Goal: Communication & Community: Answer question/provide support

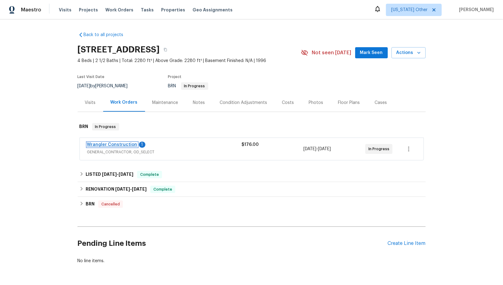
click at [110, 143] on link "Wrangler Construction" at bounding box center [112, 144] width 50 height 4
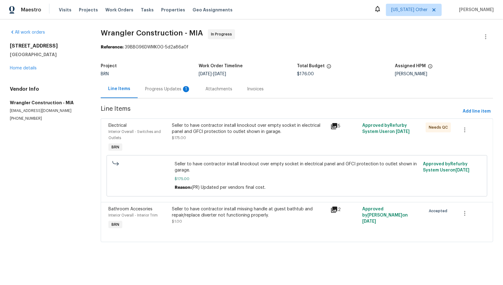
click at [170, 89] on div "Progress Updates 1" at bounding box center [168, 89] width 46 height 6
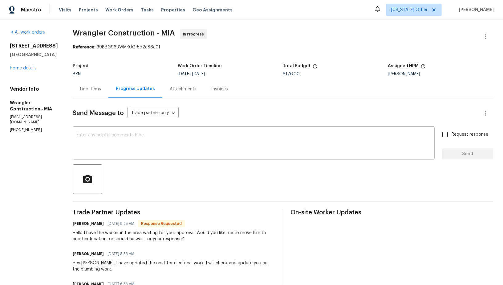
click at [81, 92] on div "Line Items" at bounding box center [91, 89] width 36 height 18
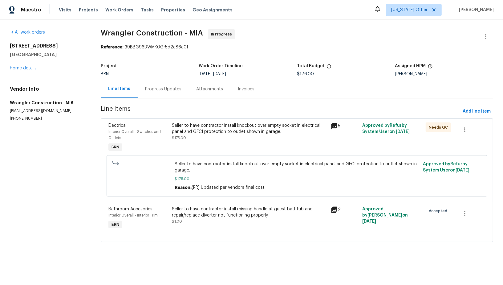
click at [213, 212] on div "Seller to have contractor install missing handle at guest bathtub and repair/re…" at bounding box center [249, 212] width 155 height 12
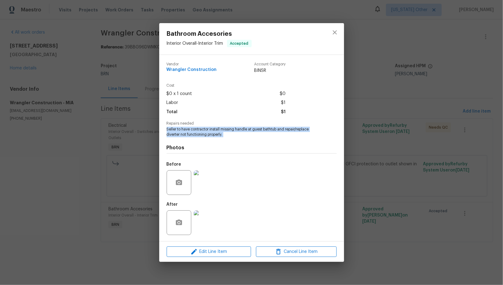
drag, startPoint x: 165, startPoint y: 130, endPoint x: 252, endPoint y: 138, distance: 86.9
click at [252, 138] on div "Vendor Wrangler Construction Account Category BINSR Cost $0 x 1 count $0 Labor …" at bounding box center [251, 148] width 185 height 186
copy span "Seller to have contractor install missing handle at guest bathtub and repair/re…"
click at [154, 72] on div "Bathroom Accesories Interior Overall - Interior Trim Accepted Vendor Wrangler C…" at bounding box center [251, 142] width 503 height 285
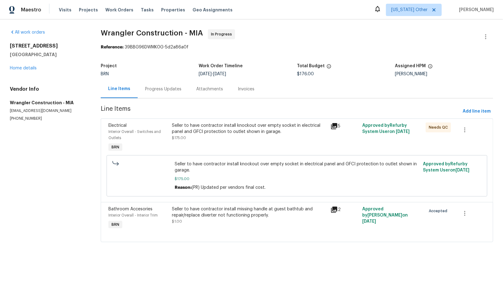
click at [154, 91] on div "Progress Updates" at bounding box center [163, 89] width 36 height 6
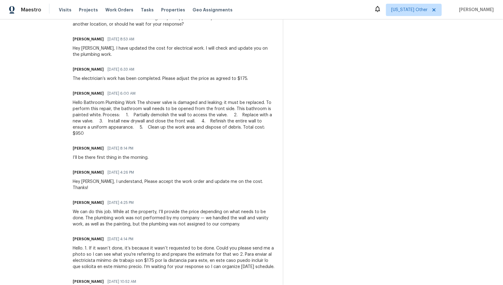
scroll to position [209, 0]
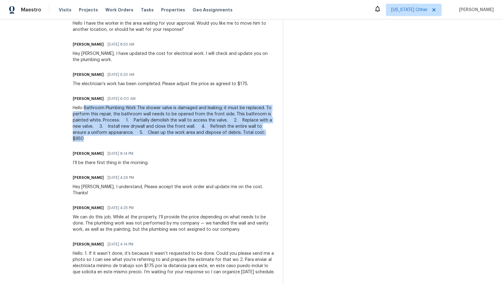
drag, startPoint x: 75, startPoint y: 108, endPoint x: 260, endPoint y: 131, distance: 185.6
click at [260, 131] on div "Hello Bathroom Plumbing Work The shower valve is damaged and leaking; it must b…" at bounding box center [174, 123] width 203 height 37
copy div "Bathroom Plumbing Work The shower valve is damaged and leaking; it must be repl…"
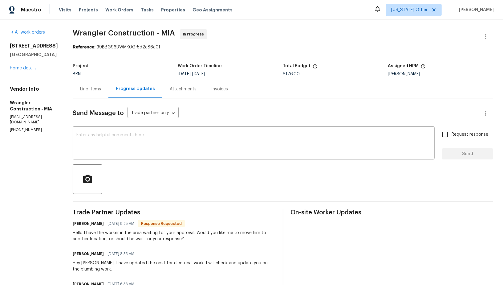
scroll to position [277, 0]
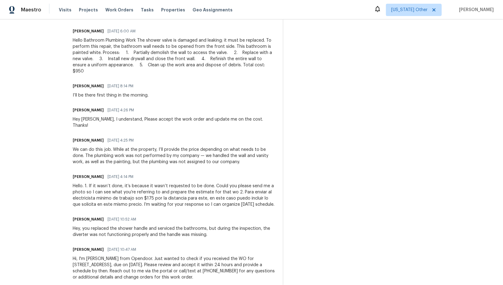
click at [112, 183] on div "Hello. 1. If it wasn’t done, it’s because it wasn’t requested to be done. Could…" at bounding box center [174, 195] width 203 height 25
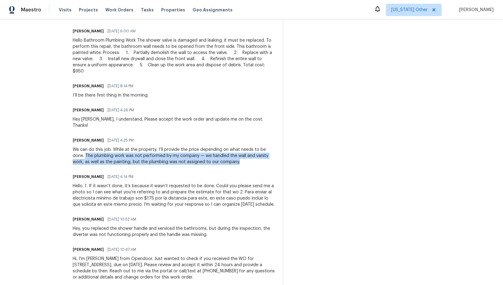
drag, startPoint x: 63, startPoint y: 142, endPoint x: 213, endPoint y: 150, distance: 149.9
click at [213, 150] on div "All work orders 11087 NW 46th Dr Coral Springs, FL 33076 Home details Vendor In…" at bounding box center [251, 20] width 503 height 555
copy div "The plumbing work was not performed by my company — we handled the wall and van…"
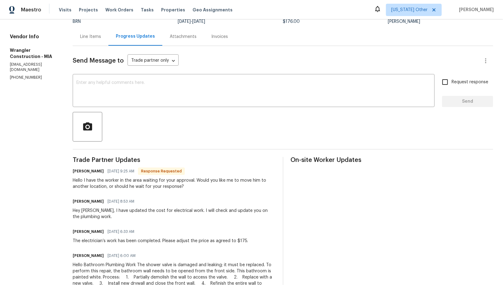
scroll to position [61, 0]
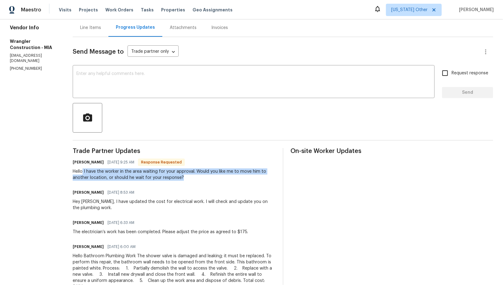
drag, startPoint x: 75, startPoint y: 171, endPoint x: 187, endPoint y: 176, distance: 112.6
click at [187, 176] on div "Hello I have the worker in the area waiting for your approval. Would you like m…" at bounding box center [174, 174] width 203 height 12
copy div "I have the worker in the area waiting for your approval. Would you like me to m…"
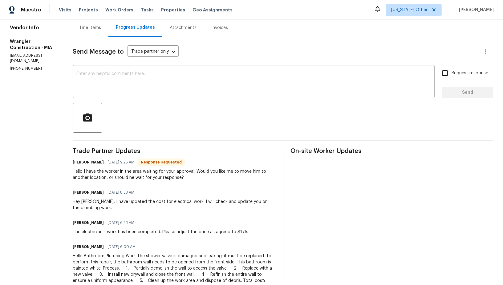
click at [144, 100] on div "Send Message to Trade partner only Trade partner only ​ x ​ Request response Se…" at bounding box center [283, 270] width 421 height 466
click at [156, 89] on textarea at bounding box center [253, 82] width 355 height 22
drag, startPoint x: 84, startPoint y: 201, endPoint x: 73, endPoint y: 200, distance: 11.1
click at [73, 200] on div "Hey Rafael, I have updated the cost for electrical work. I will check and updat…" at bounding box center [174, 204] width 203 height 12
copy div "Rafae"
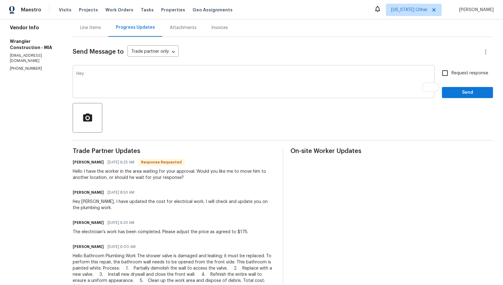
click at [90, 71] on div "Hey x ​" at bounding box center [254, 82] width 362 height 31
paste textarea "Rafae"
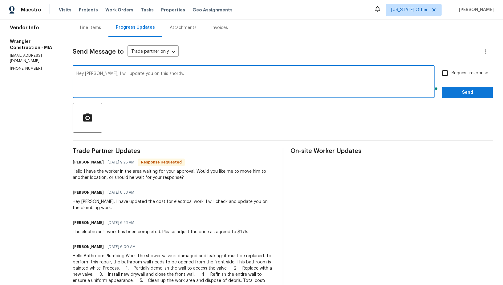
type textarea "Hey Rafael, I will update you on this shortly."
click at [448, 68] on input "Request response" at bounding box center [445, 73] width 13 height 13
checkbox input "true"
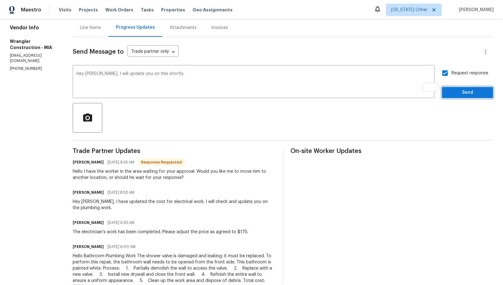
click at [456, 87] on button "Send" at bounding box center [467, 92] width 51 height 11
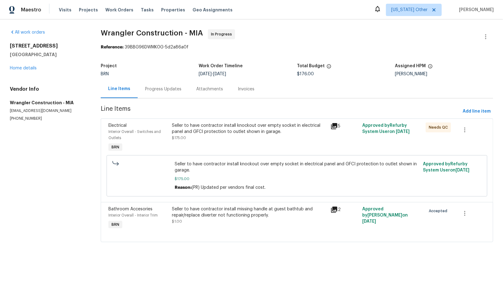
click at [154, 81] on div "Progress Updates" at bounding box center [163, 89] width 51 height 18
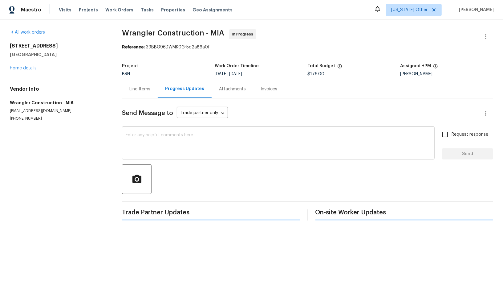
click at [152, 145] on textarea at bounding box center [278, 144] width 305 height 22
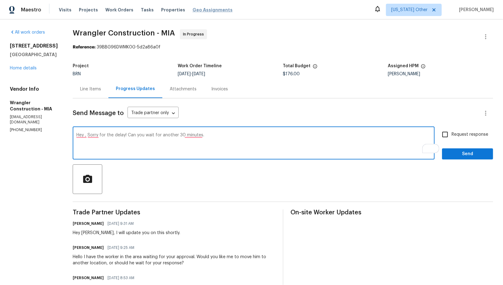
type textarea "Hey , Sorry for the delay! Can you wait for another 30 minutes."
paste textarea "Hey, sorry for the delay! Could you please wait another 30 minutes?"
click at [215, 137] on textarea "Hey, sorry for the delay! Could you please wait another 30 minutes?" at bounding box center [253, 144] width 355 height 22
click at [206, 132] on div "Hey, sorry for the delay! Could you please wait another 30 minutes? x ​" at bounding box center [254, 143] width 362 height 31
click at [207, 133] on textarea "Hey, sorry for the delay! Could you please wait another 30 minutes?" at bounding box center [253, 144] width 355 height 22
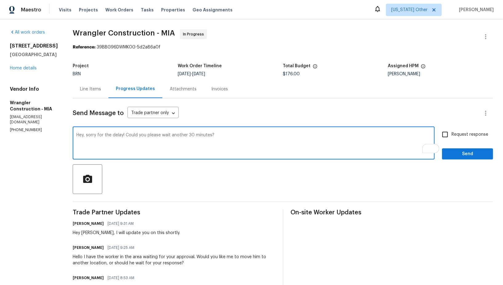
type textarea "Hey, sorry for the delay! Could you please wait another 30 minutes?"
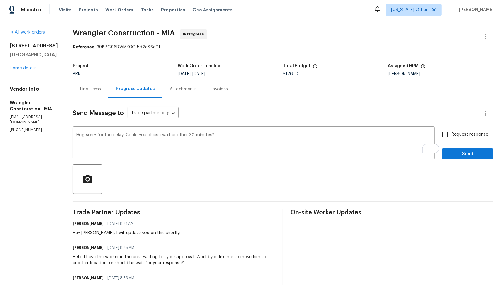
click at [453, 131] on span "Request response" at bounding box center [470, 134] width 37 height 6
click at [452, 131] on input "Request response" at bounding box center [445, 134] width 13 height 13
checkbox input "true"
click at [455, 156] on span "Send" at bounding box center [467, 154] width 41 height 8
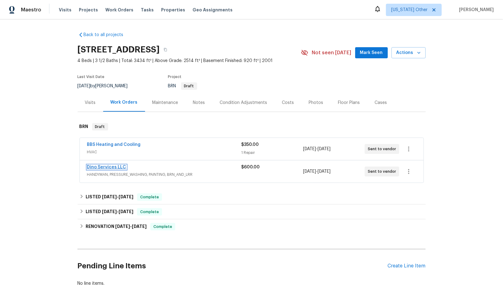
click at [110, 168] on link "Dino Services LLC" at bounding box center [106, 167] width 39 height 4
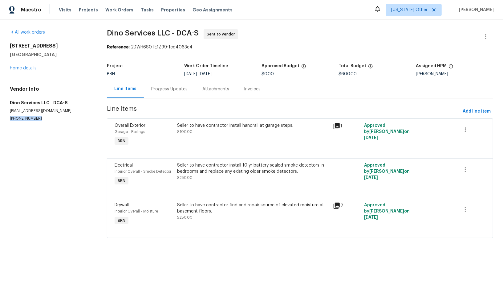
drag, startPoint x: 40, startPoint y: 118, endPoint x: 0, endPoint y: 119, distance: 40.4
click at [0, 119] on div "All work orders [STREET_ADDRESS] Home details Vendor Info Dino Services LLC - D…" at bounding box center [251, 137] width 503 height 236
copy p "[PHONE_NUMBER]"
click at [157, 84] on div "Progress Updates" at bounding box center [169, 89] width 51 height 18
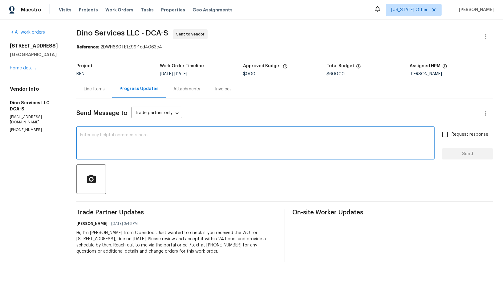
click at [171, 143] on textarea at bounding box center [255, 144] width 351 height 22
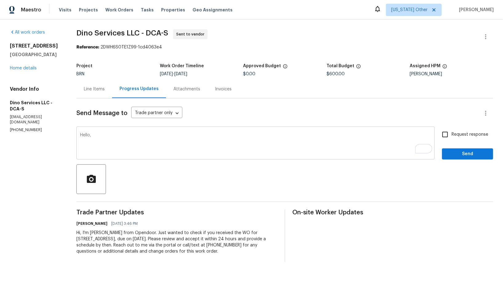
paste textarea "I have sent you new work order yesterday."
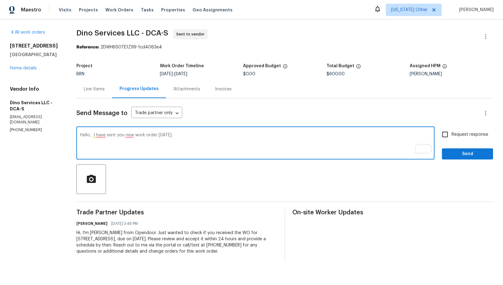
paste textarea "Please check and let me know if you can accept the work order."
click at [100, 136] on textarea "Hello, I have sent you new work order yesterday. Please check and let me know i…" at bounding box center [255, 144] width 351 height 22
click at [116, 136] on textarea "Hello, I sent you new work order yesterday. Please check and let me know if you…" at bounding box center [255, 144] width 351 height 22
type textarea "Hello, I sent you a new work order yesterday. Please check and let me know if y…"
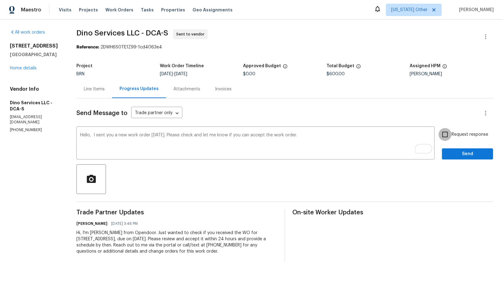
click at [447, 137] on input "Request response" at bounding box center [445, 134] width 13 height 13
checkbox input "true"
click at [452, 157] on span "Send" at bounding box center [467, 154] width 41 height 8
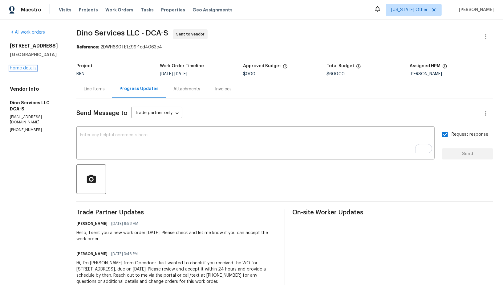
click at [32, 67] on link "Home details" at bounding box center [23, 68] width 27 height 4
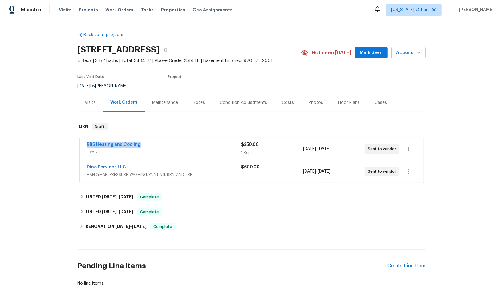
drag, startPoint x: 141, startPoint y: 143, endPoint x: 63, endPoint y: 143, distance: 78.3
click at [63, 143] on div "Back to all projects 9702 Spinnaker St, Cheltenham, MD 20623 4 Beds | 3 1/2 Bat…" at bounding box center [251, 151] width 503 height 265
copy link "BBS Heating and Cooling"
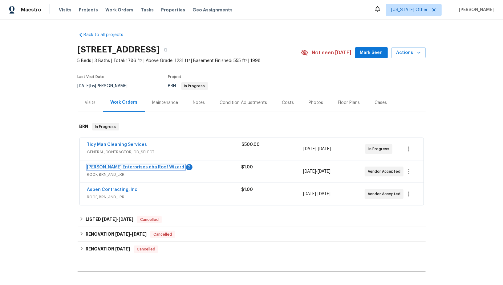
click at [115, 165] on link "Nordman Enterprises dba Roof Wizard" at bounding box center [135, 167] width 97 height 4
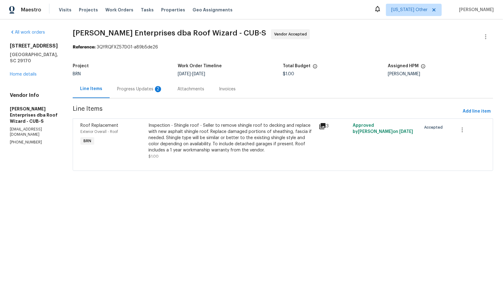
click at [157, 86] on div "Progress Updates 2" at bounding box center [140, 89] width 60 height 18
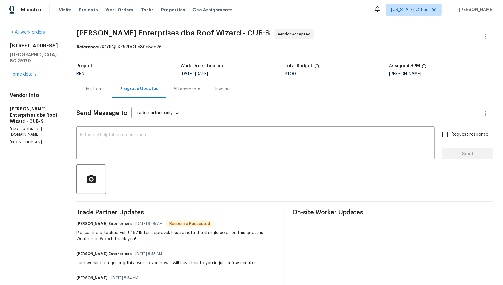
scroll to position [8, 0]
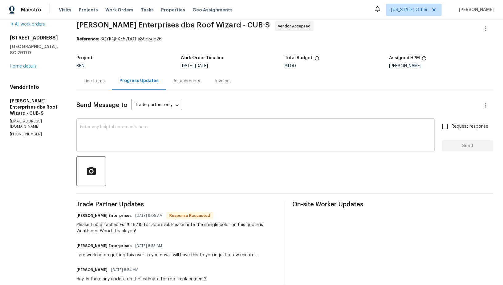
click at [153, 137] on textarea at bounding box center [255, 136] width 351 height 22
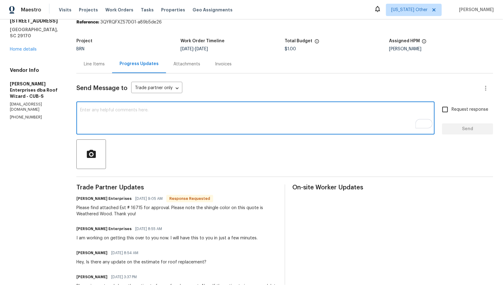
scroll to position [25, 0]
click at [133, 122] on textarea "To enrich screen reader interactions, please activate Accessibility in Grammarl…" at bounding box center [255, 119] width 351 height 22
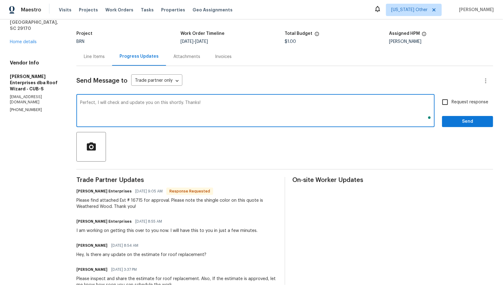
type textarea "Perfect, I will check and update you on this shortly. Thanks!"
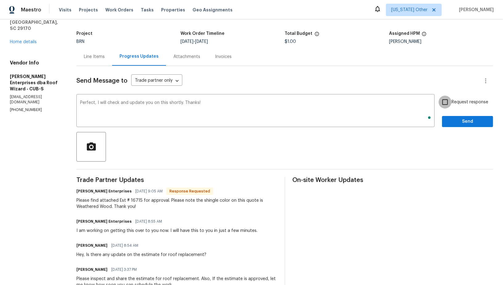
click at [445, 104] on input "Request response" at bounding box center [445, 102] width 13 height 13
checkbox input "true"
click at [455, 116] on button "Send" at bounding box center [467, 121] width 51 height 11
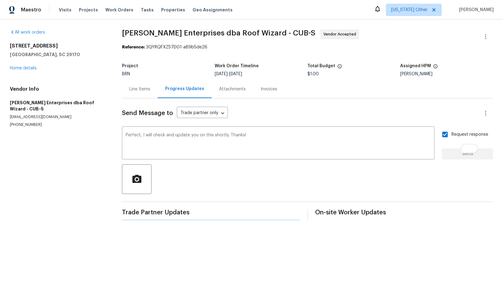
scroll to position [0, 0]
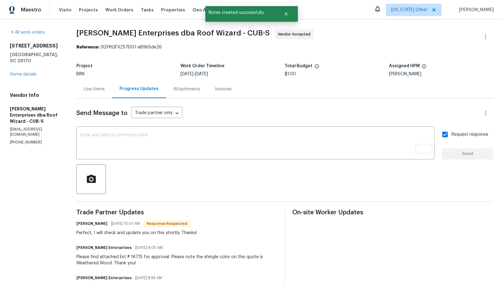
click at [23, 68] on div "179 Cherry Grove Dr West Columbia, SC 29170 Home details" at bounding box center [36, 60] width 52 height 35
click at [23, 75] on link "Home details" at bounding box center [23, 74] width 27 height 4
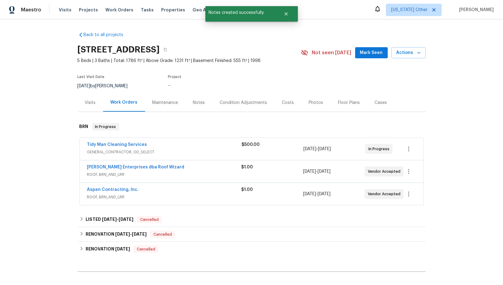
click at [105, 140] on div "Tidy Man Cleaning Services GENERAL_CONTRACTOR, OD_SELECT $500.00 10/7/2025 - 10…" at bounding box center [252, 149] width 344 height 22
click at [107, 146] on link "Tidy Man Cleaning Services" at bounding box center [117, 144] width 60 height 4
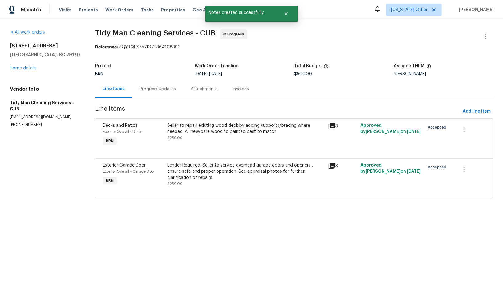
click at [150, 92] on div "Progress Updates" at bounding box center [157, 89] width 51 height 18
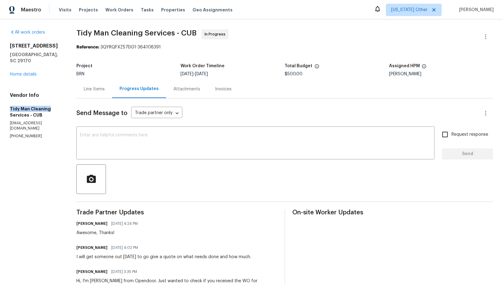
drag, startPoint x: 0, startPoint y: 108, endPoint x: 52, endPoint y: 108, distance: 52.4
click at [52, 108] on div "All work orders 179 Cherry Grove Dr West Columbia, SC 29170 Home details Vendor…" at bounding box center [251, 169] width 503 height 300
copy h5 "Tidy Man Cleaning"
click at [20, 75] on link "Home details" at bounding box center [23, 74] width 27 height 4
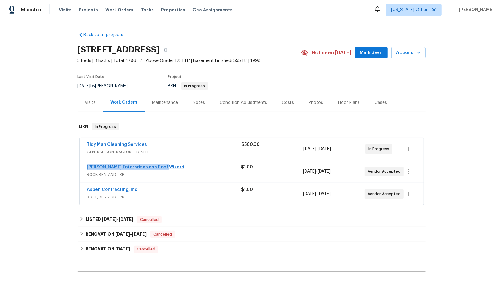
drag, startPoint x: 170, startPoint y: 168, endPoint x: 87, endPoint y: 167, distance: 83.2
click at [87, 167] on div "Nordman Enterprises dba Roof Wizard" at bounding box center [164, 167] width 154 height 7
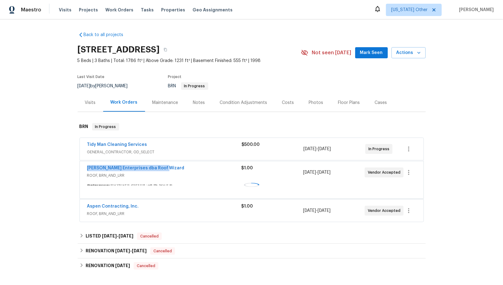
copy link "Nordman Enterprises dba Roof Wizard"
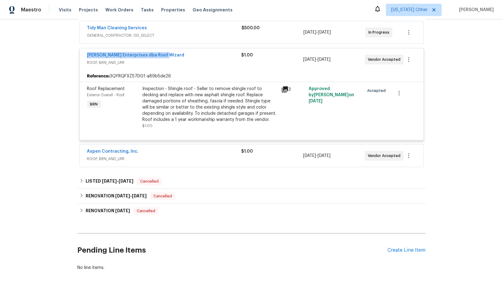
scroll to position [121, 0]
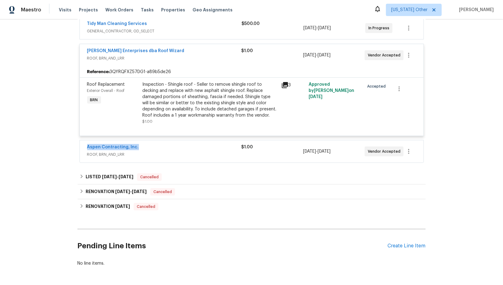
drag, startPoint x: 140, startPoint y: 144, endPoint x: 76, endPoint y: 144, distance: 64.1
click at [76, 144] on div "Back to all projects 179 Cherry Grove Dr, West Columbia, SC 29170 5 Beds | 3 Ba…" at bounding box center [251, 151] width 503 height 265
copy link "Aspen Contracting, Inc."
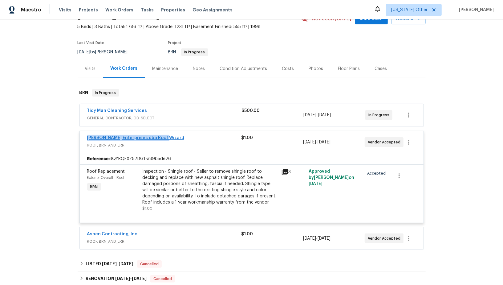
drag, startPoint x: 178, startPoint y: 138, endPoint x: 87, endPoint y: 137, distance: 91.5
click at [87, 137] on div "Nordman Enterprises dba Roof Wizard" at bounding box center [164, 138] width 154 height 7
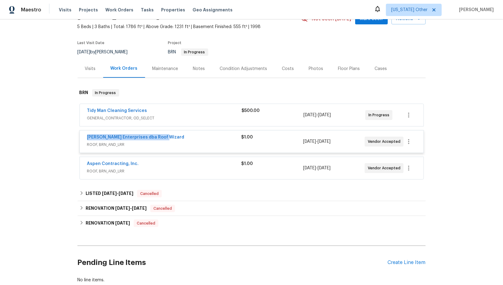
copy link "Nordman Enterprises dba Roof Wizard"
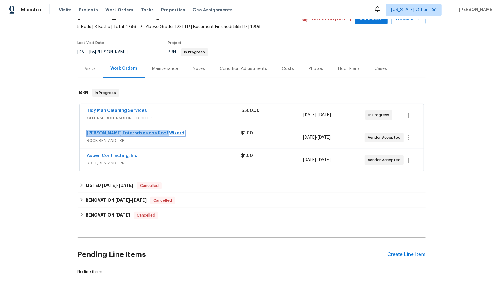
click at [123, 133] on link "Nordman Enterprises dba Roof Wizard" at bounding box center [135, 133] width 97 height 4
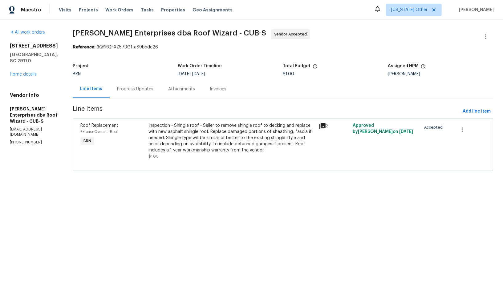
click at [191, 143] on div "Inspection - Shingle roof - Seller to remove shingle roof to decking and replac…" at bounding box center [232, 137] width 167 height 31
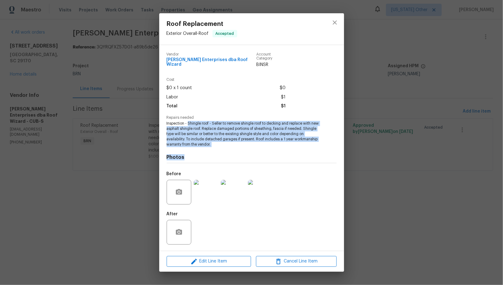
drag, startPoint x: 188, startPoint y: 121, endPoint x: 250, endPoint y: 153, distance: 69.2
click at [250, 153] on div "Vendor Nordman Enterprises dba Roof Wizard Account Category BINSR Cost $0 x 1 c…" at bounding box center [252, 147] width 170 height 201
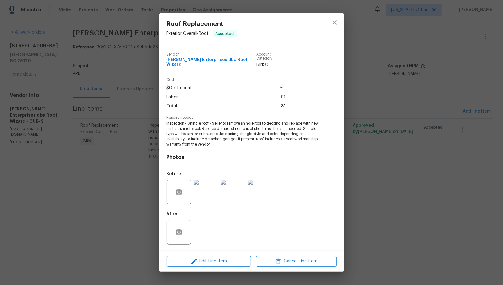
click at [205, 140] on span "Inspection - Shingle roof - Seller to remove shingle roof to decking and replac…" at bounding box center [243, 134] width 153 height 26
drag, startPoint x: 187, startPoint y: 121, endPoint x: 228, endPoint y: 138, distance: 44.5
click at [228, 138] on span "Inspection - Shingle roof - Seller to remove shingle roof to decking and replac…" at bounding box center [243, 134] width 153 height 26
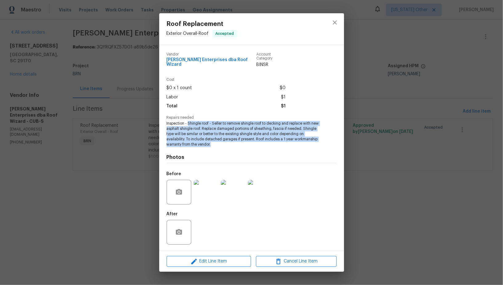
drag, startPoint x: 187, startPoint y: 121, endPoint x: 225, endPoint y: 144, distance: 44.0
click at [225, 144] on span "Inspection - Shingle roof - Seller to remove shingle roof to decking and replac…" at bounding box center [243, 134] width 153 height 26
copy span "Shingle roof - Seller to remove shingle roof to decking and replace with new as…"
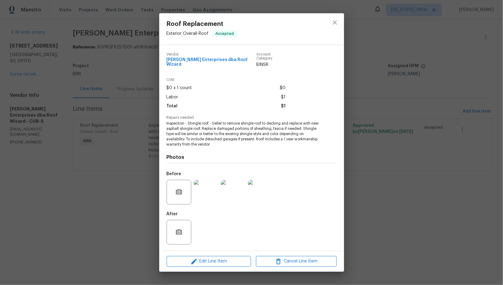
click at [105, 163] on div "Roof Replacement Exterior Overall - Roof Accepted Vendor Nordman Enterprises db…" at bounding box center [251, 142] width 503 height 285
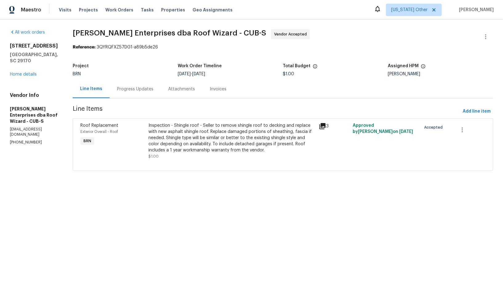
click at [161, 82] on div "Attachments" at bounding box center [182, 89] width 42 height 18
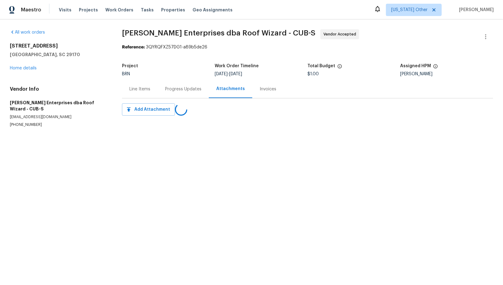
click at [163, 87] on div "Progress Updates" at bounding box center [183, 89] width 51 height 18
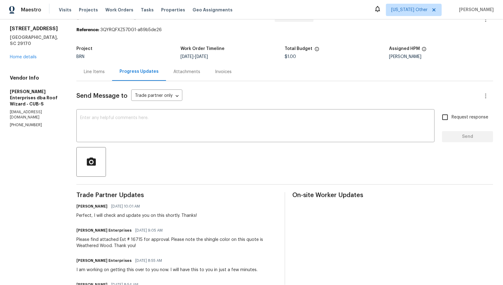
scroll to position [104, 0]
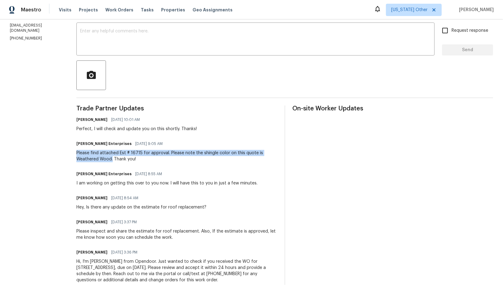
drag, startPoint x: 70, startPoint y: 149, endPoint x: 111, endPoint y: 157, distance: 41.5
click at [111, 157] on div "All work orders 179 Cherry Grove Dr West Columbia, SC 29170 Home details Vendor…" at bounding box center [251, 108] width 503 height 385
copy div "Please find attached Est # 16715 for approval. Please note the shingle color on…"
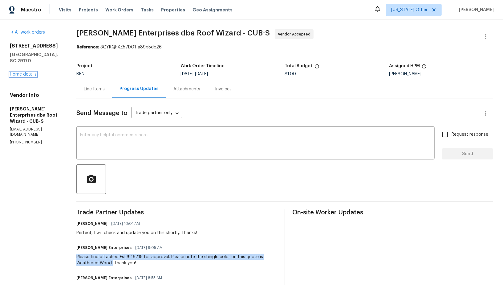
click at [30, 73] on link "Home details" at bounding box center [23, 74] width 27 height 4
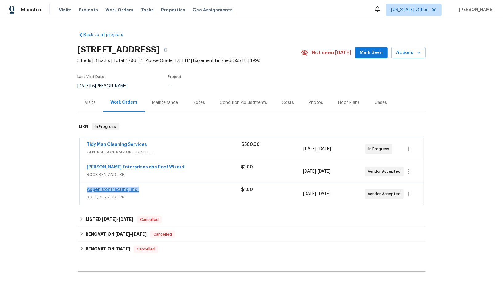
drag, startPoint x: 136, startPoint y: 187, endPoint x: 88, endPoint y: 187, distance: 47.8
click at [88, 187] on div "Aspen Contracting, Inc." at bounding box center [164, 189] width 154 height 7
copy link "Aspen Contracting, Inc."
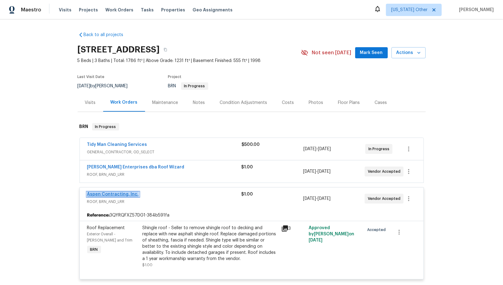
click at [118, 193] on link "Aspen Contracting, Inc." at bounding box center [113, 194] width 52 height 4
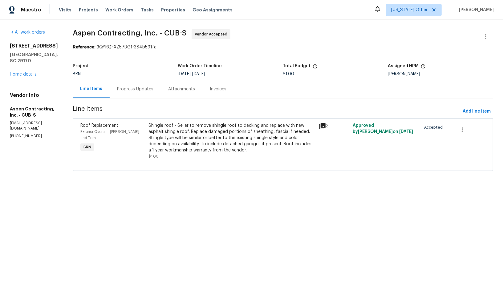
click at [147, 94] on div "Progress Updates" at bounding box center [135, 89] width 51 height 18
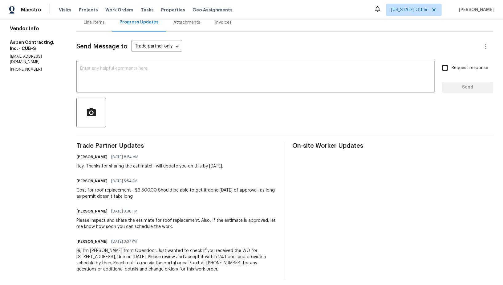
scroll to position [71, 0]
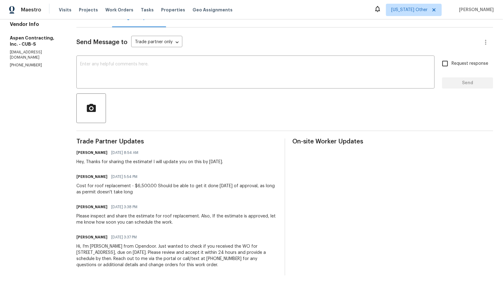
drag, startPoint x: 70, startPoint y: 185, endPoint x: 147, endPoint y: 193, distance: 77.1
click at [147, 193] on div "All work orders 179 Cherry Grove Dr West Columbia, SC 29170 Home details Vendor…" at bounding box center [251, 117] width 503 height 336
copy div "Cost for roof replacement - $6,500.00 Should be able to get it done within 7 da…"
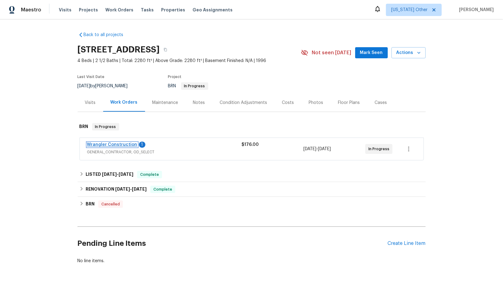
click at [121, 142] on link "Wrangler Construction" at bounding box center [112, 144] width 50 height 4
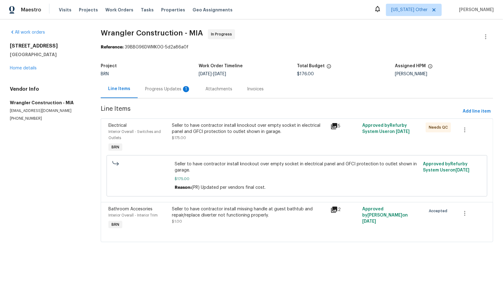
click at [162, 89] on div "Progress Updates 1" at bounding box center [168, 89] width 46 height 6
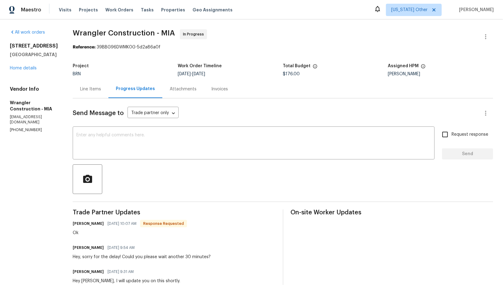
scroll to position [1, 0]
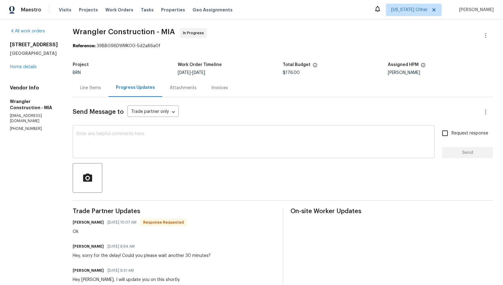
click at [145, 140] on textarea at bounding box center [253, 143] width 355 height 22
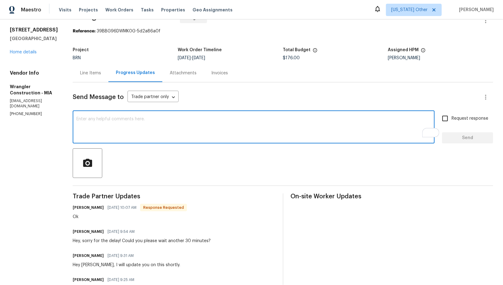
scroll to position [4, 0]
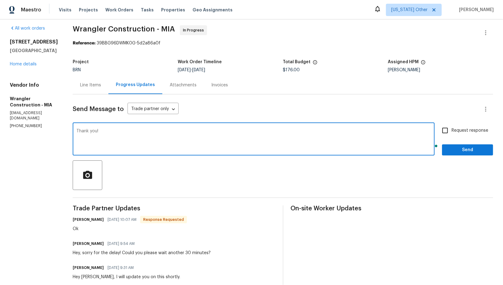
type textarea "Thank you!"
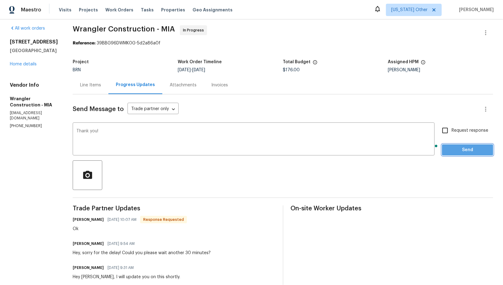
click at [467, 145] on button "Send" at bounding box center [467, 149] width 51 height 11
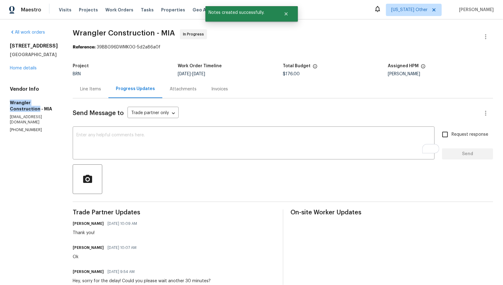
drag, startPoint x: 2, startPoint y: 104, endPoint x: 37, endPoint y: 122, distance: 39.7
copy h5 "Wrangler Construction"
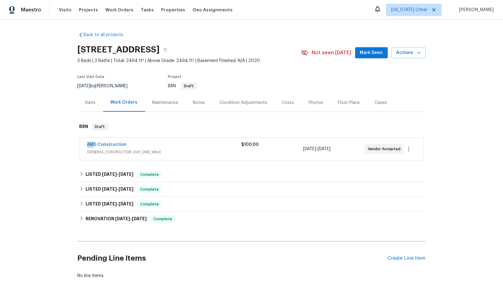
drag, startPoint x: 128, startPoint y: 141, endPoint x: 93, endPoint y: 147, distance: 34.7
click at [93, 147] on div "AMS Construction GENERAL_CONTRACTOR, DAY_ONE_WALK $100.00 [DATE] - [DATE] Vendo…" at bounding box center [252, 149] width 344 height 22
drag, startPoint x: 126, startPoint y: 143, endPoint x: 86, endPoint y: 146, distance: 40.8
click at [86, 146] on div "AMS Construction GENERAL_CONTRACTOR, DAY_ONE_WALK $100.00 [DATE] - [DATE] Vendo…" at bounding box center [252, 149] width 344 height 22
copy link "AMS Construction"
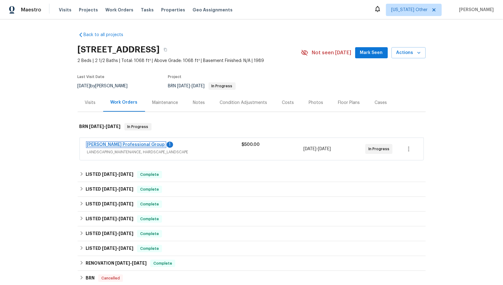
click at [108, 143] on link "[PERSON_NAME] Professional Group" at bounding box center [126, 144] width 78 height 4
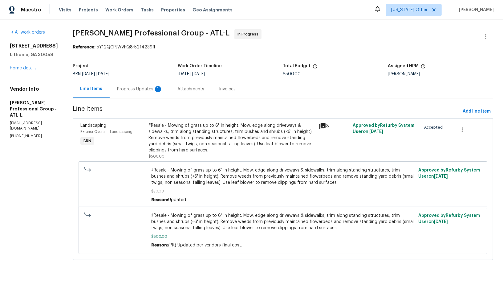
click at [161, 93] on div "Progress Updates 1" at bounding box center [140, 89] width 60 height 18
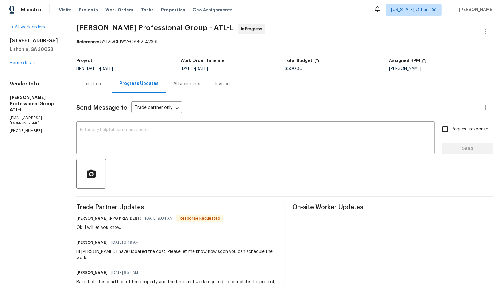
scroll to position [10, 0]
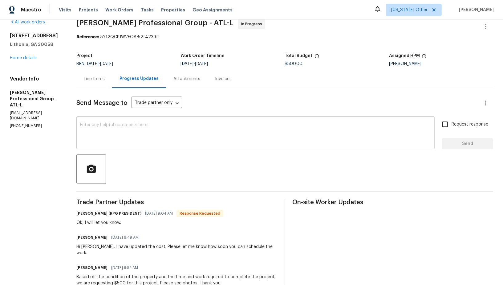
click at [144, 133] on textarea at bounding box center [255, 134] width 351 height 22
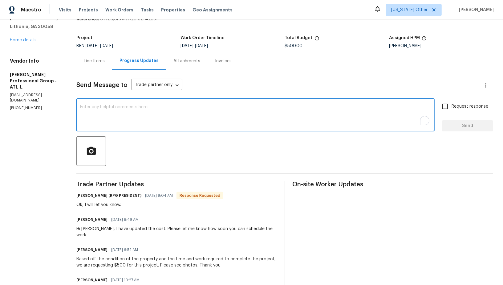
scroll to position [30, 0]
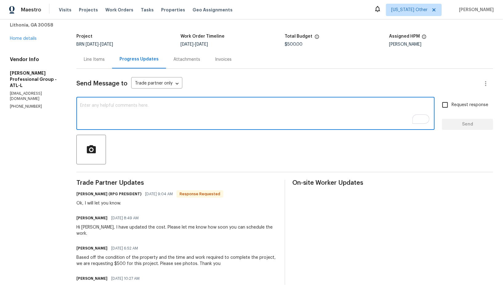
click at [141, 114] on textarea "To enrich screen reader interactions, please activate Accessibility in Grammarl…" at bounding box center [255, 114] width 351 height 22
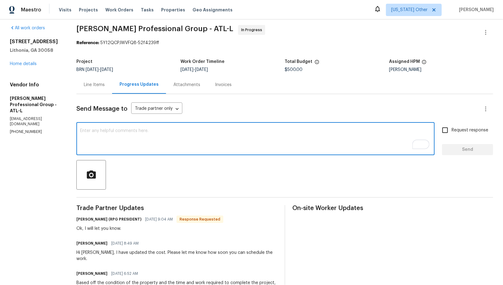
scroll to position [0, 0]
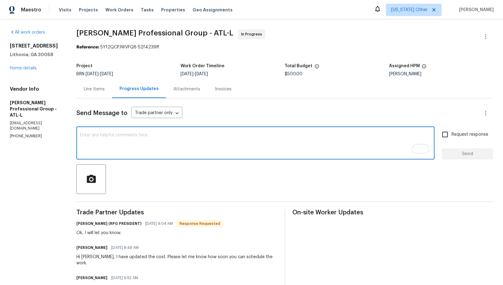
click at [157, 143] on textarea "To enrich screen reader interactions, please activate Accessibility in Grammarl…" at bounding box center [255, 144] width 351 height 22
type textarea "Please update me on this by today."
click at [453, 135] on span "Request response" at bounding box center [470, 134] width 37 height 6
click at [452, 135] on input "Request response" at bounding box center [445, 134] width 13 height 13
checkbox input "true"
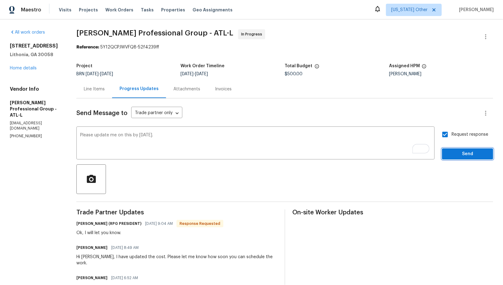
click at [461, 150] on span "Send" at bounding box center [467, 154] width 41 height 8
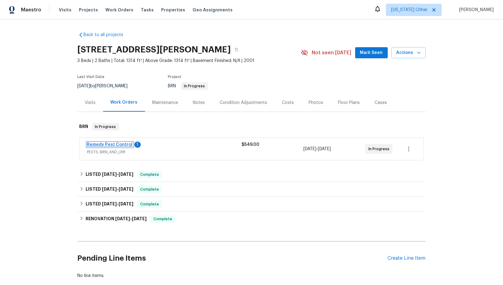
click at [104, 145] on link "Remedy Pest Control" at bounding box center [110, 144] width 46 height 4
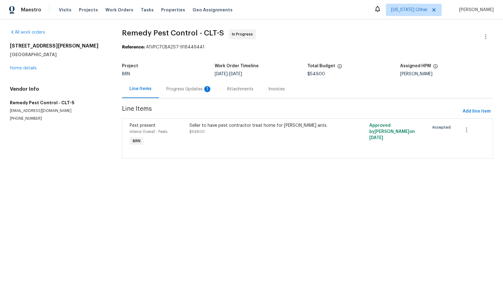
click at [166, 93] on div "Progress Updates 1" at bounding box center [189, 89] width 60 height 18
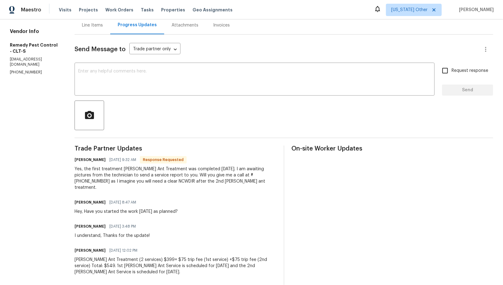
scroll to position [59, 0]
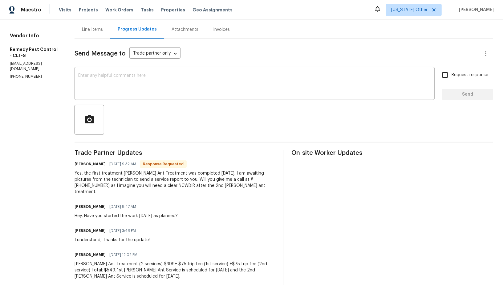
click at [98, 31] on div "Line Items" at bounding box center [92, 29] width 21 height 6
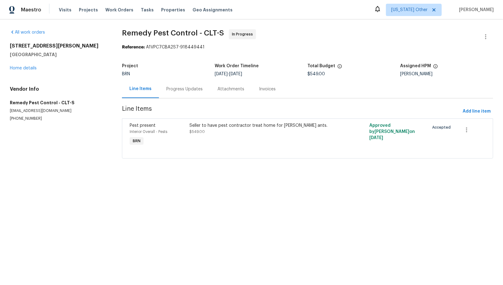
click at [211, 129] on div "Seller to have pest contractor treat home for [PERSON_NAME] ants. $549.00" at bounding box center [263, 128] width 146 height 12
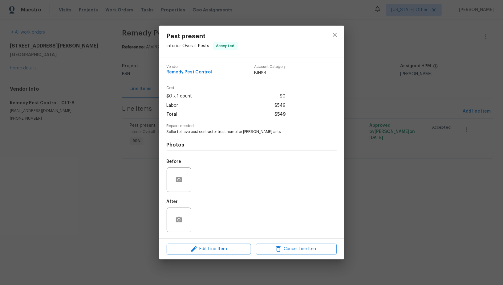
click at [157, 171] on div "Pest present Interior Overall - Pests Accepted Vendor Remedy Pest Control Accou…" at bounding box center [251, 142] width 503 height 285
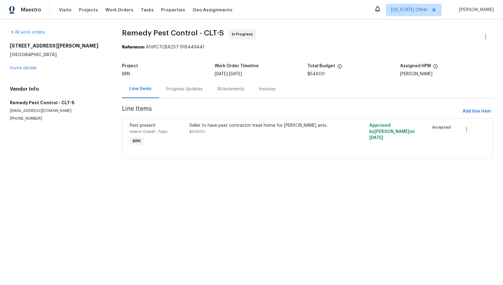
click at [189, 87] on div "Progress Updates" at bounding box center [184, 89] width 36 height 6
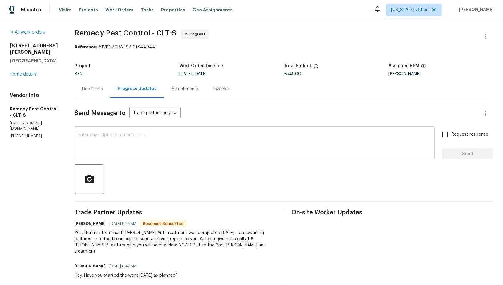
click at [155, 144] on textarea at bounding box center [254, 144] width 353 height 22
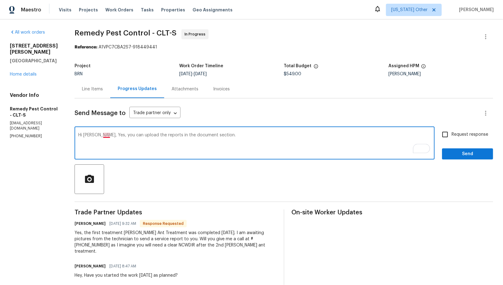
click at [107, 136] on textarea "Hi [PERSON_NAME], Yes, you can upload the reports in the document section." at bounding box center [254, 144] width 353 height 22
click at [116, 149] on textarea "Hi [PERSON_NAME], Yes, you can upload the reports in the document section." at bounding box center [254, 144] width 353 height 22
click at [108, 136] on textarea "Hi [PERSON_NAME], Yes, you can upload the reports in the document section." at bounding box center [254, 144] width 353 height 22
click at [106, 134] on textarea "Hi [PERSON_NAME], Yes, you can upload the reports in the document section." at bounding box center [254, 144] width 353 height 22
type textarea "Hi [PERSON_NAME], yes, you can upload the reports in the document section."
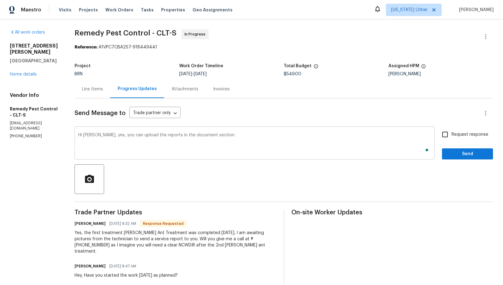
click at [188, 156] on div "Hi [PERSON_NAME], yes, you can upload the reports in the document section. x ​" at bounding box center [255, 143] width 360 height 31
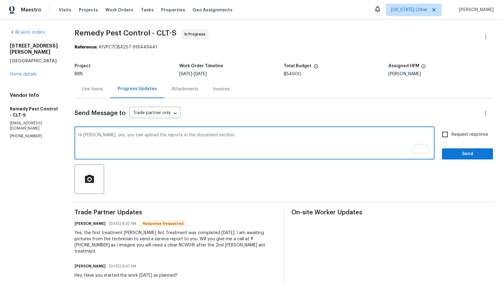
click at [443, 134] on input "Request response" at bounding box center [445, 134] width 13 height 13
checkbox input "true"
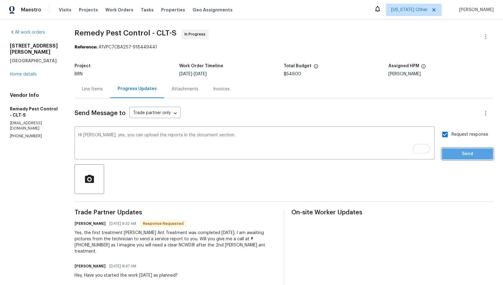
click at [452, 148] on button "Send" at bounding box center [467, 153] width 51 height 11
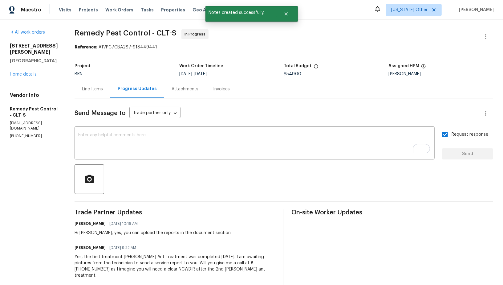
click at [96, 90] on div "Line Items" at bounding box center [92, 89] width 21 height 6
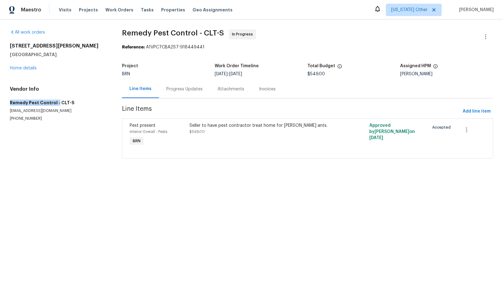
drag, startPoint x: 7, startPoint y: 100, endPoint x: 55, endPoint y: 100, distance: 48.4
click at [55, 100] on div "All work orders [STREET_ADDRESS][PERSON_NAME] Home details Vendor Info Remedy P…" at bounding box center [251, 97] width 503 height 156
copy h5 "Remedy Pest Control -"
click at [189, 82] on div "Progress Updates" at bounding box center [184, 89] width 51 height 18
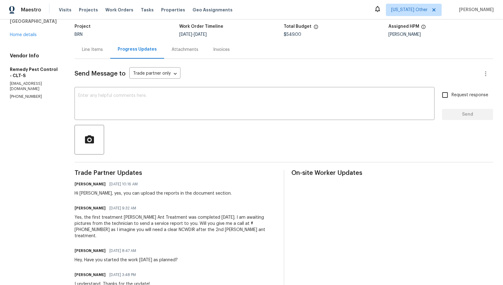
scroll to position [46, 0]
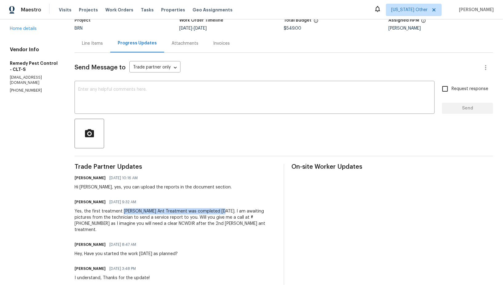
drag, startPoint x: 122, startPoint y: 210, endPoint x: 217, endPoint y: 208, distance: 95.5
click at [217, 208] on div "Yes, the first treatment Carpenter Ant Treatment was completed today. I am awai…" at bounding box center [175, 220] width 201 height 25
copy div "Carpenter Ant Treatment was completed today."
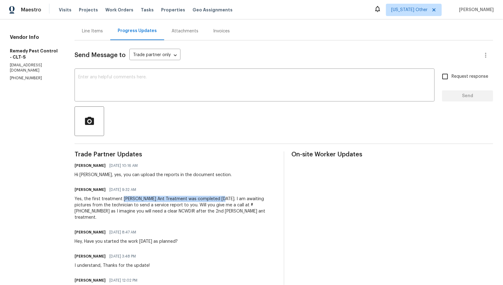
scroll to position [65, 0]
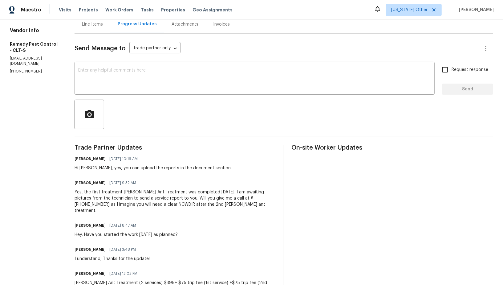
click at [226, 198] on div "Yes, the first treatment Carpenter Ant Treatment was completed today. I am awai…" at bounding box center [175, 201] width 201 height 25
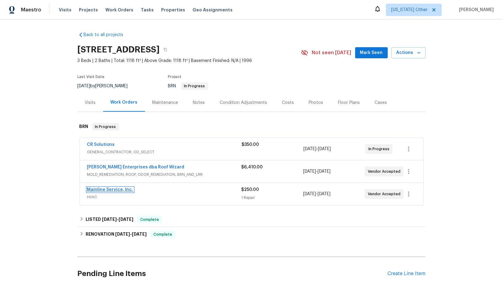
click at [113, 189] on link "Mainline Service, Inc." at bounding box center [110, 189] width 46 height 4
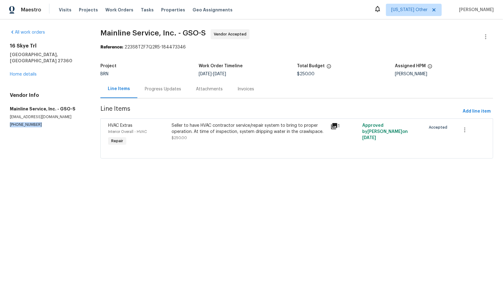
drag, startPoint x: 43, startPoint y: 118, endPoint x: 0, endPoint y: 118, distance: 42.5
click at [0, 118] on div "All work orders 16 Skye Trl Thomasville, NC 27360 Home details Vendor Info Main…" at bounding box center [251, 97] width 503 height 156
copy p "(336) 869-2414"
click at [162, 87] on div "Progress Updates" at bounding box center [163, 89] width 36 height 6
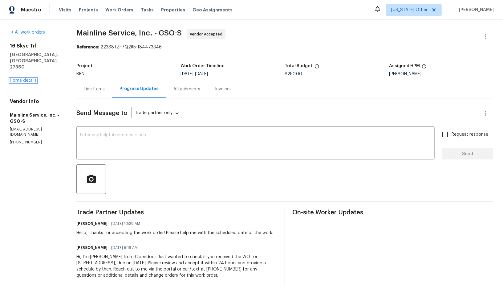
click at [14, 78] on link "Home details" at bounding box center [23, 80] width 27 height 4
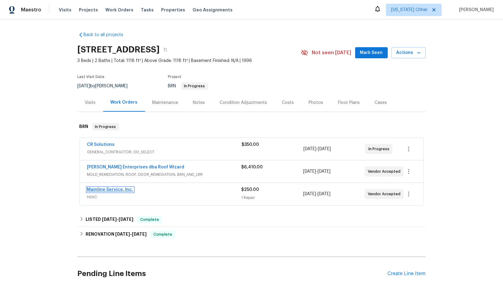
click at [108, 188] on link "Mainline Service, Inc." at bounding box center [110, 189] width 46 height 4
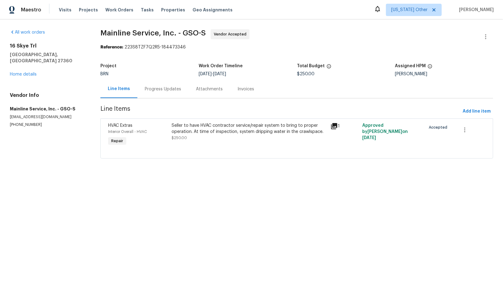
click at [146, 84] on div "Progress Updates" at bounding box center [162, 89] width 51 height 18
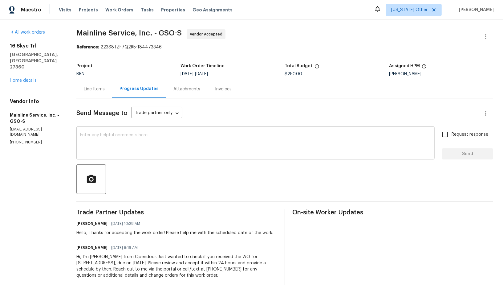
click at [130, 146] on textarea at bounding box center [255, 144] width 351 height 22
drag, startPoint x: 43, startPoint y: 126, endPoint x: 0, endPoint y: 126, distance: 42.8
click at [0, 126] on div "All work orders 16 Skye Trl Thomasville, NC 27360 Home details Vendor Info Main…" at bounding box center [251, 157] width 503 height 276
copy p "(336) 869-2414"
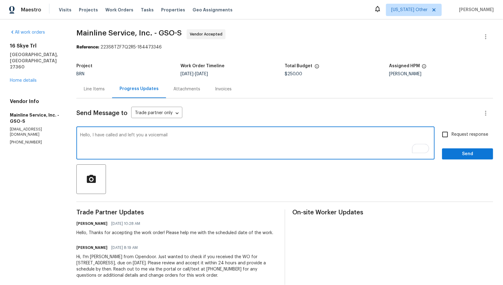
click at [191, 140] on textarea "Hello, I have called and left you a voicemail" at bounding box center [255, 144] width 351 height 22
paste textarea "(336) 869-2414"
type textarea "Hello, I have called and left you a voicemail (336) 869-2414, Please update me …"
click at [452, 136] on input "Request response" at bounding box center [445, 134] width 13 height 13
checkbox input "true"
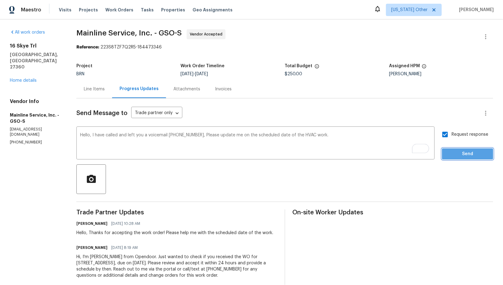
click at [461, 156] on span "Send" at bounding box center [467, 154] width 41 height 8
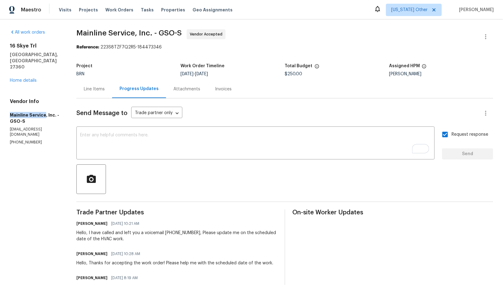
drag, startPoint x: 0, startPoint y: 103, endPoint x: 44, endPoint y: 102, distance: 44.4
click at [44, 102] on div "All work orders 16 Skye Trl Thomasville, NC 27360 Home details Vendor Info Main…" at bounding box center [251, 172] width 503 height 306
copy h5 "Mainline Service"
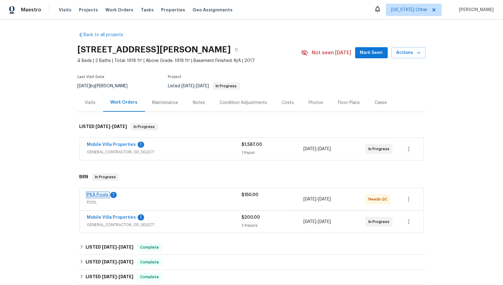
click at [101, 193] on link "PKA Pools" at bounding box center [98, 195] width 22 height 4
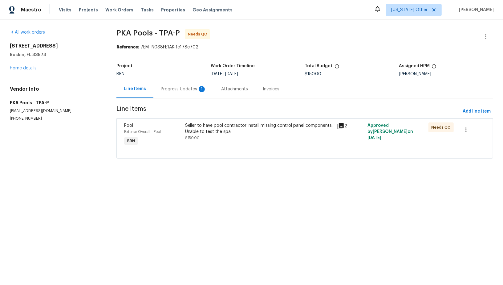
click at [174, 93] on div "Progress Updates 1" at bounding box center [183, 89] width 60 height 18
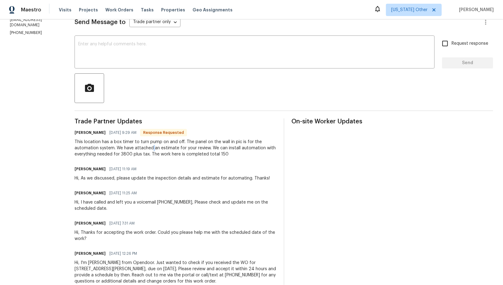
scroll to position [92, 0]
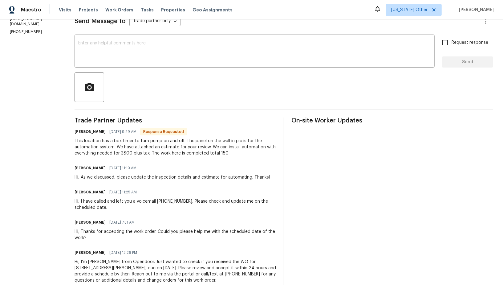
click at [129, 144] on div "This location has a box timer to turn pump on and off. The panel on the wall in…" at bounding box center [175, 147] width 201 height 18
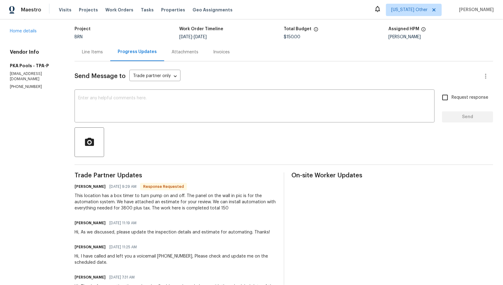
scroll to position [16, 0]
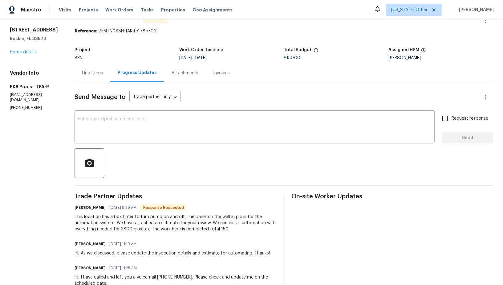
click at [88, 80] on div "Line Items" at bounding box center [93, 73] width 36 height 18
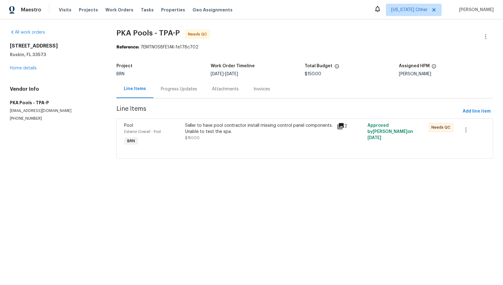
click at [195, 122] on div "Seller to have pool contractor install missing control panel components. Unable…" at bounding box center [259, 128] width 149 height 12
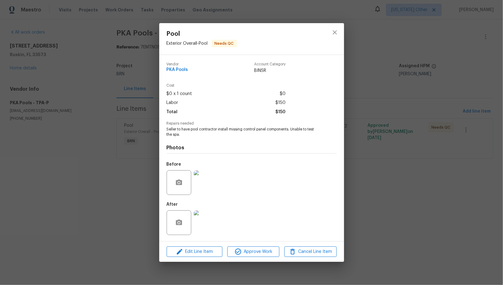
click at [218, 224] on img at bounding box center [206, 222] width 25 height 25
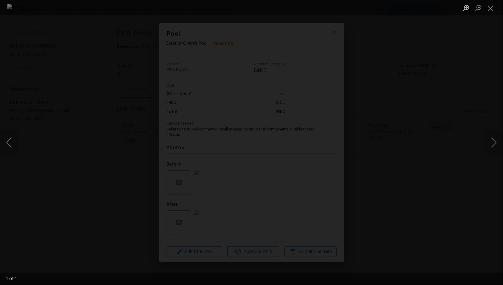
click at [435, 200] on div "Lightbox" at bounding box center [251, 142] width 503 height 285
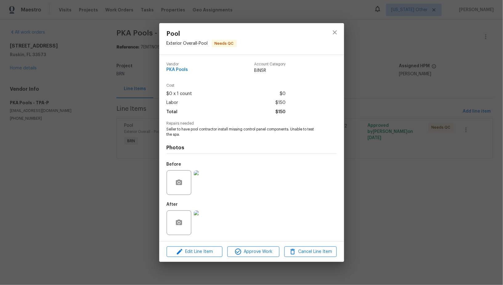
click at [435, 200] on div "Pool Exterior Overall - Pool Needs QC Vendor PKA Pools Account Category BINSR C…" at bounding box center [251, 142] width 503 height 285
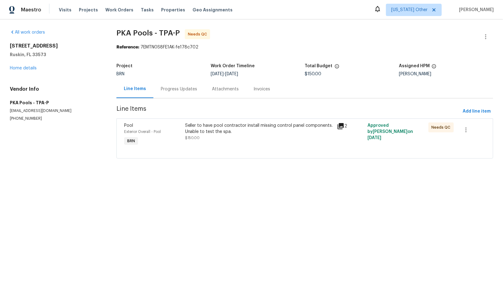
click at [176, 99] on section "PKA Pools - TPA-P Needs QC Reference: 7EMTN0S8FE1AK-fe178c702 Project BRN Work …" at bounding box center [304, 97] width 377 height 136
click at [176, 93] on div "Progress Updates" at bounding box center [178, 89] width 51 height 18
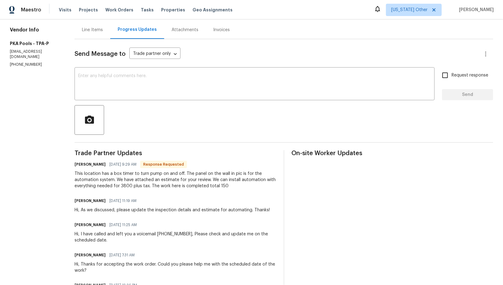
scroll to position [67, 0]
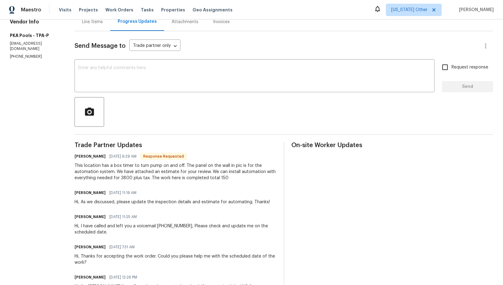
click at [93, 22] on div "Line Items" at bounding box center [92, 22] width 21 height 6
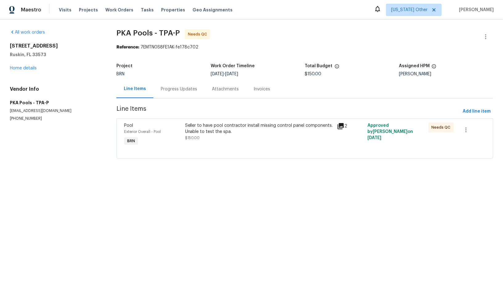
click at [209, 130] on div "Seller to have pool contractor install missing control panel components. Unable…" at bounding box center [259, 128] width 149 height 12
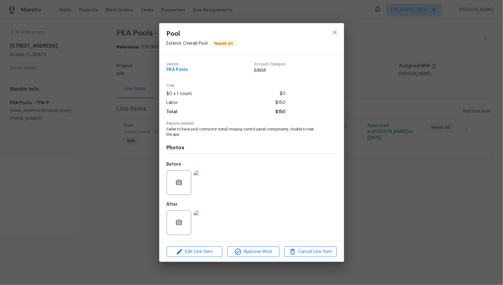
click at [207, 182] on img at bounding box center [206, 182] width 25 height 25
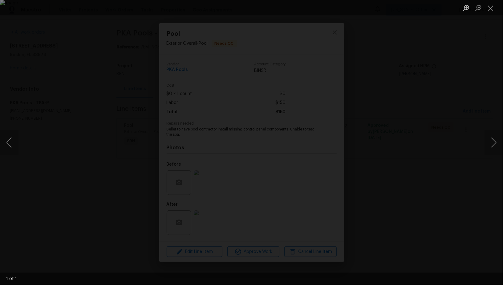
click at [445, 188] on div "Lightbox" at bounding box center [251, 142] width 503 height 285
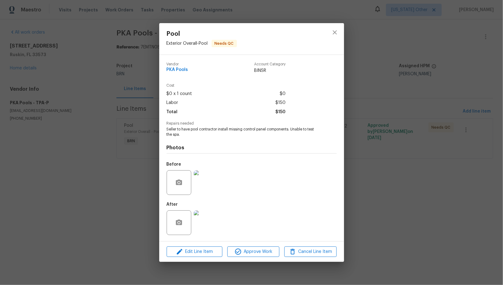
click at [445, 188] on div "Pool Exterior Overall - Pool Needs QC Vendor PKA Pools Account Category BINSR C…" at bounding box center [251, 142] width 503 height 285
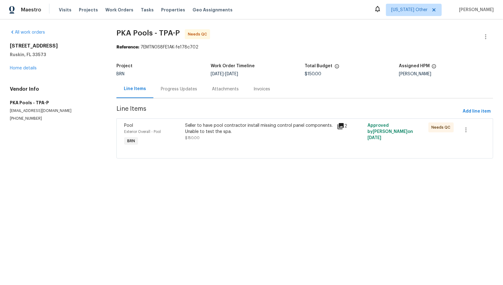
click at [192, 92] on div "Progress Updates" at bounding box center [178, 89] width 51 height 18
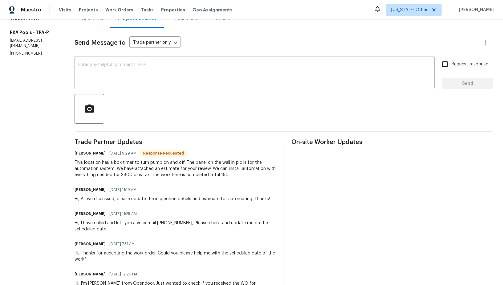
scroll to position [71, 0]
click at [133, 53] on div "Send Message to Trade partner only Trade partner only ​ x ​ Request response Se…" at bounding box center [284, 169] width 419 height 284
click at [128, 60] on div "x ​" at bounding box center [255, 72] width 360 height 31
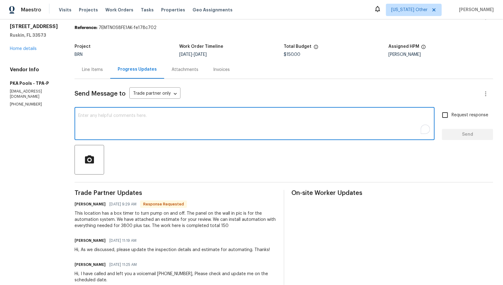
scroll to position [0, 0]
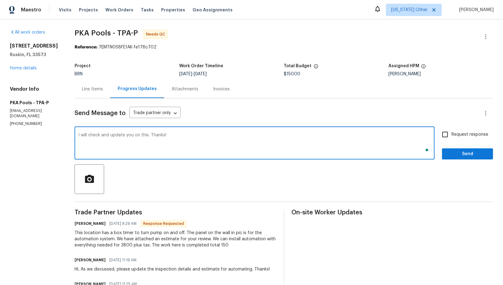
type textarea "I will check and update you on this. Thanks!"
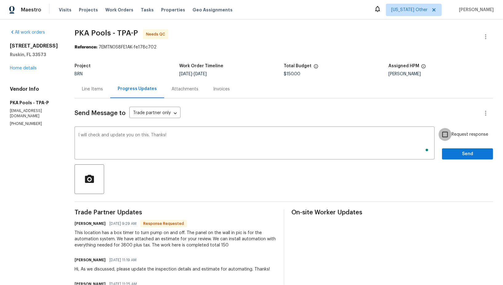
click at [448, 140] on input "Request response" at bounding box center [445, 134] width 13 height 13
checkbox input "true"
click at [454, 157] on button "Send" at bounding box center [467, 153] width 51 height 11
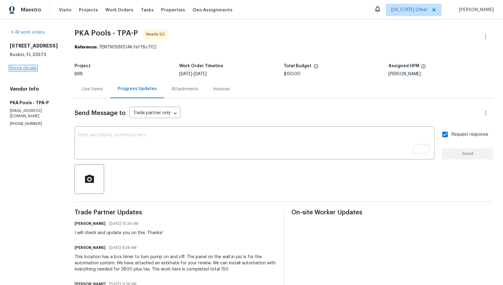
click at [12, 70] on link "Home details" at bounding box center [23, 68] width 27 height 4
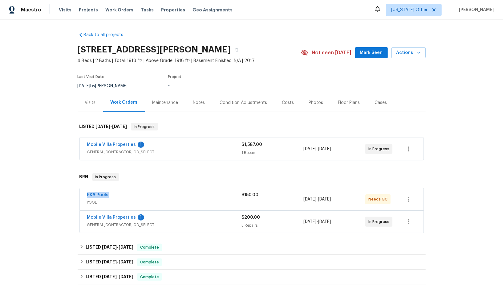
drag, startPoint x: 126, startPoint y: 198, endPoint x: 69, endPoint y: 195, distance: 56.8
click at [69, 195] on div "Back to all projects 7231 Somerset Pond Dr, Ruskin, FL 33573 4 Beds | 2 Baths |…" at bounding box center [251, 151] width 503 height 265
copy link "PKA Pools"
click at [101, 193] on link "PKA Pools" at bounding box center [98, 195] width 22 height 4
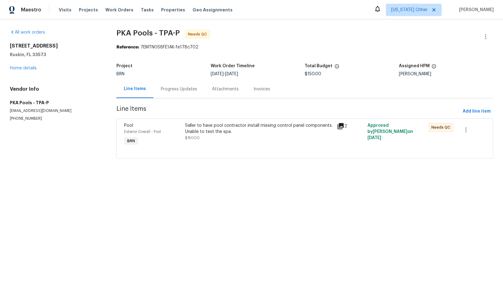
click at [211, 142] on div "Seller to have pool contractor install missing control panel components. Unable…" at bounding box center [259, 134] width 152 height 28
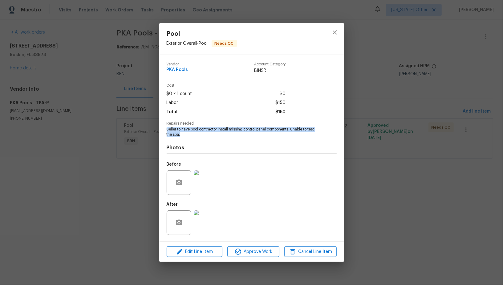
drag, startPoint x: 162, startPoint y: 130, endPoint x: 203, endPoint y: 133, distance: 40.5
click at [202, 133] on div "Vendor PKA Pools Account Category BINSR Cost $0 x 1 count $0 Labor $150 Total $…" at bounding box center [251, 148] width 185 height 186
copy span "Seller to have pool contractor install missing control panel components. Unable…"
click at [145, 108] on div "Pool Exterior Overall - Pool Needs QC Vendor PKA Pools Account Category BINSR C…" at bounding box center [251, 142] width 503 height 285
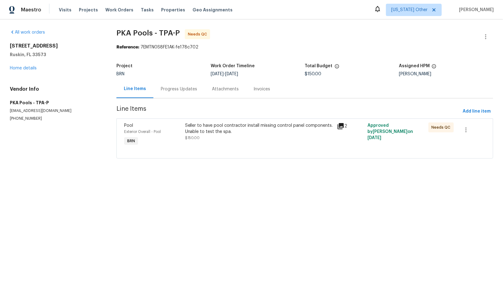
click at [178, 96] on div "Progress Updates" at bounding box center [178, 89] width 51 height 18
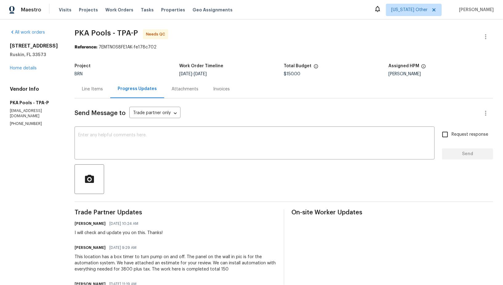
scroll to position [71, 0]
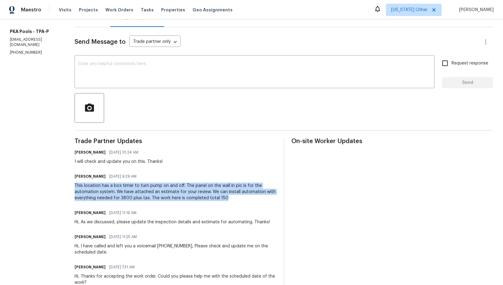
drag, startPoint x: 71, startPoint y: 183, endPoint x: 228, endPoint y: 200, distance: 157.1
click at [228, 200] on div "All work orders 7231 Somerset Pond Dr Ruskin, FL 33573 Home details Vendor Info…" at bounding box center [251, 146] width 503 height 397
copy div "This location has a box timer to turn pump on and off. The panel on the wall in…"
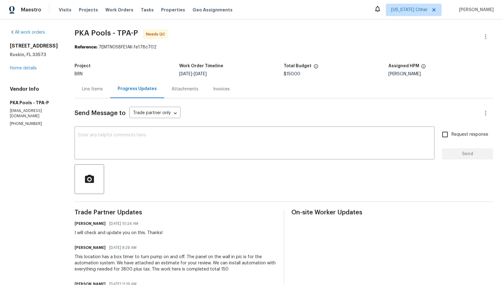
click at [100, 100] on div "Send Message to Trade partner only Trade partner only ​ x ​ Request response Se…" at bounding box center [284, 252] width 419 height 308
click at [100, 91] on div "Line Items" at bounding box center [92, 89] width 21 height 6
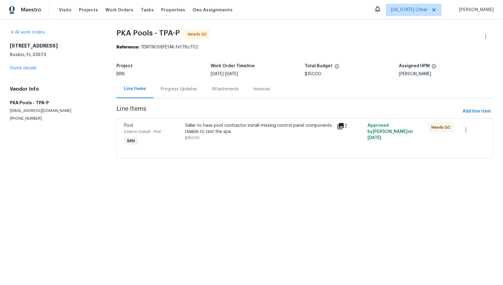
click at [210, 142] on div "Seller to have pool contractor install missing control panel components. Unable…" at bounding box center [259, 134] width 152 height 28
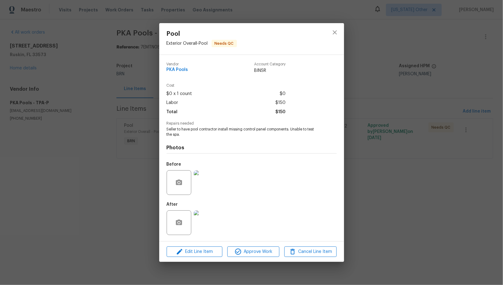
click at [215, 221] on img at bounding box center [206, 222] width 25 height 25
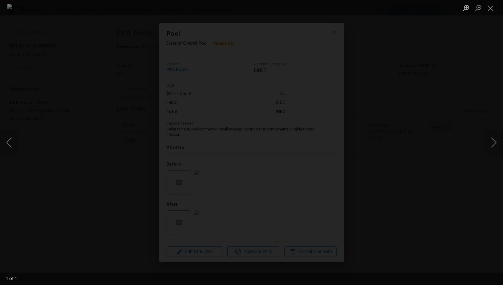
click at [51, 56] on div "Lightbox" at bounding box center [251, 142] width 503 height 285
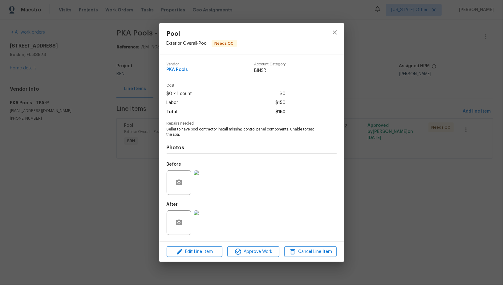
click at [51, 56] on div "Pool Exterior Overall - Pool Needs QC Vendor PKA Pools Account Category BINSR C…" at bounding box center [251, 142] width 503 height 285
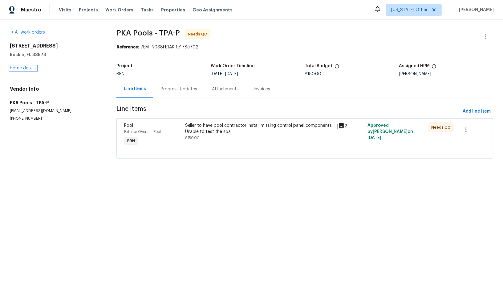
click at [22, 68] on link "Home details" at bounding box center [23, 68] width 27 height 4
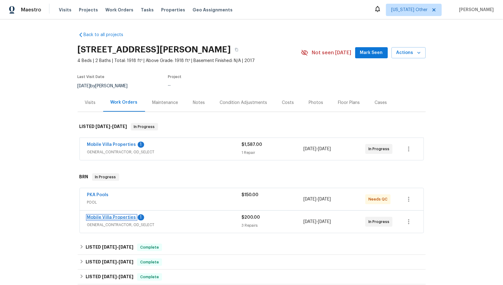
click at [121, 218] on link "Mobile Villa Properties" at bounding box center [111, 217] width 49 height 4
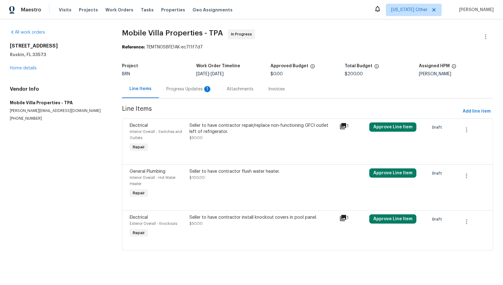
click at [170, 90] on div "Progress Updates 1" at bounding box center [189, 89] width 46 height 6
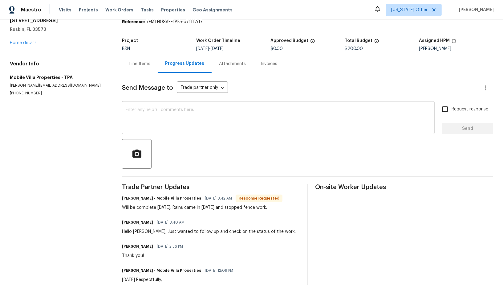
scroll to position [22, 0]
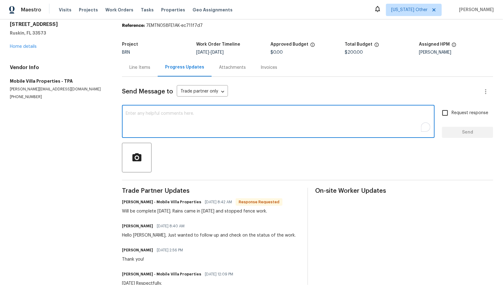
click at [161, 122] on textarea "To enrich screen reader interactions, please activate Accessibility in Grammarl…" at bounding box center [278, 122] width 305 height 22
type textarea "I understand, Thank you!"
click at [445, 113] on input "Request response" at bounding box center [445, 112] width 13 height 13
checkbox input "true"
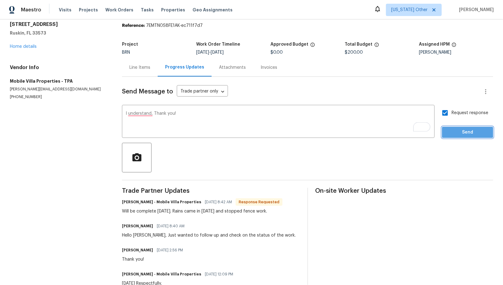
click at [455, 132] on span "Send" at bounding box center [467, 132] width 41 height 8
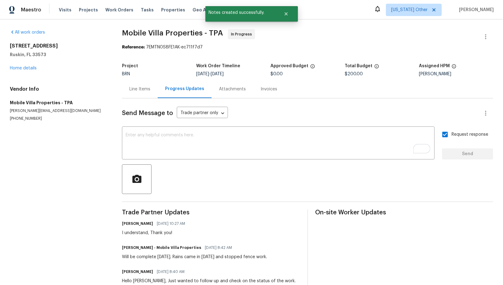
click at [134, 96] on div "Line Items" at bounding box center [140, 89] width 36 height 18
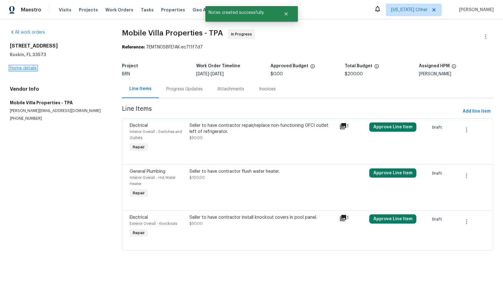
click at [31, 70] on link "Home details" at bounding box center [23, 68] width 27 height 4
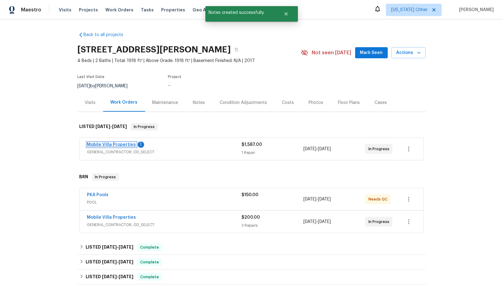
click at [114, 145] on link "Mobile Villa Properties" at bounding box center [111, 144] width 49 height 4
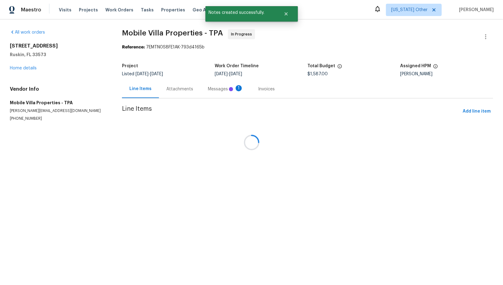
click at [163, 81] on div at bounding box center [251, 142] width 503 height 285
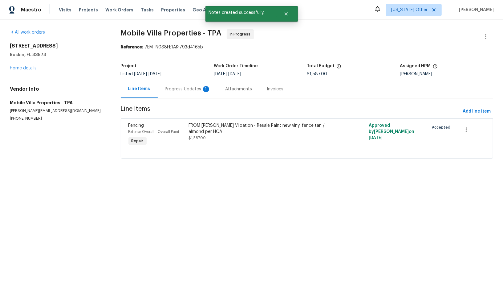
click at [164, 91] on div "Progress Updates 1" at bounding box center [188, 89] width 60 height 18
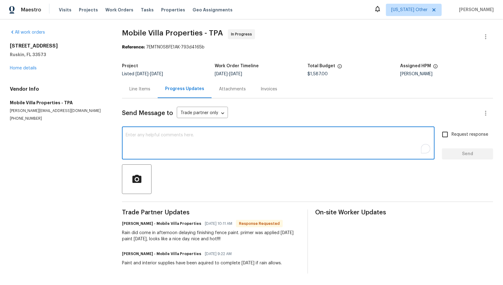
click at [159, 138] on textarea "To enrich screen reader interactions, please activate Accessibility in Grammarl…" at bounding box center [278, 144] width 305 height 22
type textarea "Thanks for the update!"
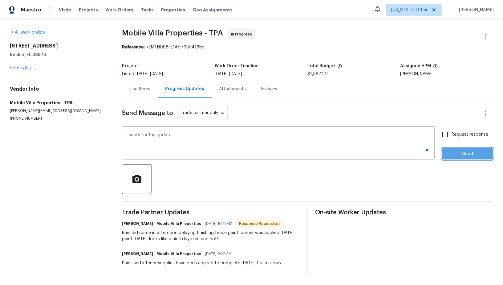
click at [472, 156] on span "Send" at bounding box center [467, 154] width 41 height 8
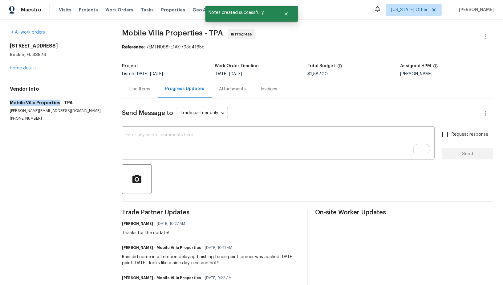
drag, startPoint x: 0, startPoint y: 102, endPoint x: 57, endPoint y: 103, distance: 57.0
click at [57, 103] on div "All work orders 7231 Somerset Pond Dr Ruskin, FL 33573 Home details Vendor Info…" at bounding box center [251, 163] width 503 height 288
copy h5 "Mobile Villa Properties"
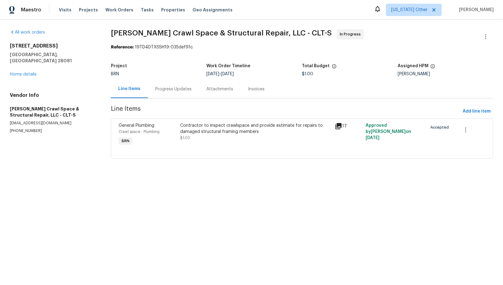
click at [158, 81] on div "Progress Updates" at bounding box center [173, 89] width 51 height 18
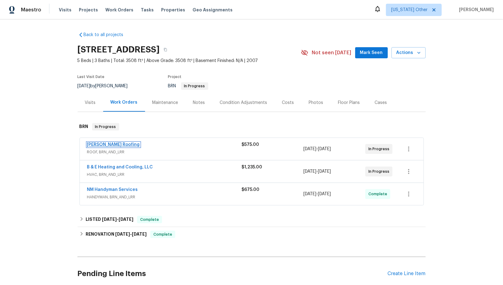
click at [98, 143] on link "[PERSON_NAME] Roofing" at bounding box center [113, 144] width 53 height 4
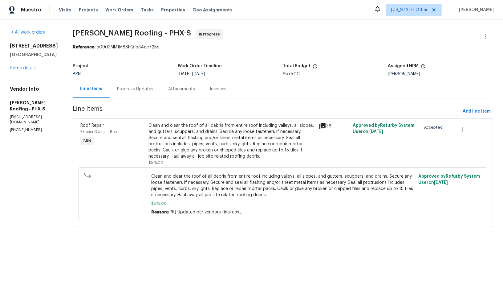
click at [163, 87] on div "Attachments" at bounding box center [182, 89] width 42 height 18
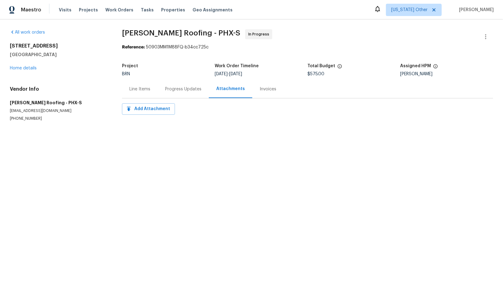
click at [165, 89] on div "Progress Updates" at bounding box center [183, 89] width 36 height 6
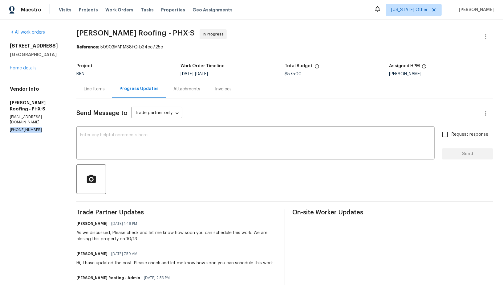
drag, startPoint x: 42, startPoint y: 125, endPoint x: 0, endPoint y: 125, distance: 41.9
click at [0, 125] on div "All work orders [STREET_ADDRESS] Home details Vendor Info [PERSON_NAME] Roofing…" at bounding box center [251, 241] width 503 height 445
copy p "[PHONE_NUMBER]"
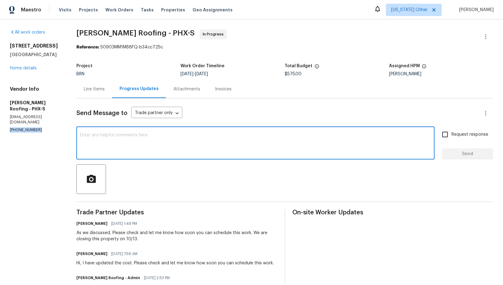
click at [92, 150] on textarea at bounding box center [255, 144] width 351 height 22
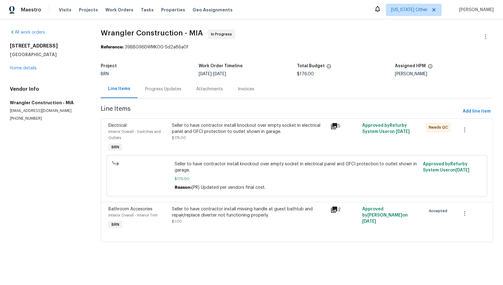
click at [169, 96] on div "Progress Updates" at bounding box center [163, 89] width 51 height 18
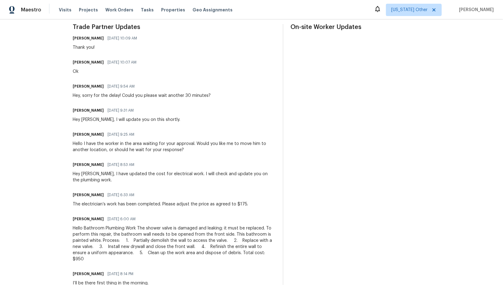
scroll to position [182, 0]
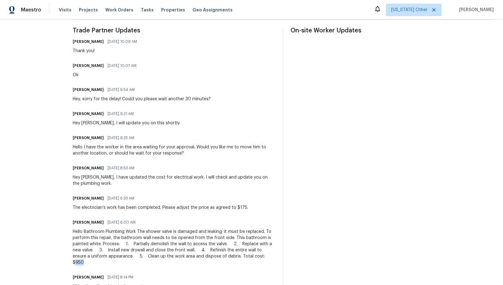
drag, startPoint x: 239, startPoint y: 254, endPoint x: 259, endPoint y: 254, distance: 20.0
click at [259, 254] on div "Hello Bathroom Plumbing Work The shower valve is damaged and leaking; it must b…" at bounding box center [174, 246] width 203 height 37
copy div "950"
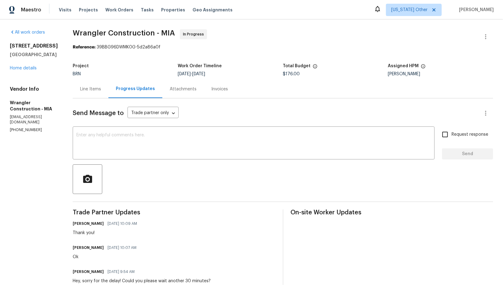
click at [84, 78] on div "Project BRN Work Order Timeline [DATE] - [DATE] Total Budget $176.00 Assigned H…" at bounding box center [283, 70] width 421 height 20
click at [88, 87] on div "Line Items" at bounding box center [90, 89] width 21 height 6
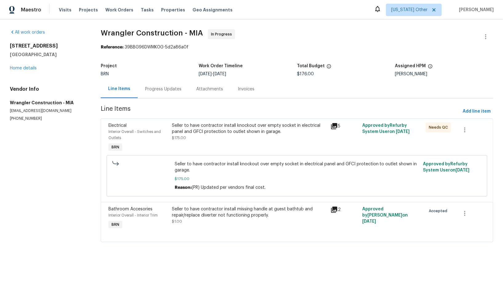
click at [205, 213] on div "Seller to have contractor install missing handle at guest bathtub and repair/re…" at bounding box center [249, 212] width 155 height 12
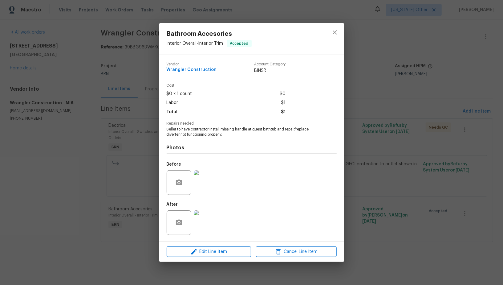
click at [204, 246] on div "Edit Line Item Cancel Line Item" at bounding box center [251, 251] width 185 height 21
click at [205, 251] on span "Edit Line Item" at bounding box center [209, 252] width 81 height 8
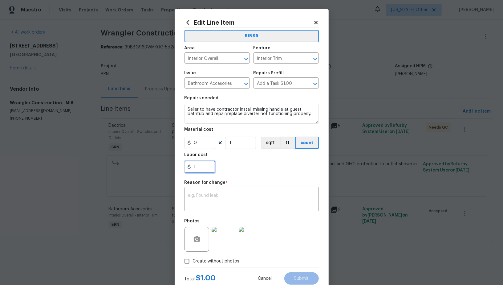
click at [204, 169] on input "1" at bounding box center [200, 167] width 31 height 12
paste input "950"
type input "950"
click at [217, 197] on textarea at bounding box center [251, 199] width 127 height 13
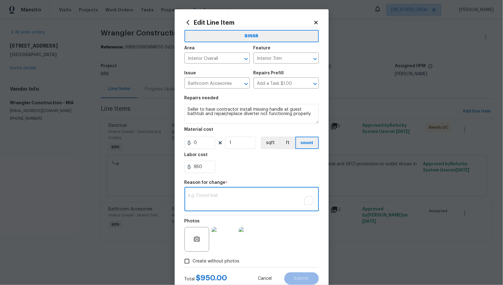
paste textarea "(PR) Updated cost per BR team’s approval."
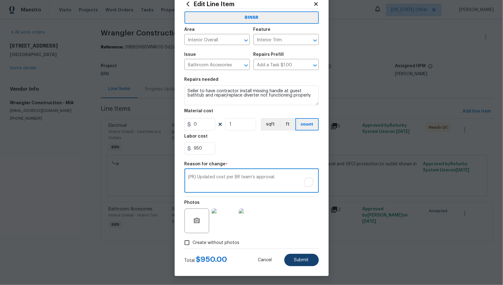
type textarea "(PR) Updated cost per BR team’s approval."
click at [304, 261] on span "Submit" at bounding box center [301, 260] width 15 height 5
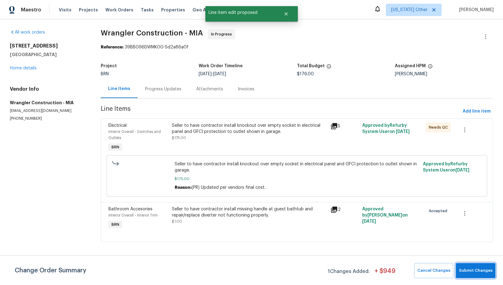
click at [481, 271] on span "Submit Changes" at bounding box center [476, 270] width 34 height 7
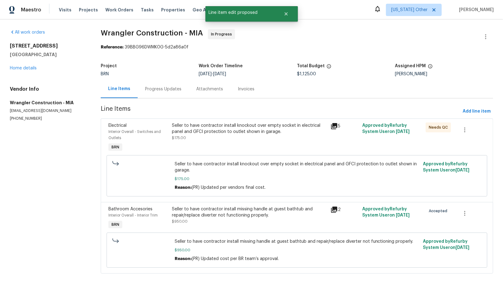
click at [167, 94] on div "Progress Updates" at bounding box center [163, 89] width 51 height 18
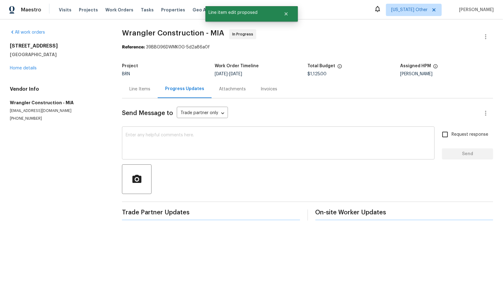
click at [177, 140] on textarea at bounding box center [278, 144] width 305 height 22
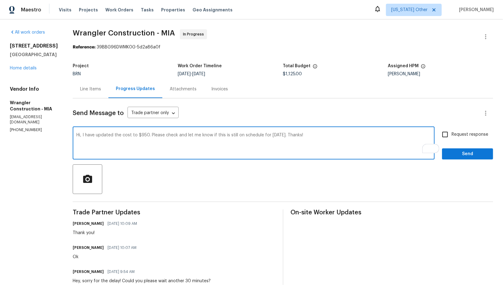
drag, startPoint x: 74, startPoint y: 133, endPoint x: 45, endPoint y: 133, distance: 28.7
type textarea "I have updated the cost to $950. Please check and let me know if this is still …"
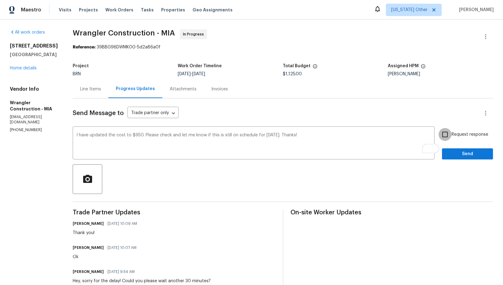
click at [446, 133] on input "Request response" at bounding box center [445, 134] width 13 height 13
checkbox input "true"
click at [454, 153] on span "Send" at bounding box center [467, 154] width 41 height 8
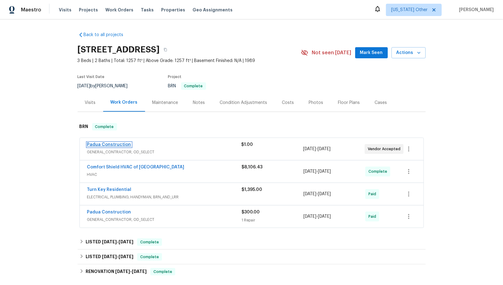
click at [110, 145] on link "Padua Construction" at bounding box center [109, 144] width 44 height 4
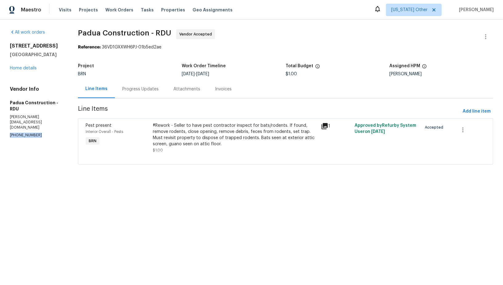
drag, startPoint x: 40, startPoint y: 119, endPoint x: 0, endPoint y: 120, distance: 39.7
click at [0, 120] on div "All work orders [STREET_ADDRESS] Home details Vendor Info [GEOGRAPHIC_DATA] Con…" at bounding box center [251, 100] width 503 height 162
copy p "[PHONE_NUMBER]"
click at [139, 90] on div "Progress Updates" at bounding box center [140, 89] width 36 height 6
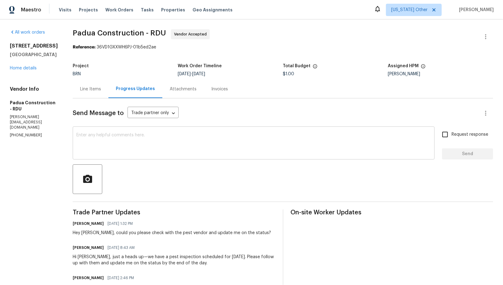
click at [145, 132] on div "x ​" at bounding box center [254, 143] width 362 height 31
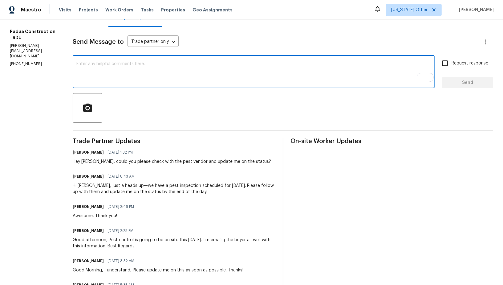
scroll to position [112, 0]
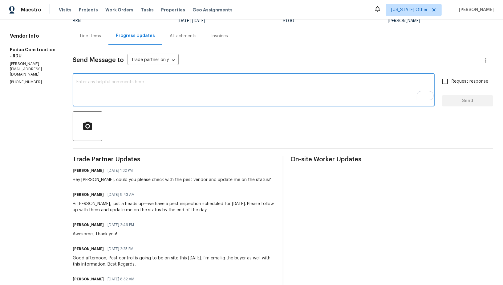
click at [125, 84] on textarea "To enrich screen reader interactions, please activate Accessibility in Grammarl…" at bounding box center [253, 91] width 355 height 22
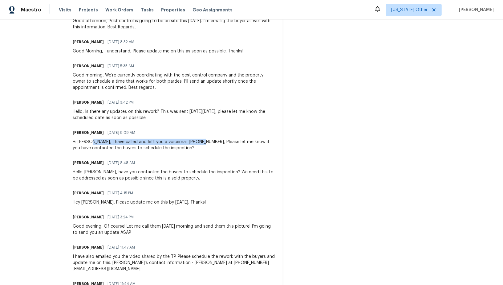
drag, startPoint x: 86, startPoint y: 141, endPoint x: 191, endPoint y: 142, distance: 105.7
click at [191, 142] on div "Hi Juan, I have called and left you a voicemail (305) 319-1110, Please let me k…" at bounding box center [174, 145] width 203 height 12
copy div "I have called and left you a voicemail (305) 319-1110,"
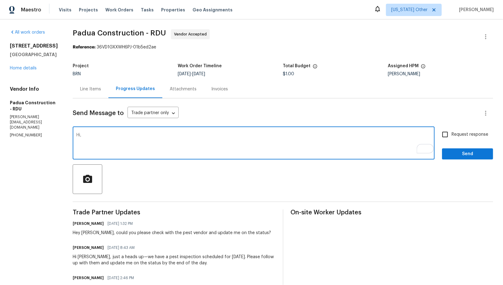
click at [125, 138] on textarea "Hi," at bounding box center [253, 144] width 355 height 22
paste textarea "I have called and left you a voicemail (305) 319-1110,"
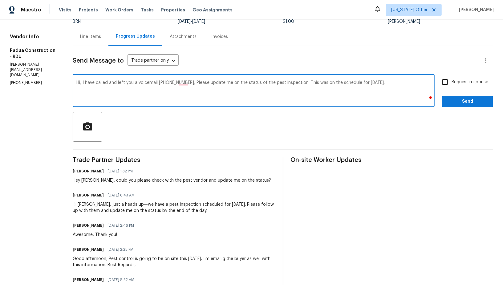
type textarea "Hi, I have called and left you a voicemail (305) 319-1110, Please update me on …"
click at [458, 82] on span "Request response" at bounding box center [470, 82] width 37 height 6
click at [452, 82] on input "Request response" at bounding box center [445, 81] width 13 height 13
checkbox input "true"
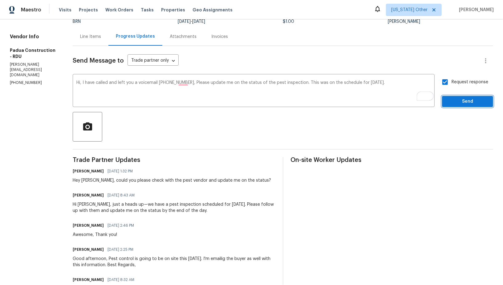
click at [458, 96] on button "Send" at bounding box center [467, 101] width 51 height 11
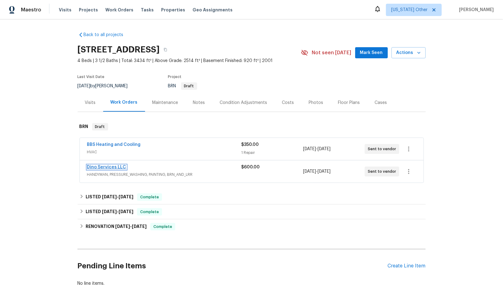
click at [105, 168] on link "Dino Services LLC" at bounding box center [106, 167] width 39 height 4
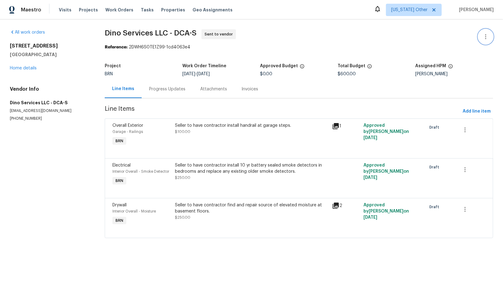
click at [487, 34] on icon "button" at bounding box center [485, 36] width 7 height 7
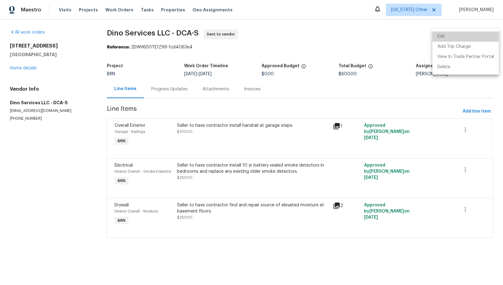
click at [467, 34] on li "Edit" at bounding box center [466, 36] width 67 height 10
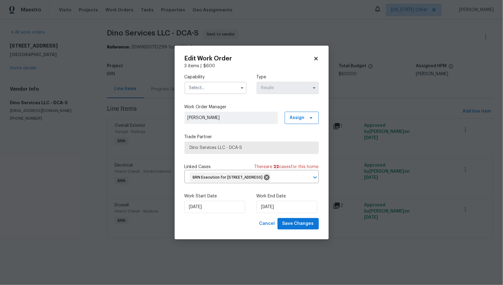
click at [220, 83] on input "text" at bounding box center [216, 88] width 62 height 12
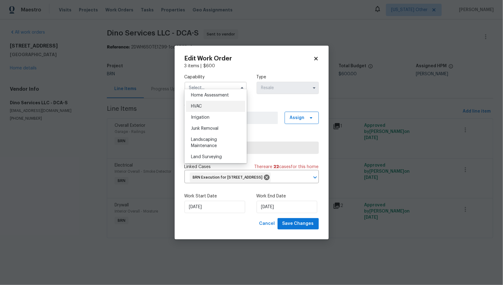
scroll to position [312, 0]
click at [205, 125] on div "Handyman" at bounding box center [215, 122] width 59 height 11
type input "Handyman"
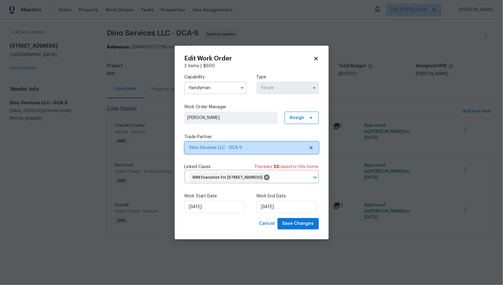
click at [312, 146] on icon at bounding box center [310, 147] width 3 height 3
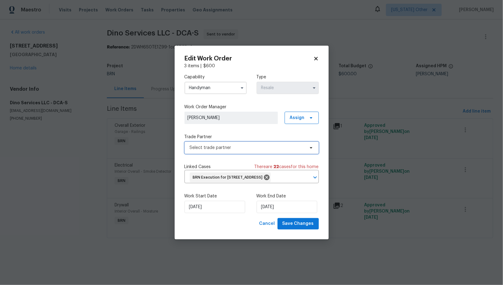
click at [280, 144] on span "Select trade partner" at bounding box center [247, 147] width 115 height 6
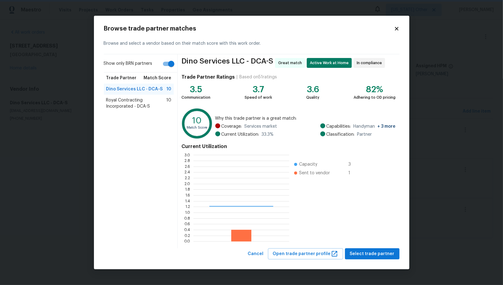
scroll to position [86, 96]
click at [169, 70] on label "Show only BRN partners" at bounding box center [141, 65] width 74 height 14
click at [169, 70] on input "Show only BRN partners" at bounding box center [171, 64] width 35 height 12
checkbox input "false"
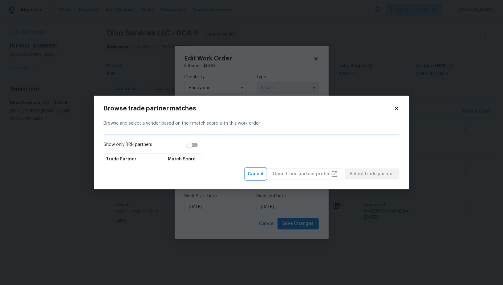
click at [263, 172] on span "Cancel" at bounding box center [256, 174] width 16 height 8
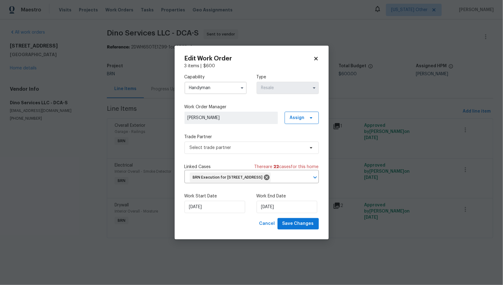
click at [234, 83] on input "Handyman" at bounding box center [216, 88] width 62 height 12
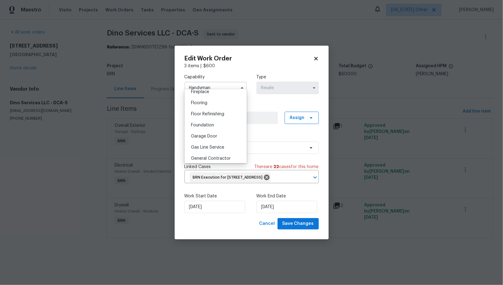
scroll to position [259, 0]
click at [219, 135] on div "General Contractor" at bounding box center [215, 131] width 59 height 11
type input "General Contractor"
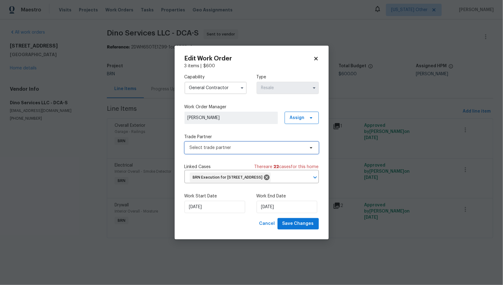
click at [244, 144] on span "Select trade partner" at bounding box center [247, 147] width 115 height 6
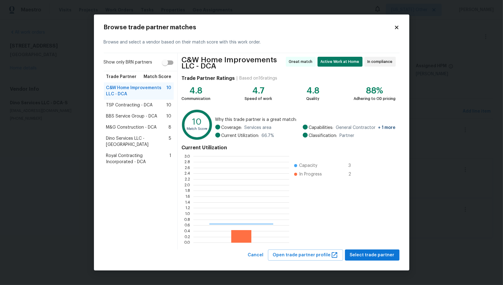
scroll to position [86, 96]
click at [130, 104] on span "TSP Contracting - DCA" at bounding box center [129, 105] width 47 height 6
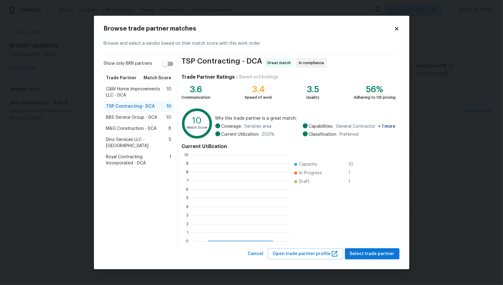
scroll to position [86, 97]
click at [376, 250] on span "Select trade partner" at bounding box center [372, 254] width 45 height 8
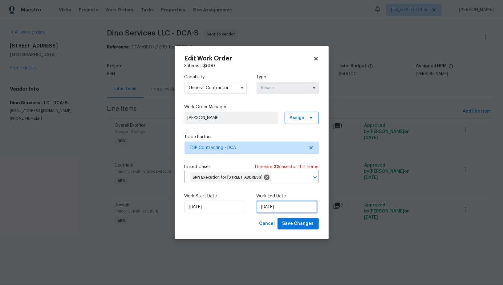
click at [271, 208] on input "[DATE]" at bounding box center [287, 207] width 61 height 12
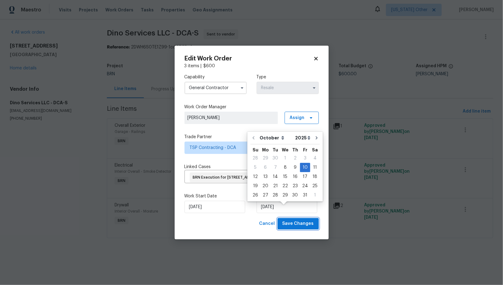
click at [308, 226] on span "Save Changes" at bounding box center [298, 224] width 31 height 8
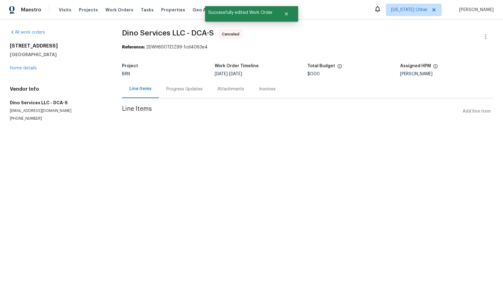
click at [167, 90] on div "Progress Updates" at bounding box center [184, 89] width 36 height 6
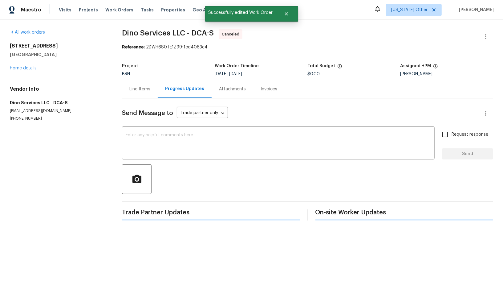
click at [167, 90] on div "Progress Updates" at bounding box center [184, 89] width 39 height 6
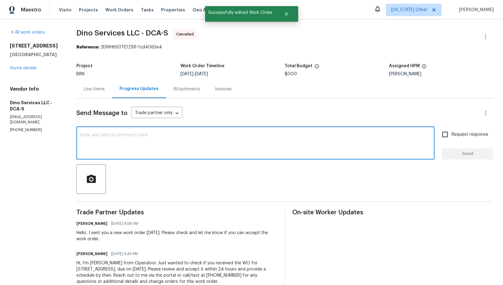
click at [146, 146] on textarea at bounding box center [255, 144] width 351 height 22
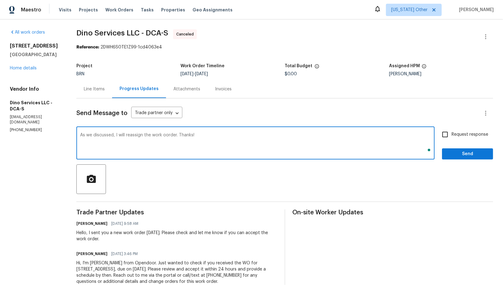
click at [167, 136] on textarea "As we discussed, I will reassign the work oorder. Thanks!" at bounding box center [255, 144] width 351 height 22
type textarea "As we discussed, I will reassign the work order. Thanks!"
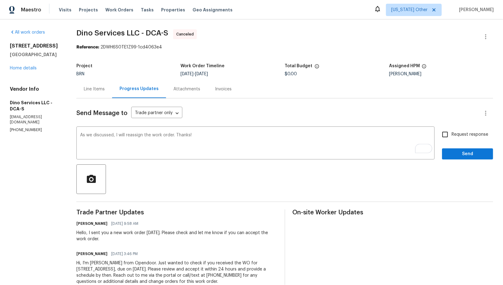
click at [453, 135] on span "Request response" at bounding box center [470, 134] width 37 height 6
click at [452, 135] on input "Request response" at bounding box center [445, 134] width 13 height 13
checkbox input "true"
click at [456, 146] on div "Request response Send" at bounding box center [467, 143] width 51 height 31
click at [453, 156] on span "Send" at bounding box center [467, 154] width 41 height 8
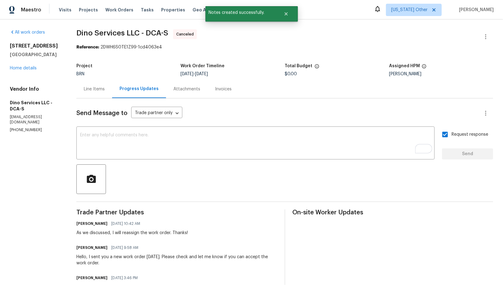
scroll to position [41, 0]
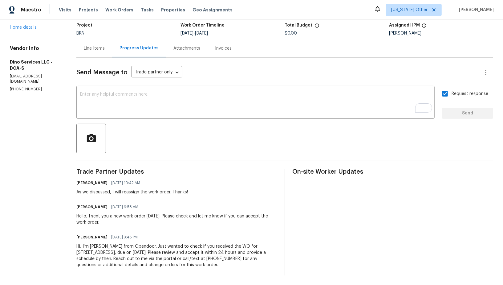
drag, startPoint x: 69, startPoint y: 248, endPoint x: 241, endPoint y: 274, distance: 173.9
click at [241, 274] on div "All work orders 9702 Spinnaker St Cheltenham, MD 20623 Home details Vendor Info…" at bounding box center [251, 132] width 503 height 306
copy div "Hi, I'm Padmapriya from Opendoor. Just wanted to check if you received the WO f…"
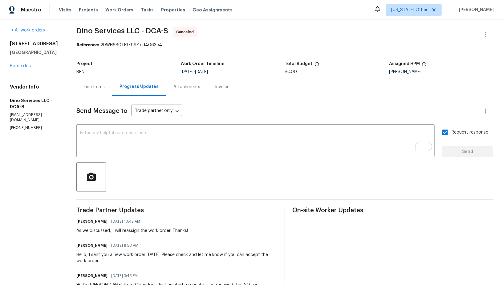
scroll to position [0, 0]
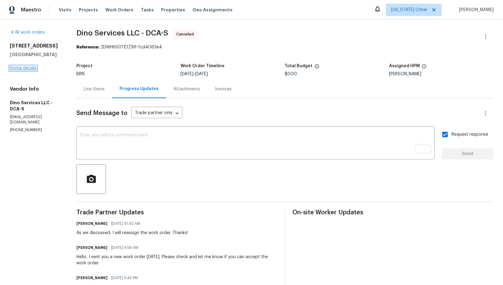
click at [19, 67] on link "Home details" at bounding box center [23, 68] width 27 height 4
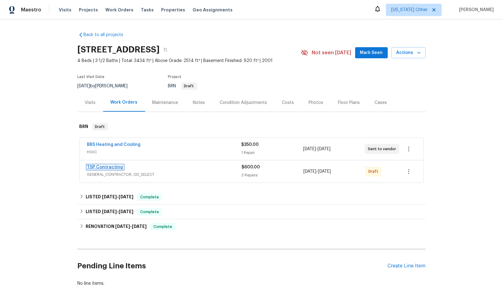
click at [101, 167] on link "TSP Contracting" at bounding box center [105, 167] width 36 height 4
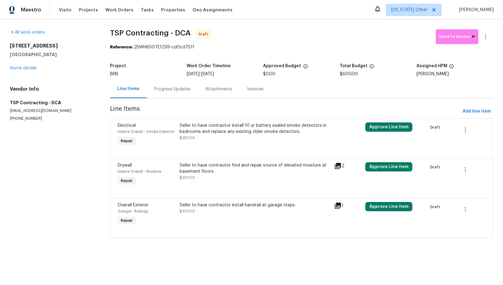
click at [165, 86] on div "Progress Updates" at bounding box center [172, 89] width 51 height 18
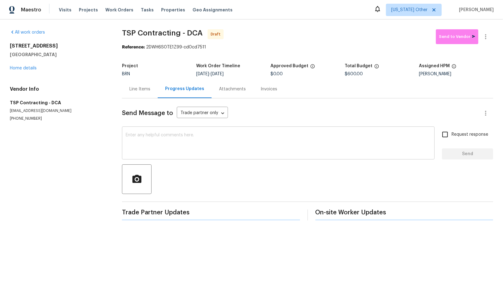
click at [172, 131] on div "x ​" at bounding box center [278, 143] width 313 height 31
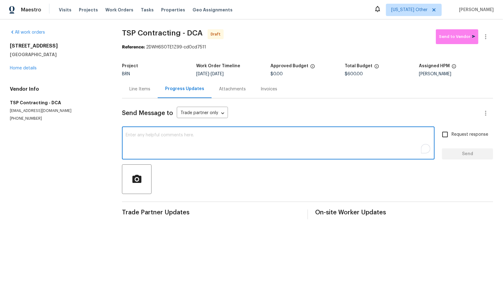
paste textarea "Hi, I'm Padmapriya from Opendoor. Just wanted to check if you received the WO f…"
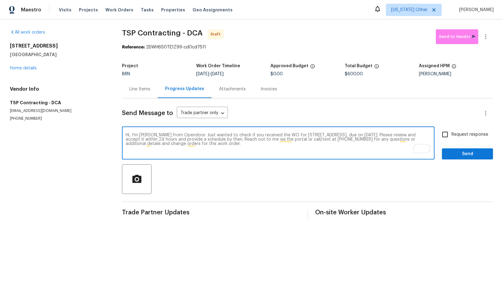
type textarea "Hi, I'm Padmapriya from Opendoor. Just wanted to check if you received the WO f…"
click at [444, 135] on input "Request response" at bounding box center [445, 134] width 13 height 13
checkbox input "true"
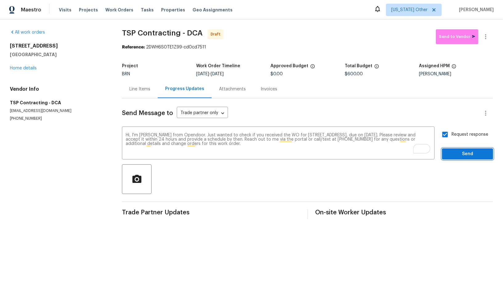
click at [453, 154] on span "Send" at bounding box center [467, 154] width 41 height 8
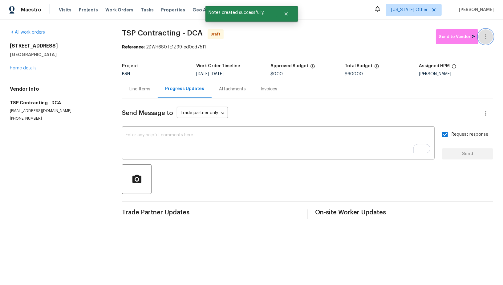
click at [486, 31] on button "button" at bounding box center [485, 36] width 15 height 15
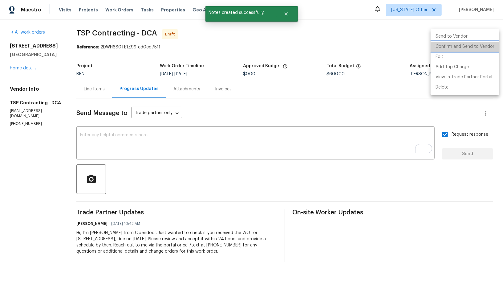
click at [486, 48] on li "Confirm and Send to Vendor" at bounding box center [465, 47] width 69 height 10
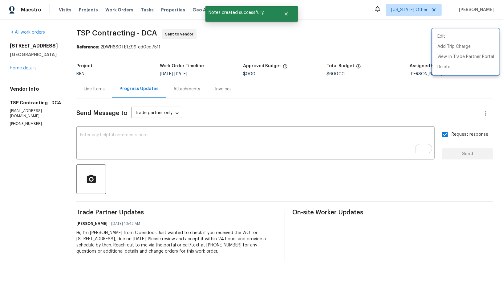
click at [101, 90] on div at bounding box center [251, 142] width 503 height 285
click at [101, 90] on div "Line Items" at bounding box center [94, 89] width 21 height 6
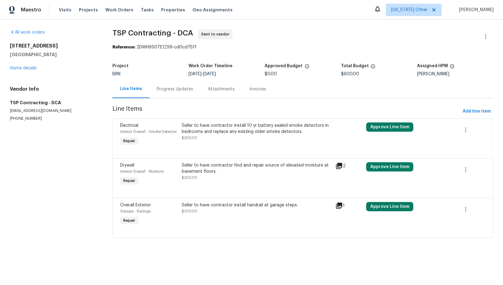
click at [195, 166] on div "Seller to have contractor find and repair source of elevated moisture at baseme…" at bounding box center [257, 168] width 150 height 12
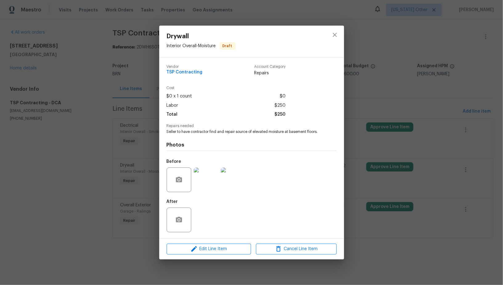
click at [207, 187] on img at bounding box center [206, 179] width 25 height 25
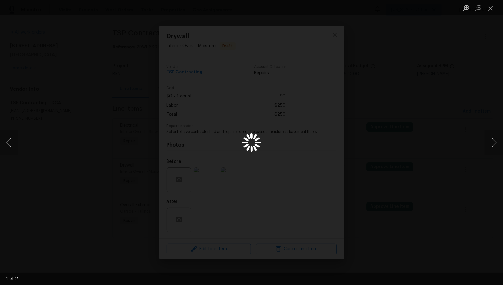
click at [82, 79] on div "Lightbox" at bounding box center [251, 142] width 503 height 285
click at [117, 103] on div "Lightbox" at bounding box center [251, 142] width 503 height 285
click at [494, 3] on button "Close lightbox" at bounding box center [491, 7] width 12 height 11
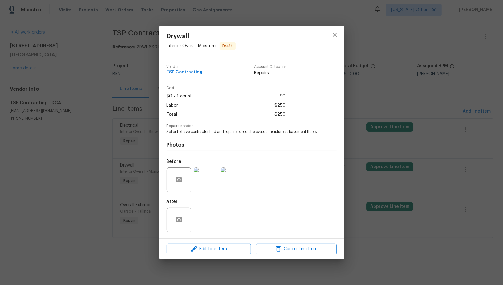
click at [81, 108] on div "Drywall Interior Overall - Moisture Draft Vendor TSP Contracting Account Catego…" at bounding box center [251, 142] width 503 height 285
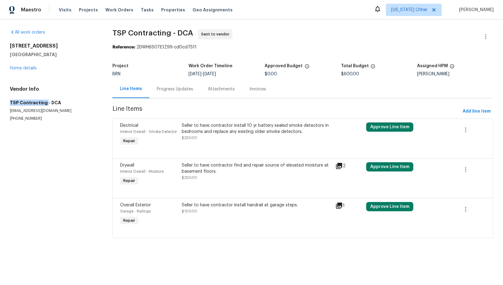
drag, startPoint x: 9, startPoint y: 101, endPoint x: 45, endPoint y: 102, distance: 35.8
click at [45, 102] on div "All work orders 9702 Spinnaker St Cheltenham, MD 20623 Home details Vendor Info…" at bounding box center [251, 137] width 503 height 236
copy h5 "TSP Contracting"
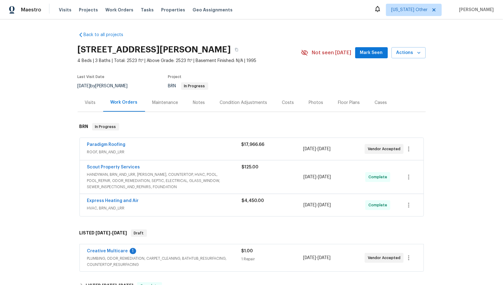
click at [109, 146] on span "Paradigm Roofing" at bounding box center [106, 144] width 39 height 6
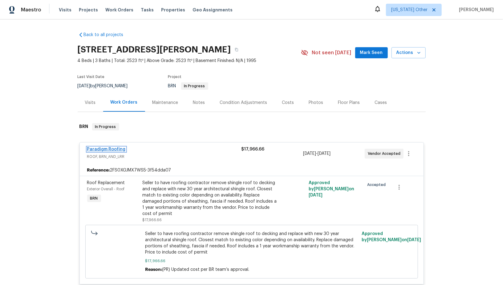
click at [104, 148] on link "Paradigm Roofing" at bounding box center [106, 149] width 39 height 4
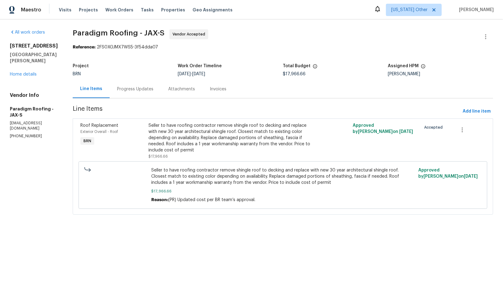
click at [144, 86] on div "Progress Updates" at bounding box center [135, 89] width 36 height 6
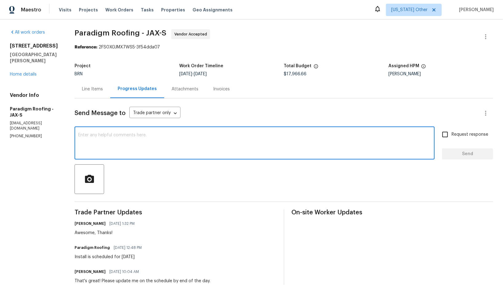
click at [138, 147] on textarea at bounding box center [254, 144] width 353 height 22
type textarea "Hi, Are we on schedule for tomorrow as planned?"
click at [451, 135] on input "Request response" at bounding box center [445, 134] width 13 height 13
checkbox input "true"
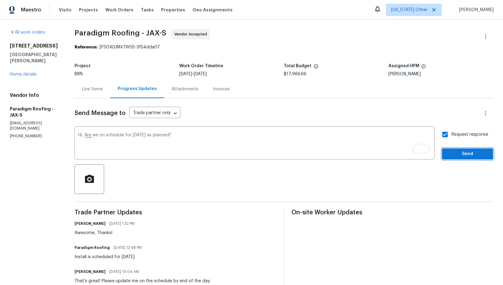
click at [461, 159] on button "Send" at bounding box center [467, 153] width 51 height 11
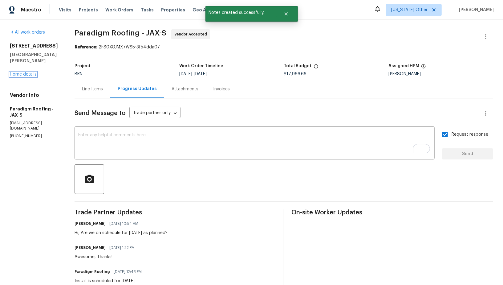
click at [30, 72] on link "Home details" at bounding box center [23, 74] width 27 height 4
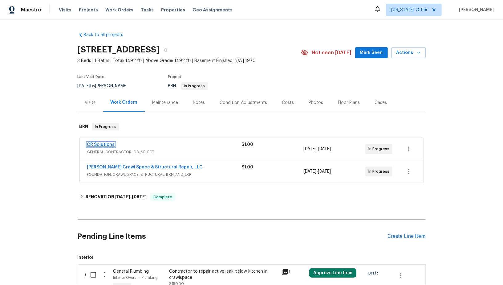
click at [102, 145] on link "CR Solutions" at bounding box center [101, 144] width 28 height 4
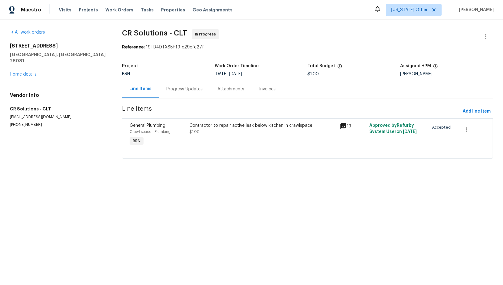
click at [169, 88] on div "Progress Updates" at bounding box center [184, 89] width 36 height 6
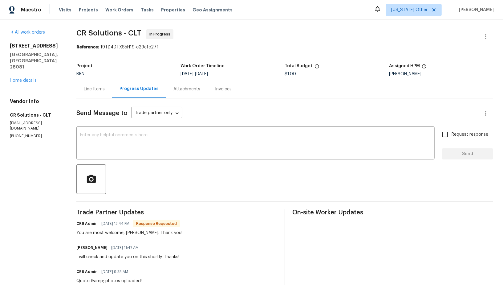
click at [93, 88] on div "Line Items" at bounding box center [94, 89] width 21 height 6
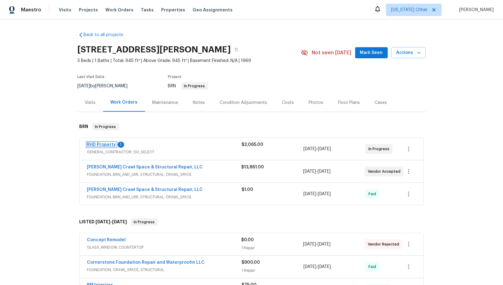
click at [103, 144] on link "RHD Property" at bounding box center [101, 144] width 29 height 4
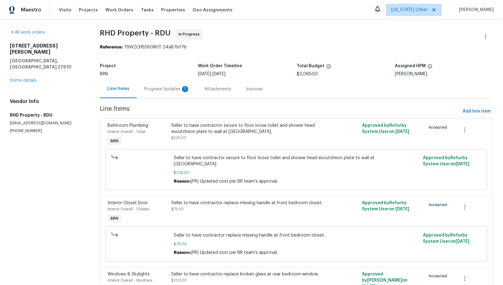
click at [168, 94] on div "Progress Updates 1" at bounding box center [167, 89] width 60 height 18
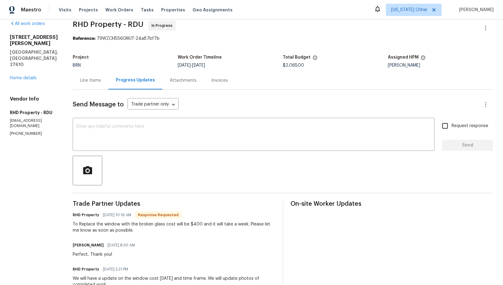
scroll to position [14, 0]
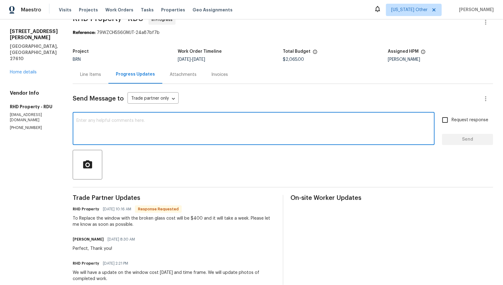
click at [161, 128] on textarea at bounding box center [253, 129] width 355 height 22
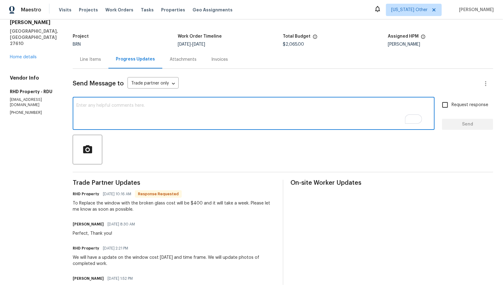
scroll to position [29, 0]
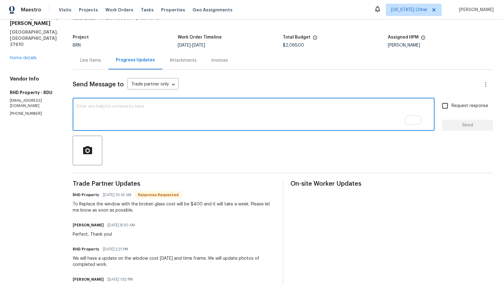
click at [101, 62] on div "Line Items" at bounding box center [90, 60] width 21 height 6
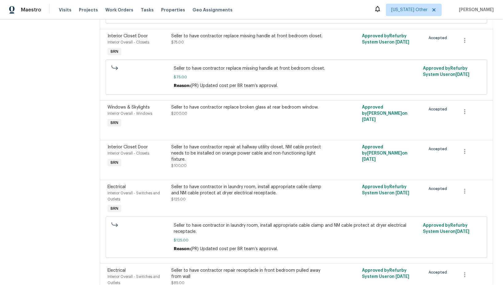
scroll to position [162, 0]
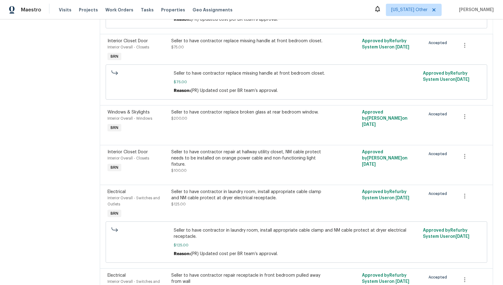
click at [197, 112] on div "Seller to have contractor replace broken glass at rear bedroom window. $200.00" at bounding box center [248, 115] width 155 height 12
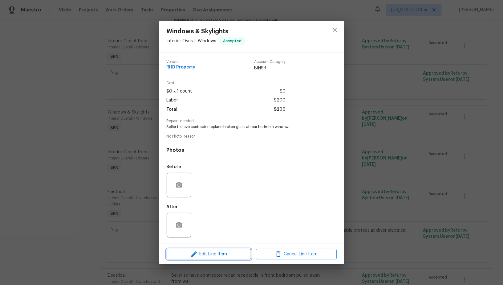
click at [206, 251] on span "Edit Line Item" at bounding box center [209, 254] width 81 height 8
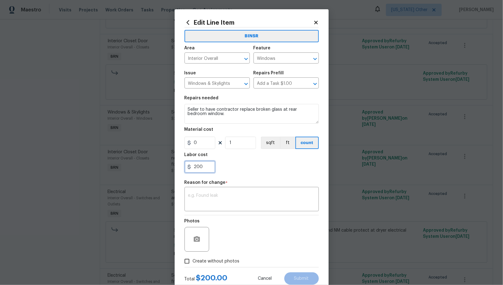
click at [202, 170] on input "200" at bounding box center [200, 167] width 31 height 12
type input "400"
click at [214, 210] on div "x ​" at bounding box center [252, 199] width 134 height 23
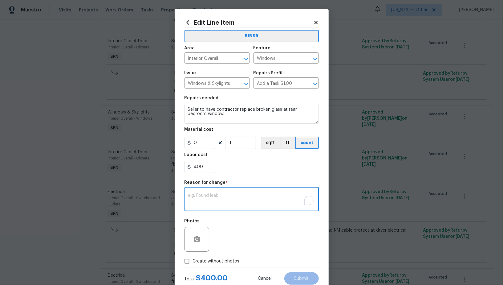
paste textarea "(PR) Updated per vendors final cost."
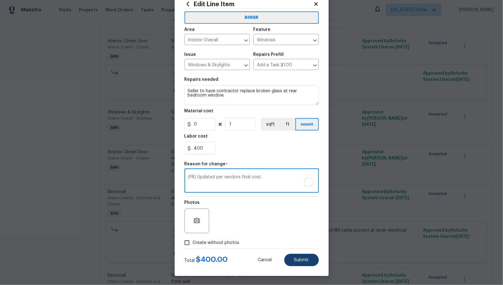
type textarea "(PR) Updated per vendors final cost."
click at [310, 254] on button "Submit" at bounding box center [301, 260] width 35 height 12
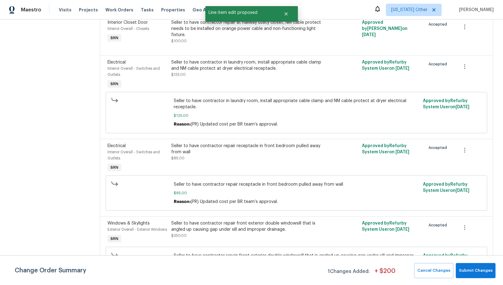
scroll to position [0, 0]
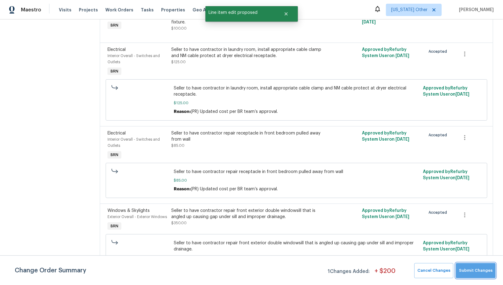
click at [481, 271] on span "Submit Changes" at bounding box center [476, 270] width 34 height 7
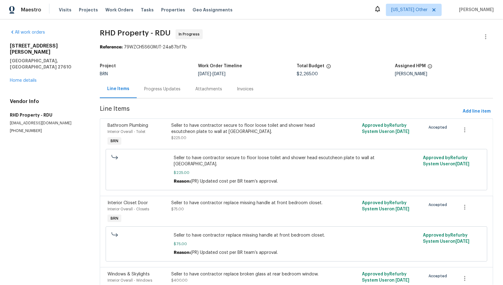
click at [168, 87] on div "Progress Updates" at bounding box center [162, 89] width 36 height 6
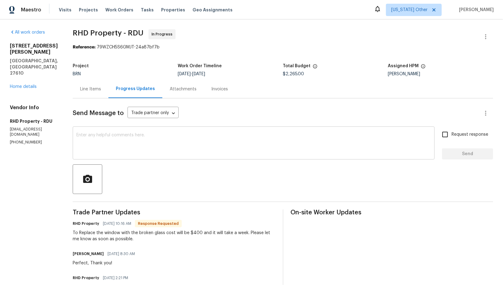
click at [125, 146] on textarea at bounding box center [253, 144] width 355 height 22
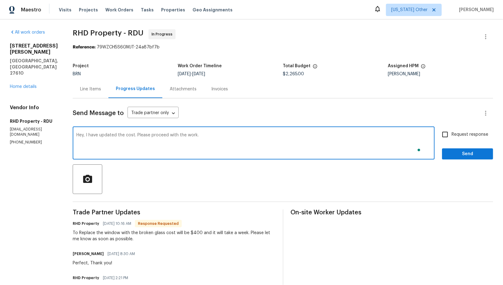
type textarea "Hey, I have updated the cost. Please proceed with the work."
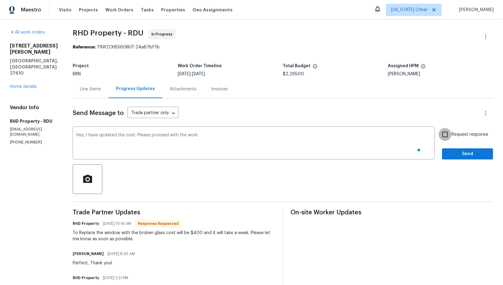
click at [441, 129] on input "Request response" at bounding box center [445, 134] width 13 height 13
checkbox input "true"
click at [455, 156] on span "Send" at bounding box center [467, 154] width 41 height 8
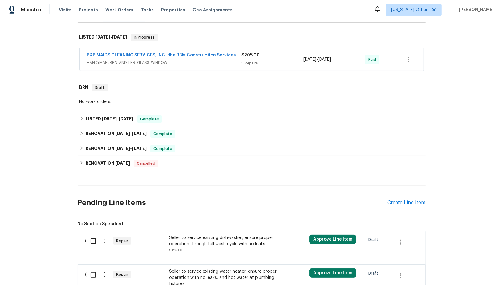
scroll to position [203, 0]
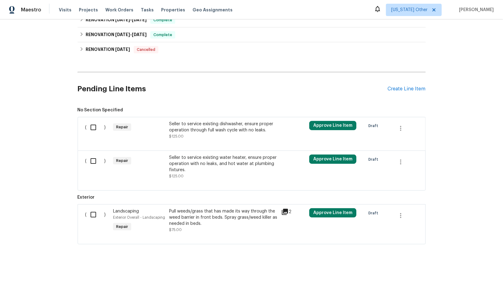
click at [194, 107] on span "No Section Specified" at bounding box center [252, 110] width 348 height 6
click at [193, 125] on div "Seller to service existing dishwasher, ensure proper operation through full was…" at bounding box center [223, 127] width 108 height 12
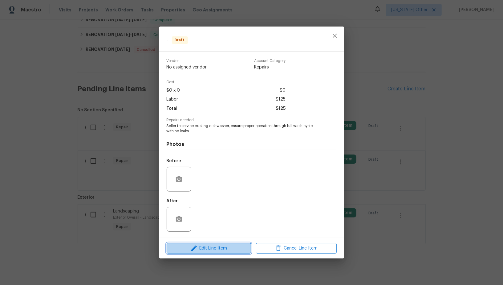
click at [197, 244] on button "Edit Line Item" at bounding box center [209, 248] width 84 height 11
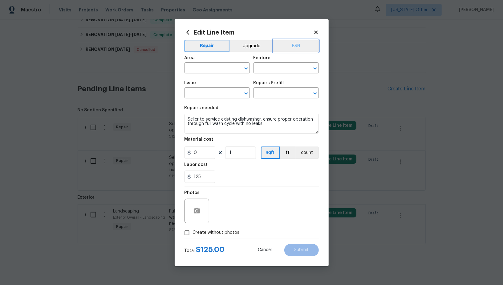
click at [292, 50] on button "BRN" at bounding box center [296, 46] width 45 height 12
click at [205, 71] on input "text" at bounding box center [209, 69] width 48 height 10
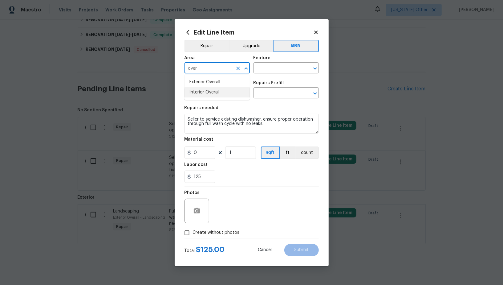
click at [202, 92] on li "Interior Overall" at bounding box center [217, 92] width 65 height 10
type input "Interior Overall"
click at [272, 70] on input "text" at bounding box center [278, 69] width 48 height 10
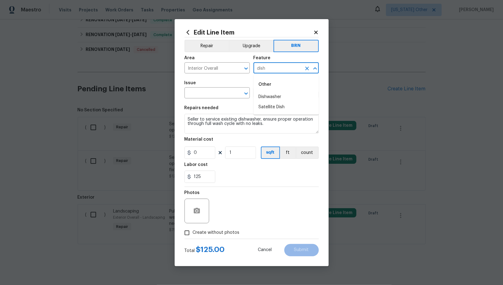
click at [269, 92] on div "Other" at bounding box center [286, 84] width 65 height 15
click at [269, 94] on li "Dishwasher" at bounding box center [286, 97] width 65 height 10
type input "Dishwasher"
click at [218, 96] on input "text" at bounding box center [209, 94] width 48 height 10
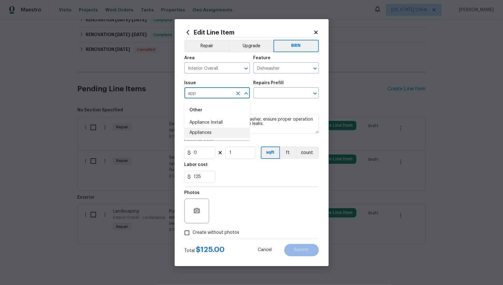
click at [204, 135] on li "Appliances" at bounding box center [217, 133] width 65 height 10
type input "Appliances"
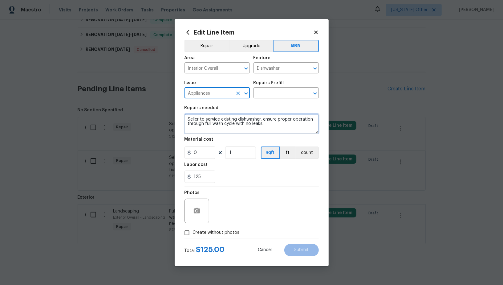
click at [231, 126] on textarea "Seller to service existing dishwasher, ensure proper operation through full was…" at bounding box center [252, 124] width 134 height 20
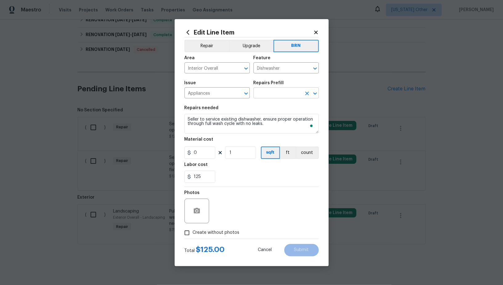
click at [279, 93] on input "text" at bounding box center [278, 94] width 48 height 10
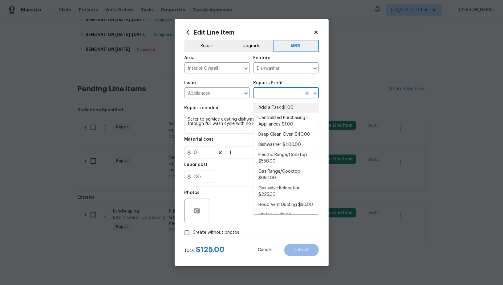
click at [281, 106] on li "Add a Task $1.00" at bounding box center [286, 108] width 65 height 10
type input "Appliances"
type input "Add a Task $1.00"
type textarea "HPM to detail"
type input "1"
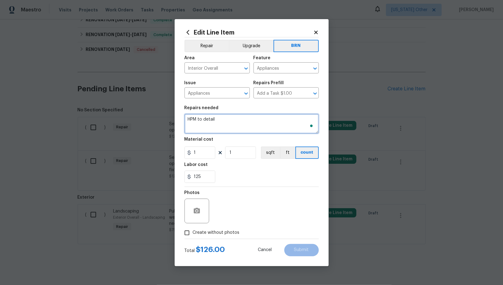
click at [255, 125] on textarea "HPM to detail" at bounding box center [252, 124] width 134 height 20
paste textarea "Seller to service existing dishwasher, ensure proper operation through full was…"
click at [306, 70] on icon "Clear" at bounding box center [307, 69] width 4 height 4
type textarea "Seller to service existing dishwasher, ensure proper operation through full was…"
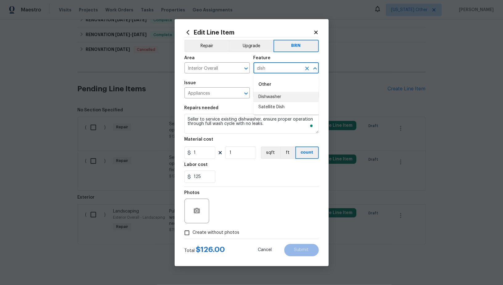
click at [266, 98] on li "Dishwasher" at bounding box center [286, 97] width 65 height 10
type input "Dishwasher"
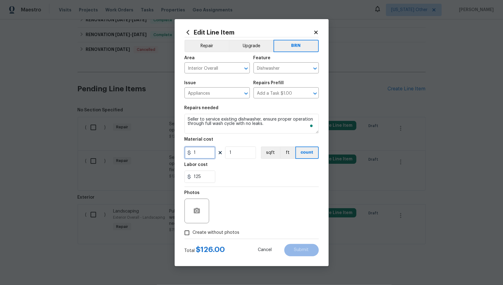
click at [197, 154] on input "1" at bounding box center [200, 152] width 31 height 12
type input "0"
click at [199, 212] on icon "button" at bounding box center [197, 211] width 6 height 6
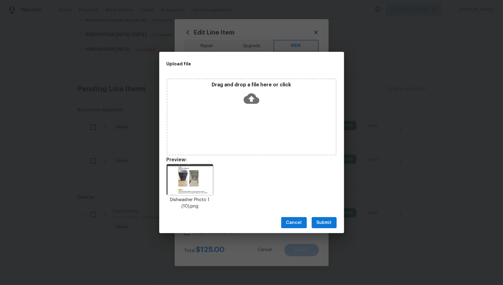
click at [330, 230] on div "Cancel Submit" at bounding box center [251, 222] width 185 height 21
click at [327, 226] on button "Submit" at bounding box center [324, 222] width 25 height 11
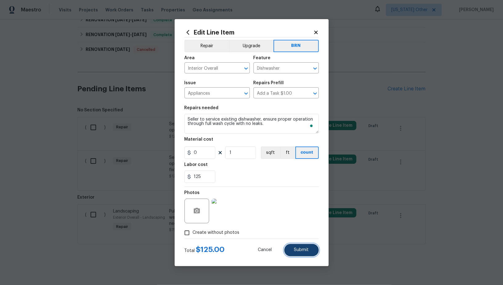
click at [299, 250] on span "Submit" at bounding box center [301, 249] width 15 height 5
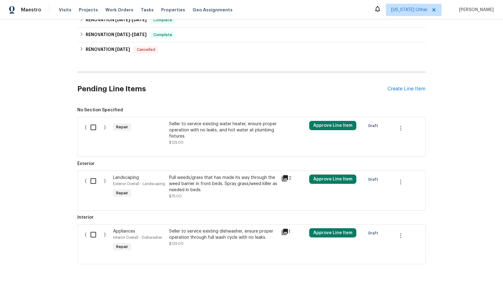
click at [201, 121] on div "Seller to service existing water heater, ensure proper operation with no leaks,…" at bounding box center [223, 130] width 108 height 18
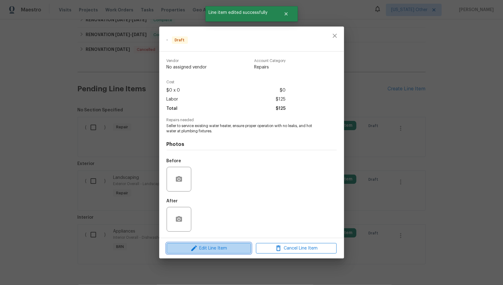
click at [230, 252] on button "Edit Line Item" at bounding box center [209, 248] width 84 height 11
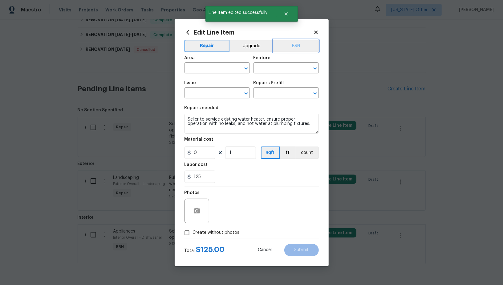
click at [298, 49] on button "BRN" at bounding box center [296, 46] width 45 height 12
click at [200, 71] on input "text" at bounding box center [209, 69] width 48 height 10
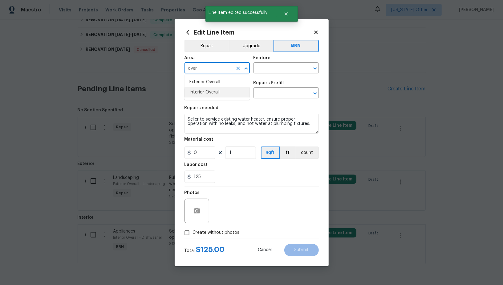
click at [209, 92] on li "Interior Overall" at bounding box center [217, 92] width 65 height 10
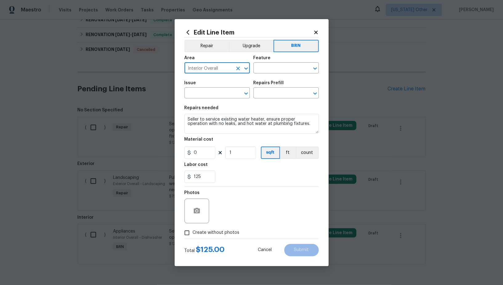
type input "Interior Overall"
click at [276, 63] on div "Feature" at bounding box center [286, 60] width 65 height 8
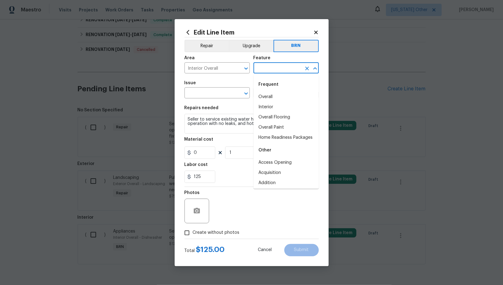
click at [274, 66] on input "text" at bounding box center [278, 69] width 48 height 10
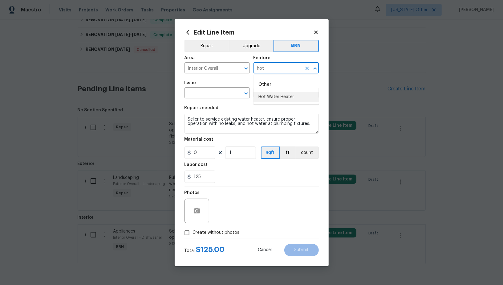
click at [285, 97] on li "Hot Water Heater" at bounding box center [286, 97] width 65 height 10
type input "Hot Water Heater"
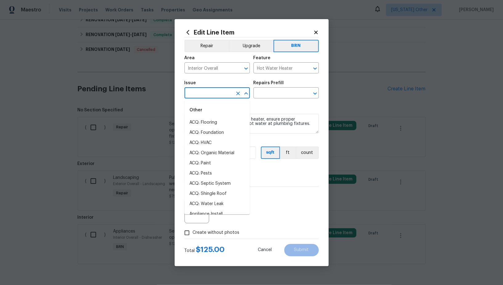
click at [228, 92] on input "text" at bounding box center [209, 94] width 48 height 10
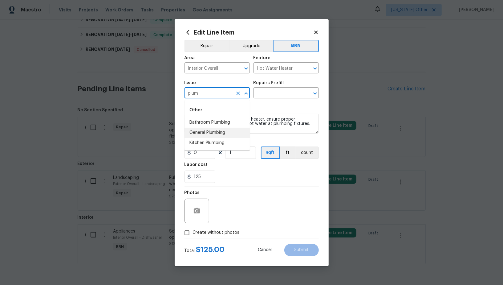
click at [215, 132] on li "General Plumbing" at bounding box center [217, 133] width 65 height 10
type input "General Plumbing"
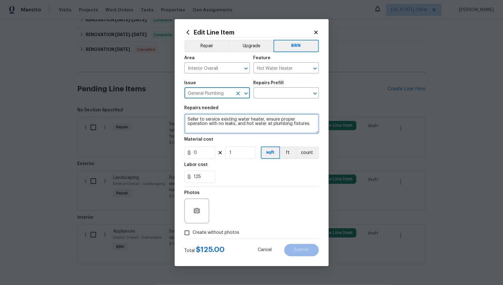
click at [242, 120] on textarea "Seller to service existing water heater, ensure proper operation with no leaks,…" at bounding box center [252, 124] width 134 height 20
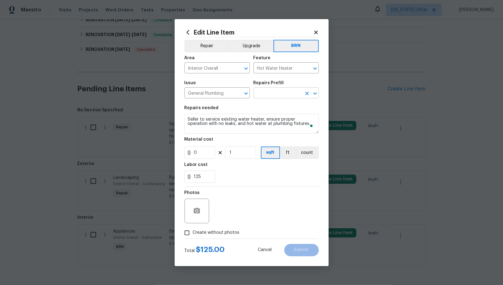
click at [276, 96] on input "text" at bounding box center [278, 94] width 48 height 10
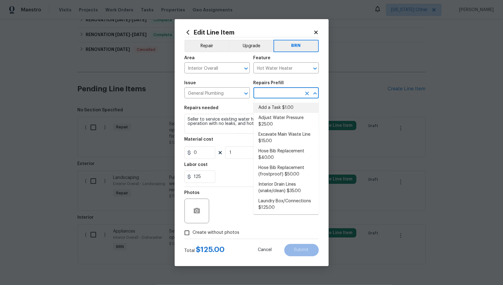
click at [276, 108] on li "Add a Task $1.00" at bounding box center [286, 108] width 65 height 10
type input "Plumbing"
type input "Add a Task $1.00"
type textarea "HPM to detail"
type input "1"
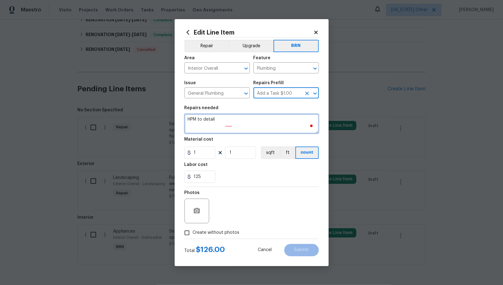
click at [257, 122] on textarea "HPM to detail" at bounding box center [252, 124] width 134 height 20
paste textarea "Seller to service existing water heater, ensure proper operation with no leaks,…"
type textarea "Seller to service existing water heater, ensure proper operation with no leaks,…"
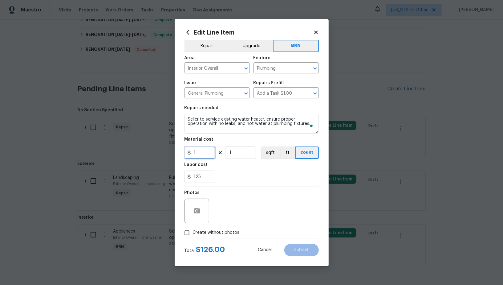
click at [200, 153] on input "1" at bounding box center [200, 152] width 31 height 12
type input "0"
click at [197, 218] on button "button" at bounding box center [196, 210] width 15 height 15
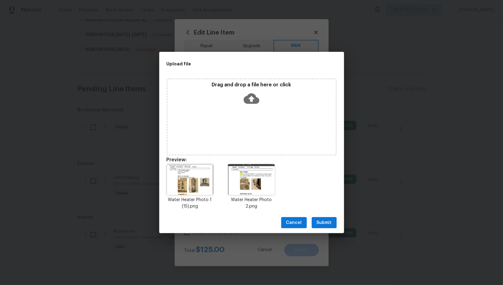
click at [316, 220] on button "Submit" at bounding box center [324, 222] width 25 height 11
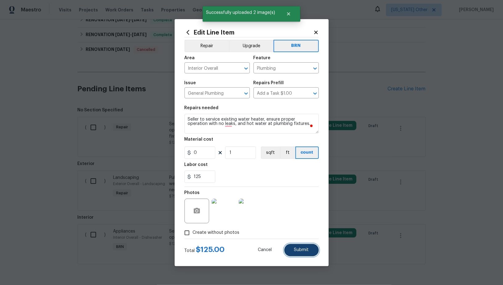
click at [291, 252] on button "Submit" at bounding box center [301, 250] width 35 height 12
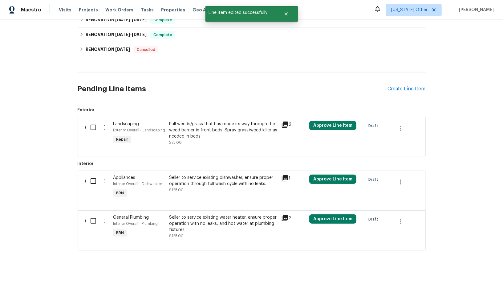
scroll to position [209, 0]
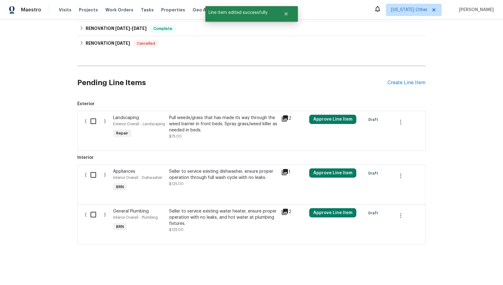
click at [92, 171] on input "checkbox" at bounding box center [96, 174] width 18 height 13
checkbox input "true"
click at [97, 214] on input "checkbox" at bounding box center [96, 214] width 18 height 13
checkbox input "true"
click at [494, 271] on div "Cancel (2) Items Create Work Order" at bounding box center [251, 269] width 503 height 31
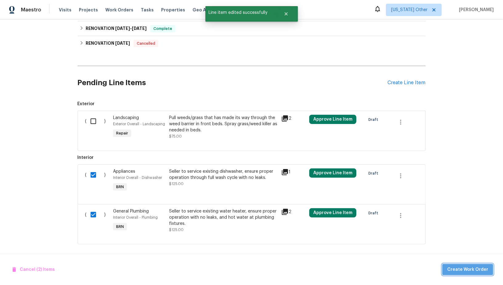
click at [488, 271] on button "Create Work Order" at bounding box center [467, 269] width 51 height 11
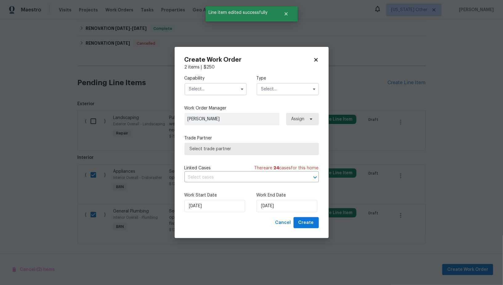
click at [217, 87] on input "text" at bounding box center [216, 89] width 62 height 12
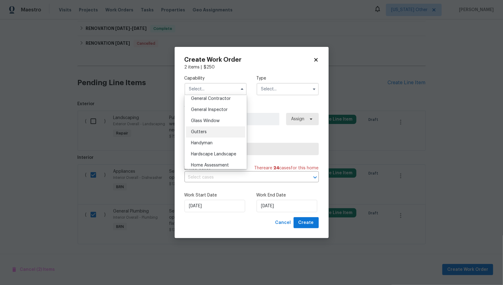
scroll to position [299, 0]
click at [213, 137] on div "Handyman" at bounding box center [215, 141] width 59 height 11
type input "Handyman"
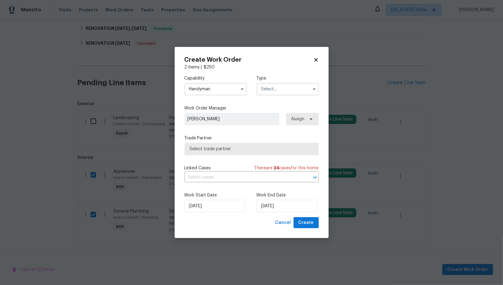
click at [290, 91] on input "text" at bounding box center [288, 89] width 62 height 12
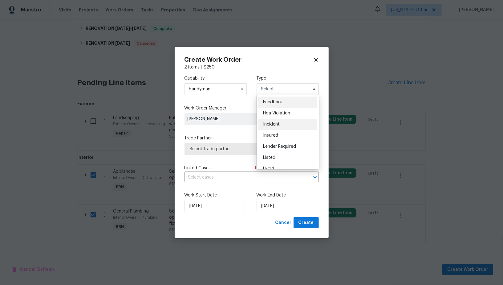
scroll to position [73, 0]
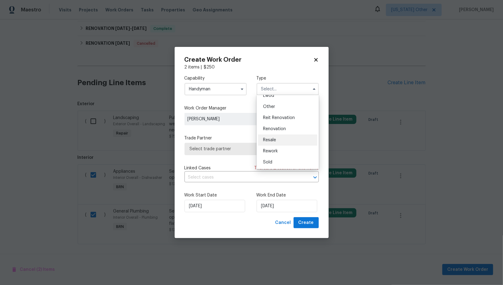
click at [283, 140] on div "Resale" at bounding box center [287, 139] width 59 height 11
type input "Resale"
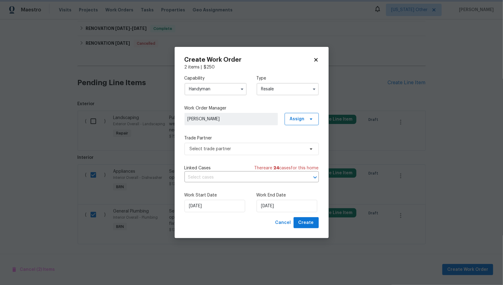
scroll to position [0, 0]
click at [263, 148] on span "Select trade partner" at bounding box center [247, 149] width 115 height 6
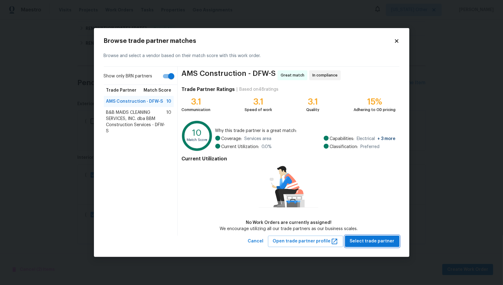
click at [377, 237] on button "Select trade partner" at bounding box center [372, 240] width 55 height 11
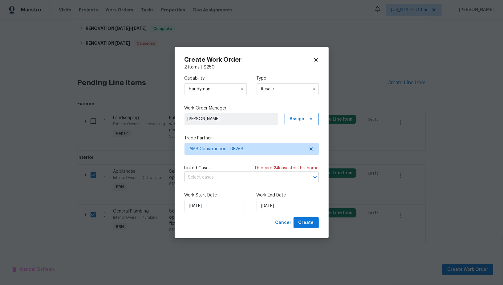
click at [223, 180] on input "text" at bounding box center [243, 178] width 117 height 10
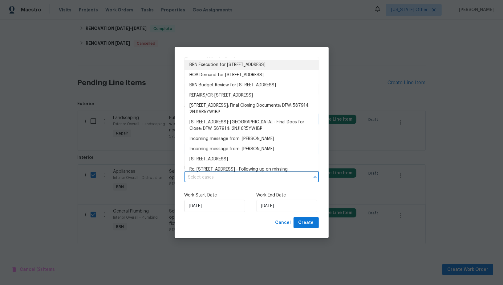
click at [229, 63] on li "BRN Execution for 4925 Prestwick Dr, Fort Worth, TX 76135" at bounding box center [252, 65] width 134 height 10
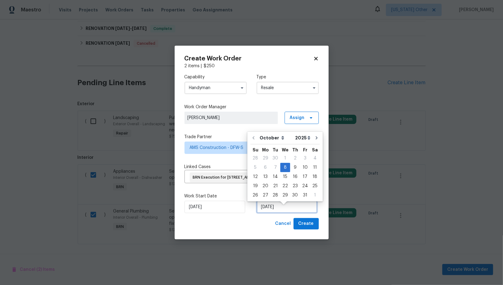
click at [272, 210] on input "08/10/2025" at bounding box center [287, 207] width 61 height 12
click at [303, 166] on div "10" at bounding box center [305, 167] width 10 height 9
type input "10/10/2025"
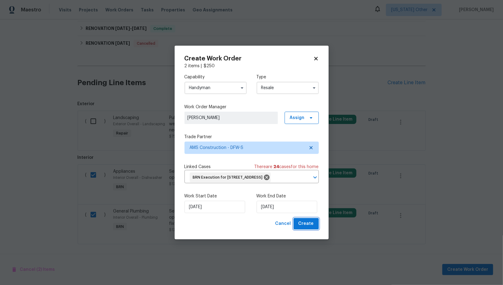
click at [307, 229] on button "Create" at bounding box center [306, 223] width 25 height 11
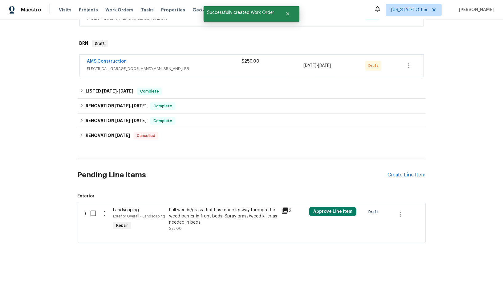
scroll to position [132, 0]
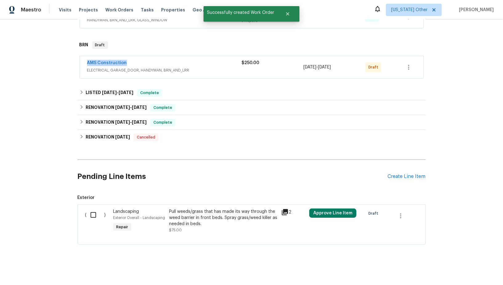
drag, startPoint x: 133, startPoint y: 64, endPoint x: 87, endPoint y: 64, distance: 46.5
click at [87, 64] on div "AMS Construction ELECTRICAL, GARAGE_DOOR, HANDYMAN, BRN_AND_LRR $250.00 10/8/20…" at bounding box center [252, 67] width 344 height 22
copy link "AMS Construction"
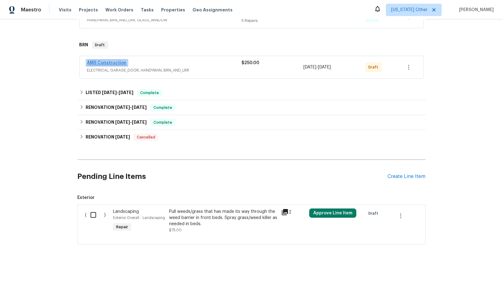
click at [106, 61] on link "AMS Construction" at bounding box center [107, 63] width 40 height 4
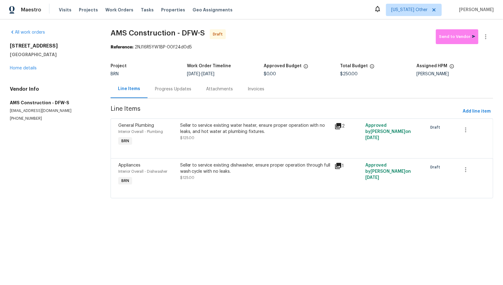
click at [166, 96] on div "Progress Updates" at bounding box center [173, 89] width 51 height 18
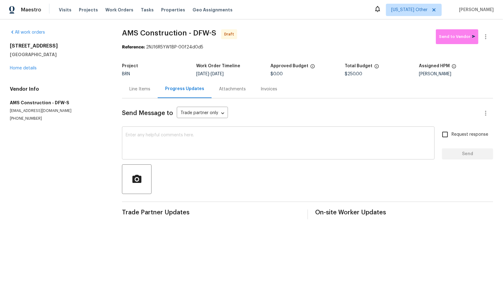
click at [220, 157] on div "x ​" at bounding box center [278, 143] width 313 height 31
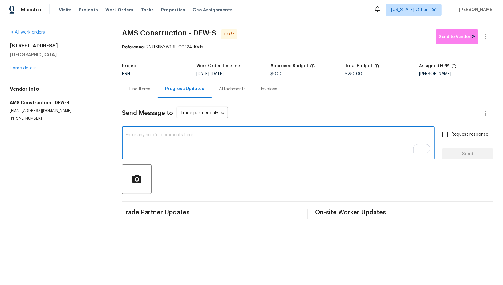
click at [153, 139] on textarea "To enrich screen reader interactions, please activate Accessibility in Grammarl…" at bounding box center [278, 144] width 305 height 22
paste textarea "Hi, I'm Padmapriya from Opendoor. Just wanted to check if you received the WO f…"
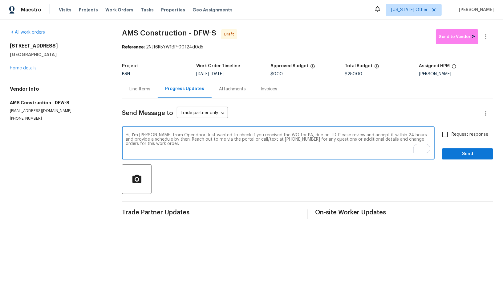
click at [299, 134] on textarea "Hi, I'm Padmapriya from Opendoor. Just wanted to check if you received the WO f…" at bounding box center [278, 144] width 305 height 22
paste textarea "4925 Prestwick Dr, Fort Worth, TX 76135"
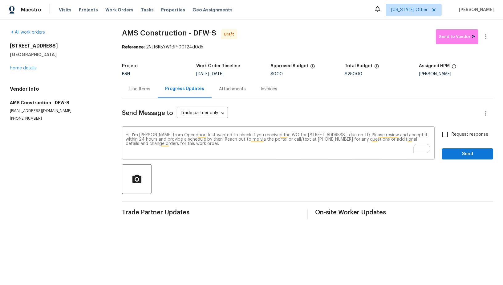
drag, startPoint x: 220, startPoint y: 72, endPoint x: 265, endPoint y: 71, distance: 45.3
click at [265, 72] on div "10/8/2025 - 10/10/2025" at bounding box center [233, 74] width 74 height 4
click at [224, 73] on span "[DATE]" at bounding box center [217, 74] width 13 height 4
drag, startPoint x: 220, startPoint y: 73, endPoint x: 247, endPoint y: 73, distance: 27.1
click at [247, 73] on div "10/8/2025 - 10/10/2025" at bounding box center [233, 74] width 74 height 4
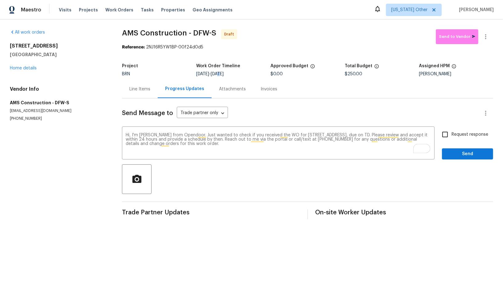
copy span "[DATE]"
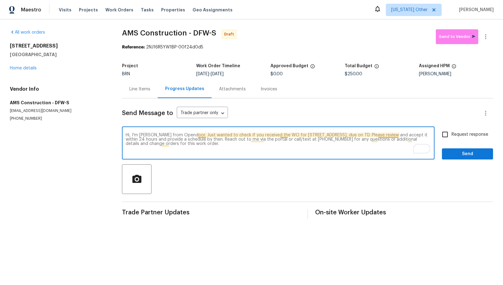
click at [397, 135] on textarea "Hi, I'm Padmapriya from Opendoor. Just wanted to check if you received the WO f…" at bounding box center [278, 144] width 305 height 22
paste textarea "10/10/2025"
type textarea "Hi, I'm Padmapriya from Opendoor. Just wanted to check if you received the WO f…"
click at [448, 136] on input "Request response" at bounding box center [445, 134] width 13 height 13
checkbox input "true"
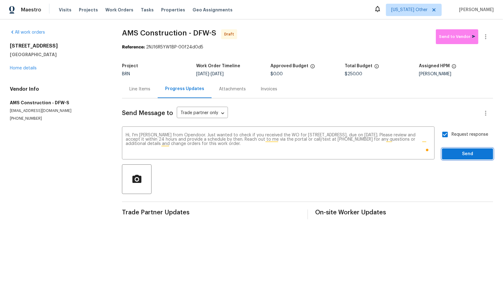
click at [455, 152] on span "Send" at bounding box center [467, 154] width 41 height 8
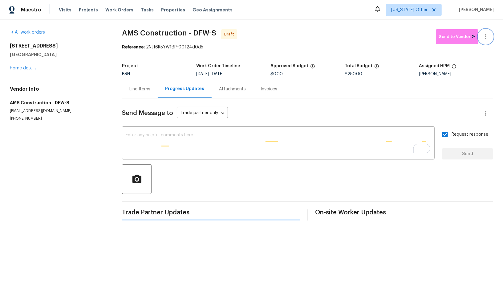
click at [490, 35] on button "button" at bounding box center [485, 36] width 15 height 15
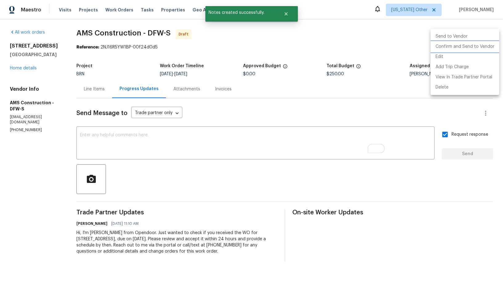
click at [474, 49] on li "Confirm and Send to Vendor" at bounding box center [465, 47] width 69 height 10
click at [82, 92] on div at bounding box center [251, 142] width 503 height 285
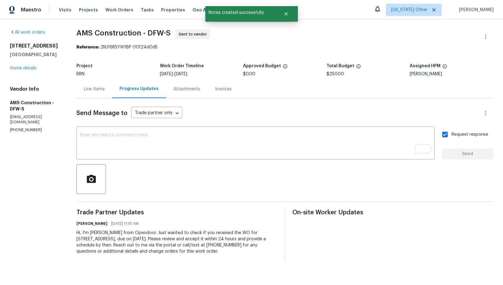
click at [89, 92] on div "Line Items" at bounding box center [94, 89] width 21 height 6
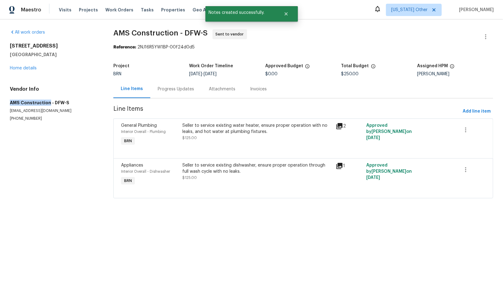
drag, startPoint x: 0, startPoint y: 102, endPoint x: 48, endPoint y: 102, distance: 47.8
click at [48, 102] on div "All work orders 4925 Prestwick Dr Fort Worth, TX 76135 Home details Vendor Info…" at bounding box center [251, 117] width 503 height 196
copy h5 "AMS Construction"
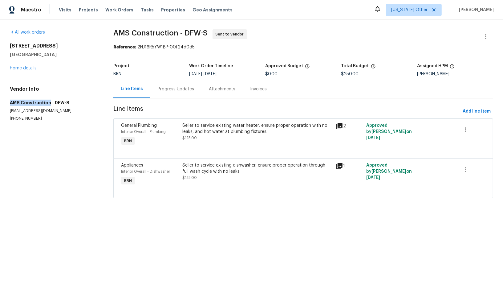
drag, startPoint x: 214, startPoint y: 74, endPoint x: 255, endPoint y: 74, distance: 41.6
click at [255, 74] on div "10/8/2025 - 10/10/2025" at bounding box center [227, 74] width 76 height 4
copy span "10/10/2025"
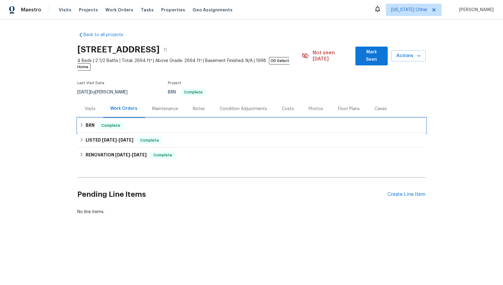
click at [78, 123] on div "BRN Complete" at bounding box center [252, 125] width 348 height 15
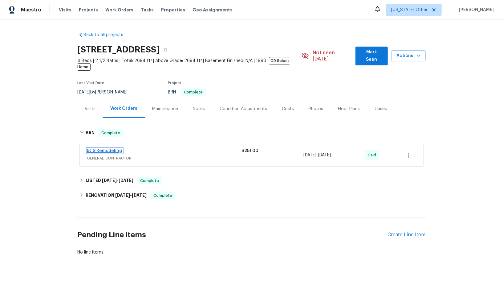
click at [103, 149] on link "5J’S Remodeling" at bounding box center [104, 151] width 35 height 4
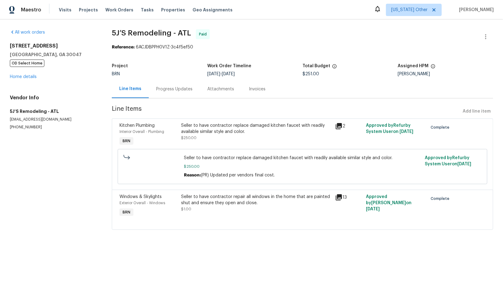
click at [222, 207] on div "Seller to have contractor repair all windows in the home that are painted shut …" at bounding box center [256, 202] width 150 height 18
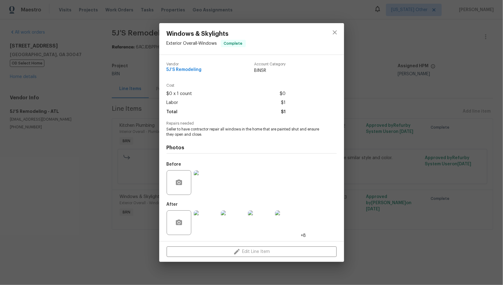
click at [206, 225] on img at bounding box center [206, 222] width 25 height 25
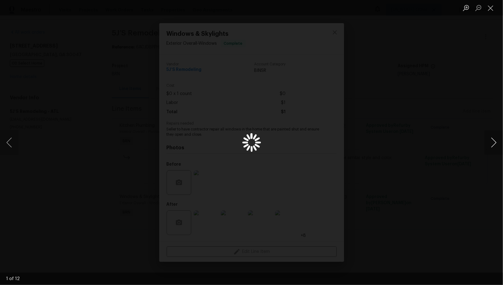
click at [491, 144] on button "Next image" at bounding box center [494, 142] width 18 height 25
click at [14, 144] on button "Previous image" at bounding box center [9, 142] width 18 height 25
click at [112, 148] on div "Lightbox" at bounding box center [251, 142] width 503 height 285
click at [491, 8] on button "Close lightbox" at bounding box center [491, 7] width 12 height 11
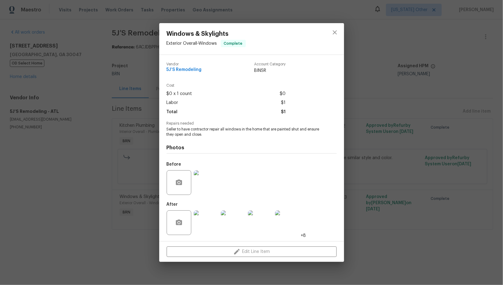
click at [199, 226] on img at bounding box center [206, 222] width 25 height 25
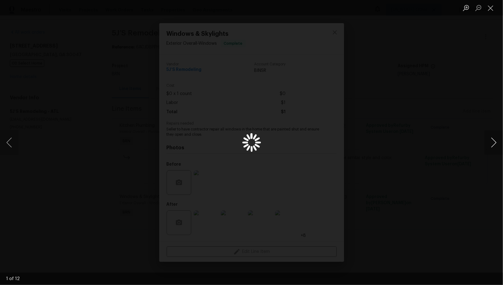
click at [499, 140] on button "Next image" at bounding box center [494, 142] width 18 height 25
click at [6, 146] on button "Previous image" at bounding box center [9, 142] width 18 height 25
click at [10, 143] on button "Previous image" at bounding box center [9, 142] width 18 height 25
click at [9, 145] on button "Previous image" at bounding box center [9, 142] width 18 height 25
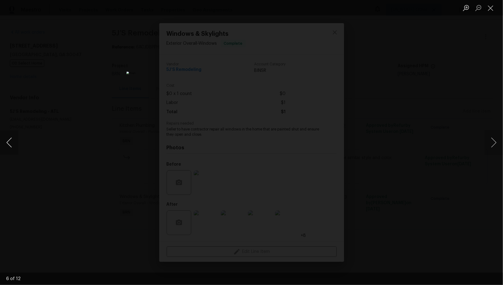
click at [11, 140] on button "Previous image" at bounding box center [9, 142] width 18 height 25
click at [78, 171] on div "Lightbox" at bounding box center [251, 142] width 503 height 285
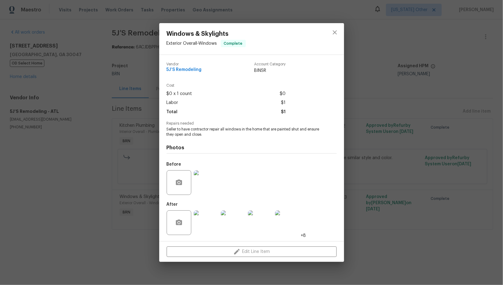
click at [203, 205] on div "After +8" at bounding box center [237, 218] width 140 height 40
click at [209, 223] on img at bounding box center [206, 222] width 25 height 25
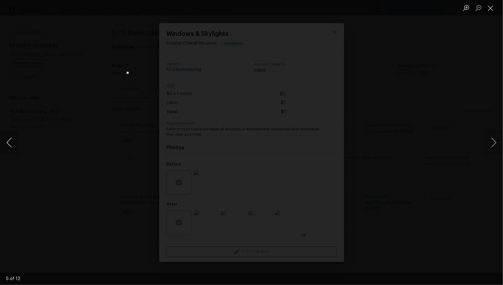
click at [9, 142] on button "Previous image" at bounding box center [9, 142] width 18 height 25
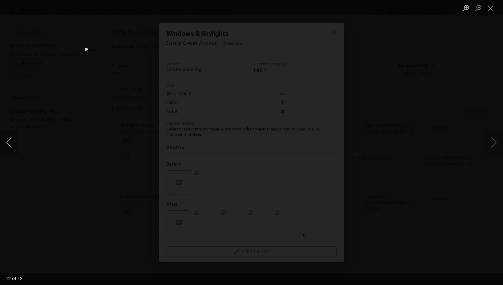
click at [9, 142] on button "Previous image" at bounding box center [9, 142] width 18 height 25
click at [9, 141] on button "Previous image" at bounding box center [9, 142] width 18 height 25
click at [8, 142] on button "Previous image" at bounding box center [9, 142] width 18 height 25
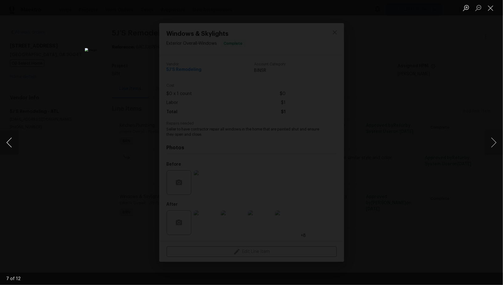
click at [8, 142] on button "Previous image" at bounding box center [9, 142] width 18 height 25
click at [404, 156] on div "Lightbox" at bounding box center [251, 142] width 503 height 285
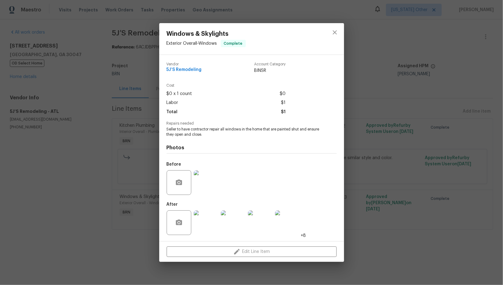
click at [233, 225] on img at bounding box center [233, 222] width 25 height 25
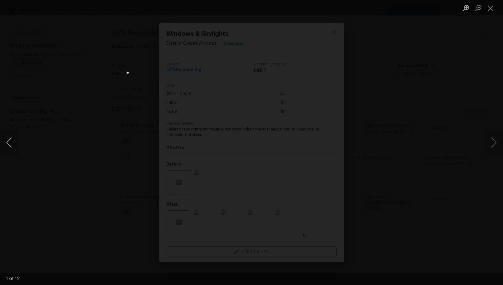
click at [8, 147] on button "Previous image" at bounding box center [9, 142] width 18 height 25
click at [63, 149] on div "Lightbox" at bounding box center [251, 142] width 503 height 285
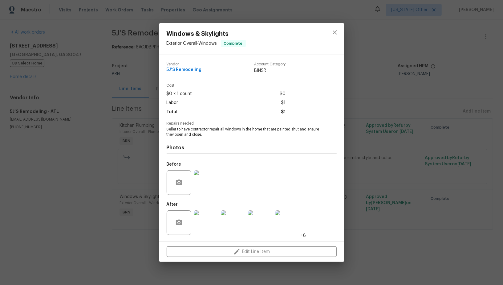
click at [63, 149] on div "Windows & Skylights Exterior Overall - Windows Complete Vendor 5J’S Remodeling …" at bounding box center [251, 142] width 503 height 285
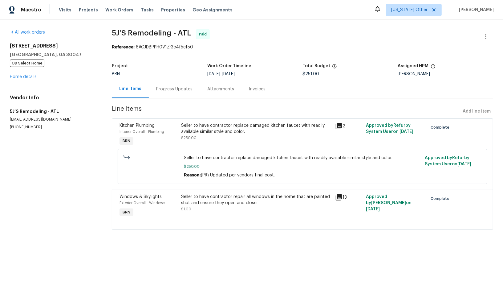
click at [234, 196] on div "Seller to have contractor repair all windows in the home that are painted shut …" at bounding box center [256, 199] width 150 height 12
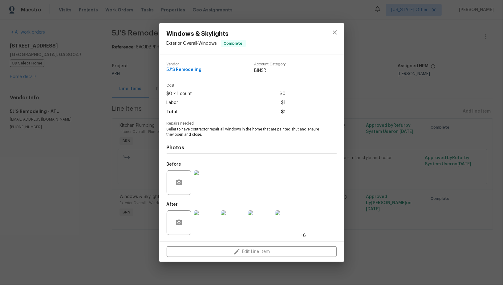
click at [202, 193] on img at bounding box center [206, 182] width 25 height 25
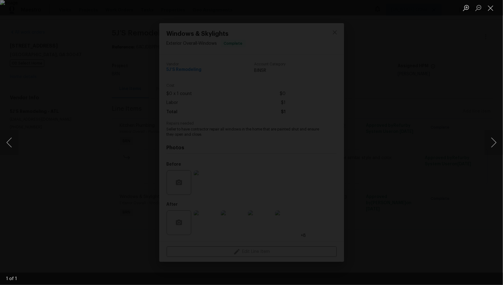
click at [365, 233] on div "Lightbox" at bounding box center [251, 142] width 503 height 285
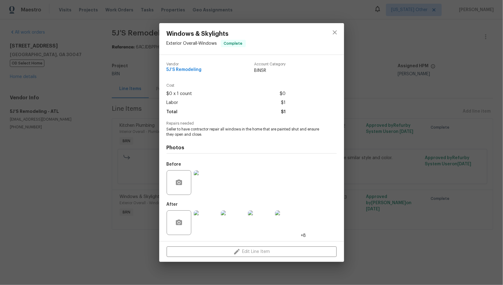
click at [365, 233] on div "Windows & Skylights Exterior Overall - Windows Complete Vendor 5J’S Remodeling …" at bounding box center [251, 142] width 503 height 285
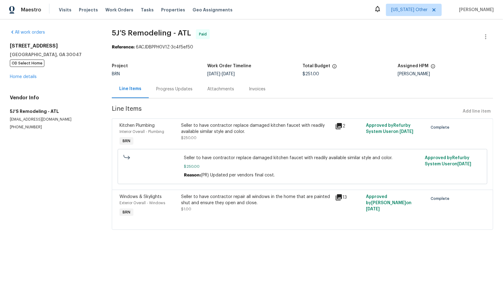
click at [25, 74] on div "[STREET_ADDRESS][PERSON_NAME] OD Select Home Home details" at bounding box center [53, 61] width 87 height 37
click at [203, 207] on div "Seller to have contractor repair all windows in the home that are painted shut …" at bounding box center [256, 202] width 150 height 18
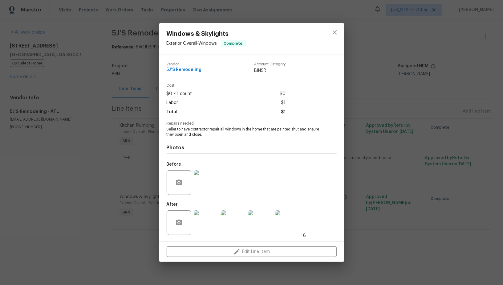
click at [19, 72] on div "Windows & Skylights Exterior Overall - Windows Complete Vendor 5J’S Remodeling …" at bounding box center [251, 142] width 503 height 285
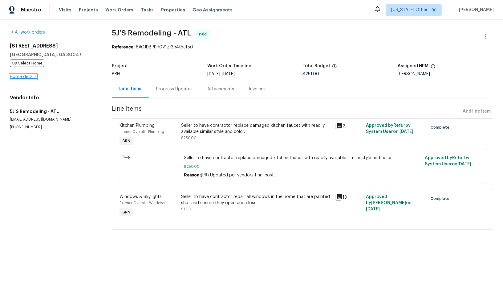
click at [20, 77] on link "Home details" at bounding box center [23, 77] width 27 height 4
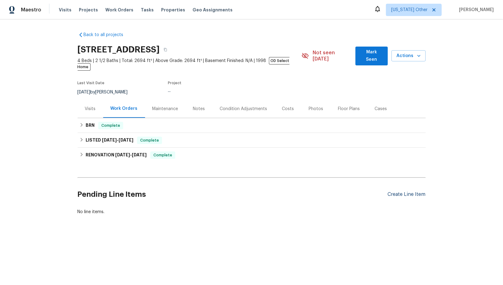
click at [402, 191] on div "Create Line Item" at bounding box center [407, 194] width 38 height 6
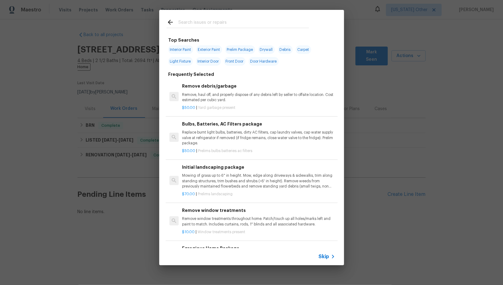
click at [324, 257] on span "Skip" at bounding box center [324, 256] width 10 height 6
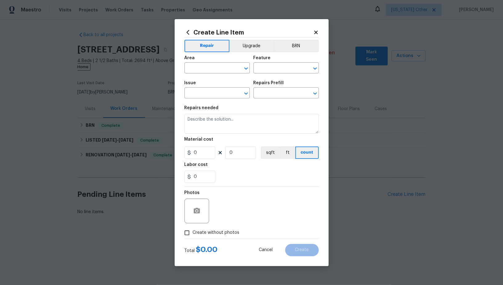
click at [292, 54] on div "Area ​ Feature ​" at bounding box center [252, 64] width 134 height 25
click at [289, 49] on button "BRN" at bounding box center [296, 46] width 45 height 12
click at [207, 76] on span "Area ​" at bounding box center [217, 64] width 65 height 25
click at [205, 73] on input "text" at bounding box center [209, 69] width 48 height 10
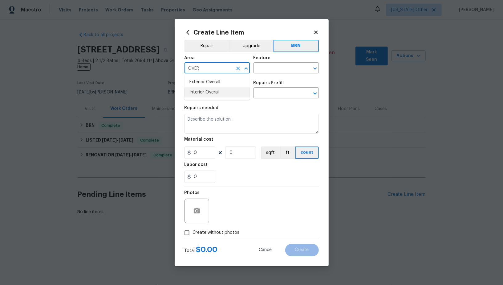
click at [215, 93] on li "Interior Overall" at bounding box center [217, 92] width 65 height 10
type input "Interior Overall"
click at [270, 69] on input "text" at bounding box center [278, 69] width 48 height 10
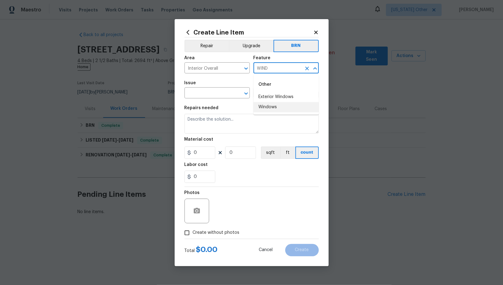
drag, startPoint x: 274, startPoint y: 104, endPoint x: 214, endPoint y: 90, distance: 61.1
click at [274, 104] on li "Windows" at bounding box center [286, 107] width 65 height 10
type input "Windows"
click at [210, 87] on div "Issue" at bounding box center [217, 85] width 65 height 8
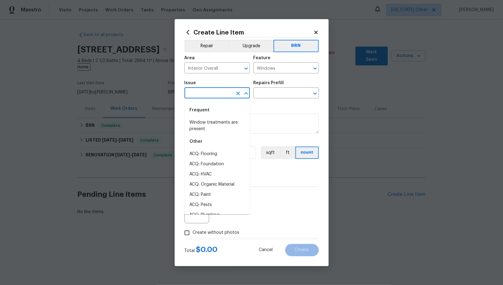
click at [201, 93] on input "text" at bounding box center [209, 94] width 48 height 10
click at [205, 153] on li "Windows & Skylights" at bounding box center [217, 154] width 65 height 10
type input "Windows & Skylights"
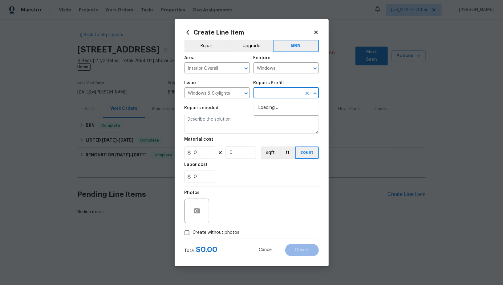
click at [268, 94] on input "text" at bounding box center [278, 94] width 48 height 10
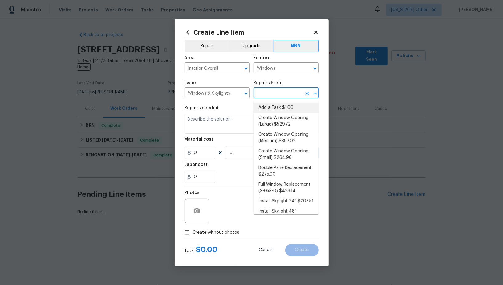
click at [273, 108] on li "Add a Task $1.00" at bounding box center [286, 108] width 65 height 10
type input "Add a Task $1.00"
type textarea "HPM to detail"
type input "1"
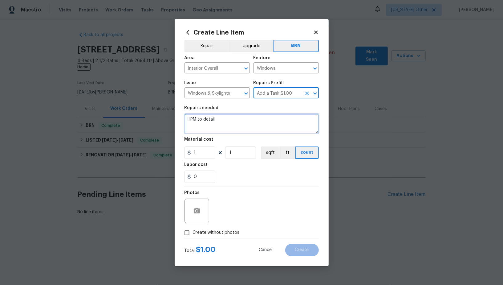
click at [244, 127] on textarea "HPM to detail" at bounding box center [252, 124] width 134 height 20
paste textarea "Seller to have contractor repair all windows in the home that are painted shut …"
type textarea "#Rework - Seller to have contractor repair all windows in the home that are pai…"
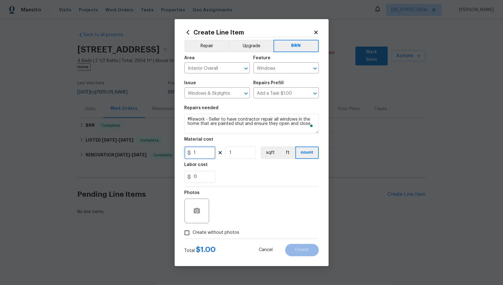
click at [205, 147] on input "1" at bounding box center [200, 152] width 31 height 12
type input "1"
click at [205, 176] on input "0" at bounding box center [200, 176] width 31 height 12
type input "1"
click at [213, 153] on input "1" at bounding box center [200, 152] width 31 height 12
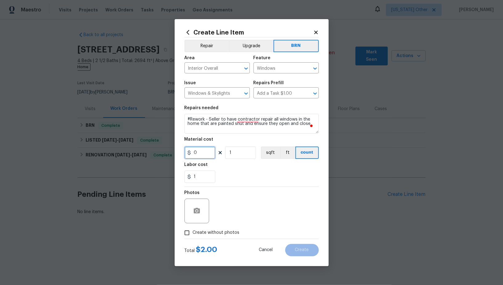
type input "0"
click at [198, 207] on icon "button" at bounding box center [196, 210] width 7 height 7
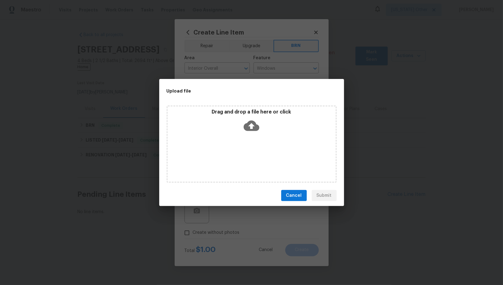
click at [254, 127] on icon at bounding box center [252, 125] width 16 height 10
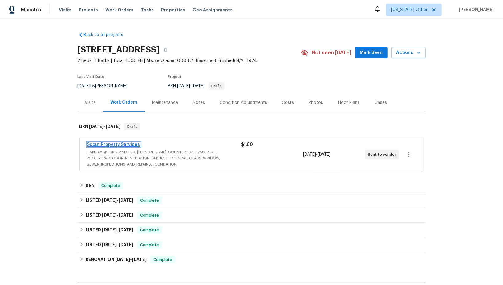
click at [121, 145] on link "Scout Property Services" at bounding box center [113, 144] width 53 height 4
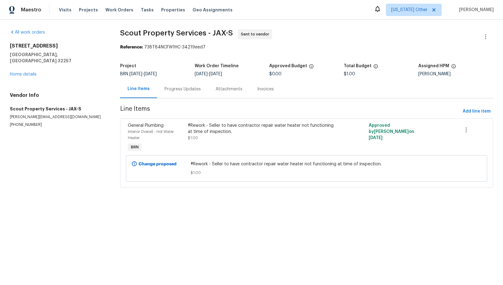
click at [175, 91] on div "Progress Updates" at bounding box center [183, 89] width 36 height 6
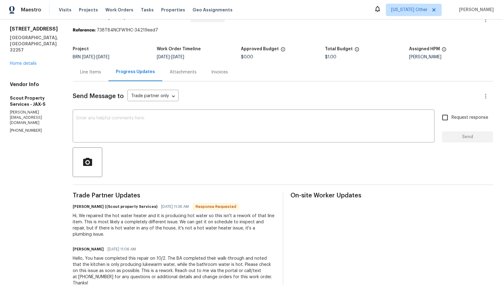
scroll to position [19, 0]
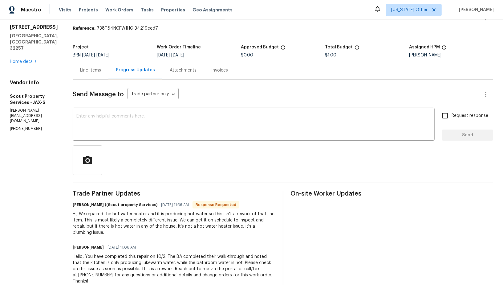
click at [98, 75] on div "Line Items" at bounding box center [91, 70] width 36 height 18
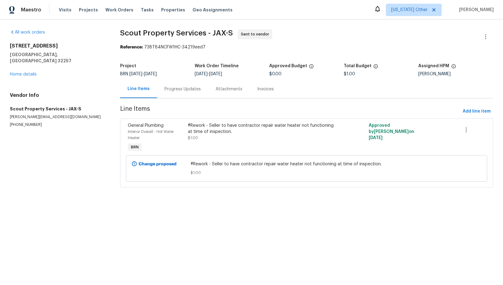
click at [202, 135] on div "#Rework - Seller to have contractor repair water heater not functioning at time…" at bounding box center [261, 131] width 147 height 18
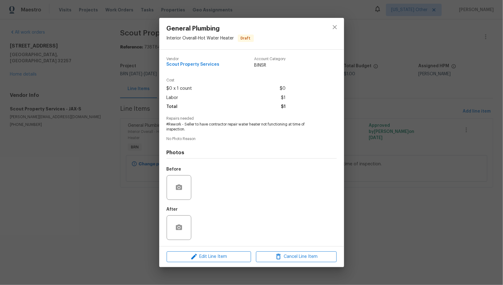
click at [150, 153] on div "General Plumbing Interior Overall - Hot Water Heater Draft Vendor Scout Propert…" at bounding box center [251, 142] width 503 height 285
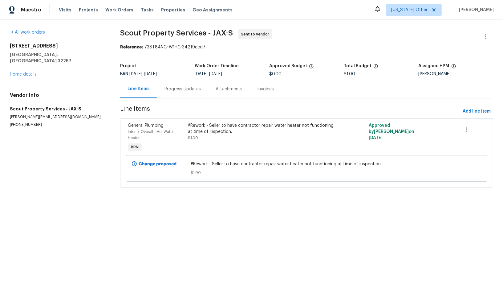
click at [181, 99] on section "Scout Property Services - JAX-S Sent to vendor Reference: 738T84NCFW1HC-34219ee…" at bounding box center [306, 111] width 373 height 165
click at [177, 92] on div "Progress Updates" at bounding box center [182, 89] width 51 height 18
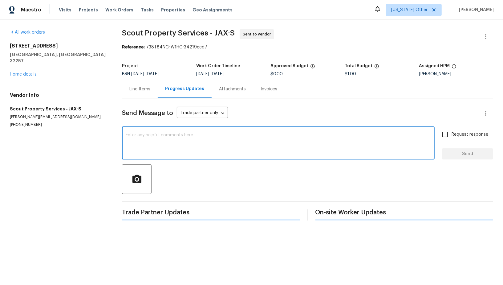
drag, startPoint x: 168, startPoint y: 149, endPoint x: 175, endPoint y: 139, distance: 12.5
click at [168, 149] on textarea at bounding box center [278, 144] width 305 height 22
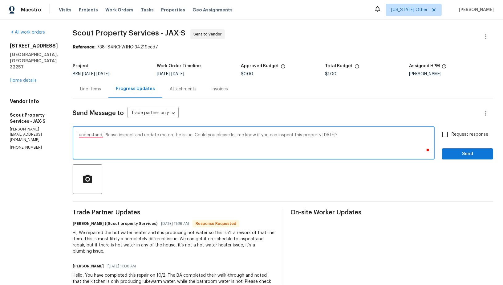
type textarea "I understand, Please inspect and update me on the issue. Could you please let m…"
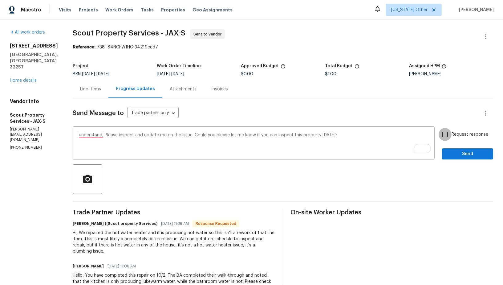
click at [451, 132] on input "Request response" at bounding box center [445, 134] width 13 height 13
checkbox input "true"
click at [455, 159] on button "Send" at bounding box center [467, 153] width 51 height 11
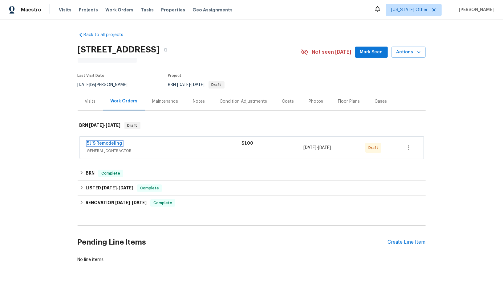
click at [107, 143] on link "5J’S Remodeling" at bounding box center [104, 143] width 35 height 4
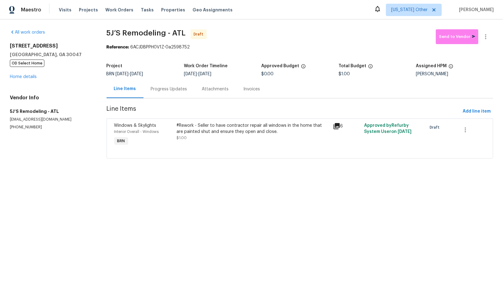
click at [153, 91] on div "Progress Updates" at bounding box center [169, 89] width 36 height 6
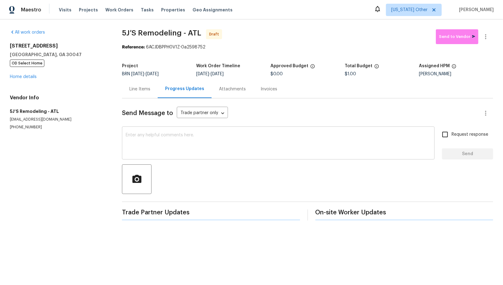
click at [158, 139] on textarea at bounding box center [278, 144] width 305 height 22
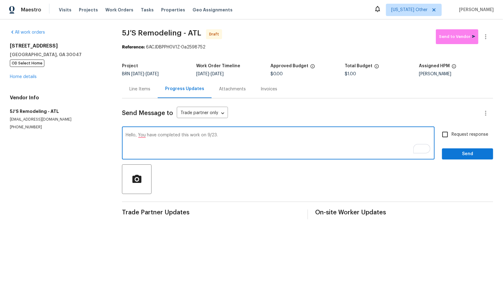
paste textarea "the buyer went to the property to do the walkthrough and said the windows have …"
click at [220, 135] on textarea "Hello, You have completed this work on 9/23. the buyer went to the property to …" at bounding box center [278, 144] width 305 height 22
click at [417, 134] on textarea "Hello, You have completed this work on 9/23. The buyer went to the property to …" at bounding box center [278, 144] width 305 height 22
paste textarea "They sent pics of the windows not working and have tried to point out the issue…"
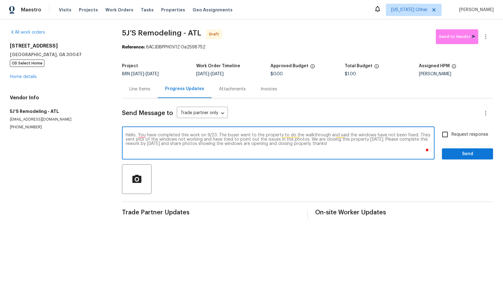
type textarea "Hello, You have completed this work on 9/23. The buyer went to the property to …"
click at [446, 140] on input "Request response" at bounding box center [445, 134] width 13 height 13
checkbox input "true"
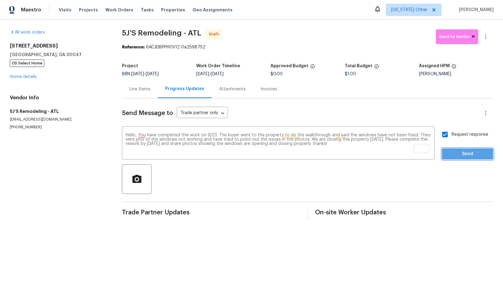
click at [453, 149] on button "Send" at bounding box center [467, 153] width 51 height 11
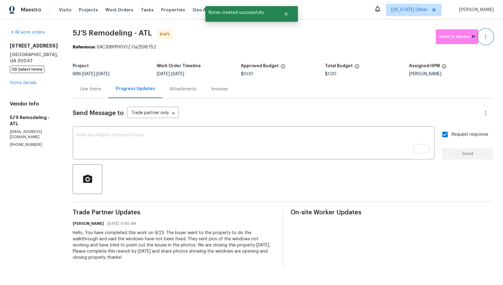
click at [488, 40] on button "button" at bounding box center [485, 36] width 15 height 15
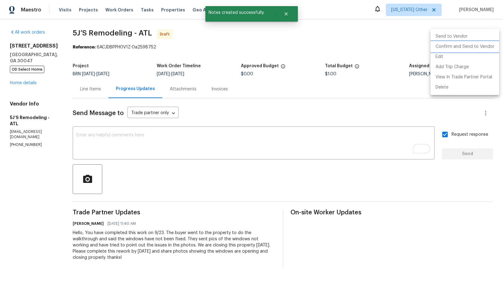
click at [481, 46] on li "Confirm and Send to Vendor" at bounding box center [465, 47] width 69 height 10
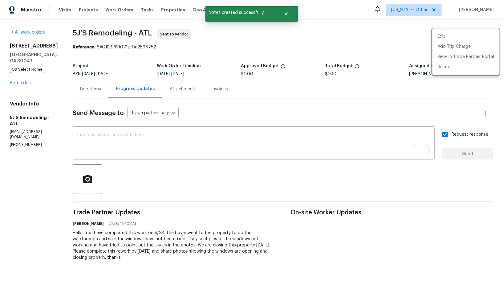
click at [92, 87] on div at bounding box center [251, 142] width 503 height 285
click at [92, 87] on div "Line Items" at bounding box center [90, 89] width 21 height 6
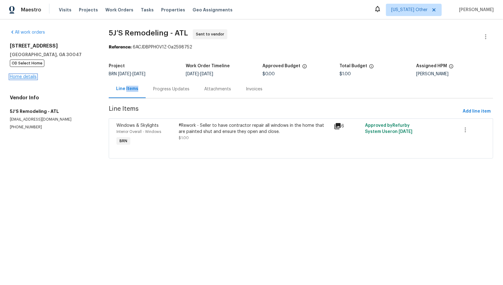
click at [23, 76] on link "Home details" at bounding box center [23, 77] width 27 height 4
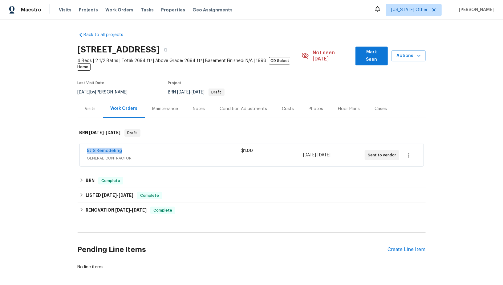
drag, startPoint x: 128, startPoint y: 144, endPoint x: 87, endPoint y: 144, distance: 41.0
click at [87, 144] on div "5J’S Remodeling GENERAL_CONTRACTOR $1.00 10/8/2025 - 10/9/2025 Sent to vendor" at bounding box center [252, 155] width 344 height 22
copy link "5J’S Remodeling"
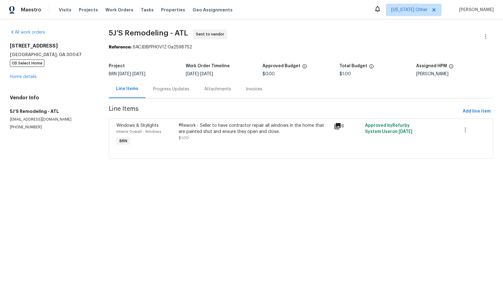
click at [197, 132] on div "#Rework - Seller to have contractor repair all windows in the home that are pai…" at bounding box center [255, 128] width 152 height 12
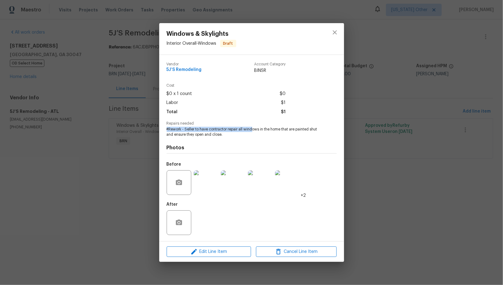
drag, startPoint x: 161, startPoint y: 130, endPoint x: 252, endPoint y: 130, distance: 91.2
click at [252, 130] on div "Vendor 5J’S Remodeling Account Category BINSR Cost $0 x 1 count $0 Labor $1 Tot…" at bounding box center [251, 148] width 185 height 186
drag, startPoint x: 233, startPoint y: 136, endPoint x: 166, endPoint y: 129, distance: 67.3
click at [166, 129] on div "Vendor 5J’S Remodeling Account Category BINSR Cost $0 x 1 count $0 Labor $1 Tot…" at bounding box center [251, 148] width 185 height 186
copy span "#Rework - Seller to have contractor repair all windows in the home that are pai…"
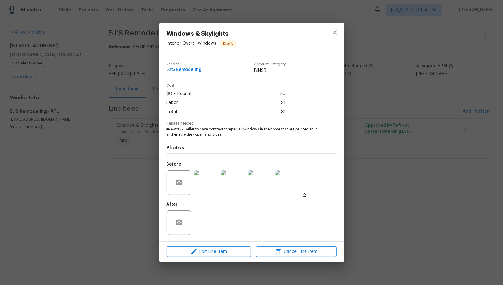
click at [112, 112] on div "Windows & Skylights Interior Overall - Windows Draft Vendor 5J’S Remodeling Acc…" at bounding box center [251, 142] width 503 height 285
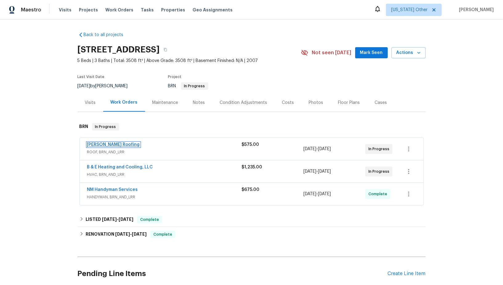
click at [101, 144] on link "Stout Roofing" at bounding box center [113, 144] width 53 height 4
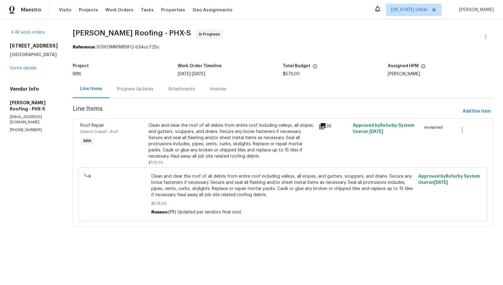
click at [147, 93] on div "Progress Updates" at bounding box center [135, 89] width 51 height 18
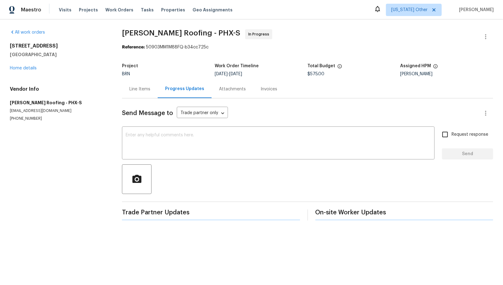
click at [150, 120] on div "Send Message to Trade partner only Trade partner only ​ x ​ Request response Se…" at bounding box center [307, 159] width 371 height 122
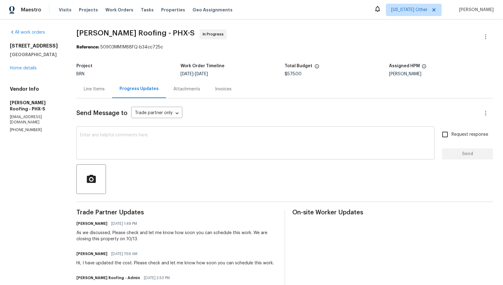
click at [143, 151] on textarea at bounding box center [255, 144] width 351 height 22
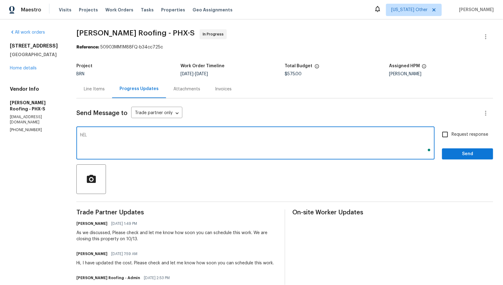
type textarea "hELL"
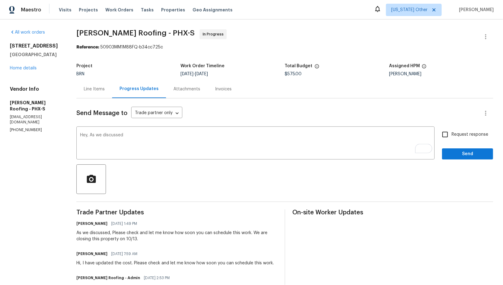
click at [46, 127] on p "(480) 270-2686" at bounding box center [36, 129] width 52 height 5
click at [130, 132] on div "Hey, As we discussed x ​" at bounding box center [255, 143] width 358 height 31
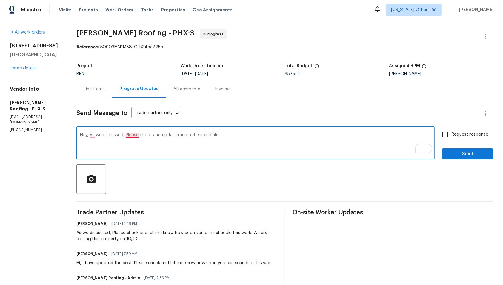
click at [130, 133] on textarea "Hey, As we discussed, Please check and update me on the schedule." at bounding box center [255, 144] width 351 height 22
type textarea "Hey, As we discussed, please check and update me on the schedule."
click at [449, 133] on input "Request response" at bounding box center [445, 134] width 13 height 13
checkbox input "true"
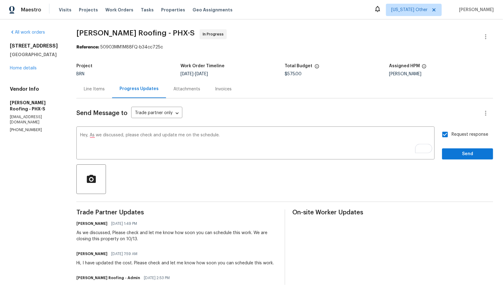
click at [454, 147] on div "Request response Send" at bounding box center [467, 143] width 51 height 31
click at [450, 157] on span "Send" at bounding box center [467, 154] width 41 height 8
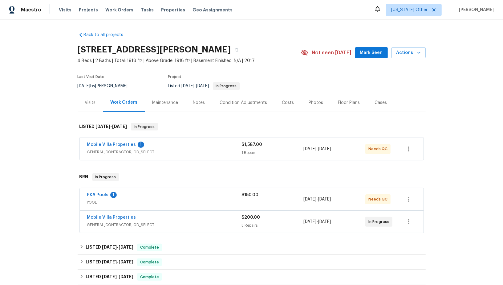
click at [113, 147] on span "Mobile Villa Properties" at bounding box center [111, 144] width 49 height 6
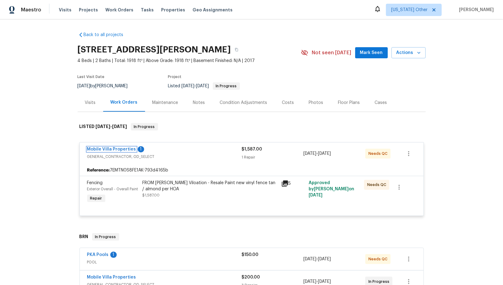
click at [112, 148] on link "Mobile Villa Properties" at bounding box center [111, 149] width 49 height 4
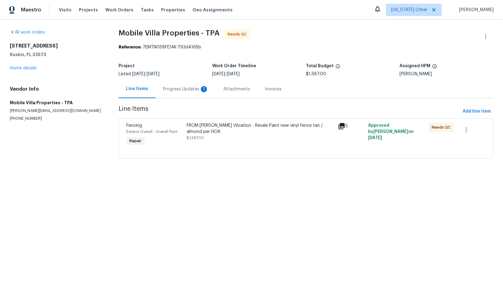
click at [170, 89] on div "Progress Updates 1" at bounding box center [186, 89] width 46 height 6
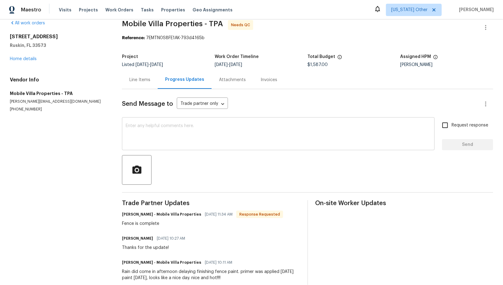
scroll to position [10, 0]
click at [121, 71] on div "All work orders [STREET_ADDRESS][PERSON_NAME] Home details Vendor Info Mobile V…" at bounding box center [251, 166] width 503 height 312
click at [137, 75] on div "Line Items" at bounding box center [140, 79] width 36 height 18
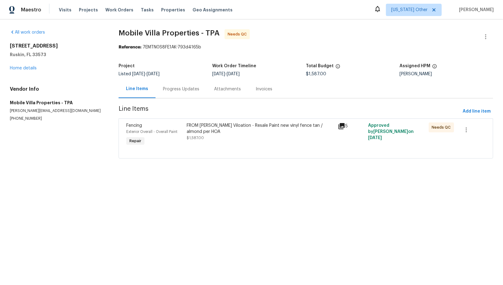
click at [220, 144] on div "FROM [PERSON_NAME] Viloation - Resale Paint new vinyl fence tan / almond per HO…" at bounding box center [260, 134] width 151 height 28
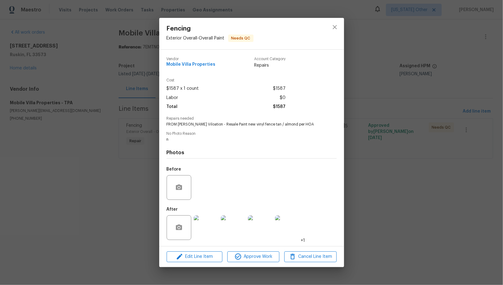
click at [202, 233] on img at bounding box center [206, 227] width 25 height 25
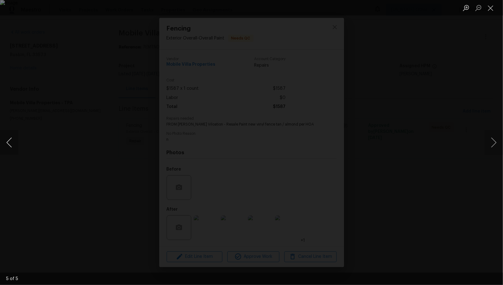
click at [7, 142] on button "Previous image" at bounding box center [9, 142] width 18 height 25
click at [169, 134] on img "Lightbox" at bounding box center [251, 142] width 333 height 189
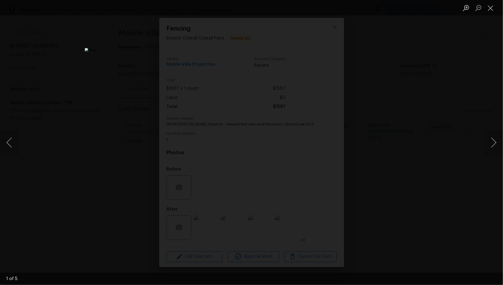
click at [129, 135] on div "Lightbox" at bounding box center [251, 142] width 503 height 285
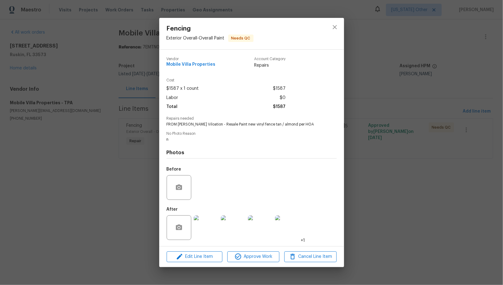
click at [129, 135] on div "Fencing Exterior Overall - Overall Paint Needs QC Vendor Mobile Villa Propertie…" at bounding box center [251, 142] width 503 height 285
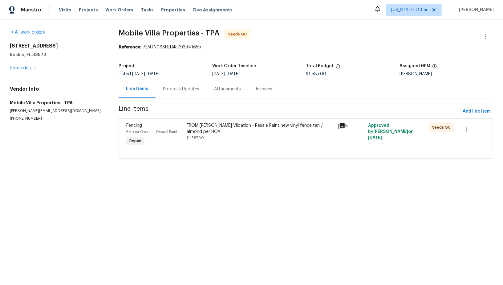
click at [184, 85] on div "Progress Updates" at bounding box center [181, 89] width 51 height 18
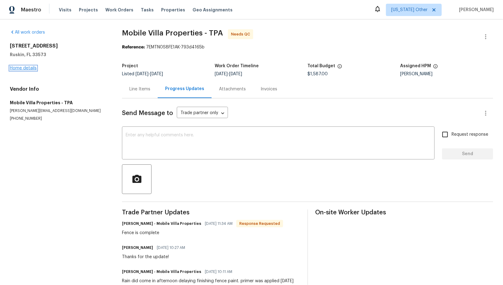
click at [18, 68] on link "Home details" at bounding box center [23, 68] width 27 height 4
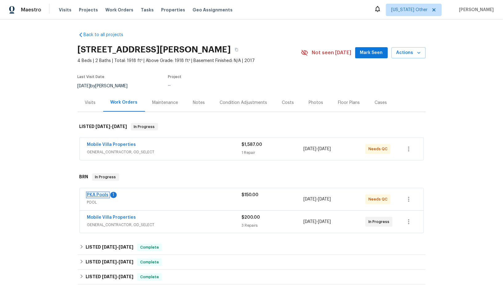
click at [96, 195] on link "PKA Pools" at bounding box center [98, 195] width 22 height 4
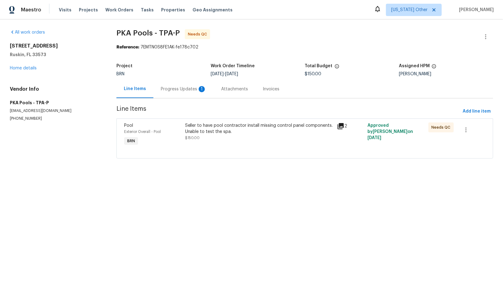
click at [161, 102] on section "PKA Pools - TPA-P Needs QC Reference: 7EMTN0S8FE1AK-fe178c702 Project BRN Work …" at bounding box center [304, 97] width 377 height 136
click at [165, 95] on div "Progress Updates 1" at bounding box center [183, 89] width 60 height 18
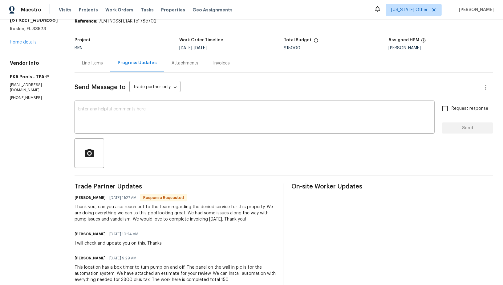
click at [163, 187] on span "Trade Partner Updates" at bounding box center [175, 186] width 201 height 6
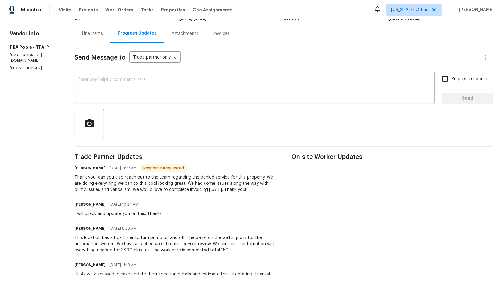
scroll to position [58, 0]
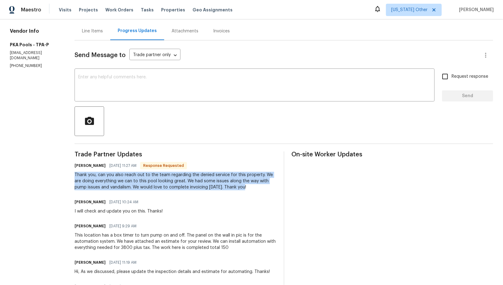
drag, startPoint x: 73, startPoint y: 175, endPoint x: 255, endPoint y: 187, distance: 182.4
click at [257, 187] on div "All work orders 7231 Somerset Pond Dr Ruskin, FL 33573 Home details Vendor Info…" at bounding box center [251, 177] width 503 height 433
copy div "Thank you, can you also reach out to the team regarding the denied service for …"
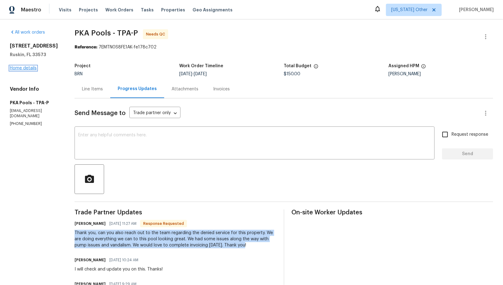
click at [24, 70] on link "Home details" at bounding box center [23, 68] width 27 height 4
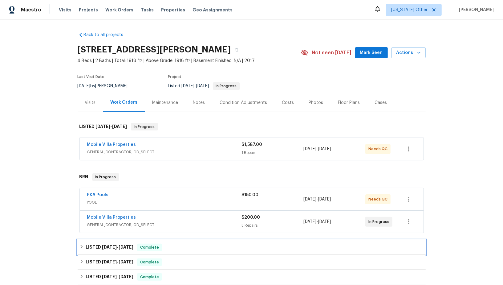
click at [90, 242] on div "LISTED 9/5/25 - 9/17/25 Complete" at bounding box center [252, 247] width 348 height 15
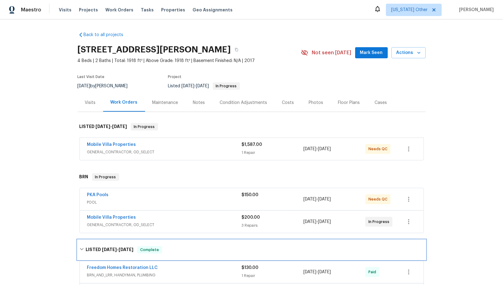
scroll to position [80, 0]
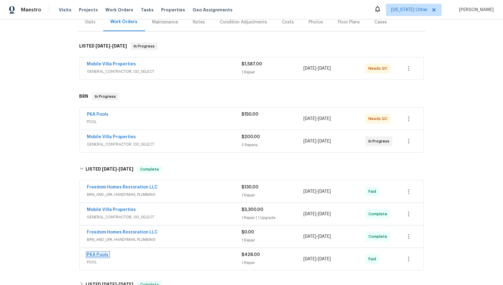
click at [98, 253] on link "PKA Pools" at bounding box center [98, 254] width 22 height 4
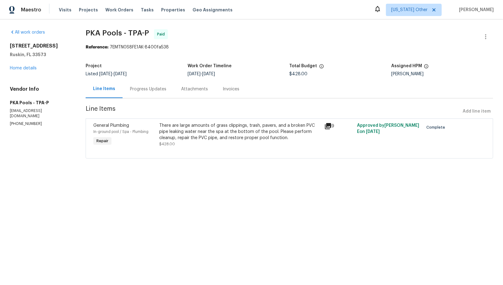
click at [164, 91] on div "Progress Updates" at bounding box center [148, 89] width 36 height 6
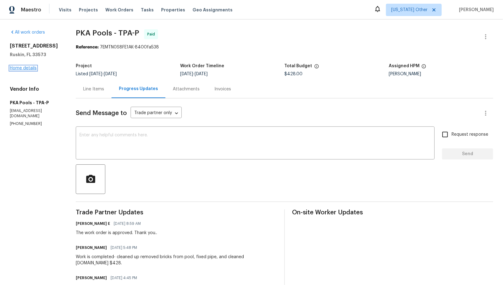
click at [26, 70] on link "Home details" at bounding box center [23, 68] width 27 height 4
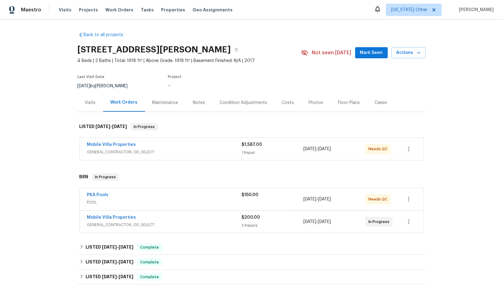
scroll to position [39, 0]
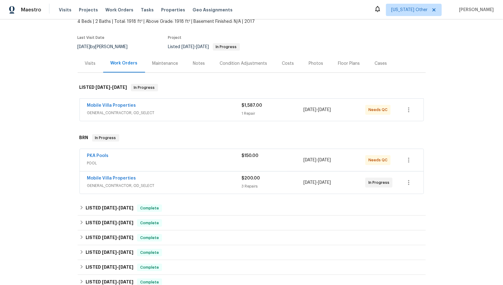
click at [100, 158] on div "PKA Pools" at bounding box center [164, 156] width 155 height 7
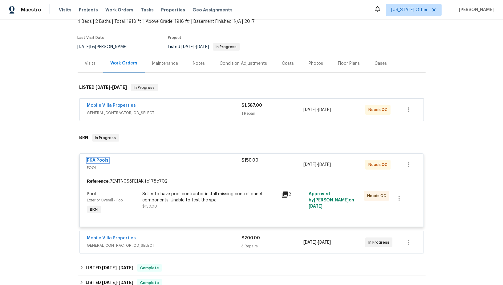
click at [95, 160] on link "PKA Pools" at bounding box center [98, 160] width 22 height 4
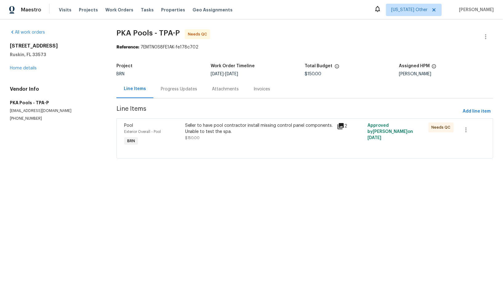
click at [176, 93] on div "Progress Updates" at bounding box center [178, 89] width 51 height 18
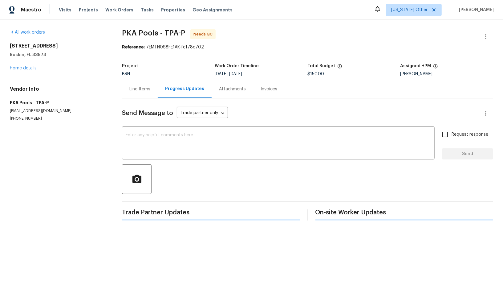
click at [164, 159] on div "Send Message to Trade partner only Trade partner only ​ x ​ Request response Se…" at bounding box center [307, 159] width 371 height 122
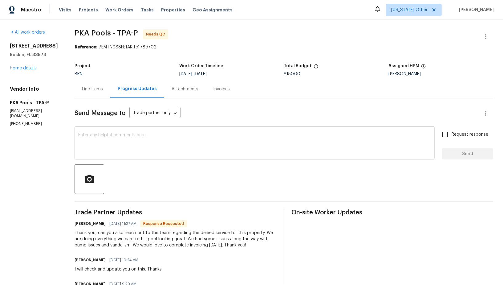
click at [147, 150] on textarea at bounding box center [254, 144] width 353 height 22
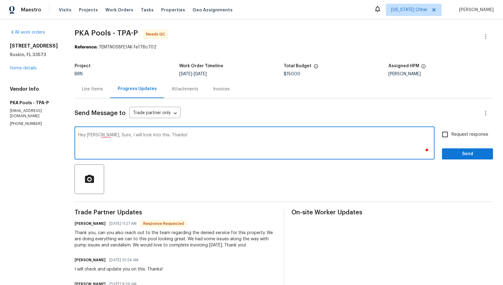
type textarea "Hey Kelley, Sure, I will look into this. Thanks!"
click at [440, 132] on input "Request response" at bounding box center [445, 134] width 13 height 13
checkbox input "true"
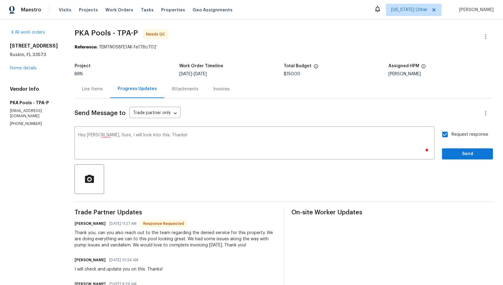
click at [469, 162] on div "Send Message to Trade partner only Trade partner only ​ Hey Kelley, Sure, I wil…" at bounding box center [284, 270] width 419 height 344
click at [463, 156] on span "Send" at bounding box center [467, 154] width 41 height 8
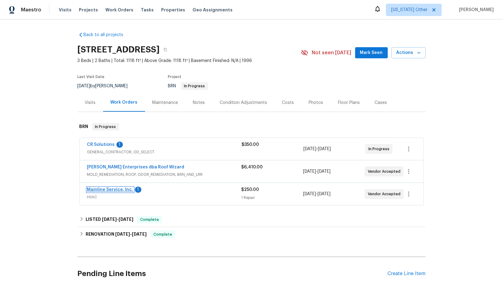
click at [118, 189] on link "Mainline Service, Inc." at bounding box center [110, 189] width 46 height 4
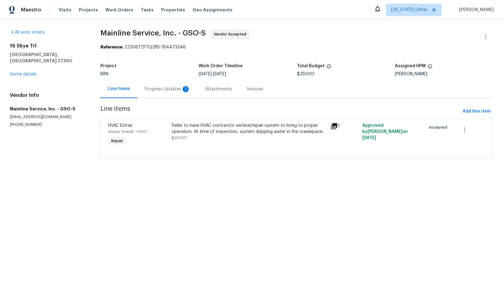
click at [167, 90] on div "Progress Updates 1" at bounding box center [168, 89] width 46 height 6
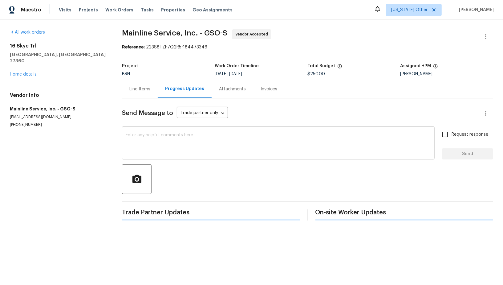
click at [186, 150] on textarea at bounding box center [278, 144] width 305 height 22
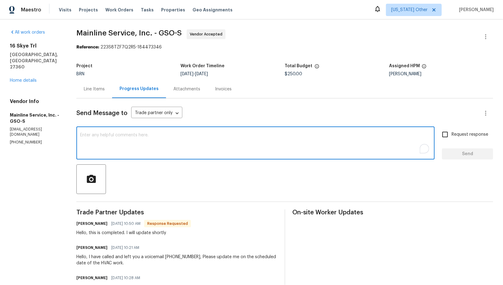
click at [100, 90] on div "Line Items" at bounding box center [94, 89] width 21 height 6
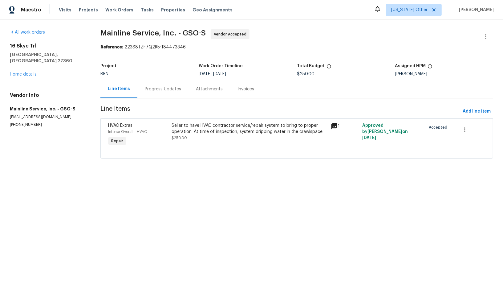
click at [163, 94] on div "Progress Updates" at bounding box center [162, 89] width 51 height 18
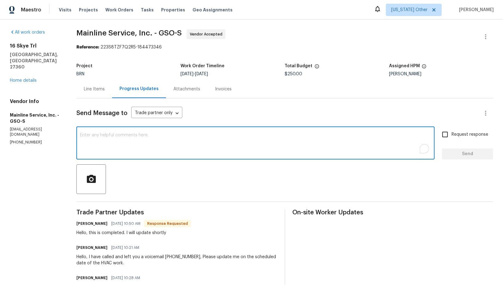
click at [159, 144] on textarea "To enrich screen reader interactions, please activate Accessibility in Grammarl…" at bounding box center [255, 144] width 351 height 22
type textarea "That's great, Thank you!"
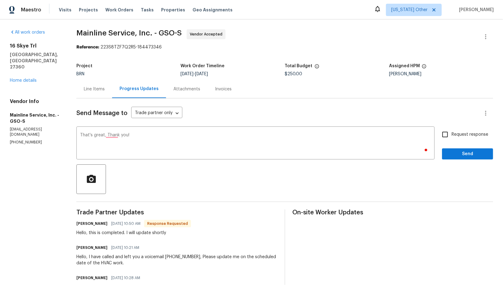
click at [453, 137] on span "Request response" at bounding box center [470, 134] width 37 height 6
click at [452, 137] on input "Request response" at bounding box center [445, 134] width 13 height 13
checkbox input "true"
click at [461, 149] on button "Send" at bounding box center [467, 153] width 51 height 11
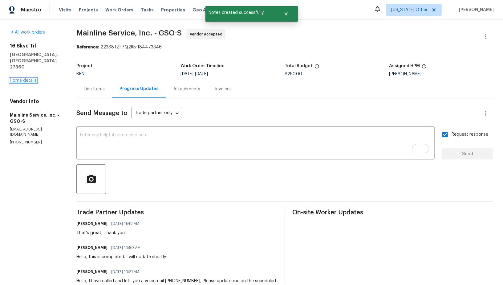
click at [23, 78] on link "Home details" at bounding box center [23, 80] width 27 height 4
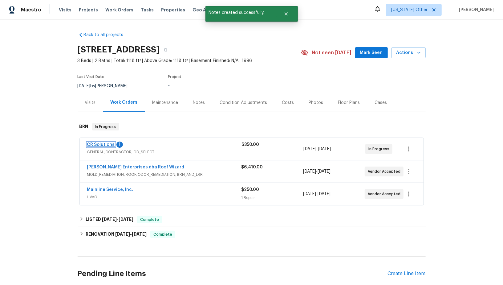
click at [100, 144] on link "CR Solutions" at bounding box center [101, 144] width 28 height 4
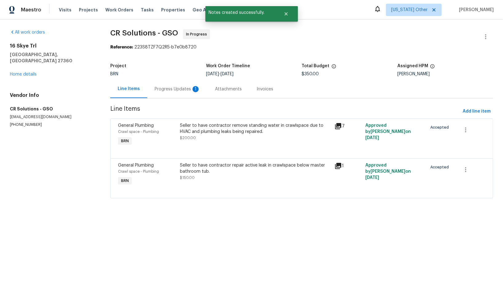
click at [161, 94] on div "Progress Updates 1" at bounding box center [177, 89] width 60 height 18
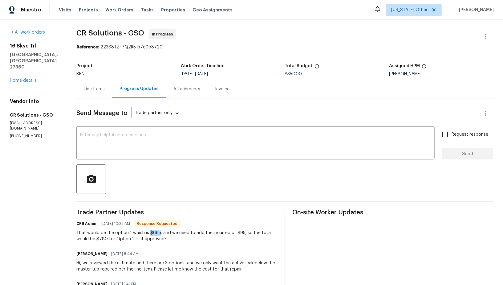
drag, startPoint x: 149, startPoint y: 233, endPoint x: 158, endPoint y: 214, distance: 21.4
click at [158, 233] on div "That would be the option 1 which is $685, and we need to add the incurred of $9…" at bounding box center [176, 236] width 201 height 12
copy div "$685"
click at [179, 238] on div "That would be the option 1 which is $685, and we need to add the incurred of $9…" at bounding box center [176, 236] width 201 height 12
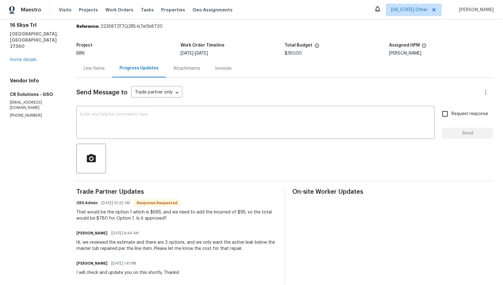
scroll to position [6, 0]
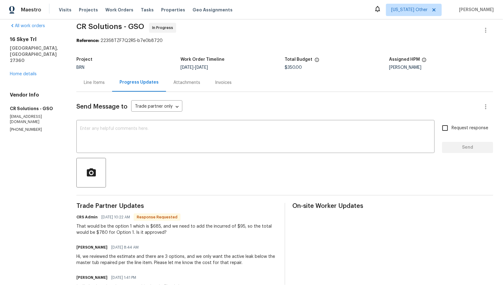
click at [96, 83] on div "Line Items" at bounding box center [94, 82] width 21 height 6
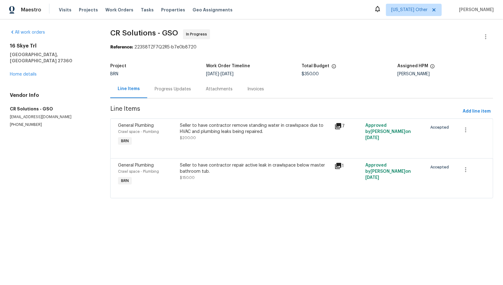
click at [187, 139] on span "$200.00" at bounding box center [188, 138] width 16 height 4
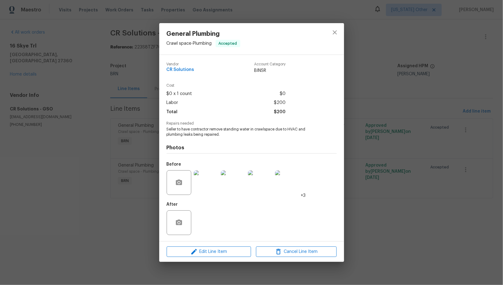
click at [134, 186] on div "General Plumbing Crawl space - Plumbing Accepted Vendor CR Solutions Account Ca…" at bounding box center [251, 142] width 503 height 285
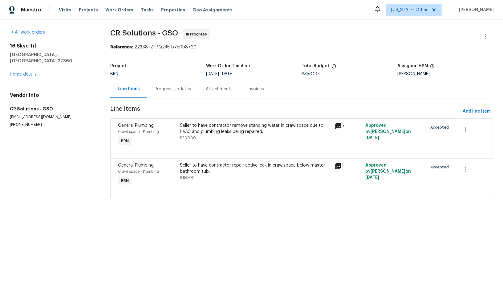
click at [204, 143] on div "Seller to have contractor remove standing water in crawlspace due to HVAC and p…" at bounding box center [255, 134] width 155 height 28
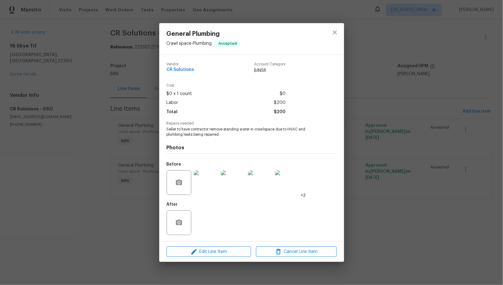
click at [200, 173] on img at bounding box center [206, 182] width 25 height 25
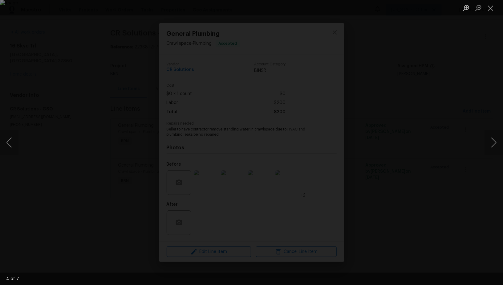
click at [403, 183] on img "Lightbox" at bounding box center [251, 142] width 503 height 285
click at [438, 180] on div "Lightbox" at bounding box center [251, 142] width 503 height 285
click at [438, 181] on div "Lightbox" at bounding box center [251, 142] width 503 height 285
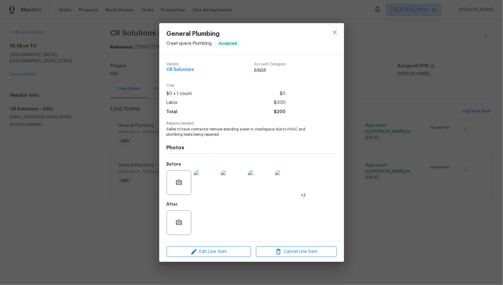
click at [427, 175] on div "General Plumbing Crawl space - Plumbing Accepted Vendor CR Solutions Account Ca…" at bounding box center [251, 142] width 503 height 285
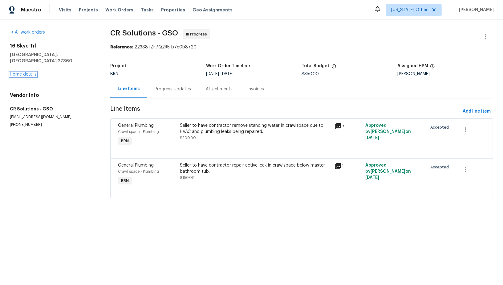
click at [25, 72] on link "Home details" at bounding box center [23, 74] width 27 height 4
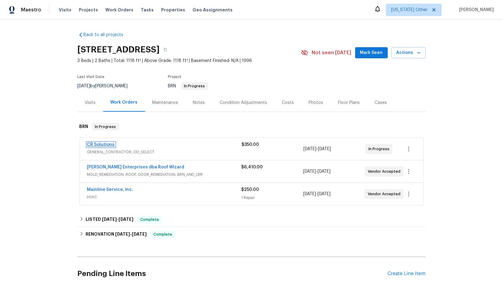
click at [98, 143] on link "CR Solutions" at bounding box center [101, 144] width 28 height 4
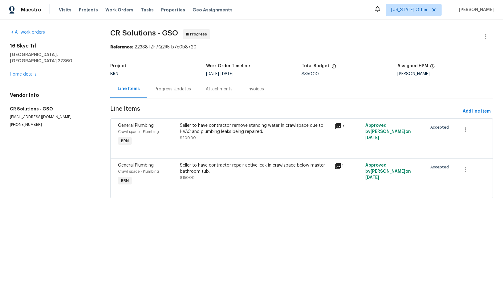
click at [210, 136] on div "Seller to have contractor remove standing water in crawlspace due to HVAC and p…" at bounding box center [255, 131] width 151 height 18
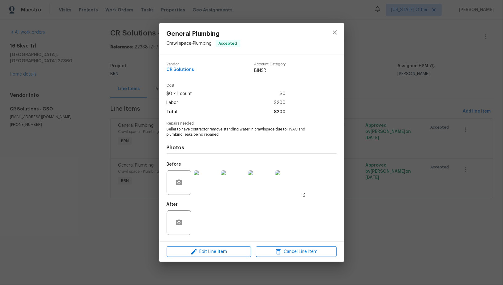
click at [132, 191] on div "General Plumbing Crawl space - Plumbing Accepted Vendor CR Solutions Account Ca…" at bounding box center [251, 142] width 503 height 285
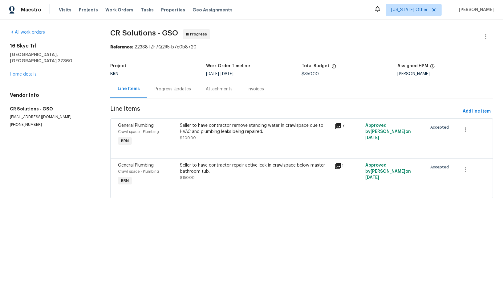
click at [160, 96] on div "Progress Updates" at bounding box center [172, 89] width 51 height 18
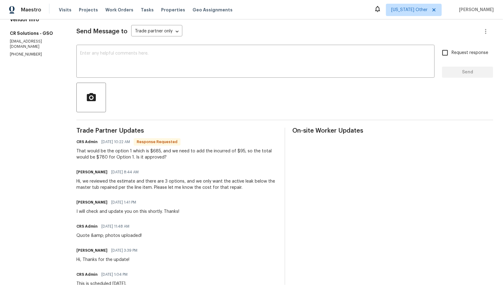
scroll to position [93, 0]
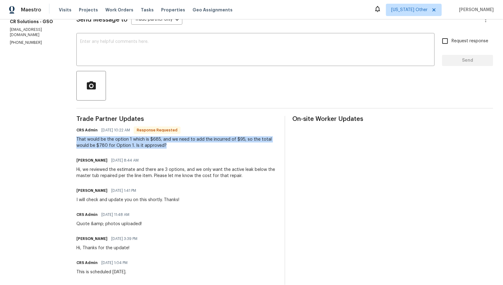
drag, startPoint x: 78, startPoint y: 138, endPoint x: 167, endPoint y: 145, distance: 90.0
click at [167, 145] on div "All work orders 16 Skye Trl Thomasville, NC 27360 Home details Vendor Info CR S…" at bounding box center [251, 145] width 503 height 439
copy div "That would be the option 1 which is $685, and we need to add the incurred of $9…"
click at [134, 51] on textarea at bounding box center [255, 50] width 351 height 22
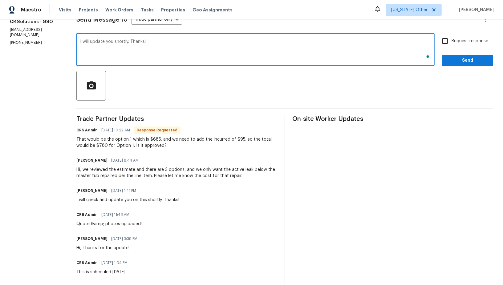
type textarea "I will update you shortly. Thanks!"
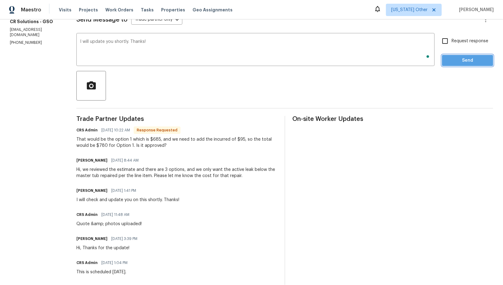
click at [455, 63] on span "Send" at bounding box center [467, 61] width 41 height 8
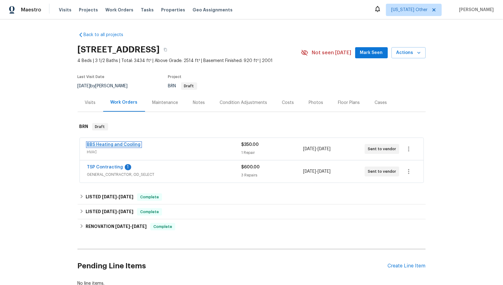
click at [110, 144] on link "BBS Heating and Cooling" at bounding box center [114, 144] width 54 height 4
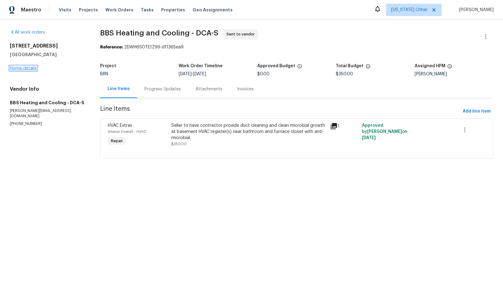
click at [29, 66] on link "Home details" at bounding box center [23, 68] width 27 height 4
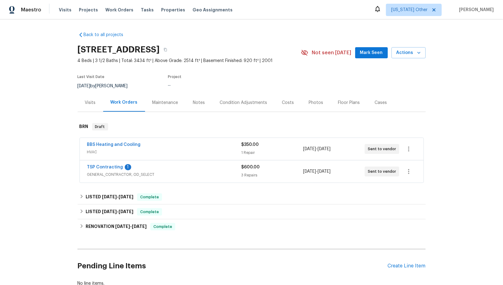
click at [108, 164] on span "TSP Contracting" at bounding box center [105, 167] width 36 height 6
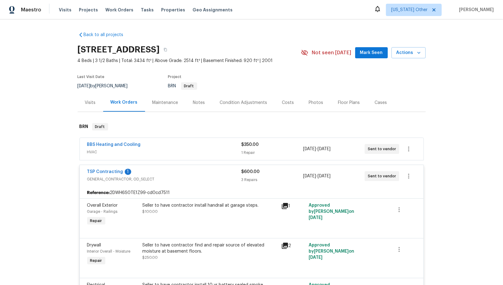
click at [107, 170] on link "TSP Contracting" at bounding box center [105, 171] width 36 height 4
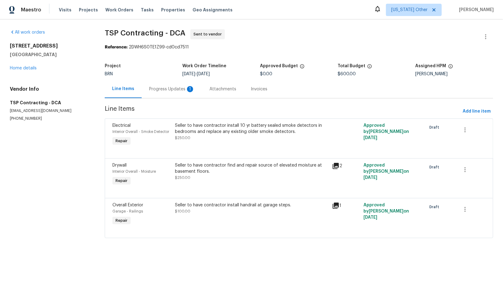
click at [161, 91] on div "Progress Updates 1" at bounding box center [172, 89] width 46 height 6
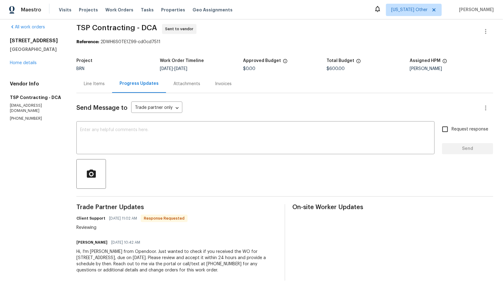
scroll to position [10, 0]
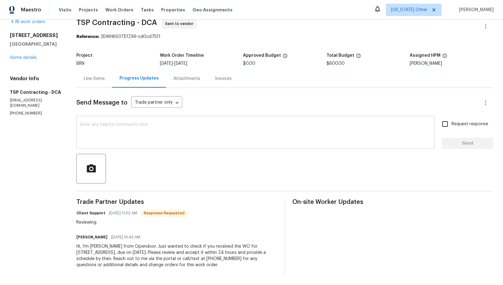
click at [135, 132] on textarea at bounding box center [255, 133] width 351 height 22
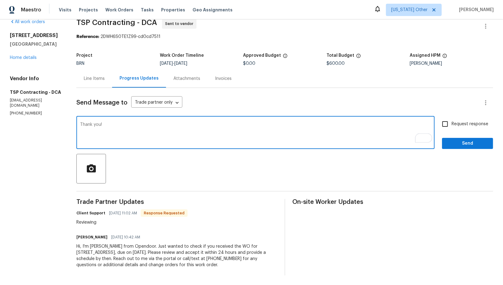
click at [80, 124] on textarea "Thank you!" at bounding box center [255, 133] width 351 height 22
type textarea "Got it, Thank you!"
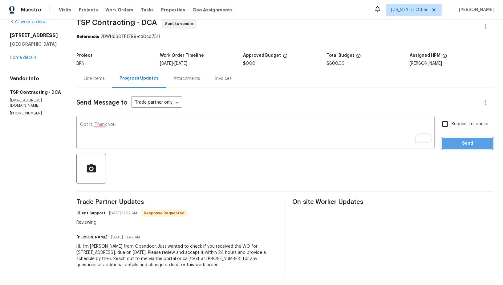
click at [453, 142] on span "Send" at bounding box center [467, 144] width 41 height 8
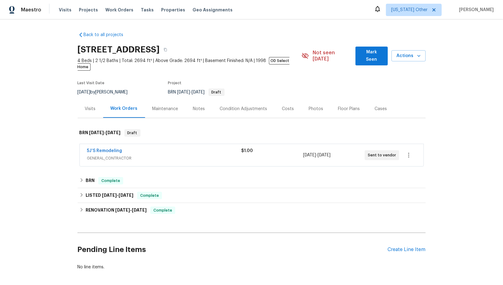
scroll to position [20, 0]
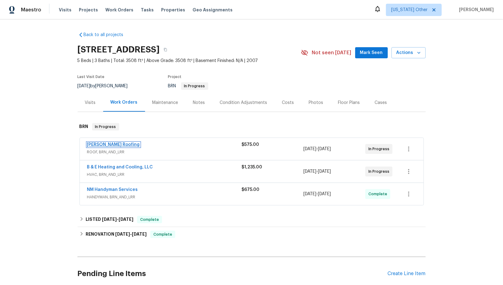
click at [106, 146] on link "[PERSON_NAME] Roofing" at bounding box center [113, 144] width 53 height 4
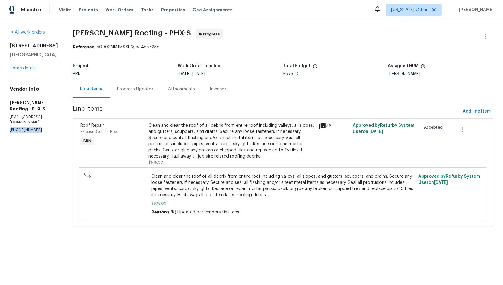
drag, startPoint x: 42, startPoint y: 127, endPoint x: 0, endPoint y: 120, distance: 42.3
click at [0, 120] on div "All work orders 4990 E Odessa Dr San Tan Valley, AZ 85140 Home details Vendor I…" at bounding box center [251, 131] width 503 height 225
click at [129, 89] on div "Progress Updates" at bounding box center [135, 89] width 36 height 6
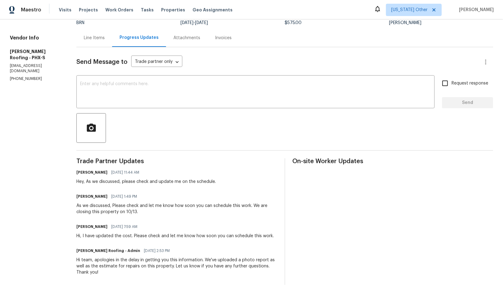
scroll to position [60, 0]
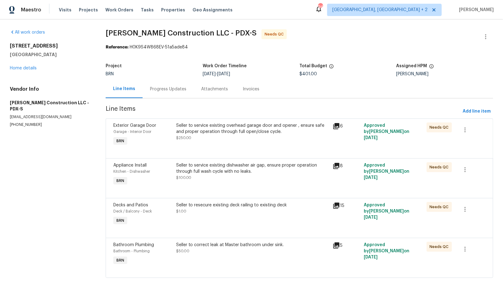
scroll to position [10, 0]
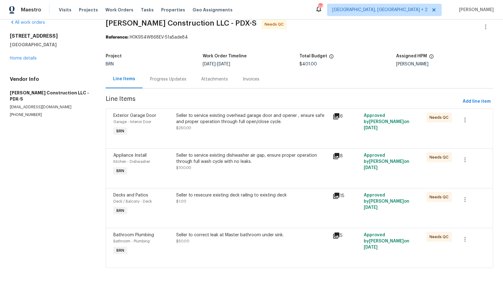
click at [207, 166] on div "Seller to service existing dishwasher air gap, ensure proper operation through …" at bounding box center [252, 161] width 153 height 18
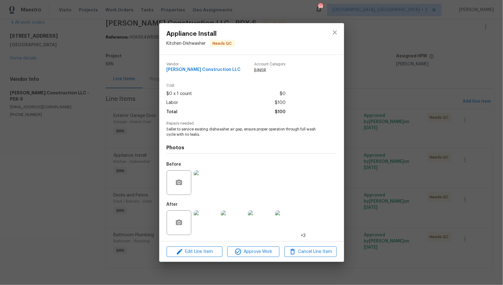
click at [207, 189] on img at bounding box center [206, 182] width 25 height 25
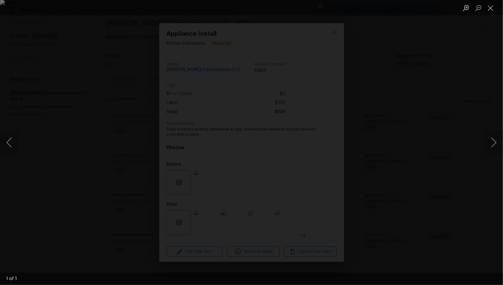
click at [276, 206] on div "Lightbox" at bounding box center [251, 142] width 503 height 285
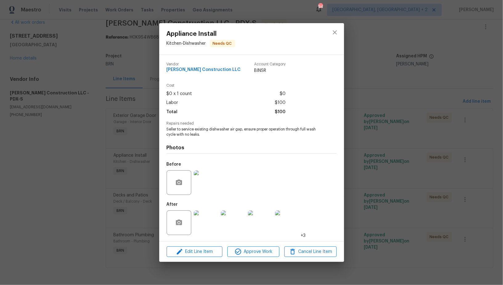
click at [218, 227] on img at bounding box center [206, 222] width 25 height 25
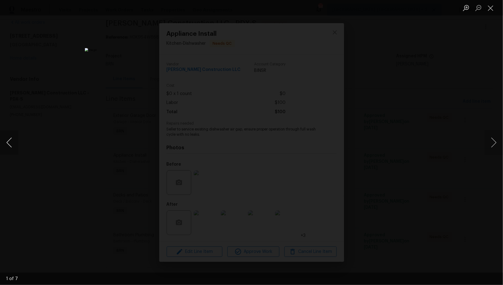
click at [9, 149] on button "Previous image" at bounding box center [9, 142] width 18 height 25
click at [8, 144] on button "Previous image" at bounding box center [9, 142] width 18 height 25
click at [60, 146] on div "Lightbox" at bounding box center [251, 142] width 503 height 285
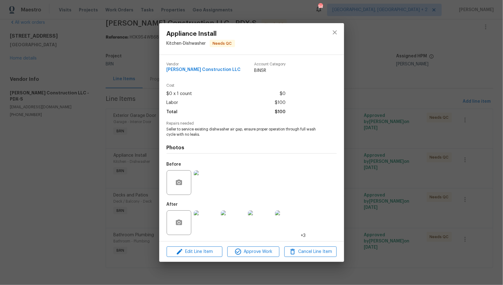
click at [210, 194] on img at bounding box center [206, 182] width 25 height 25
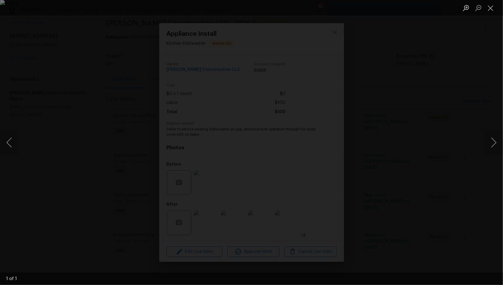
click at [373, 218] on div "Lightbox" at bounding box center [251, 142] width 503 height 285
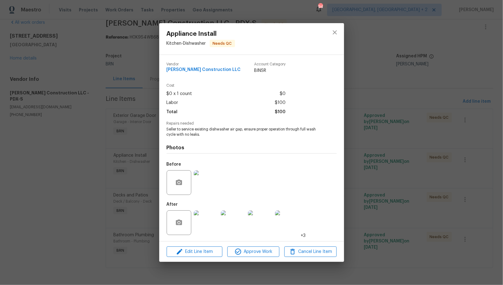
click at [373, 218] on div "Appliance Install Kitchen - Dishwasher Needs QC Vendor Bowen Construction LLC A…" at bounding box center [251, 142] width 503 height 285
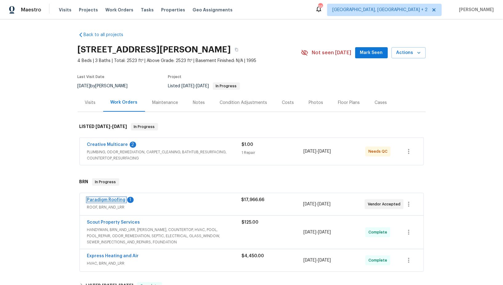
click at [112, 199] on link "Paradigm Roofing" at bounding box center [106, 199] width 39 height 4
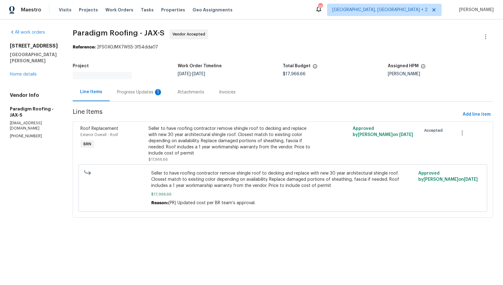
click at [155, 94] on div "Progress Updates 1" at bounding box center [140, 92] width 46 height 6
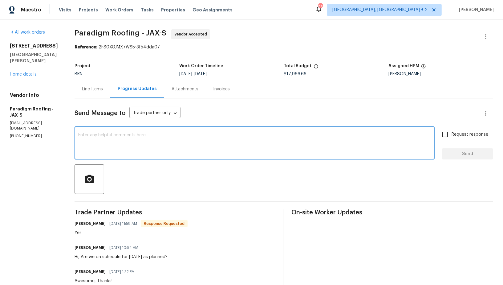
click at [141, 148] on textarea at bounding box center [254, 144] width 353 height 22
type textarea "Perfect, Thanks!"
click at [445, 135] on input "Request response" at bounding box center [445, 134] width 13 height 13
checkbox input "true"
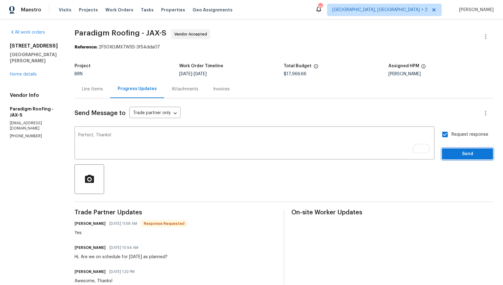
click at [456, 154] on span "Send" at bounding box center [467, 154] width 41 height 8
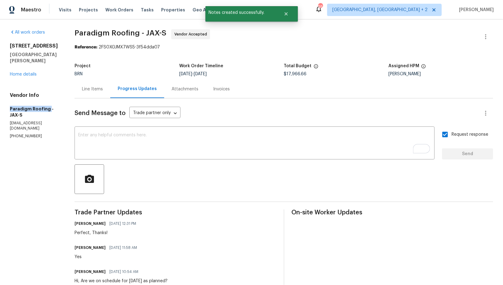
drag, startPoint x: 0, startPoint y: 105, endPoint x: 48, endPoint y: 104, distance: 47.8
copy h5 "Paradigm Roofing"
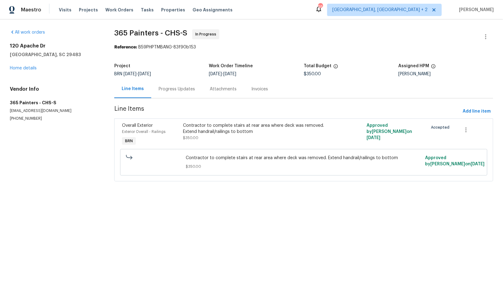
click at [161, 90] on div "Progress Updates" at bounding box center [177, 89] width 36 height 6
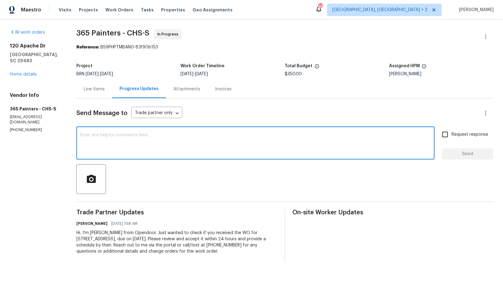
click at [156, 152] on textarea at bounding box center [255, 144] width 351 height 22
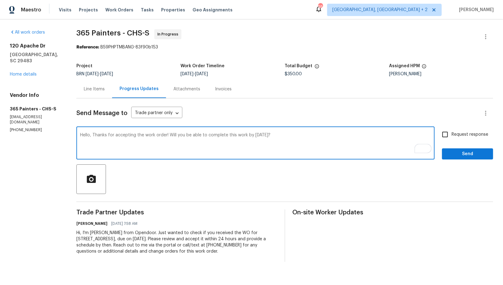
type textarea "Hello, Thanks for accepting the work order! Will you be able to complete this w…"
click at [461, 132] on span "Request response" at bounding box center [470, 134] width 37 height 6
click at [452, 132] on input "Request response" at bounding box center [445, 134] width 13 height 13
checkbox input "true"
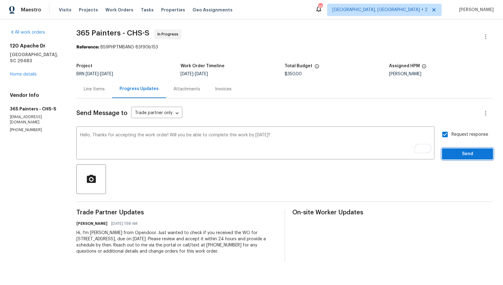
click at [464, 151] on span "Send" at bounding box center [467, 154] width 41 height 8
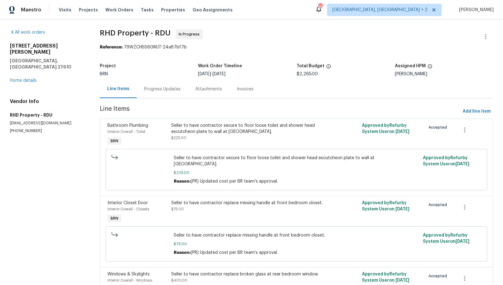
click at [148, 90] on div "Progress Updates" at bounding box center [162, 89] width 36 height 6
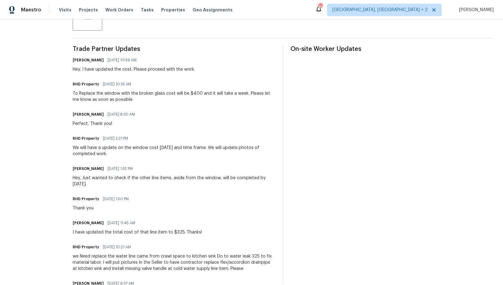
scroll to position [162, 0]
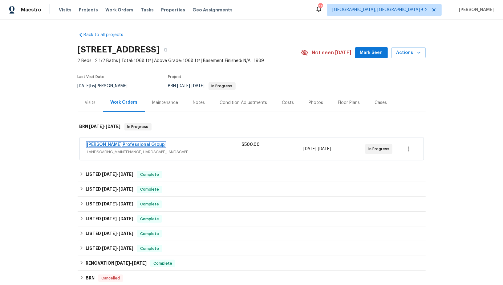
click at [115, 146] on link "[PERSON_NAME] Professional Group" at bounding box center [126, 144] width 78 height 4
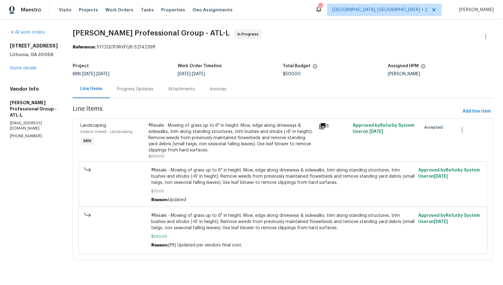
click at [160, 92] on div "Progress Updates" at bounding box center [135, 89] width 51 height 18
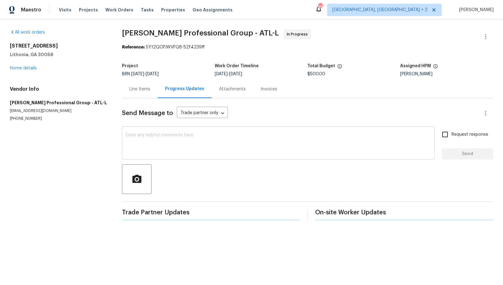
click at [181, 139] on textarea at bounding box center [278, 144] width 305 height 22
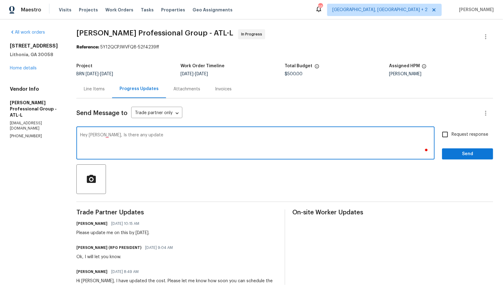
type textarea "Hey Jeremy, Is there any update p"
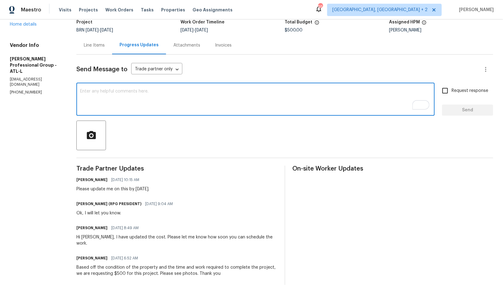
scroll to position [53, 0]
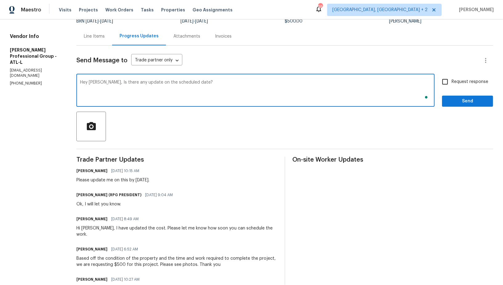
type textarea "Hey Jeremy, Is there any update on the scheduled date?"
click at [450, 80] on input "Request response" at bounding box center [445, 81] width 13 height 13
checkbox input "true"
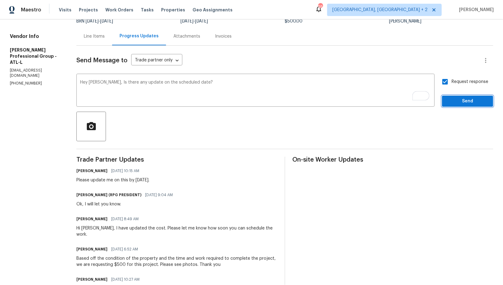
click at [453, 100] on span "Send" at bounding box center [467, 101] width 41 height 8
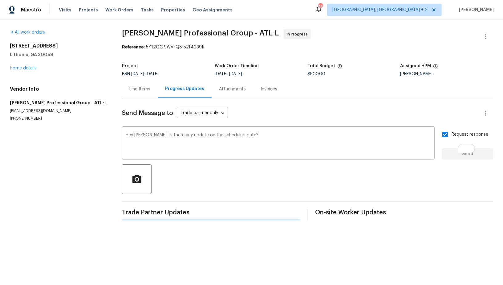
scroll to position [0, 0]
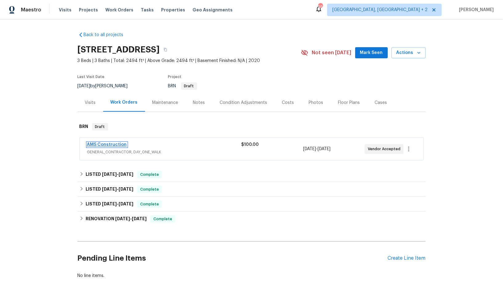
click at [101, 143] on link "AMS Construction" at bounding box center [107, 144] width 40 height 4
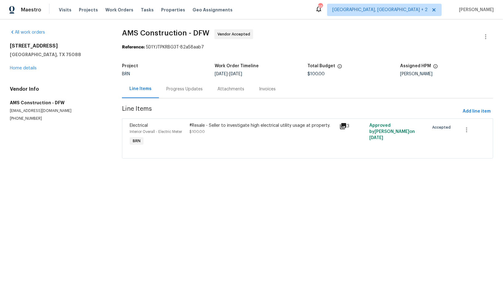
click at [177, 91] on div "Progress Updates" at bounding box center [184, 89] width 36 height 6
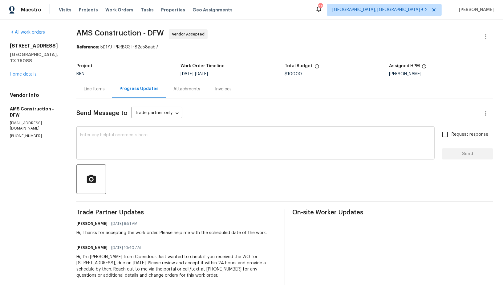
scroll to position [5, 0]
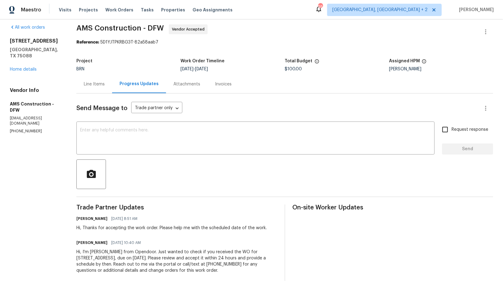
click at [102, 81] on div "Line Items" at bounding box center [94, 84] width 21 height 6
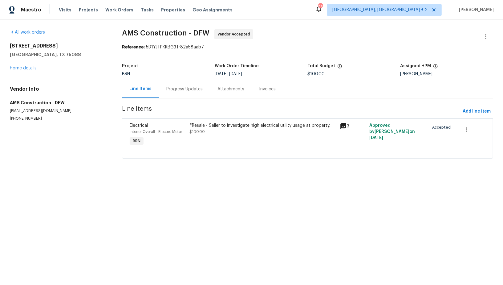
click at [237, 125] on div "#Resale - Seller to investigate high electrical utility usage at property." at bounding box center [263, 125] width 146 height 6
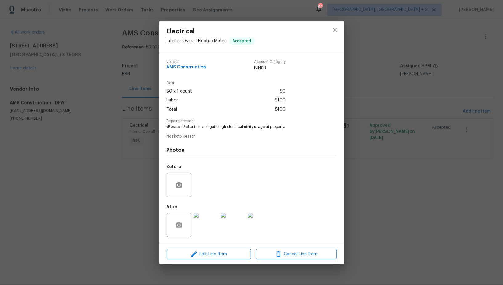
click at [203, 216] on img at bounding box center [206, 225] width 25 height 25
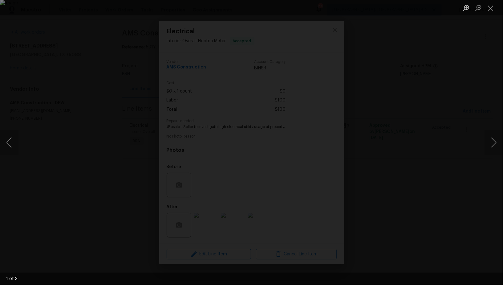
click at [374, 167] on div "Lightbox" at bounding box center [251, 142] width 503 height 285
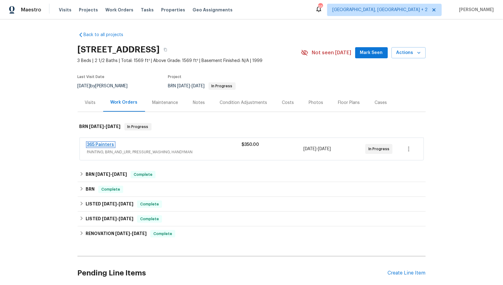
click at [105, 142] on link "365 Painters" at bounding box center [100, 144] width 27 height 4
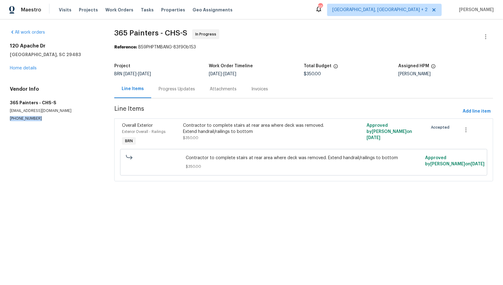
drag, startPoint x: 41, startPoint y: 119, endPoint x: 0, endPoint y: 119, distance: 40.7
click at [0, 119] on div "All work orders 120 Apache Dr Summerville, SC 29483 Home details Vendor Info 36…" at bounding box center [251, 108] width 503 height 179
copy p "(931) 981-4846"
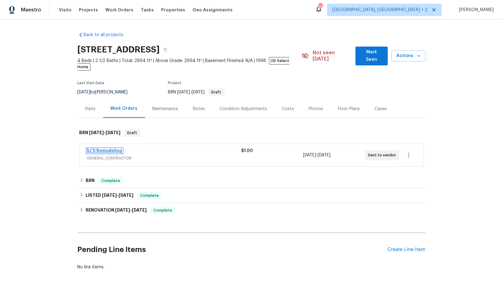
click at [108, 149] on link "5J’S Remodeling" at bounding box center [104, 151] width 35 height 4
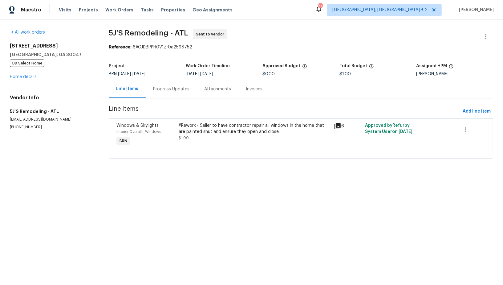
click at [170, 94] on div "Progress Updates" at bounding box center [171, 89] width 51 height 18
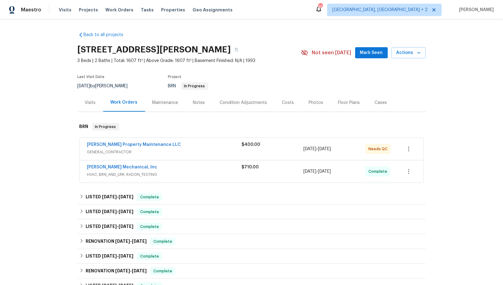
click at [108, 169] on span "[PERSON_NAME] Mechanical, Inc" at bounding box center [122, 167] width 70 height 6
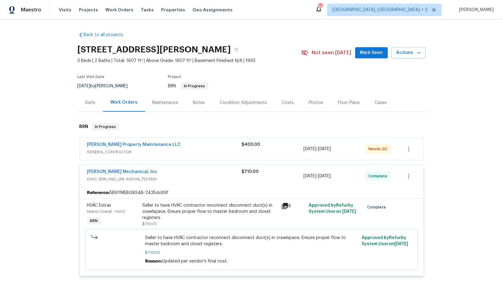
click at [159, 207] on div "Seller to have HVAC contractor reconnect disconnect duct(s) in crawlspace. Ensu…" at bounding box center [210, 211] width 135 height 18
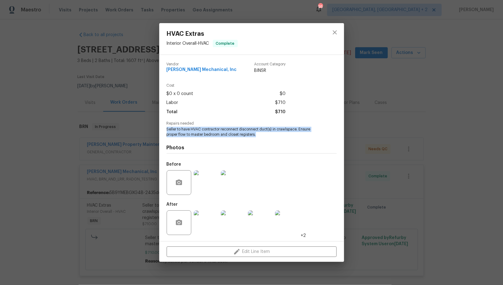
drag, startPoint x: 165, startPoint y: 128, endPoint x: 291, endPoint y: 134, distance: 126.5
click at [291, 134] on div "Vendor [PERSON_NAME] Mechanical, Inc Account Category BINSR Cost $0 x 0 count $…" at bounding box center [251, 148] width 185 height 186
copy span "Seller to have HVAC contractor reconnect disconnect duct(s) in crawlspace. Ensu…"
click at [207, 186] on img at bounding box center [206, 182] width 25 height 25
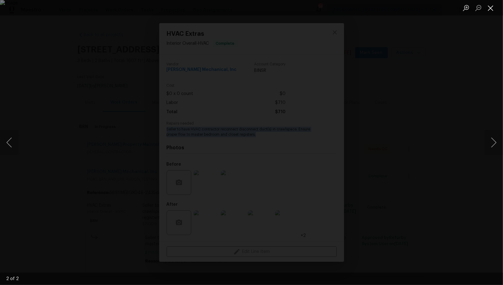
click at [493, 6] on button "Close lightbox" at bounding box center [491, 7] width 12 height 11
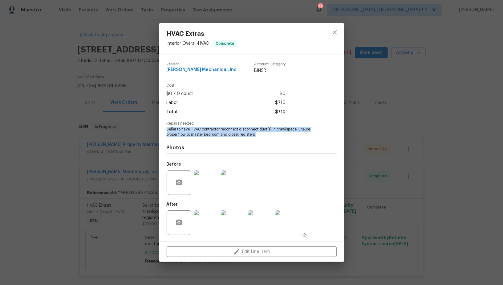
click at [208, 214] on img at bounding box center [206, 222] width 25 height 25
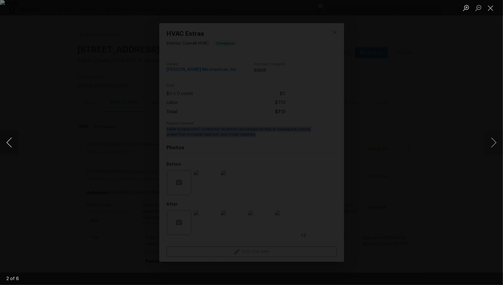
click at [9, 144] on button "Previous image" at bounding box center [9, 142] width 18 height 25
click at [366, 79] on div "Lightbox" at bounding box center [251, 142] width 503 height 285
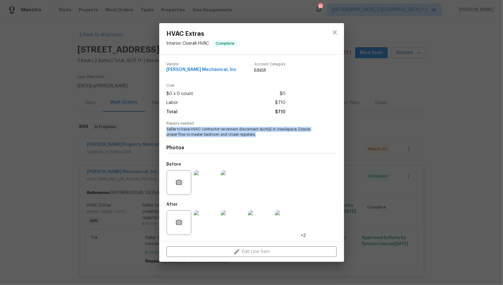
click at [366, 79] on div "HVAC Extras Interior Overall - HVAC Complete Vendor JH Martin Mechanical, Inc A…" at bounding box center [251, 142] width 503 height 285
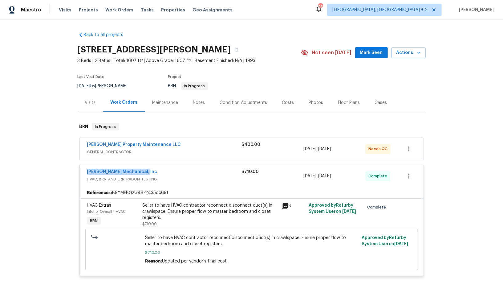
drag, startPoint x: 148, startPoint y: 170, endPoint x: 83, endPoint y: 169, distance: 65.6
click at [83, 169] on div "JH Martin Mechanical, Inc HVAC, BRN_AND_LRR, RADON_TESTING $710.00 9/30/2025 - …" at bounding box center [252, 176] width 344 height 22
copy link "JH Martin Mechanical, Inc"
click at [124, 144] on link "Glen Property Maintenance LLC" at bounding box center [134, 144] width 94 height 4
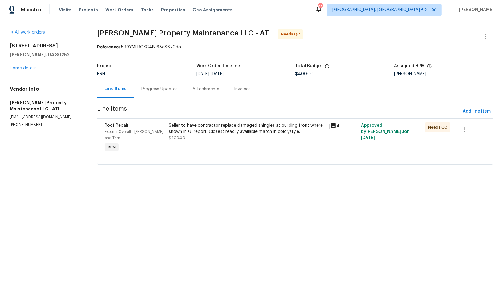
click at [199, 139] on div "Seller to have contractor replace damaged shingles at building front where show…" at bounding box center [247, 131] width 157 height 18
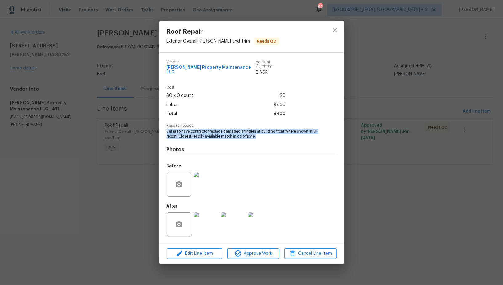
drag, startPoint x: 166, startPoint y: 130, endPoint x: 269, endPoint y: 135, distance: 103.3
click at [269, 135] on div "Vendor Glen Property Maintenance LLC Account Category BINSR Cost $0 x 0 count $…" at bounding box center [251, 148] width 185 height 190
copy span "Seller to have contractor replace damaged shingles at building front where show…"
click at [203, 226] on img at bounding box center [206, 224] width 25 height 25
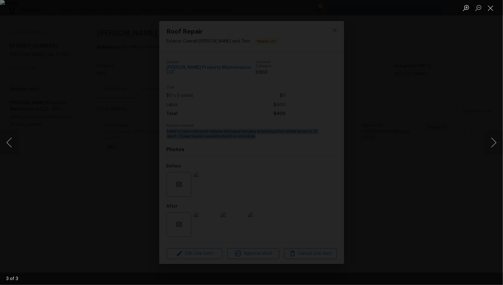
click at [411, 175] on div "Lightbox" at bounding box center [251, 142] width 503 height 285
click at [432, 181] on div "Lightbox" at bounding box center [251, 142] width 503 height 285
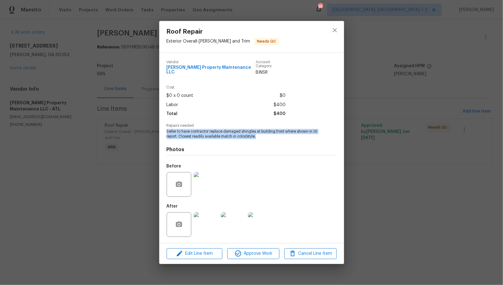
click at [204, 184] on img at bounding box center [206, 184] width 25 height 25
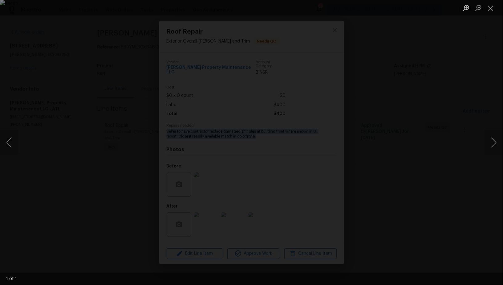
click at [219, 244] on div "Lightbox" at bounding box center [251, 142] width 503 height 285
click at [490, 9] on button "Close lightbox" at bounding box center [491, 7] width 12 height 11
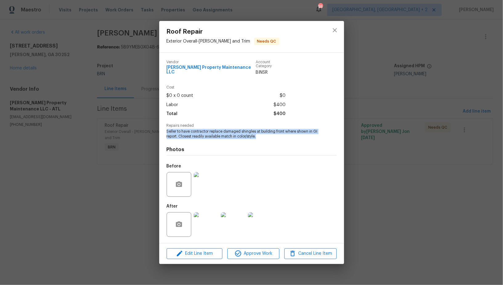
click at [198, 230] on img at bounding box center [206, 224] width 25 height 25
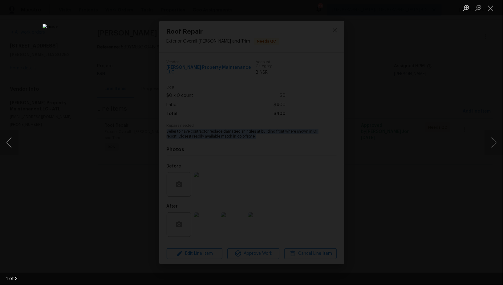
click at [436, 123] on div "Lightbox" at bounding box center [251, 142] width 503 height 285
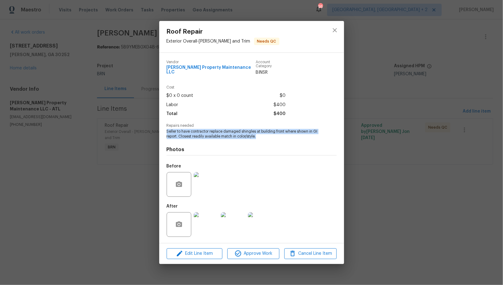
click at [435, 123] on div "Roof Repair Exterior Overall - Eaves and Trim Needs QC Vendor Glen Property Mai…" at bounding box center [251, 142] width 503 height 285
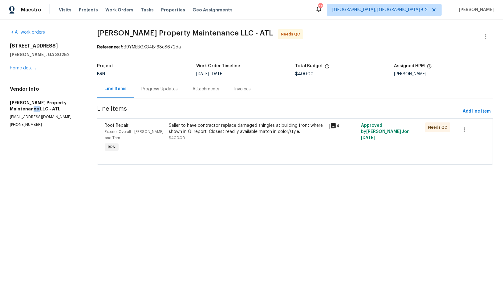
drag, startPoint x: 1, startPoint y: 109, endPoint x: 50, endPoint y: 109, distance: 49.0
click at [50, 109] on div "All work orders 521 Country Lake Dr McDonough, GA 30252 Home details Vendor Inf…" at bounding box center [251, 100] width 503 height 162
drag, startPoint x: 6, startPoint y: 103, endPoint x: 66, endPoint y: 103, distance: 60.4
click at [66, 103] on div "All work orders 521 Country Lake Dr McDonough, GA 30252 Home details Vendor Inf…" at bounding box center [251, 100] width 503 height 162
copy h5 "Glen Property Maintenance"
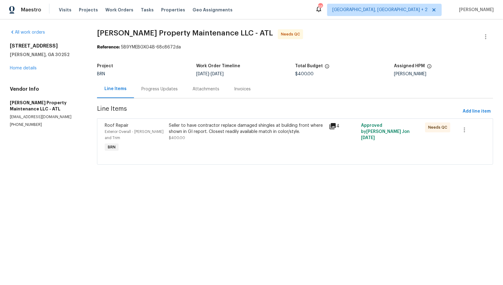
click at [167, 86] on div "Progress Updates" at bounding box center [159, 89] width 36 height 6
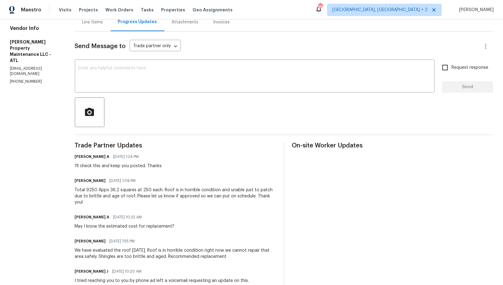
scroll to position [44, 0]
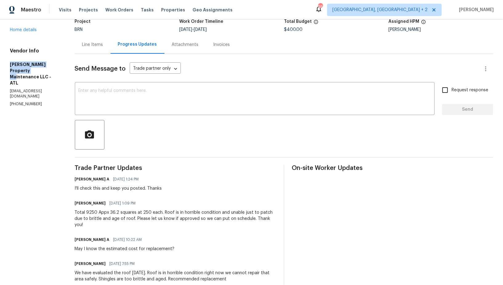
drag, startPoint x: 5, startPoint y: 54, endPoint x: 36, endPoint y: 63, distance: 32.4
click at [36, 63] on div "All work orders 521 Country Lake Dr McDonough, GA 30252 Home details Vendor Inf…" at bounding box center [251, 182] width 503 height 415
copy h5 "Glen Property Maintenance"
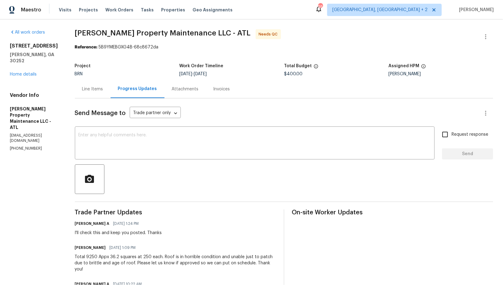
click at [90, 87] on div "Line Items" at bounding box center [92, 89] width 21 height 6
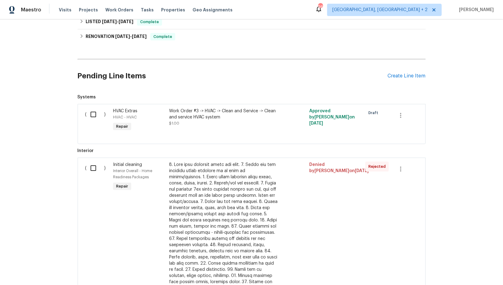
scroll to position [158, 0]
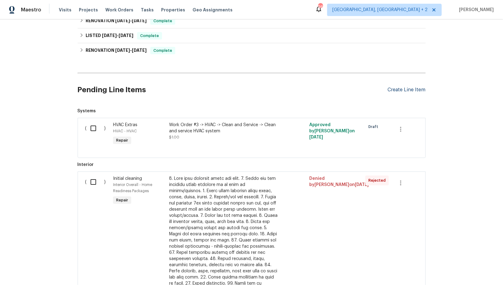
click at [400, 87] on div "Create Line Item" at bounding box center [407, 90] width 38 height 6
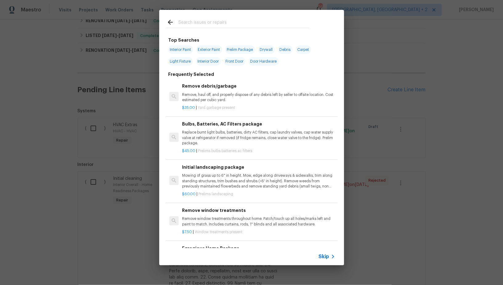
click at [323, 257] on span "Skip" at bounding box center [324, 256] width 10 height 6
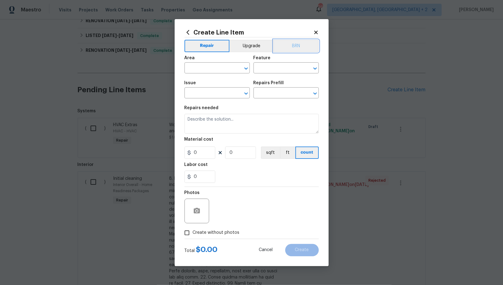
click at [294, 51] on button "BRN" at bounding box center [296, 46] width 45 height 12
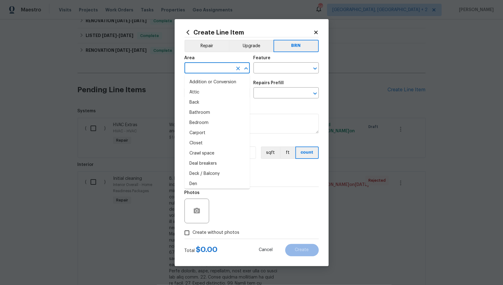
click at [223, 66] on input "text" at bounding box center [209, 69] width 48 height 10
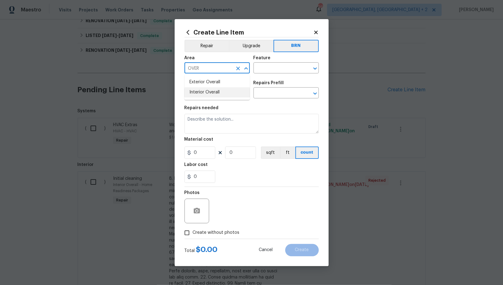
click at [222, 92] on li "Interior Overall" at bounding box center [217, 92] width 65 height 10
type input "Interior Overall"
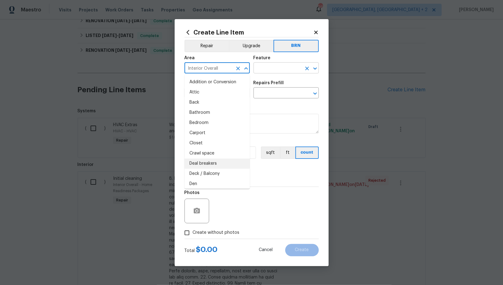
click at [277, 73] on input "text" at bounding box center [278, 69] width 48 height 10
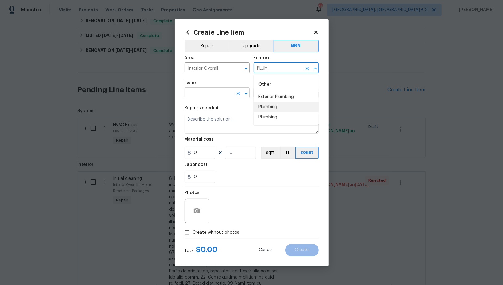
drag, startPoint x: 275, startPoint y: 106, endPoint x: 209, endPoint y: 95, distance: 66.6
click at [275, 106] on li "Plumbing" at bounding box center [286, 107] width 65 height 10
type input "Plumbing"
click at [209, 95] on input "text" at bounding box center [209, 94] width 48 height 10
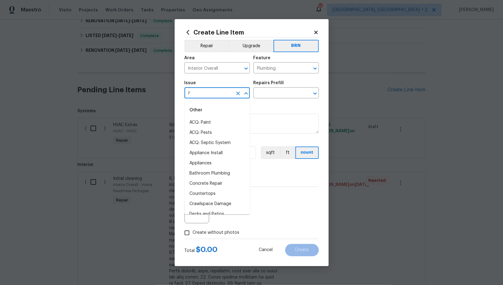
type input "PL"
type input "U"
type input "O"
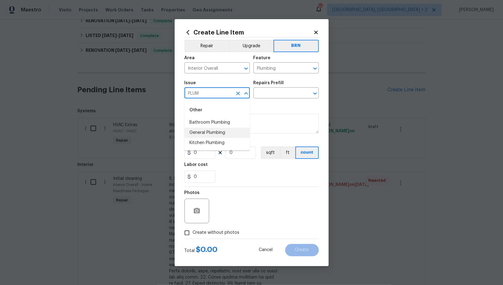
click at [209, 134] on li "General Plumbing" at bounding box center [217, 133] width 65 height 10
type input "General Plumbing"
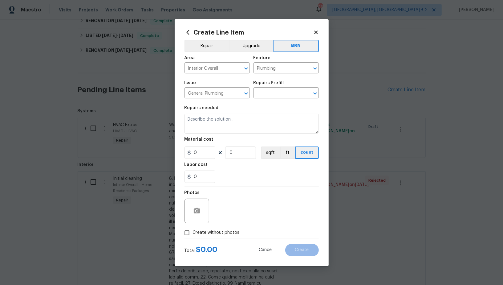
click at [264, 100] on div "Issue General Plumbing ​ Repairs Prefill ​" at bounding box center [252, 89] width 134 height 25
click at [267, 92] on input "text" at bounding box center [278, 94] width 48 height 10
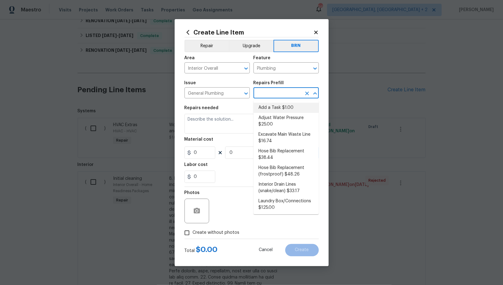
click at [274, 105] on li "Add a Task $1.00" at bounding box center [286, 108] width 65 height 10
type input "Add a Task $1.00"
type textarea "HPM to detail"
type input "1"
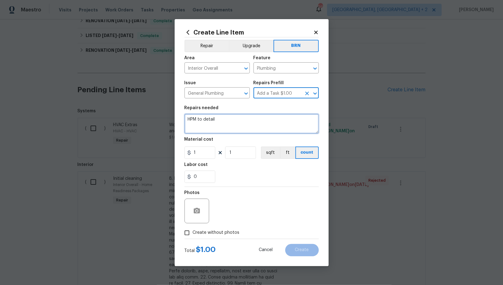
click at [246, 124] on textarea "HPM to detail" at bounding box center [252, 124] width 134 height 20
paste textarea "Seller to clean and rescope the main sewer line. Make repairs to the main sewer…"
type textarea "Seller to clean and rescope the main sewer line. Make repairs to the main sewer…"
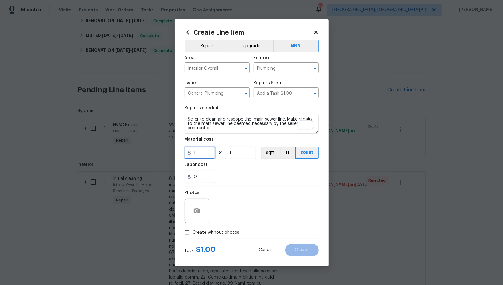
click at [205, 155] on input "1" at bounding box center [200, 152] width 31 height 12
type input "0"
click at [201, 177] on input "0" at bounding box center [200, 176] width 31 height 12
type input "500"
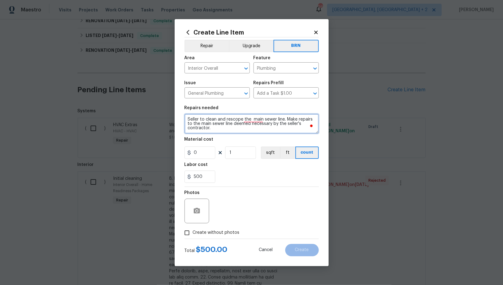
click at [231, 127] on textarea "Seller to clean and rescope the main sewer line. Make repairs to the main sewer…" at bounding box center [252, 124] width 134 height 20
paste textarea "Seller to clean and rescope the main sewer line. Provide post cleaning video to…"
type textarea "Seller to clean and rescope the main sewer line. Provide post cleaning video to…"
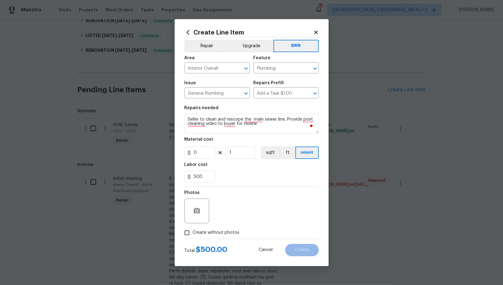
click at [191, 232] on input "Create without photos" at bounding box center [187, 233] width 12 height 12
checkbox input "true"
click at [262, 203] on textarea at bounding box center [266, 210] width 105 height 25
drag, startPoint x: 292, startPoint y: 246, endPoint x: 159, endPoint y: 196, distance: 142.3
click at [292, 246] on button "Create" at bounding box center [302, 250] width 34 height 12
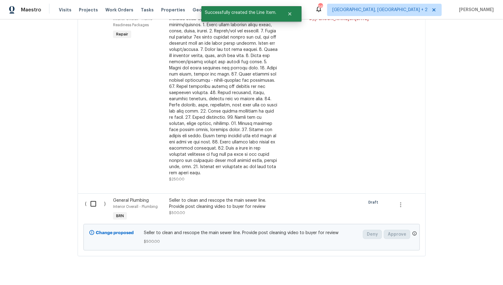
scroll to position [67, 0]
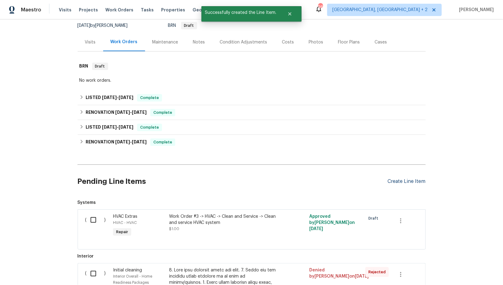
click at [401, 178] on div "Create Line Item" at bounding box center [407, 181] width 38 height 6
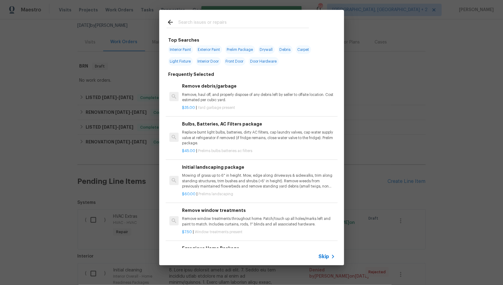
click at [326, 250] on div "Skip" at bounding box center [251, 256] width 185 height 17
click at [325, 253] on span "Skip" at bounding box center [324, 256] width 10 height 6
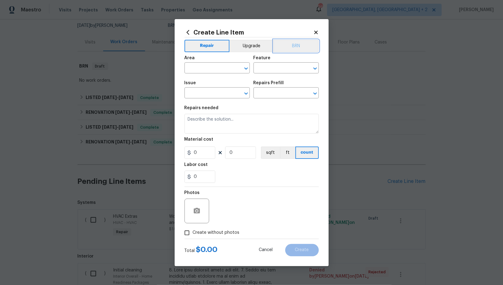
click at [300, 47] on button "BRN" at bounding box center [296, 46] width 45 height 12
click at [214, 69] on input "text" at bounding box center [209, 69] width 48 height 10
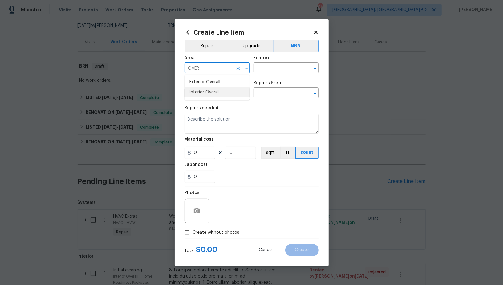
click at [211, 91] on li "Interior Overall" at bounding box center [217, 92] width 65 height 10
type input "Interior Overall"
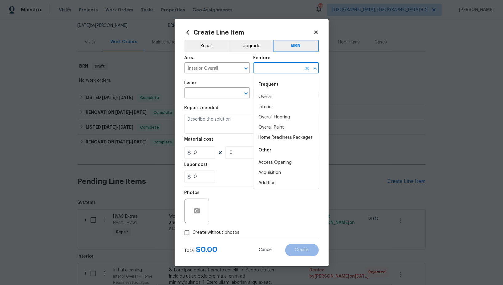
click at [266, 71] on input "text" at bounding box center [278, 69] width 48 height 10
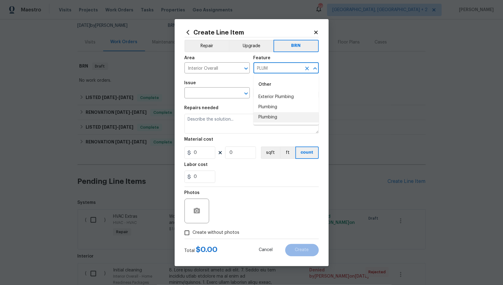
drag, startPoint x: 266, startPoint y: 112, endPoint x: 213, endPoint y: 100, distance: 54.5
click at [266, 112] on li "Plumbing" at bounding box center [286, 117] width 65 height 10
type input "Plumbing"
click at [212, 96] on input "text" at bounding box center [209, 94] width 48 height 10
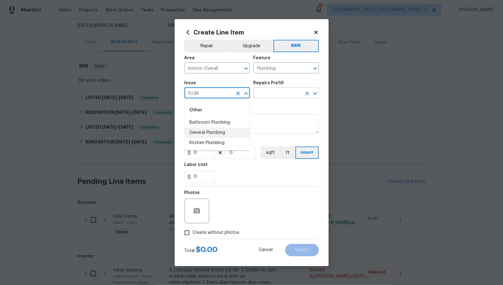
drag, startPoint x: 210, startPoint y: 130, endPoint x: 271, endPoint y: 93, distance: 70.9
click at [210, 130] on li "General Plumbing" at bounding box center [217, 133] width 65 height 10
type input "General Plumbing"
click at [271, 93] on input "text" at bounding box center [278, 94] width 48 height 10
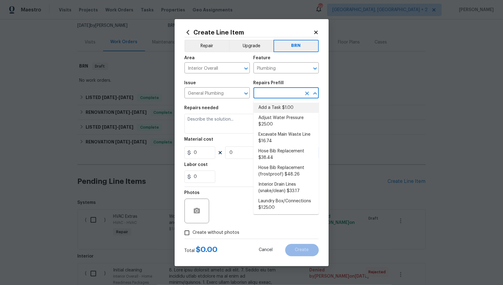
click at [273, 105] on li "Add a Task $1.00" at bounding box center [286, 108] width 65 height 10
type input "Add a Task $1.00"
type textarea "HPM to detail"
type input "1"
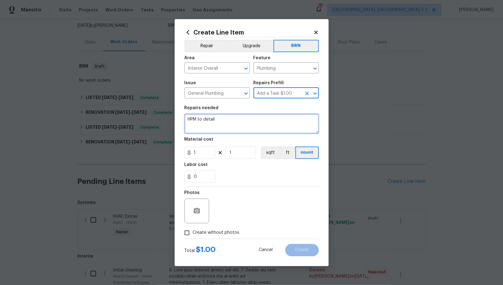
click at [256, 117] on textarea "HPM to detail" at bounding box center [252, 124] width 134 height 20
paste textarea "Seller to clean and rescope the main sewer line. Make repairs to the main sewer…"
type textarea "Seller to clean and rescope the main sewer line. Make repairs to the main sewer…"
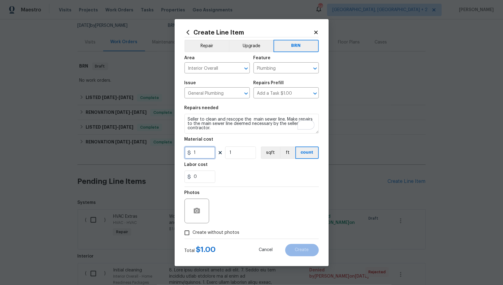
click at [206, 152] on input "1" at bounding box center [200, 152] width 31 height 12
type input "0"
click at [203, 172] on input "0" at bounding box center [200, 176] width 31 height 12
type input "1"
click at [189, 229] on input "Create without photos" at bounding box center [187, 233] width 12 height 12
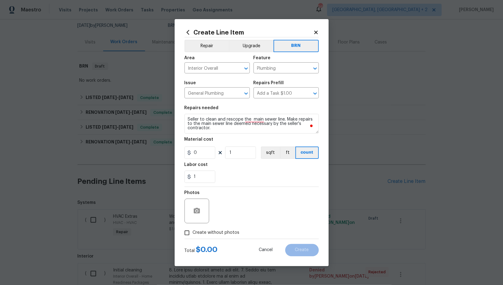
checkbox input "true"
click at [241, 210] on textarea at bounding box center [266, 210] width 105 height 25
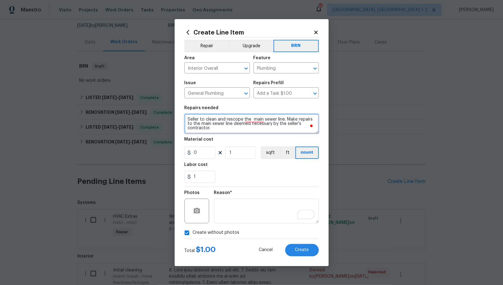
click at [189, 120] on textarea "Seller to clean and rescope the main sewer line. Make repairs to the main sewer…" at bounding box center [252, 124] width 134 height 20
type textarea "Seller to clean and rescope the main sewer line. Make repairs to the main sewer…"
click at [302, 257] on div "Create Line Item Repair Upgrade BRN Area Interior Overall ​ Feature Plumbing ​ …" at bounding box center [252, 142] width 154 height 247
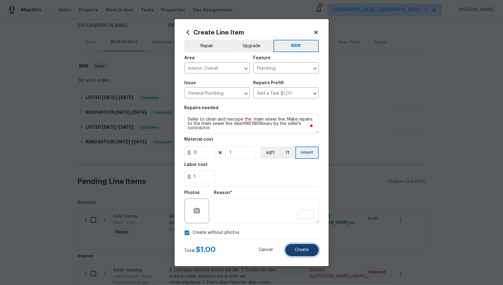
click at [300, 250] on span "Create" at bounding box center [302, 249] width 14 height 5
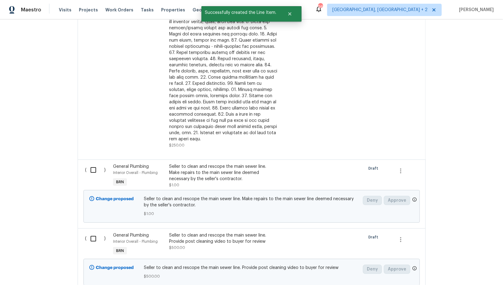
scroll to position [392, 0]
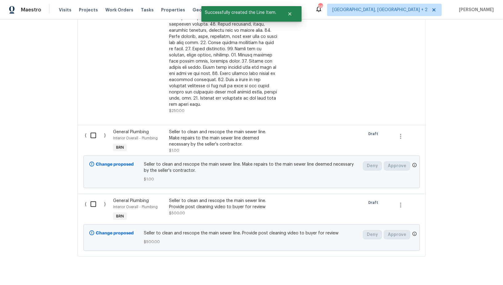
click at [90, 133] on div "( )" at bounding box center [97, 141] width 28 height 28
click at [92, 129] on input "checkbox" at bounding box center [96, 135] width 18 height 13
checkbox input "true"
click at [95, 197] on input "checkbox" at bounding box center [96, 203] width 18 height 13
checkbox input "true"
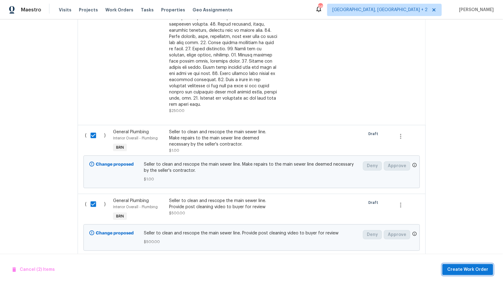
click at [457, 266] on span "Create Work Order" at bounding box center [467, 270] width 41 height 8
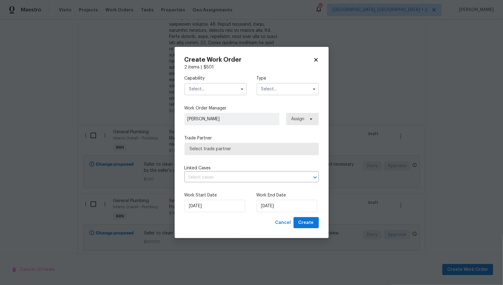
checkbox input "false"
click at [208, 93] on input "text" at bounding box center [216, 89] width 62 height 12
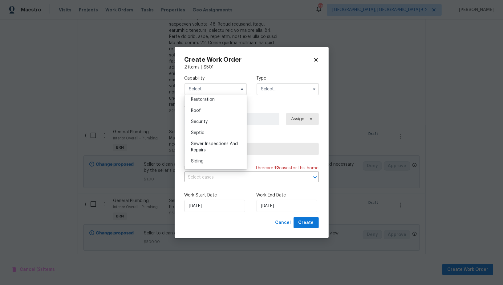
scroll to position [623, 0]
click at [210, 148] on div "Sewer Inspections And Repairs" at bounding box center [215, 143] width 59 height 17
type input "Sewer Inspections And Repairs"
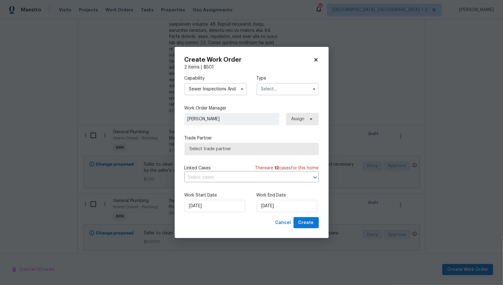
click at [282, 85] on input "text" at bounding box center [288, 89] width 62 height 12
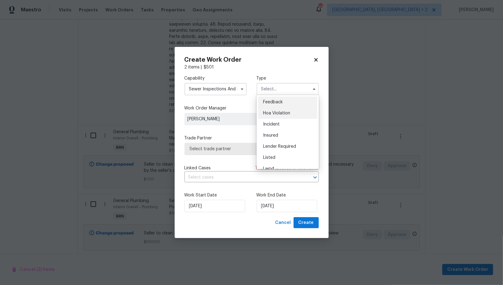
scroll to position [73, 0]
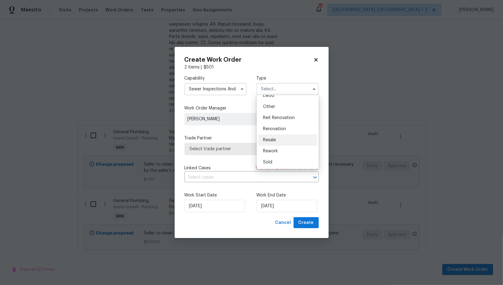
click at [278, 139] on div "Resale" at bounding box center [287, 139] width 59 height 11
type input "Resale"
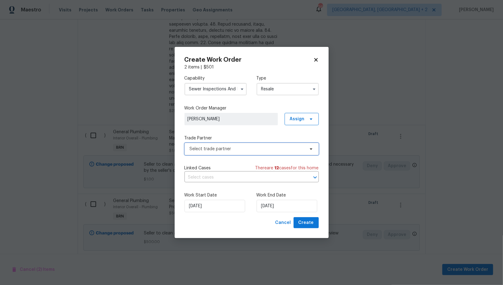
click at [260, 152] on span "Select trade partner" at bounding box center [252, 149] width 134 height 12
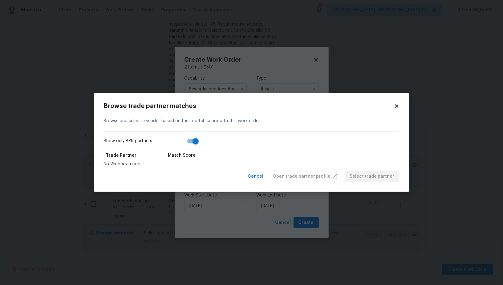
click at [191, 138] on input "Show only BRN partners" at bounding box center [195, 141] width 35 height 12
checkbox input "false"
click at [258, 173] on span "Cancel" at bounding box center [256, 177] width 16 height 8
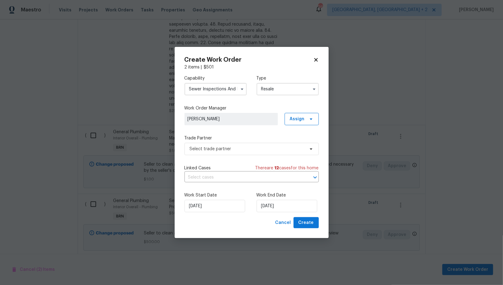
click at [227, 90] on input "Sewer Inspections And Repairs" at bounding box center [216, 89] width 62 height 12
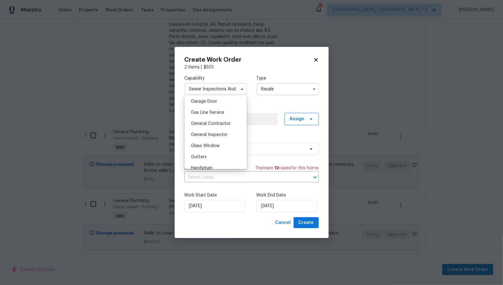
scroll to position [277, 0]
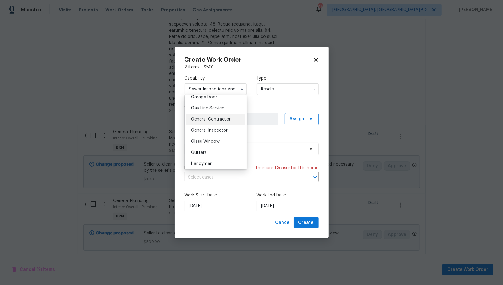
click at [221, 123] on div "General Contractor" at bounding box center [215, 119] width 59 height 11
type input "General Contractor"
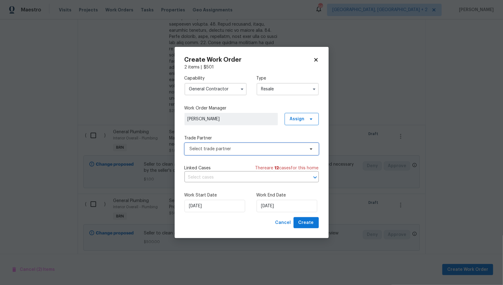
click at [250, 148] on span "Select trade partner" at bounding box center [247, 149] width 115 height 6
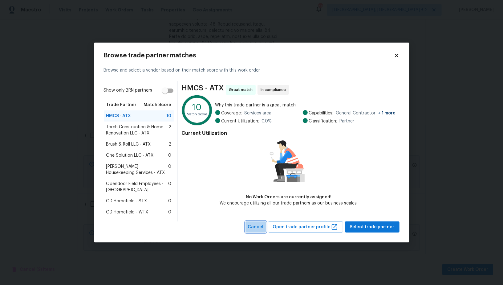
click at [264, 230] on span "Cancel" at bounding box center [256, 227] width 16 height 8
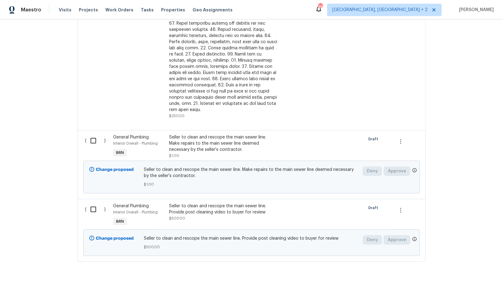
scroll to position [392, 0]
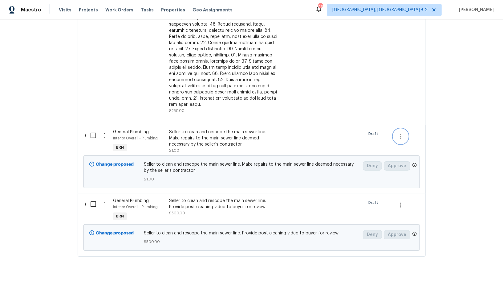
click at [401, 132] on icon "button" at bounding box center [400, 135] width 7 height 7
click at [405, 130] on ul "Cancel" at bounding box center [406, 123] width 24 height 15
click at [403, 122] on li "Cancel" at bounding box center [406, 123] width 24 height 10
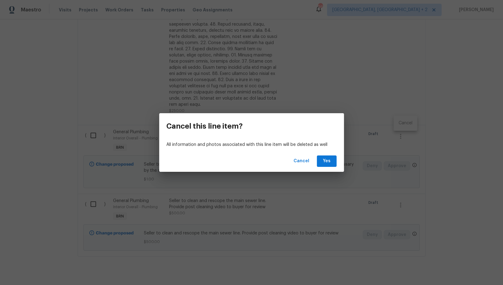
click at [327, 167] on div "Cancel Yes" at bounding box center [251, 160] width 185 height 21
click at [327, 164] on span "Yes" at bounding box center [327, 161] width 10 height 8
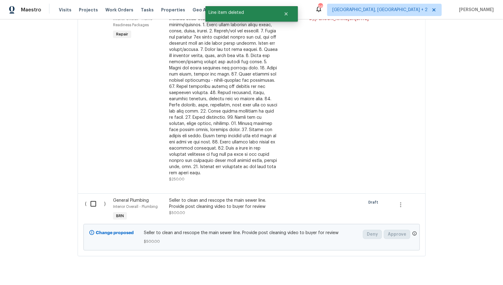
click at [90, 197] on input "checkbox" at bounding box center [96, 203] width 18 height 13
checkbox input "true"
click at [463, 267] on span "Create Work Order" at bounding box center [467, 270] width 41 height 8
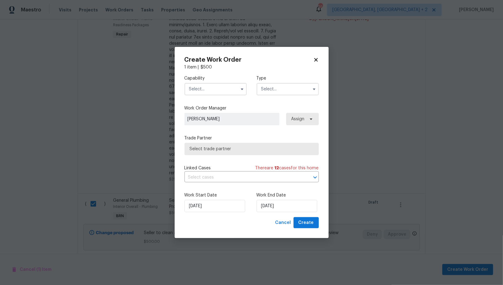
click at [204, 93] on input "text" at bounding box center [216, 89] width 62 height 12
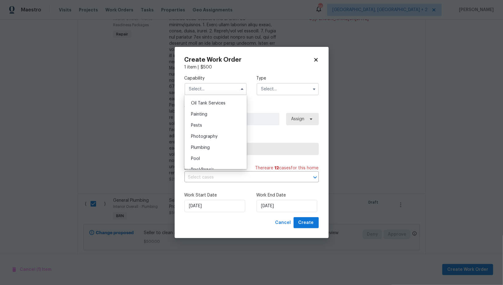
scroll to position [524, 0]
click at [209, 123] on div "Plumbing" at bounding box center [215, 128] width 59 height 11
type input "Plumbing"
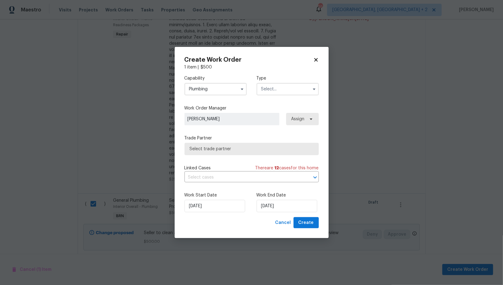
click at [252, 156] on div "Capability Plumbing Type Work Order Manager Padmapriya R Assign Trade Partner S…" at bounding box center [252, 143] width 134 height 147
click at [246, 147] on span "Select trade partner" at bounding box center [252, 149] width 124 height 6
click at [220, 197] on body "Maestro Visits Projects Work Orders Tasks Properties Geo Assignments 95 Albuque…" at bounding box center [251, 142] width 503 height 285
click at [279, 82] on div "Type" at bounding box center [288, 85] width 62 height 20
click at [279, 90] on input "text" at bounding box center [288, 89] width 62 height 12
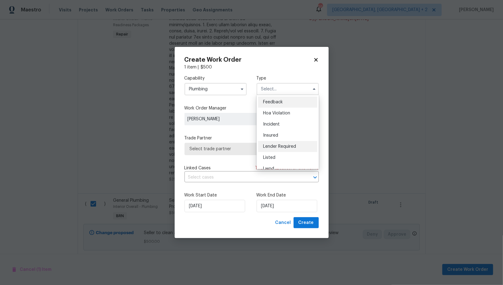
scroll to position [73, 0]
click at [273, 138] on span "Resale" at bounding box center [269, 140] width 13 height 4
type input "Resale"
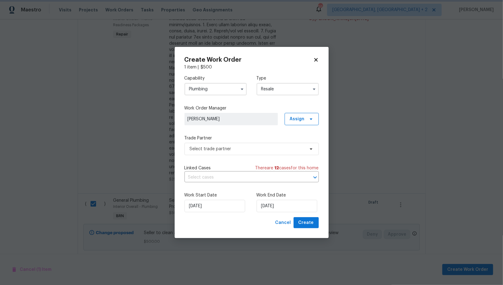
scroll to position [0, 0]
click at [269, 148] on span "Select trade partner" at bounding box center [247, 149] width 115 height 6
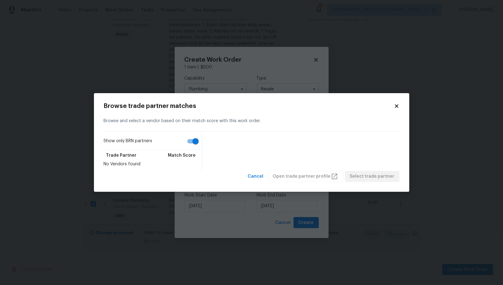
click at [189, 142] on input "Show only BRN partners" at bounding box center [195, 141] width 35 height 12
checkbox input "false"
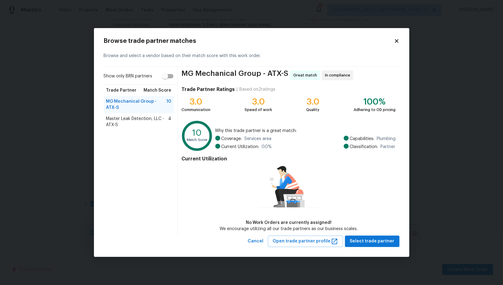
click at [138, 124] on span "Master Leak Detection, LLC - ATX-S" at bounding box center [137, 122] width 62 height 12
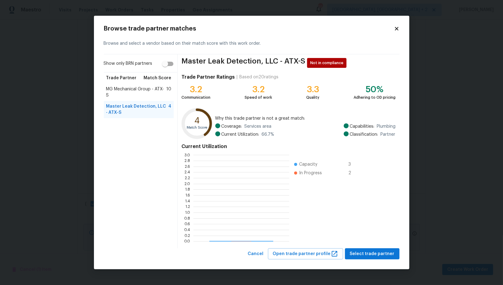
scroll to position [86, 96]
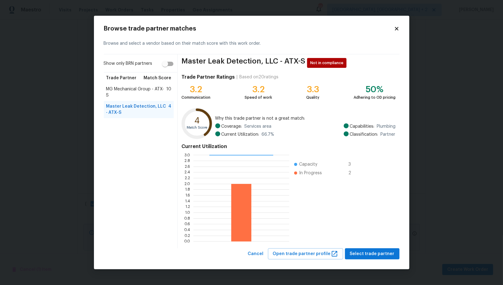
click at [143, 88] on span "MG Mechanical Group - ATX-S" at bounding box center [136, 92] width 60 height 12
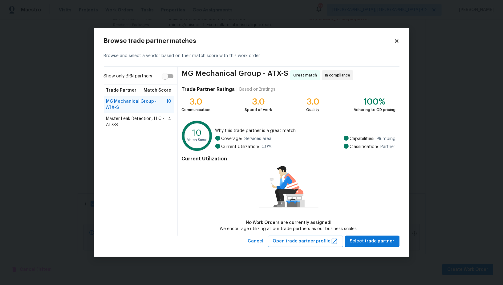
click at [130, 122] on span "Master Leak Detection, LLC - ATX-S" at bounding box center [137, 122] width 62 height 12
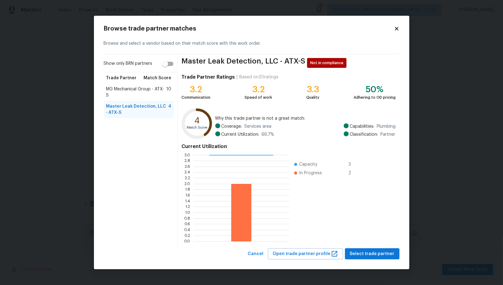
click at [144, 91] on span "MG Mechanical Group - ATX-S" at bounding box center [136, 92] width 60 height 12
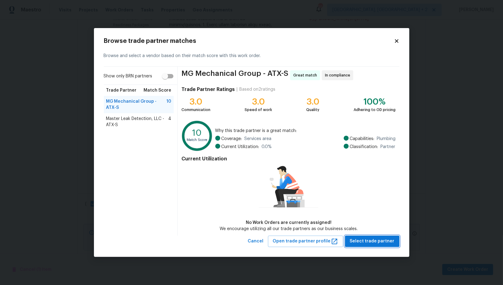
click at [361, 245] on span "Select trade partner" at bounding box center [372, 241] width 45 height 8
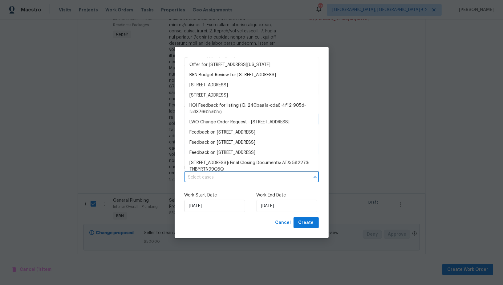
click at [220, 178] on input "text" at bounding box center [243, 178] width 117 height 10
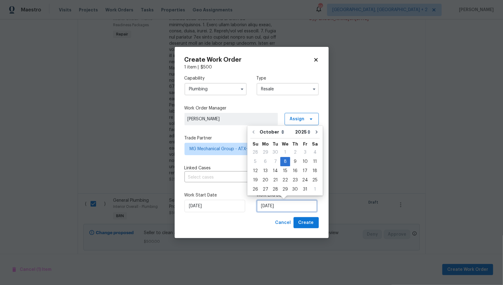
click at [269, 206] on input "08/10/2025" at bounding box center [287, 206] width 61 height 12
click at [302, 162] on div "10" at bounding box center [305, 161] width 10 height 9
type input "10/10/2025"
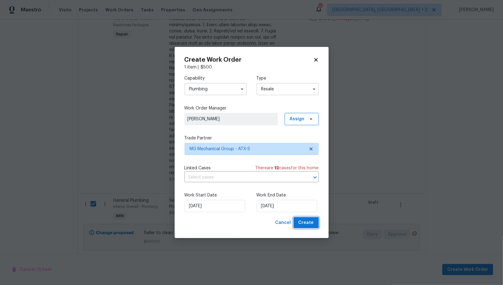
click at [304, 222] on span "Create" at bounding box center [306, 223] width 15 height 8
checkbox input "false"
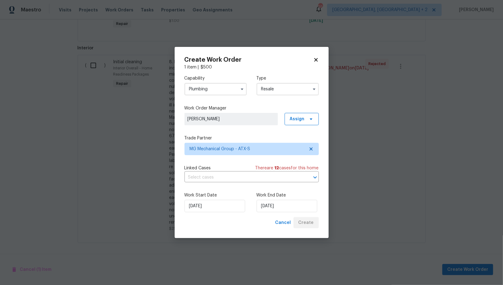
scroll to position [278, 0]
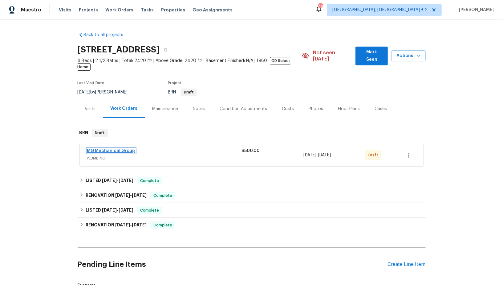
click at [116, 149] on link "MG Mechanical Group" at bounding box center [111, 151] width 48 height 4
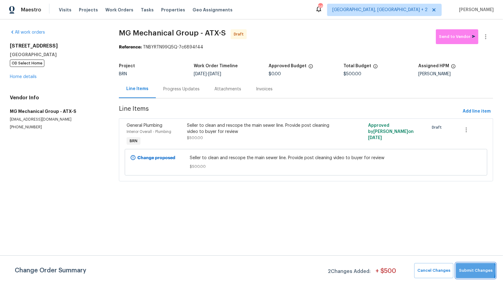
click at [465, 270] on span "Submit Changes" at bounding box center [476, 270] width 34 height 7
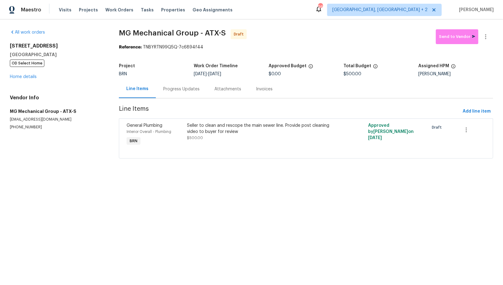
click at [177, 92] on div "Progress Updates" at bounding box center [181, 89] width 51 height 18
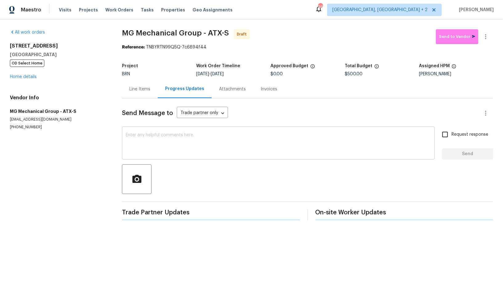
click at [168, 138] on textarea at bounding box center [278, 144] width 305 height 22
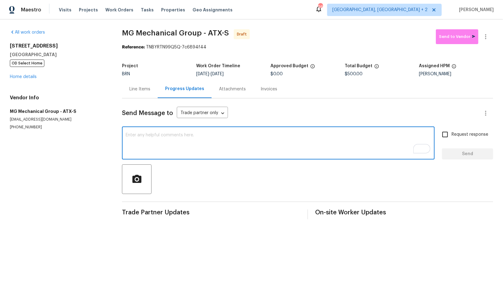
click at [186, 139] on textarea "To enrich screen reader interactions, please activate Accessibility in Grammarl…" at bounding box center [278, 144] width 305 height 22
paste textarea "Hi, I'm [PERSON_NAME] from Opendoor. Just wanted to check if you received the W…"
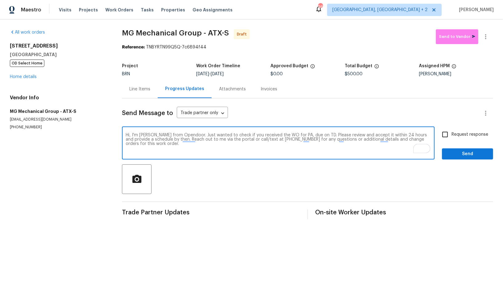
click at [299, 135] on textarea "Hi, I'm [PERSON_NAME] from Opendoor. Just wanted to check if you received the W…" at bounding box center [278, 144] width 305 height 22
paste textarea "[STREET_ADDRESS]"
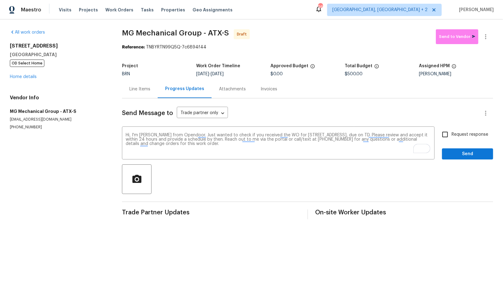
drag, startPoint x: 220, startPoint y: 74, endPoint x: 264, endPoint y: 74, distance: 43.4
click at [264, 74] on div "[DATE] - [DATE]" at bounding box center [233, 74] width 74 height 4
copy span "[DATE]"
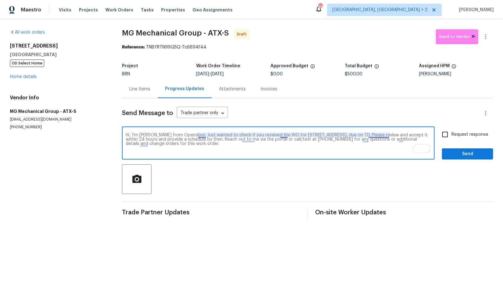
click at [388, 135] on textarea "Hi, I'm [PERSON_NAME] from Opendoor. Just wanted to check if you received the W…" at bounding box center [278, 144] width 305 height 22
paste textarea "[DATE]"
type textarea "Hi, I'm [PERSON_NAME] from Opendoor. Just wanted to check if you received the W…"
click at [449, 138] on input "Request response" at bounding box center [445, 134] width 13 height 13
checkbox input "true"
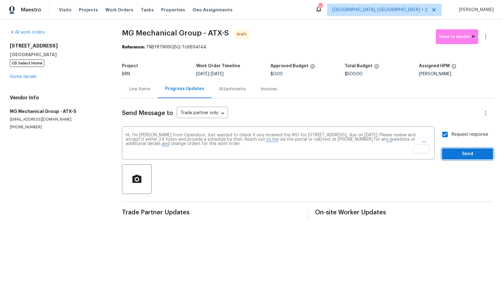
click at [462, 152] on span "Send" at bounding box center [467, 154] width 41 height 8
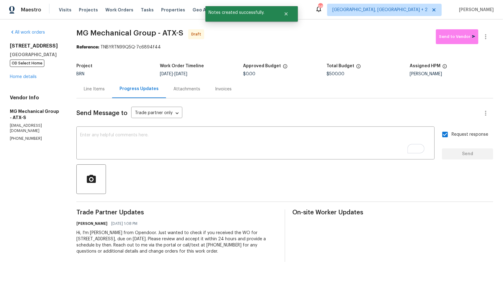
click at [105, 87] on div "Line Items" at bounding box center [94, 89] width 21 height 6
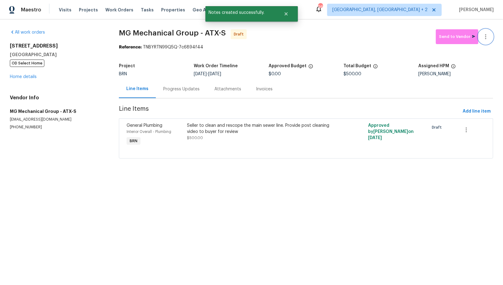
click at [485, 40] on button "button" at bounding box center [485, 36] width 15 height 15
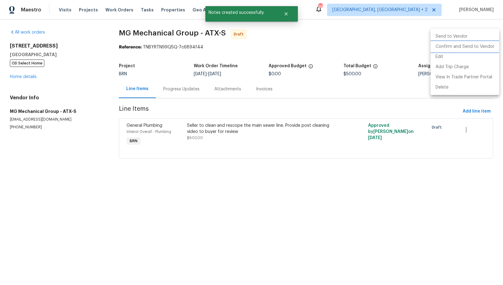
click at [474, 46] on li "Confirm and Send to Vendor" at bounding box center [465, 47] width 69 height 10
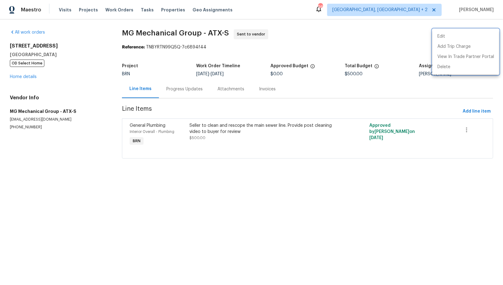
drag, startPoint x: 0, startPoint y: 105, endPoint x: 56, endPoint y: 110, distance: 56.3
click at [56, 110] on div at bounding box center [251, 142] width 503 height 285
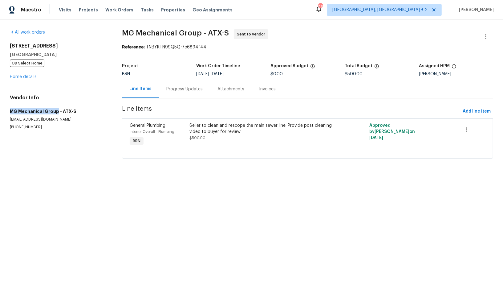
drag, startPoint x: 56, startPoint y: 111, endPoint x: 4, endPoint y: 111, distance: 51.8
click at [4, 111] on div "All work orders [STREET_ADDRESS][PERSON_NAME] OD Select Home Home details Vendo…" at bounding box center [251, 97] width 503 height 156
copy h5 "MG Mechanical Group"
click at [7, 114] on div "All work orders [STREET_ADDRESS][PERSON_NAME] OD Select Home Home details Vendo…" at bounding box center [251, 97] width 503 height 156
drag, startPoint x: 5, startPoint y: 110, endPoint x: 59, endPoint y: 99, distance: 55.8
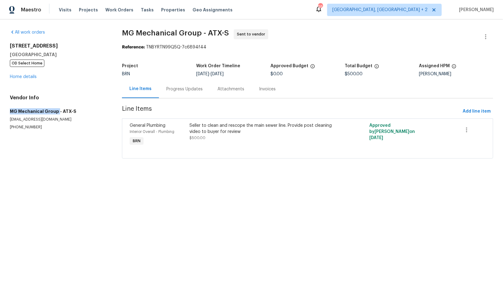
click at [57, 110] on div "All work orders [STREET_ADDRESS][PERSON_NAME] OD Select Home Home details Vendo…" at bounding box center [251, 97] width 503 height 156
copy h5 "MG Mechanical Group"
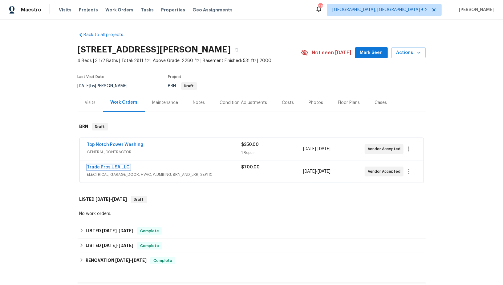
click at [115, 165] on link "Trade Pros USA LLC" at bounding box center [108, 167] width 43 height 4
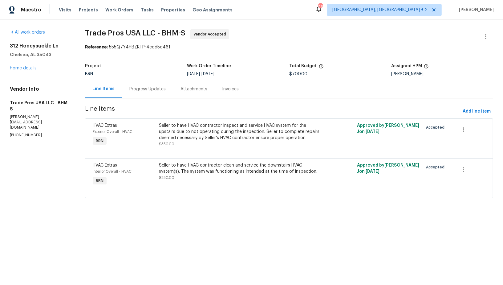
click at [149, 92] on div "Progress Updates" at bounding box center [147, 89] width 51 height 18
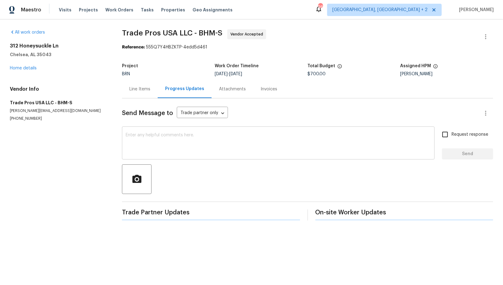
click at [161, 141] on textarea at bounding box center [278, 144] width 305 height 22
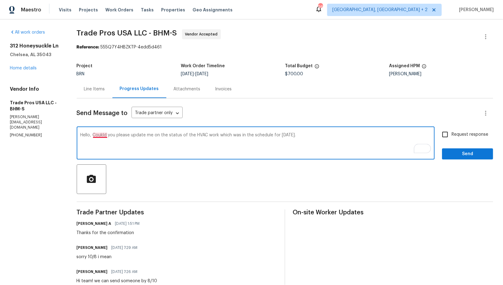
click at [101, 134] on textarea "Hello, Coukld you please update me on the status of the HVAC work which was in …" at bounding box center [255, 144] width 351 height 22
drag, startPoint x: 93, startPoint y: 136, endPoint x: 348, endPoint y: 149, distance: 255.4
click at [348, 149] on textarea "Hello, could you please update me on the status of the HVAC work which was in t…" at bounding box center [255, 144] width 351 height 22
paste textarea "Could you please provide an update on the status of the HVAC work that was sche…"
click at [101, 135] on textarea "Hello, Could you please provide an update on the status of the HVAC work that w…" at bounding box center [255, 144] width 351 height 22
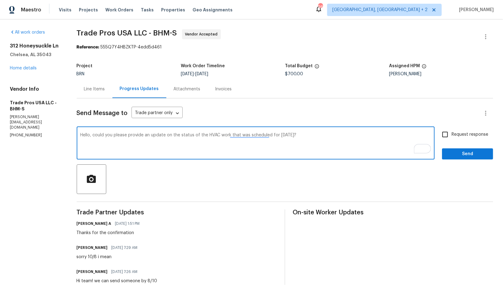
click at [313, 140] on textarea "Hello, could you please provide an update on the status of the HVAC work that w…" at bounding box center [255, 144] width 351 height 22
click at [296, 133] on textarea "Hello, could you please provide an update on the status of the HVAC work that w…" at bounding box center [255, 144] width 351 height 22
type textarea "Hello, could you please provide an update on the status of the HVAC work that w…"
click at [442, 135] on input "Request response" at bounding box center [445, 134] width 13 height 13
checkbox input "true"
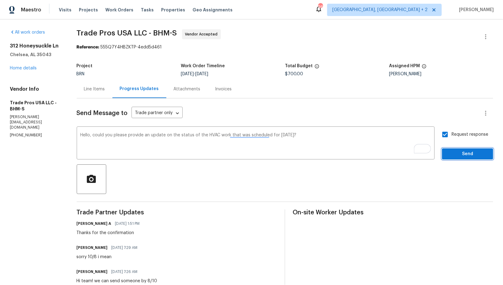
click at [457, 156] on span "Send" at bounding box center [467, 154] width 41 height 8
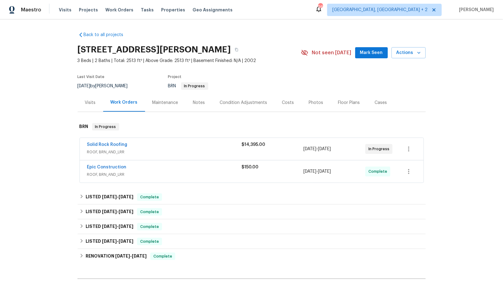
click at [92, 141] on span "Solid Rock Roofing" at bounding box center [107, 144] width 40 height 6
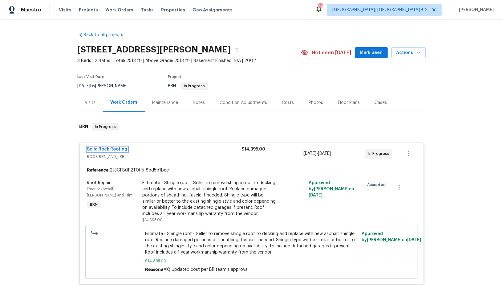
click at [100, 148] on link "Solid Rock Roofing" at bounding box center [107, 149] width 40 height 4
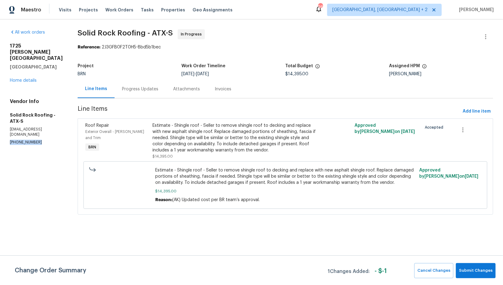
drag, startPoint x: 40, startPoint y: 129, endPoint x: 0, endPoint y: 129, distance: 39.7
click at [0, 129] on div "All work orders [STREET_ADDRESS][PERSON_NAME] Home details Vendor Info Solid Ro…" at bounding box center [251, 125] width 503 height 212
copy p "[PHONE_NUMBER]"
click at [491, 267] on span "Submit Changes" at bounding box center [476, 270] width 34 height 7
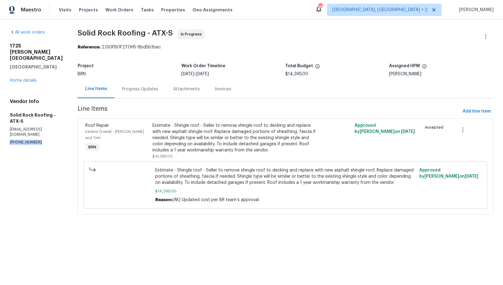
click at [30, 135] on section "All work orders [STREET_ADDRESS][PERSON_NAME] Home details Vendor Info Solid Ro…" at bounding box center [36, 125] width 53 height 193
drag, startPoint x: 47, startPoint y: 133, endPoint x: 0, endPoint y: 133, distance: 47.1
click at [0, 133] on div "All work orders [STREET_ADDRESS][PERSON_NAME] Home details Vendor Info Solid Ro…" at bounding box center [251, 125] width 503 height 212
copy p "[PHONE_NUMBER]"
click at [136, 91] on div "Progress Updates" at bounding box center [140, 89] width 36 height 6
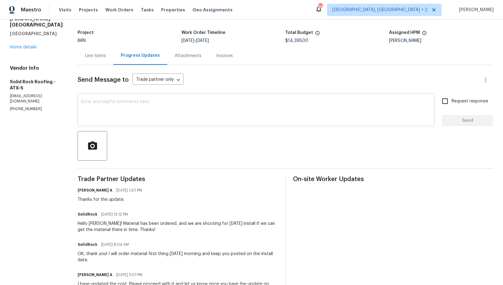
scroll to position [16, 0]
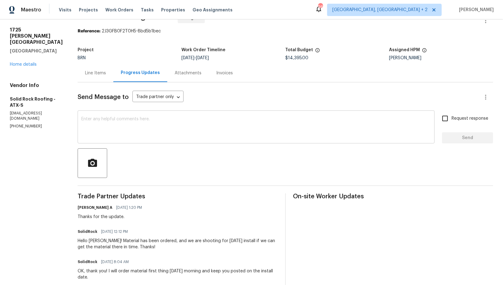
click at [150, 133] on textarea at bounding box center [256, 128] width 350 height 22
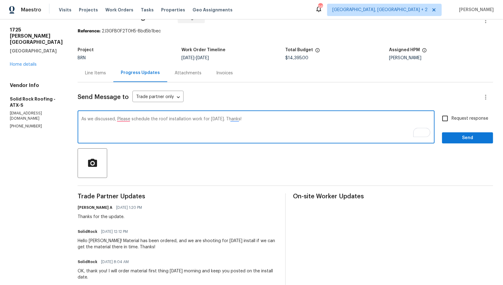
type textarea "As we discussed, Please schedule the roof installation work for [DATE]. Thanks!"
click at [444, 118] on input "Request response" at bounding box center [445, 118] width 13 height 13
checkbox input "true"
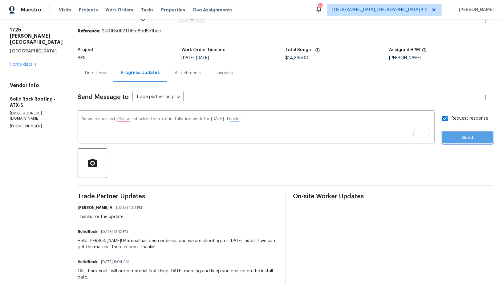
click at [460, 142] on button "Send" at bounding box center [467, 137] width 51 height 11
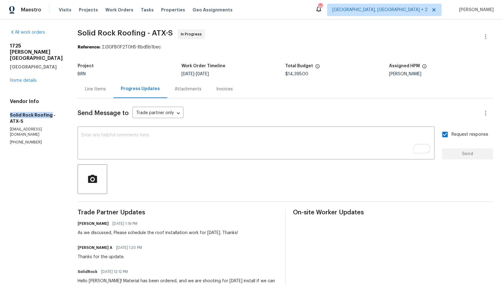
drag, startPoint x: 4, startPoint y: 108, endPoint x: 48, endPoint y: 109, distance: 43.8
copy h5 "Solid Rock Roofing"
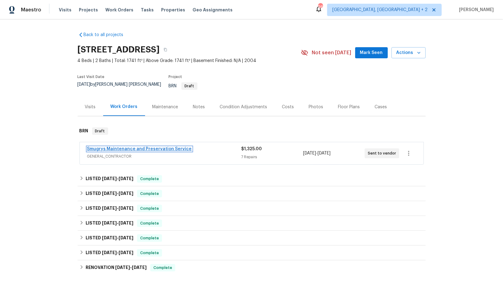
click at [144, 147] on link "Smugrys Maintenance and Preservation Service" at bounding box center [139, 149] width 105 height 4
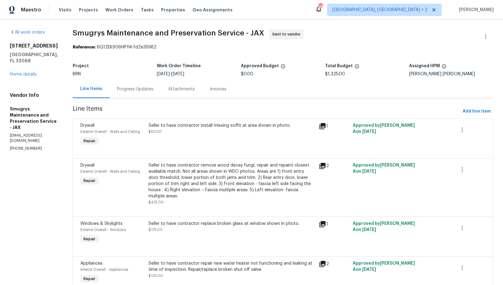
click at [140, 89] on div "Progress Updates" at bounding box center [135, 89] width 36 height 6
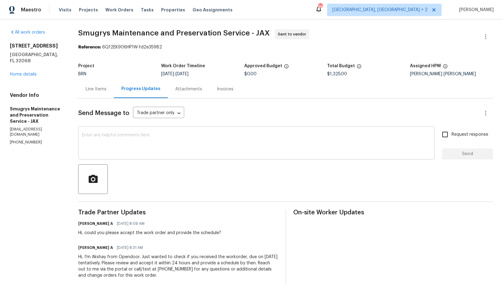
scroll to position [10, 0]
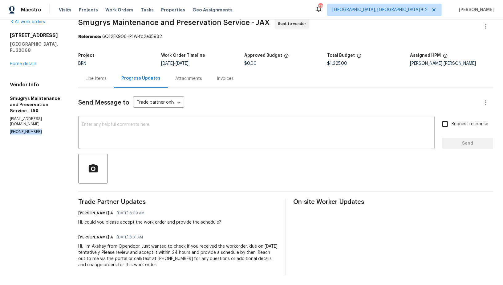
drag, startPoint x: 39, startPoint y: 118, endPoint x: 0, endPoint y: 118, distance: 38.5
click at [0, 118] on div "All work orders 2871 Thistle Ct Middleburg, FL 32068 Home details Vendor Info S…" at bounding box center [251, 147] width 503 height 276
copy p "(904) 343-8216"
click at [41, 123] on section "All work orders 2871 Thistle Ct Middleburg, FL 32068 Home details Vendor Info S…" at bounding box center [37, 147] width 54 height 256
drag, startPoint x: 40, startPoint y: 120, endPoint x: 0, endPoint y: 120, distance: 40.4
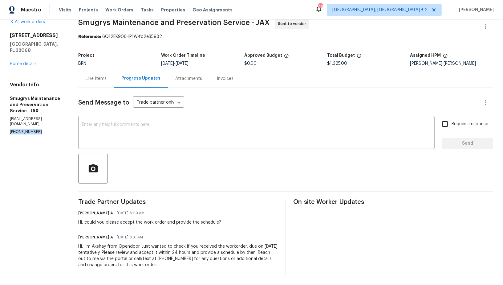
click at [0, 120] on div "All work orders 2871 Thistle Ct Middleburg, FL 32068 Home details Vendor Info S…" at bounding box center [251, 147] width 503 height 276
copy p "(904) 343-8216"
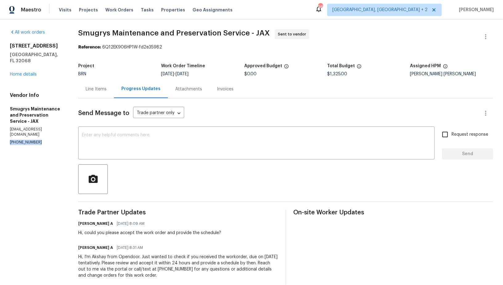
click at [87, 95] on div "Line Items" at bounding box center [96, 89] width 36 height 18
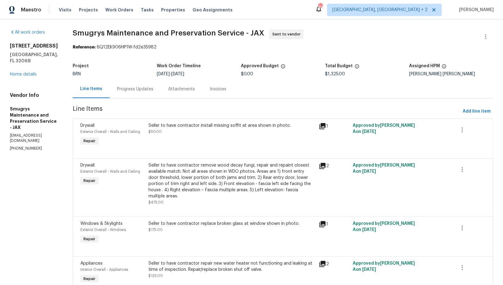
click at [117, 89] on div "Progress Updates" at bounding box center [135, 89] width 36 height 6
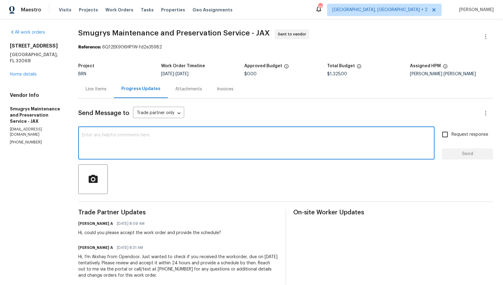
click at [134, 146] on textarea at bounding box center [256, 144] width 349 height 22
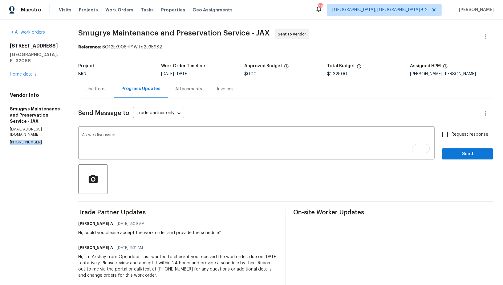
drag, startPoint x: 41, startPoint y: 130, endPoint x: 1, endPoint y: 130, distance: 39.7
click at [0, 130] on div "All work orders 2871 Thistle Ct Middleburg, FL 32068 Home details Vendor Info S…" at bounding box center [251, 157] width 503 height 276
copy p "(904) 343-8216"
click at [140, 138] on textarea "As we discussed" at bounding box center [256, 144] width 349 height 22
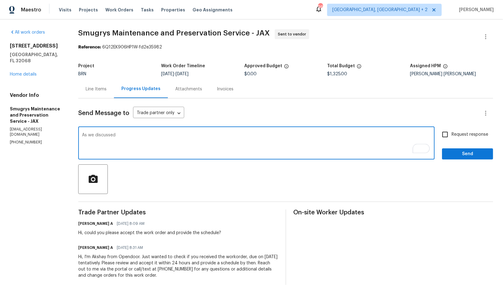
paste textarea "(904) 343-8216"
type textarea "As we discussed (904) 343-8216, Please accept the work order and start the work…"
click at [449, 136] on input "Request response" at bounding box center [445, 134] width 13 height 13
checkbox input "true"
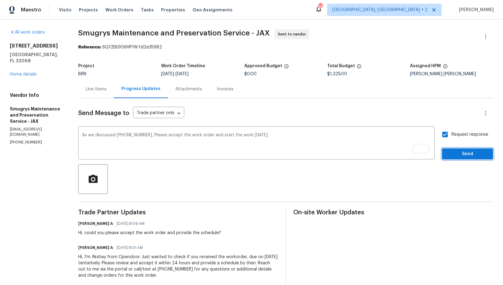
click at [458, 149] on button "Send" at bounding box center [467, 153] width 51 height 11
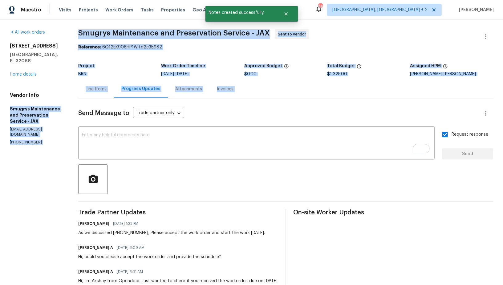
drag, startPoint x: 1, startPoint y: 100, endPoint x: 75, endPoint y: 100, distance: 73.9
click at [75, 100] on div "All work orders 2871 Thistle Ct Middleburg, FL 32068 Home details Vendor Info S…" at bounding box center [251, 169] width 503 height 300
copy div "Smugrys Maintenance and Preservation Service - JAX smugryllc@gmail.com (904) 34…"
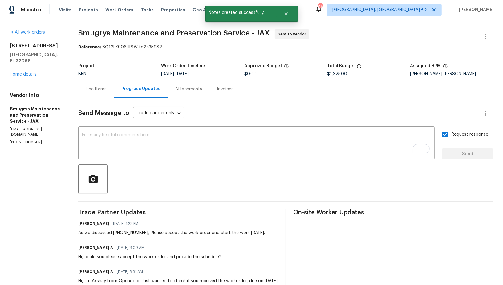
click at [0, 119] on div "All work orders 2871 Thistle Ct Middleburg, FL 32068 Home details Vendor Info S…" at bounding box center [251, 169] width 503 height 300
drag, startPoint x: 7, startPoint y: 103, endPoint x: 62, endPoint y: 103, distance: 55.5
click at [62, 103] on div "All work orders 2871 Thistle Ct Middleburg, FL 32068 Home details Vendor Info S…" at bounding box center [251, 169] width 503 height 300
copy h5 "Smugrys Maintenance"
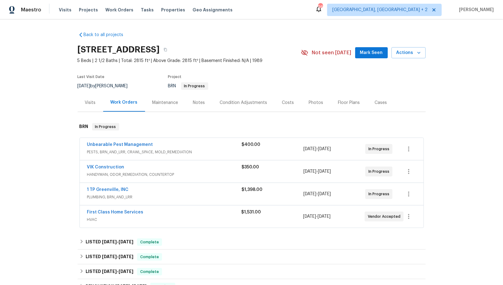
click at [108, 213] on span "First Class Home Services" at bounding box center [115, 212] width 56 height 6
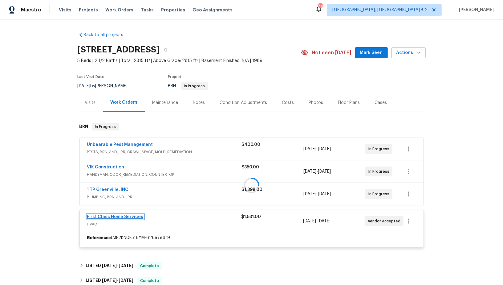
click at [128, 217] on link "First Class Home Services" at bounding box center [115, 216] width 56 height 4
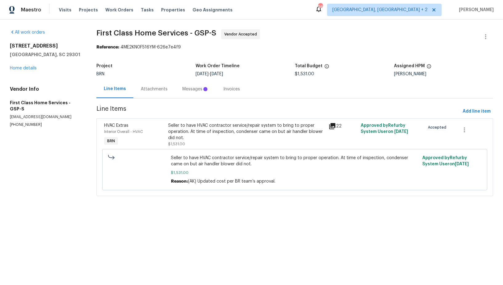
click at [182, 91] on div "Messages" at bounding box center [195, 89] width 26 height 6
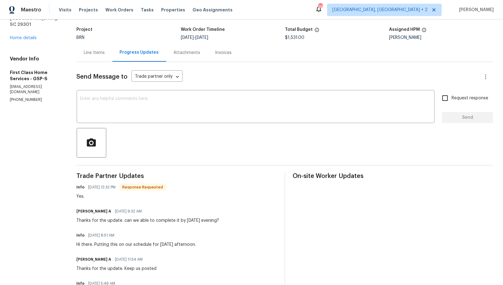
scroll to position [21, 0]
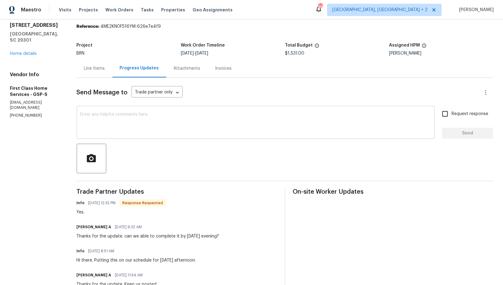
click at [155, 118] on textarea at bounding box center [255, 123] width 351 height 22
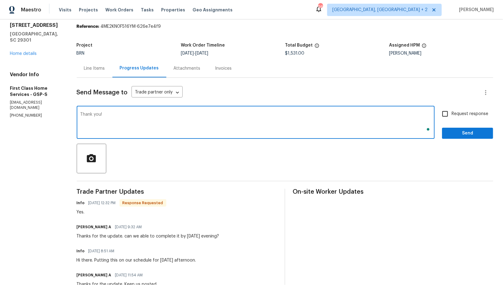
type textarea "Thank you!"
click at [466, 135] on span "Send" at bounding box center [467, 133] width 41 height 8
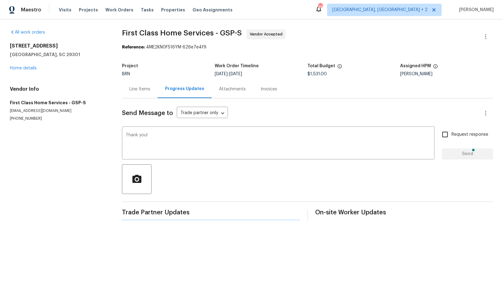
scroll to position [0, 0]
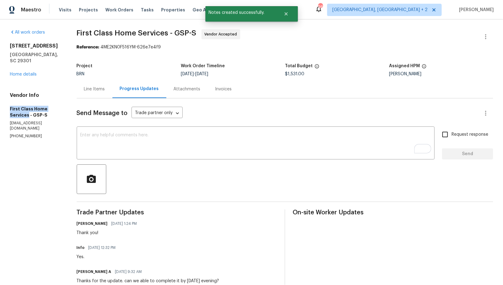
drag, startPoint x: 0, startPoint y: 100, endPoint x: 27, endPoint y: 109, distance: 29.0
copy h5 "First Class Home Services"
click at [81, 84] on div "Line Items" at bounding box center [95, 89] width 36 height 18
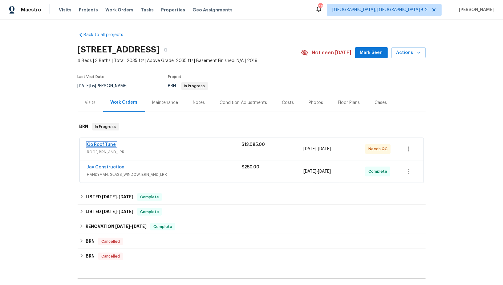
click at [101, 145] on link "Go Roof Tune" at bounding box center [101, 144] width 29 height 4
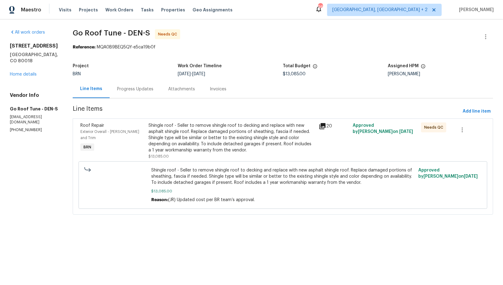
click at [202, 141] on div "Shingle roof - Seller to remove shingle roof to decking and replace with new as…" at bounding box center [232, 137] width 167 height 31
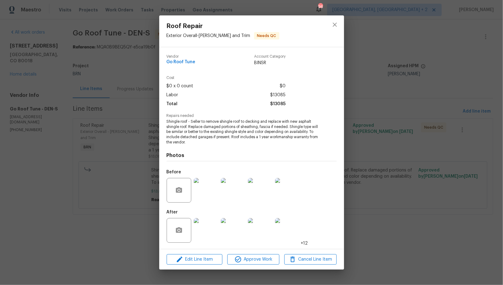
click at [215, 224] on img at bounding box center [206, 230] width 25 height 25
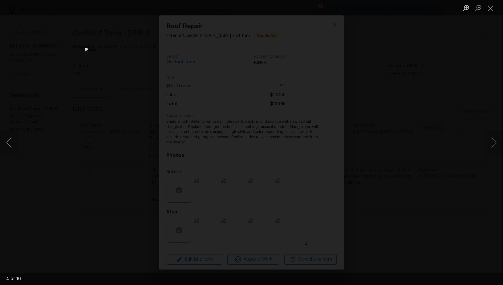
click at [403, 177] on div "Lightbox" at bounding box center [251, 142] width 503 height 285
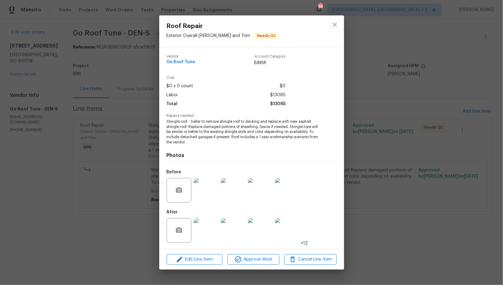
click at [403, 177] on div "Roof Repair Exterior Overall - Eaves and Trim Needs QC Vendor Go Roof Tune Acco…" at bounding box center [251, 142] width 503 height 285
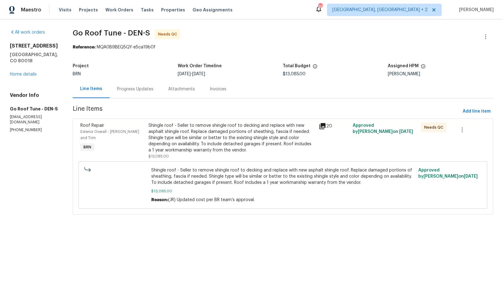
click at [145, 93] on div "Progress Updates" at bounding box center [135, 89] width 51 height 18
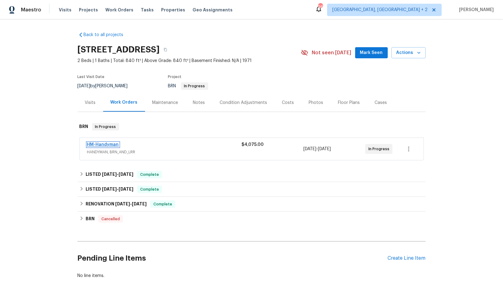
click at [106, 144] on link "HM-Handyman" at bounding box center [103, 144] width 32 height 4
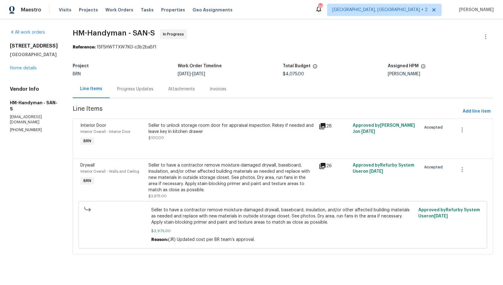
click at [153, 87] on div "Progress Updates" at bounding box center [135, 89] width 36 height 6
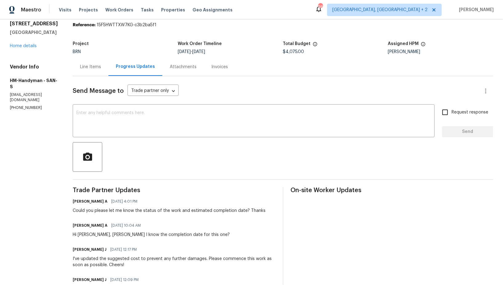
scroll to position [27, 0]
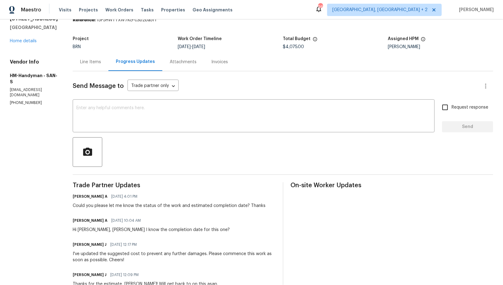
click at [97, 67] on div "Line Items" at bounding box center [91, 62] width 36 height 18
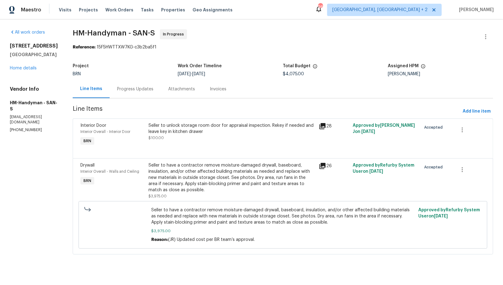
click at [199, 131] on div "Seller to unlock storage room door for appraisal inspection. Rekey if needed an…" at bounding box center [232, 128] width 167 height 12
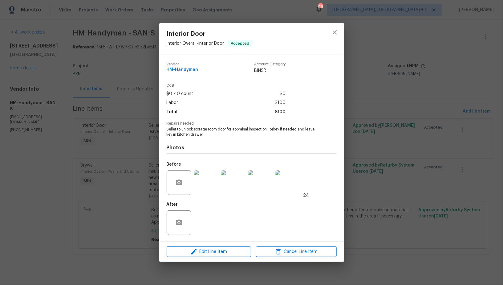
click at [146, 210] on div "Interior Door Interior Overall - Interior Door Accepted Vendor HM-Handyman Acco…" at bounding box center [251, 142] width 503 height 285
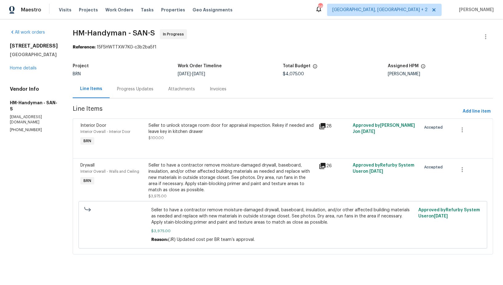
click at [204, 204] on div "Seller to have a contractor remove moisture-damaged drywall, baseboard, insulat…" at bounding box center [283, 224] width 409 height 47
click at [203, 182] on div "Seller to have a contractor remove moisture-damaged drywall, baseboard, insulat…" at bounding box center [232, 177] width 167 height 31
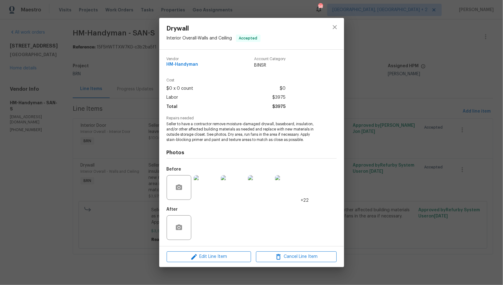
click at [133, 203] on div "Drywall Interior Overall - Walls and Ceiling Accepted Vendor HM-Handyman Accoun…" at bounding box center [251, 142] width 503 height 285
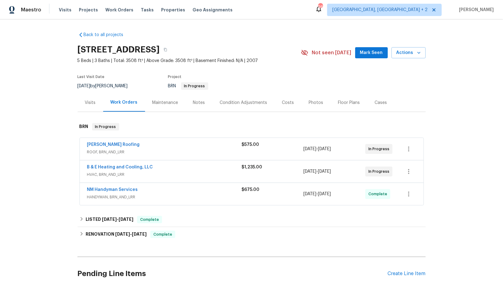
click at [175, 43] on div "[STREET_ADDRESS]" at bounding box center [189, 50] width 223 height 16
click at [109, 167] on link "B & E Heating and Cooling, LLC" at bounding box center [120, 167] width 66 height 4
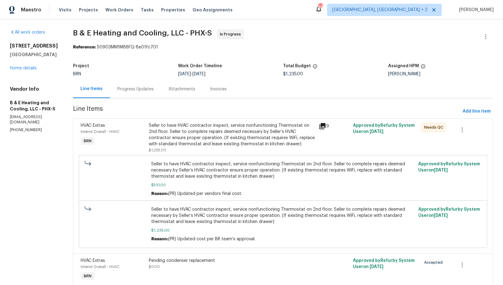
drag, startPoint x: 41, startPoint y: 119, endPoint x: 40, endPoint y: 123, distance: 3.7
click at [40, 120] on div "Vendor Info B & E Heating and Cooling, LLC - PHX-S [EMAIL_ADDRESS][DOMAIN_NAME]…" at bounding box center [34, 109] width 48 height 47
drag, startPoint x: 40, startPoint y: 123, endPoint x: 0, endPoint y: 122, distance: 40.4
click at [0, 122] on div "All work orders [STREET_ADDRESS] Home details Vendor Info B & E Heating and Coo…" at bounding box center [251, 164] width 503 height 291
copy p "[PHONE_NUMBER]"
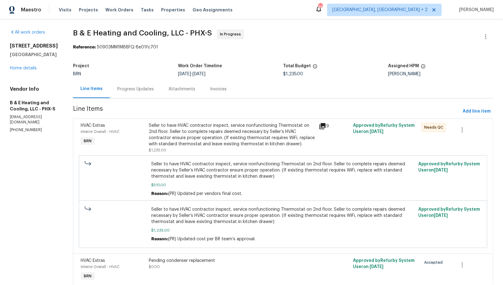
click at [140, 87] on div "Progress Updates" at bounding box center [135, 89] width 36 height 6
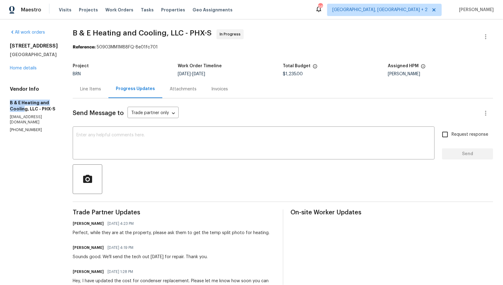
drag, startPoint x: 4, startPoint y: 99, endPoint x: 25, endPoint y: 109, distance: 23.8
copy h5 "B & E Heating and Coolin"
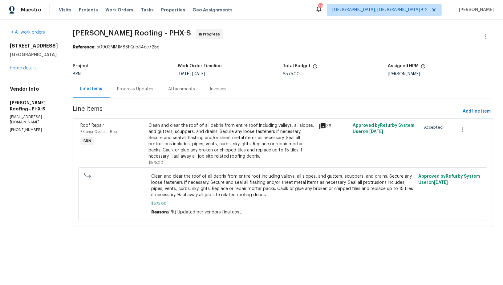
click at [144, 80] on div "Progress Updates" at bounding box center [135, 89] width 51 height 18
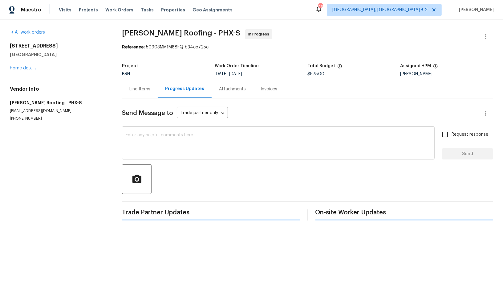
click at [148, 132] on div "x ​" at bounding box center [278, 143] width 313 height 31
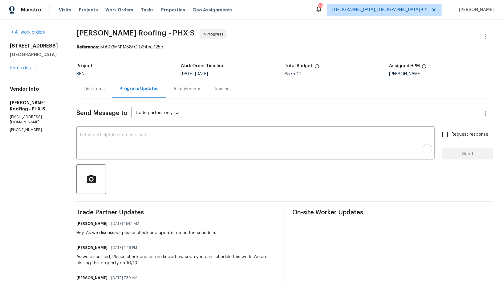
click at [71, 230] on div "All work orders [STREET_ADDRESS] Home details Vendor Info [PERSON_NAME] Roofing…" at bounding box center [251, 253] width 503 height 469
drag, startPoint x: 68, startPoint y: 254, endPoint x: 110, endPoint y: 255, distance: 41.9
click at [110, 255] on div "All work orders [STREET_ADDRESS] Home details Vendor Info [PERSON_NAME] Roofing…" at bounding box center [251, 253] width 503 height 469
copy div "As we discussed,"
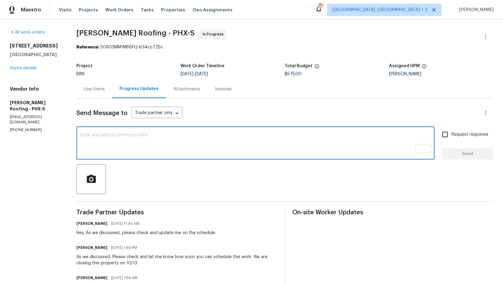
click at [100, 136] on textarea "To enrich screen reader interactions, please activate Accessibility in Grammarl…" at bounding box center [255, 144] width 351 height 22
paste textarea "As we discussed,"
click at [119, 136] on textarea "As we discussed, Please try to complete the work" at bounding box center [255, 144] width 351 height 22
click at [186, 139] on textarea "As we discussed, please try to complete the work" at bounding box center [255, 144] width 351 height 22
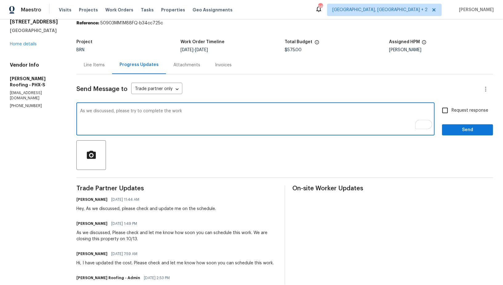
scroll to position [29, 0]
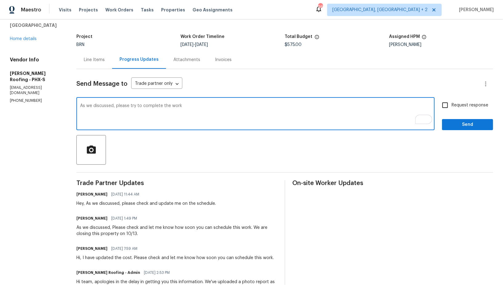
click at [168, 105] on textarea "As we discussed, please try to complete the work" at bounding box center [255, 115] width 351 height 22
click at [197, 104] on textarea "As we discussed, please try to complete the roof work" at bounding box center [255, 115] width 351 height 22
type textarea "As we discussed, please try to complete the roof work by [DATE], weather permit…"
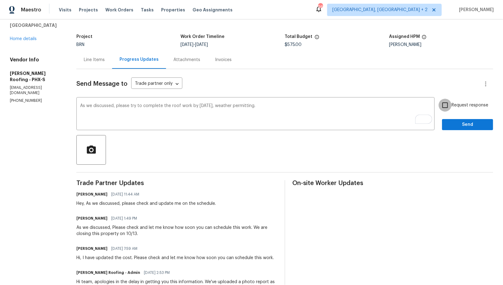
click at [444, 106] on input "Request response" at bounding box center [445, 105] width 13 height 13
checkbox input "true"
click at [450, 128] on button "Send" at bounding box center [467, 124] width 51 height 11
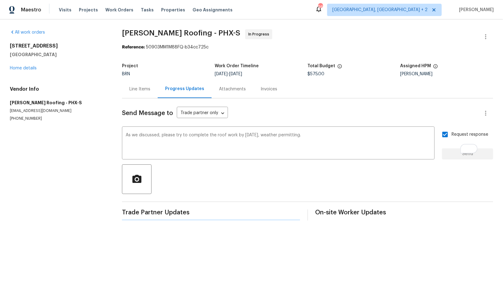
scroll to position [0, 0]
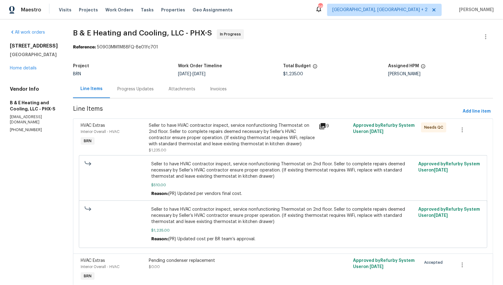
click at [143, 94] on div "Progress Updates" at bounding box center [135, 89] width 51 height 18
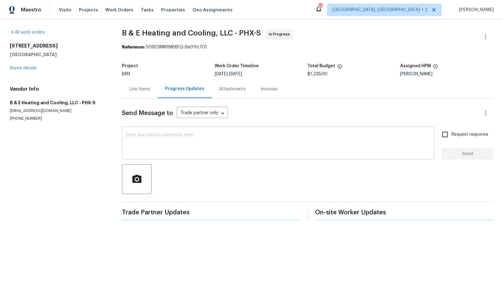
click at [147, 145] on textarea at bounding box center [278, 144] width 305 height 22
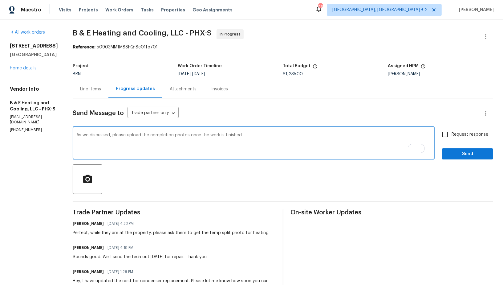
type textarea "As we discussed, please upload the completion photos once the work is finished."
click at [446, 138] on input "Request response" at bounding box center [445, 134] width 13 height 13
checkbox input "true"
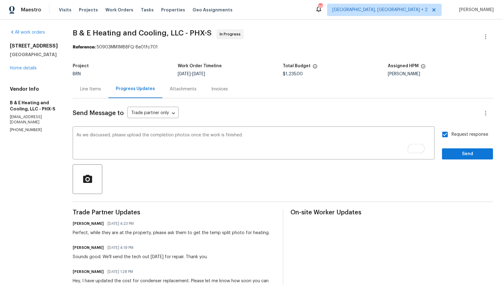
click at [454, 158] on button "Send" at bounding box center [467, 153] width 51 height 11
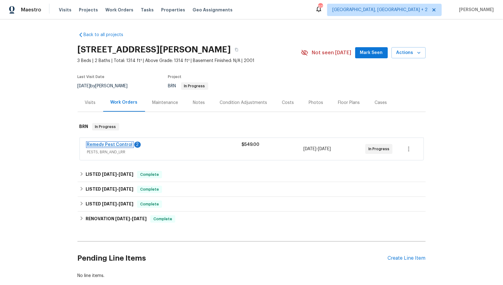
click at [110, 142] on link "Remedy Pest Control" at bounding box center [110, 144] width 46 height 4
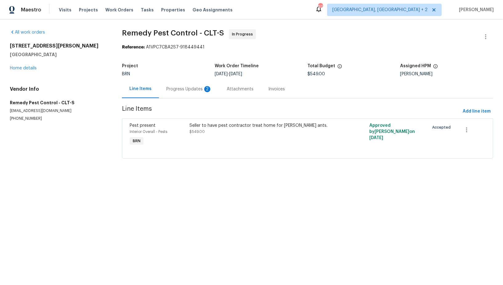
click at [171, 91] on div "Progress Updates 2" at bounding box center [189, 89] width 46 height 6
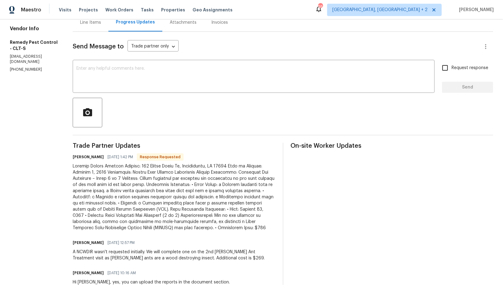
scroll to position [61, 0]
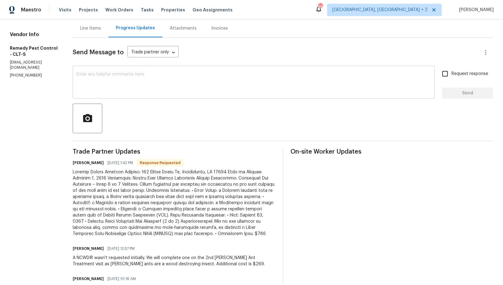
click at [121, 88] on textarea at bounding box center [253, 83] width 355 height 22
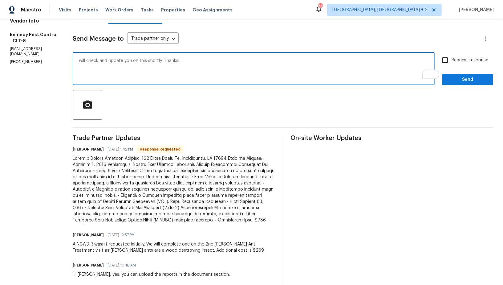
scroll to position [71, 0]
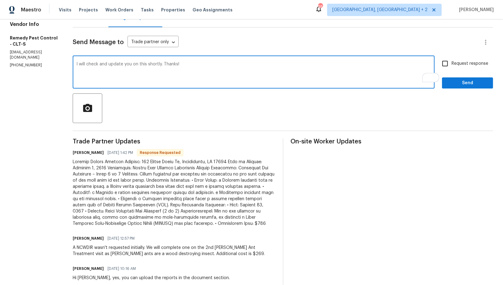
type textarea "I will check and update you on this shortly. Thanks!"
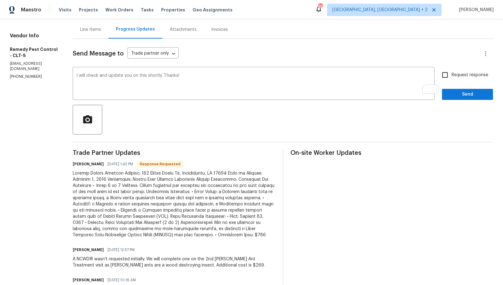
scroll to position [38, 0]
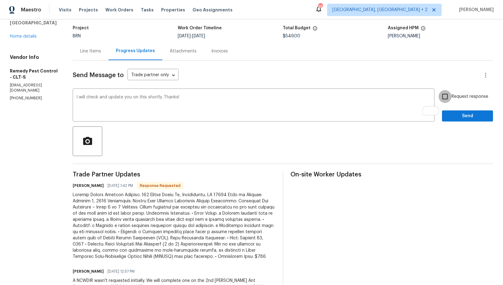
click at [446, 99] on input "Request response" at bounding box center [445, 96] width 13 height 13
checkbox input "true"
click at [453, 116] on span "Send" at bounding box center [467, 116] width 41 height 8
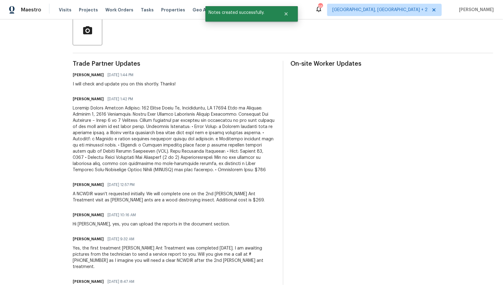
scroll to position [0, 0]
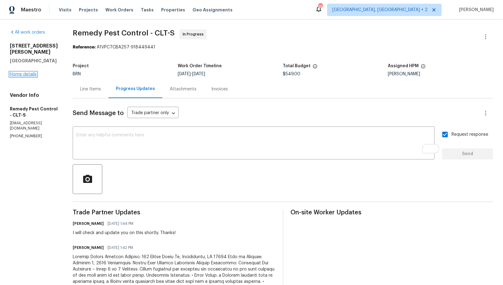
click at [20, 76] on link "Home details" at bounding box center [23, 74] width 27 height 4
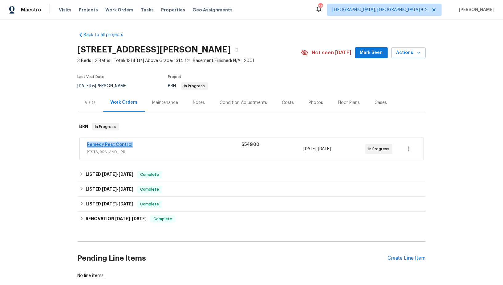
drag, startPoint x: 140, startPoint y: 147, endPoint x: 87, endPoint y: 145, distance: 53.3
click at [87, 145] on div "Remedy Pest Control" at bounding box center [164, 144] width 155 height 7
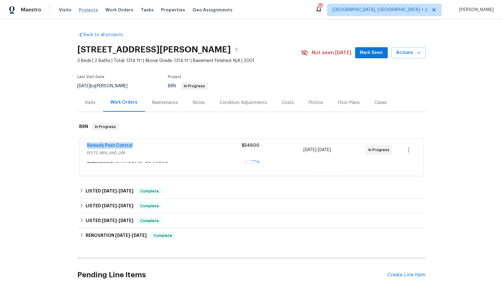
copy link "Remedy Pest Control"
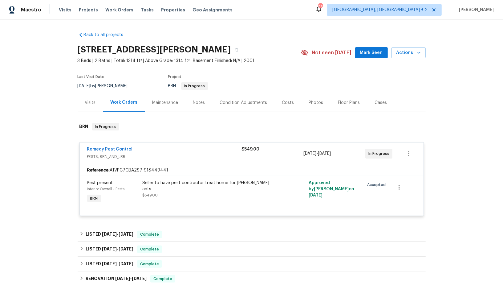
click at [162, 182] on div "Seller to have pest contractor treat home for carpenter ants." at bounding box center [210, 186] width 135 height 12
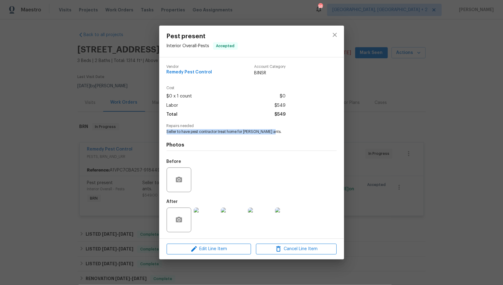
drag, startPoint x: 164, startPoint y: 129, endPoint x: 276, endPoint y: 131, distance: 112.5
click at [276, 131] on div "Vendor Remedy Pest Control Account Category BINSR Cost $0 x 1 count $0 Labor $5…" at bounding box center [251, 147] width 185 height 181
copy span "Seller to have pest contractor treat home for carpenter ants."
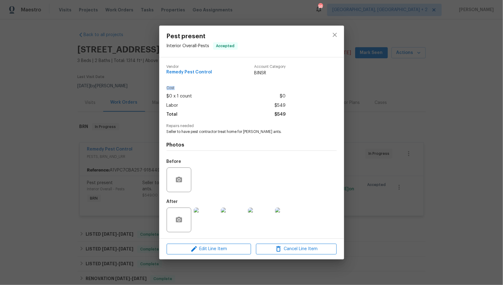
click at [102, 90] on div "Pest present Interior Overall - Pests Accepted Vendor Remedy Pest Control Accou…" at bounding box center [251, 142] width 503 height 285
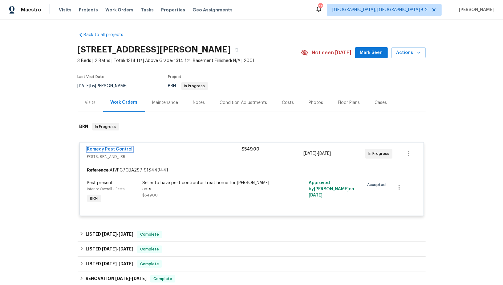
click at [111, 148] on link "Remedy Pest Control" at bounding box center [110, 149] width 46 height 4
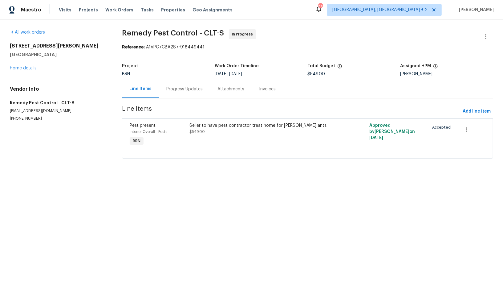
click at [167, 89] on div "Progress Updates" at bounding box center [184, 89] width 36 height 6
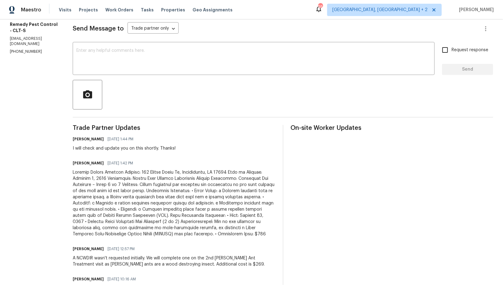
scroll to position [85, 0]
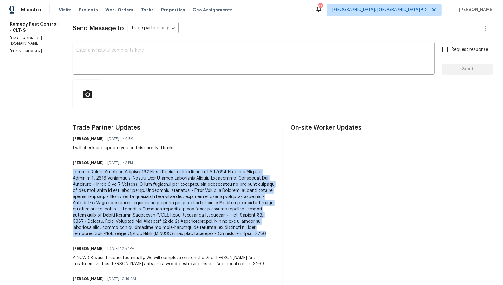
drag, startPoint x: 62, startPoint y: 170, endPoint x: 161, endPoint y: 232, distance: 116.4
click at [161, 232] on div "All work orders 121 Purple Finch Ln Mooresville, NC 28117 Home details Vendor I…" at bounding box center [251, 218] width 503 height 567
copy div "Service Report Summary Address: 121 Purple Finch Ln, Mooresville, NC 28117 Date…"
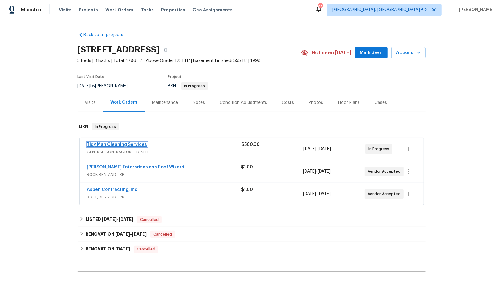
click at [119, 145] on link "Tidy Man Cleaning Services" at bounding box center [117, 144] width 60 height 4
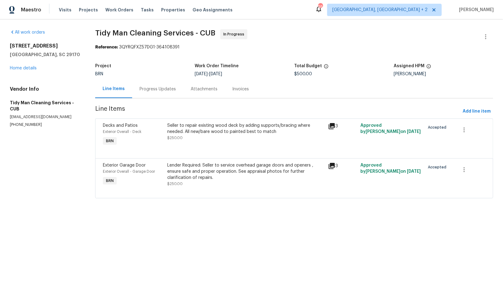
click at [153, 79] on div "Project BRN Work Order Timeline [DATE] - [DATE] Total Budget $500.00 Assigned H…" at bounding box center [294, 70] width 398 height 20
click at [155, 90] on div "Progress Updates" at bounding box center [158, 89] width 36 height 6
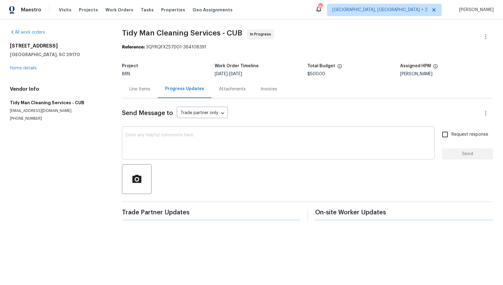
click at [160, 142] on textarea at bounding box center [278, 144] width 305 height 22
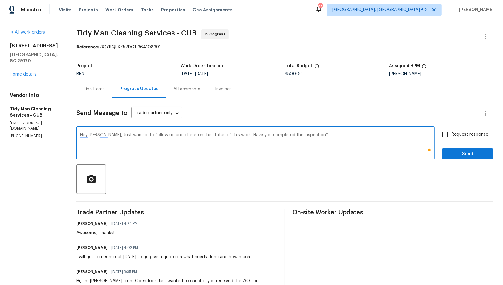
type textarea "Hey [PERSON_NAME], Just wanted to follow up and check on the status of this wor…"
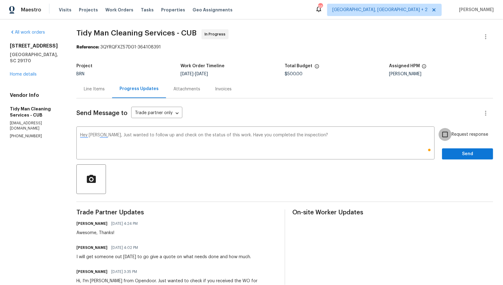
click at [442, 135] on input "Request response" at bounding box center [445, 134] width 13 height 13
checkbox input "true"
click at [460, 161] on div "Send Message to Trade partner only Trade partner only ​ Hey Carl, Just wanted t…" at bounding box center [284, 203] width 417 height 211
click at [458, 158] on button "Send" at bounding box center [467, 153] width 51 height 11
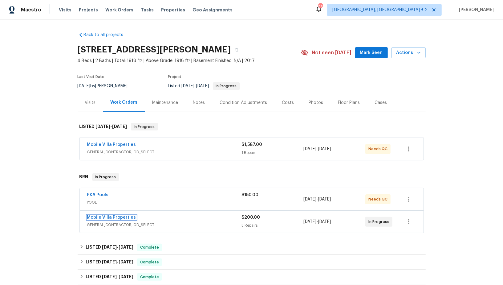
click at [104, 218] on link "Mobile Villa Properties" at bounding box center [111, 217] width 49 height 4
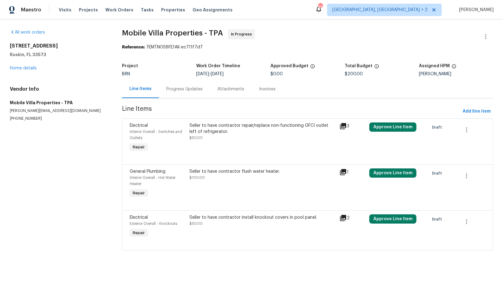
click at [202, 140] on div "Seller to have contractor repair/replace non-functioning GFCI outlet left of re…" at bounding box center [263, 131] width 146 height 18
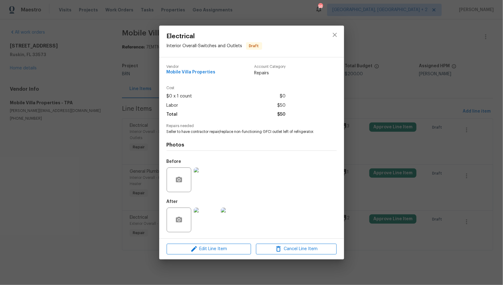
click at [214, 182] on img at bounding box center [206, 179] width 25 height 25
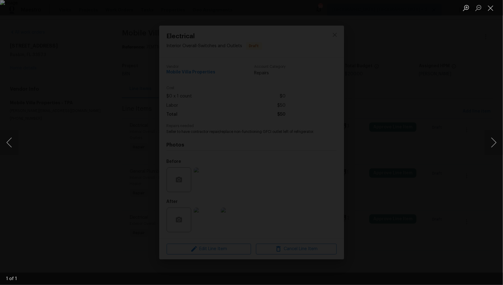
click at [427, 172] on div "Lightbox" at bounding box center [251, 142] width 503 height 285
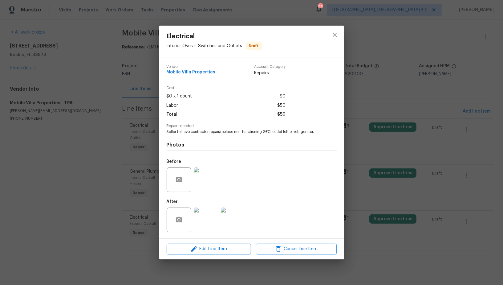
click at [201, 223] on img at bounding box center [206, 219] width 25 height 25
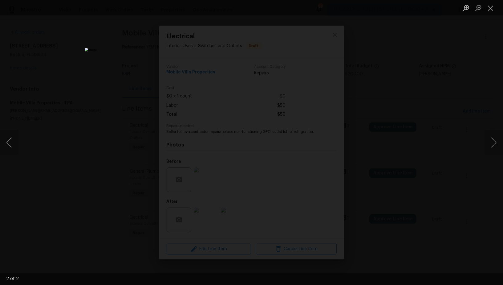
click at [373, 189] on div "Lightbox" at bounding box center [251, 142] width 503 height 285
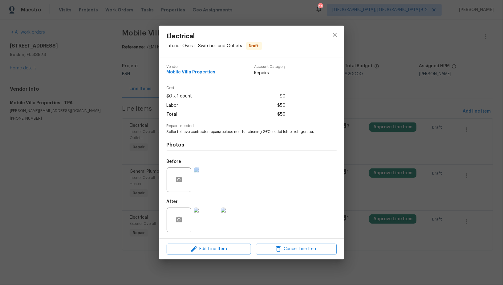
click at [373, 189] on div "Electrical Interior Overall - Switches and Outlets Draft Vendor Mobile Villa Pr…" at bounding box center [251, 142] width 503 height 285
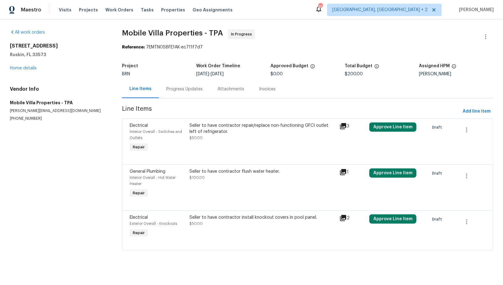
click at [231, 187] on div "Seller to have contractor flush water heater. $100.00" at bounding box center [263, 183] width 150 height 35
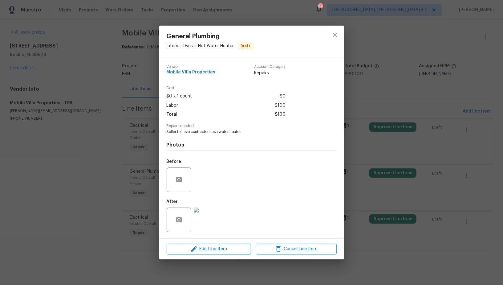
click at [206, 193] on div "Before" at bounding box center [252, 176] width 170 height 40
click at [206, 214] on img at bounding box center [206, 219] width 25 height 25
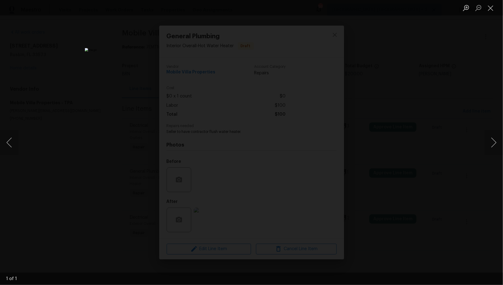
click at [409, 162] on div "Lightbox" at bounding box center [251, 142] width 503 height 285
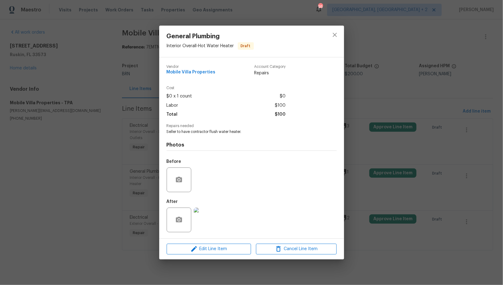
click at [409, 162] on div "General Plumbing Interior Overall - Hot Water Heater Draft Vendor Mobile Villa …" at bounding box center [251, 142] width 503 height 285
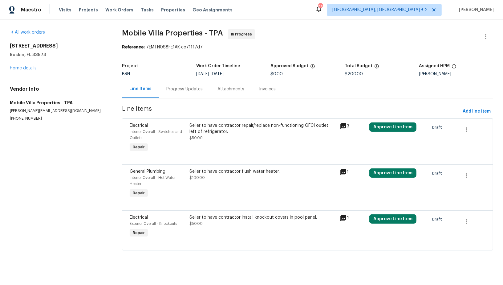
click at [229, 227] on div "Seller to have contractor install knockout covers in pool panel. $50.00" at bounding box center [263, 226] width 150 height 28
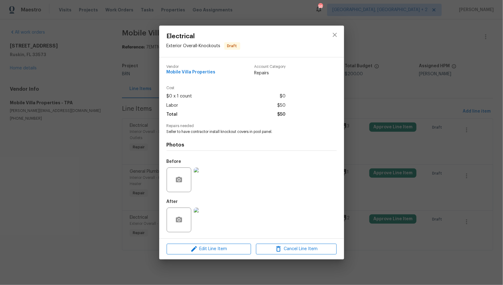
click at [201, 185] on img at bounding box center [206, 179] width 25 height 25
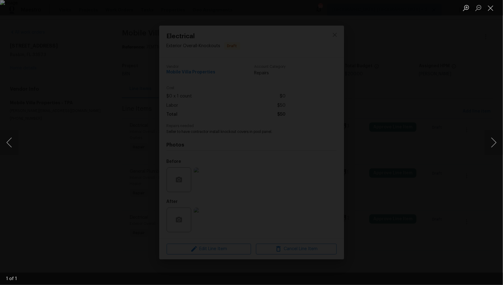
click at [420, 152] on div "Lightbox" at bounding box center [251, 142] width 503 height 285
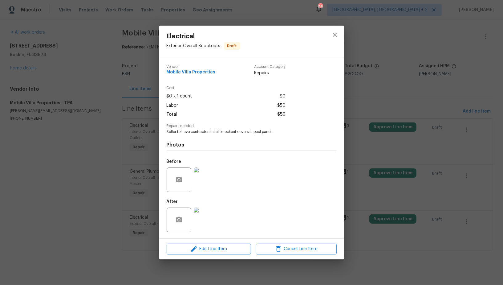
click at [212, 213] on img at bounding box center [206, 219] width 25 height 25
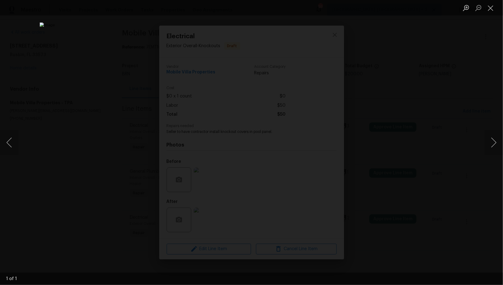
click at [413, 170] on div "Lightbox" at bounding box center [251, 142] width 503 height 285
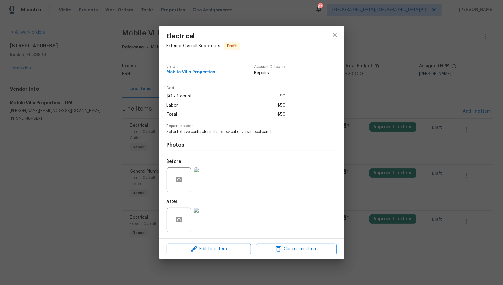
click at [353, 168] on div "Electrical Exterior Overall - Knockouts Draft Vendor Mobile Villa Properties Ac…" at bounding box center [251, 142] width 503 height 285
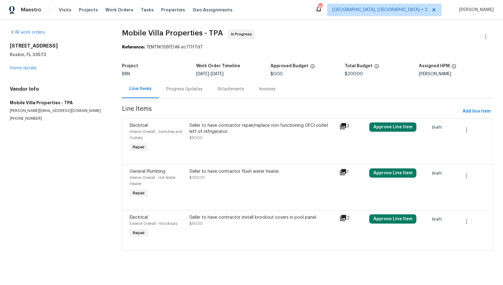
click at [255, 185] on div "Seller to have contractor flush water heater. $100.00" at bounding box center [263, 183] width 150 height 35
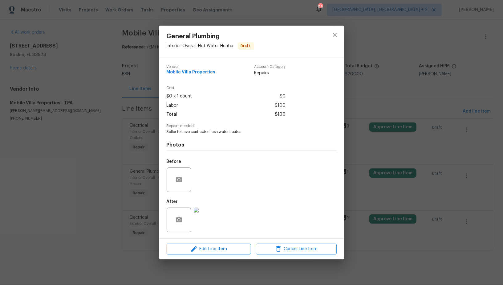
click at [126, 210] on div "General Plumbing Interior Overall - Hot Water Heater Draft Vendor Mobile Villa …" at bounding box center [251, 142] width 503 height 285
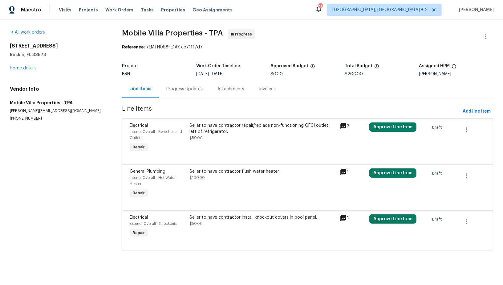
click at [175, 88] on div "Progress Updates" at bounding box center [184, 89] width 36 height 6
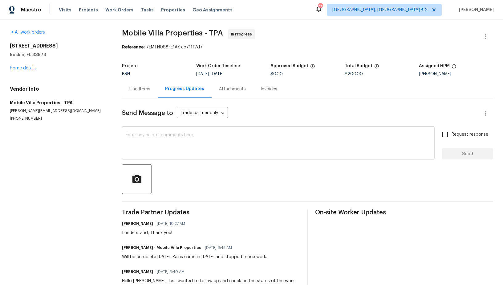
click at [161, 155] on div "x ​" at bounding box center [278, 143] width 313 height 31
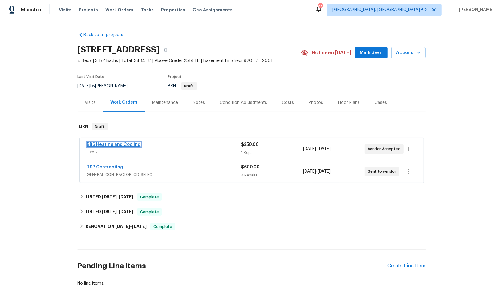
click at [128, 145] on link "BBS Heating and Cooling" at bounding box center [114, 144] width 54 height 4
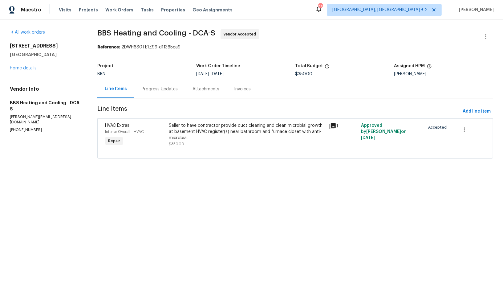
click at [169, 91] on div "Progress Updates" at bounding box center [160, 89] width 36 height 6
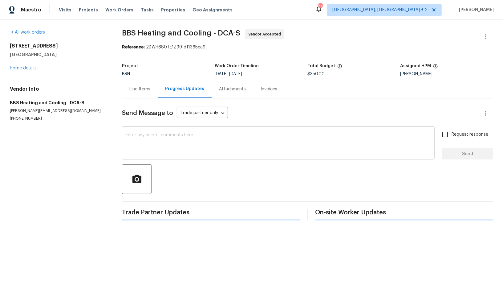
click at [168, 139] on textarea at bounding box center [278, 144] width 305 height 22
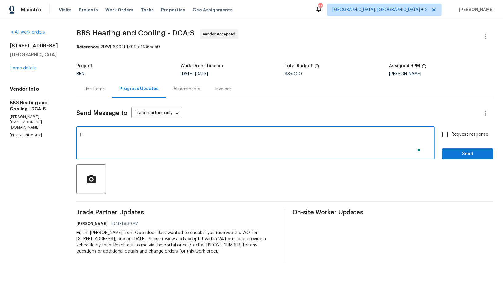
type textarea "h"
click at [151, 134] on textarea "Hi, Thanks for accepting the ork order. Could you please help me with the sched…" at bounding box center [255, 144] width 351 height 22
type textarea "Hi, Thanks for accepting the work order. Could you please help me with the sche…"
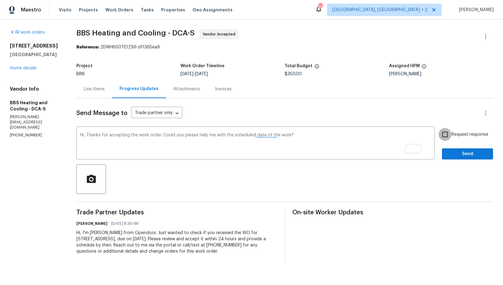
click at [452, 136] on input "Request response" at bounding box center [445, 134] width 13 height 13
checkbox input "true"
click at [458, 154] on span "Send" at bounding box center [467, 154] width 41 height 8
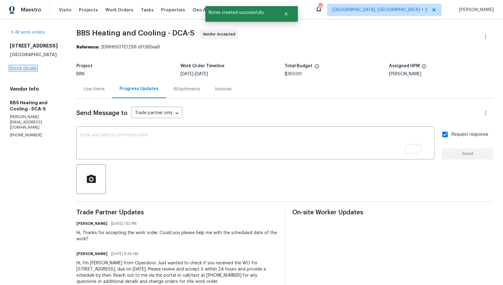
click at [28, 67] on link "Home details" at bounding box center [23, 68] width 27 height 4
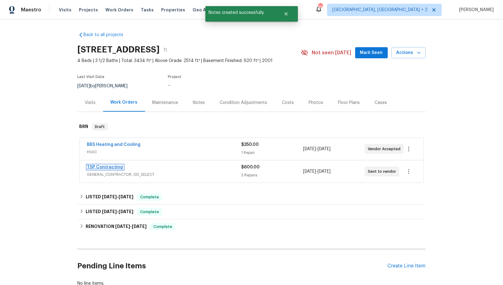
click at [109, 167] on link "TSP Contracting" at bounding box center [105, 167] width 36 height 4
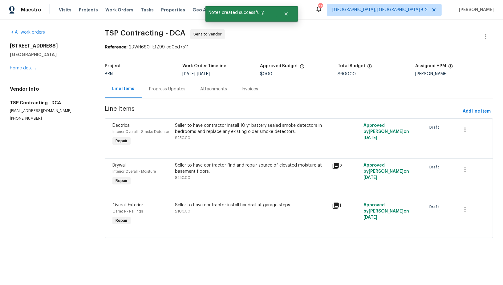
click at [161, 92] on div "Progress Updates" at bounding box center [167, 89] width 51 height 18
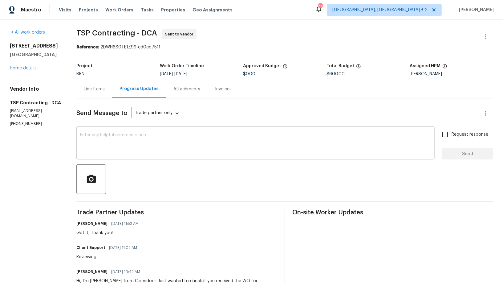
click at [97, 138] on textarea at bounding box center [255, 144] width 351 height 22
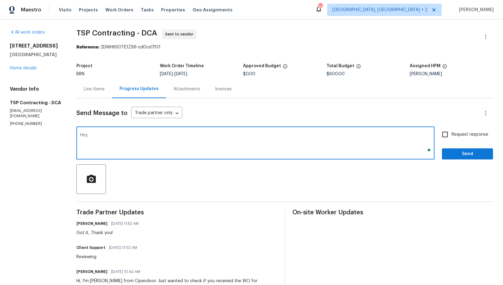
type textarea "Hey,"
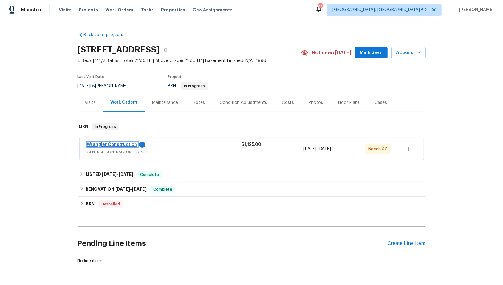
click at [121, 145] on link "Wrangler Construction" at bounding box center [112, 144] width 50 height 4
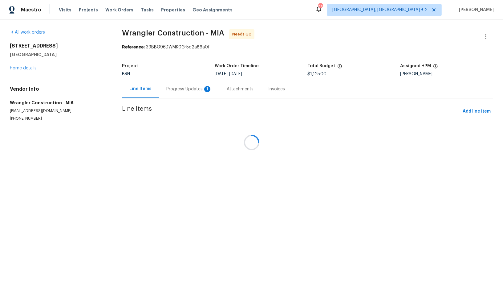
click at [209, 141] on div at bounding box center [251, 142] width 503 height 285
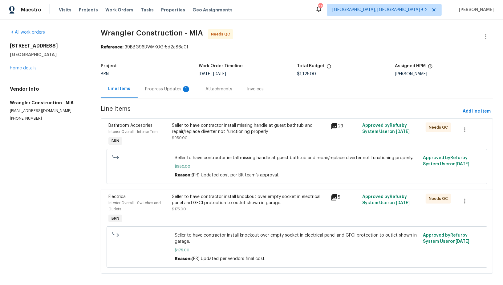
scroll to position [5, 0]
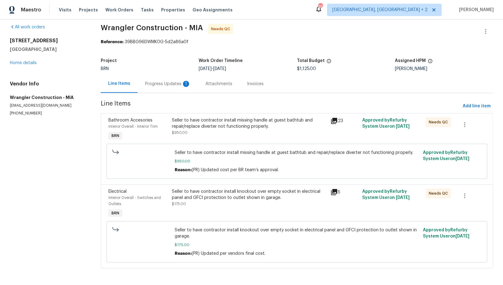
click at [205, 132] on div "Seller to have contractor install missing handle at guest bathtub and repair/re…" at bounding box center [249, 126] width 155 height 18
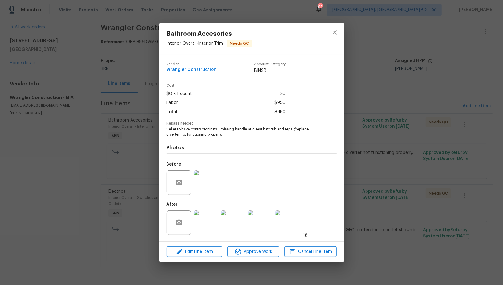
click at [203, 187] on img at bounding box center [206, 182] width 25 height 25
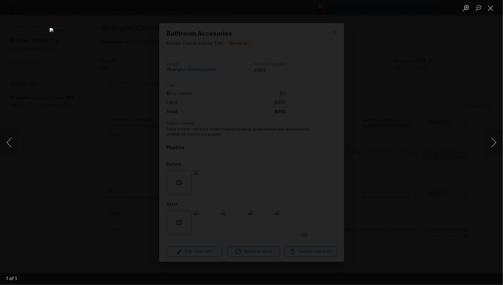
click at [443, 166] on div "Lightbox" at bounding box center [251, 142] width 503 height 285
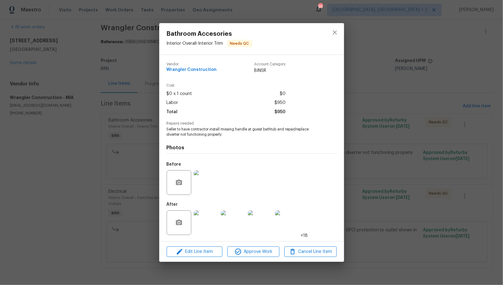
click at [213, 222] on img at bounding box center [206, 222] width 25 height 25
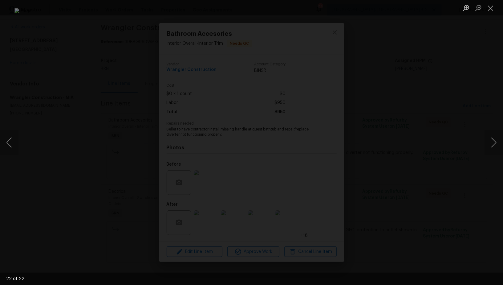
click at [406, 184] on div "Lightbox" at bounding box center [251, 142] width 503 height 285
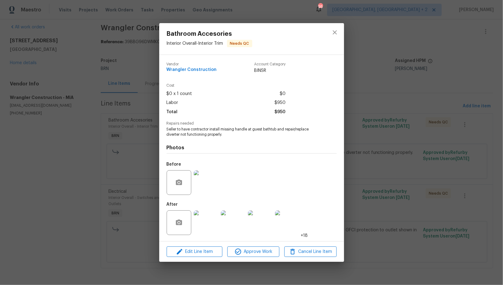
click at [214, 186] on img at bounding box center [206, 182] width 25 height 25
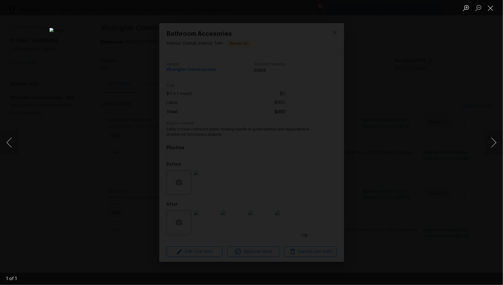
click at [456, 131] on div "Lightbox" at bounding box center [251, 142] width 503 height 285
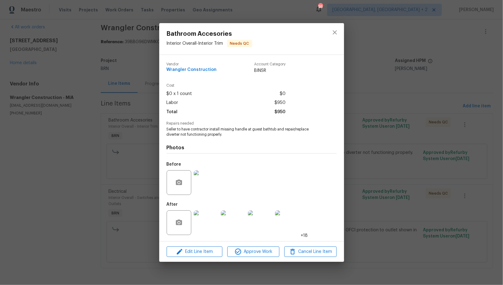
click at [456, 131] on div "Bathroom Accesories Interior Overall - Interior Trim Needs QC Vendor Wrangler C…" at bounding box center [251, 142] width 503 height 285
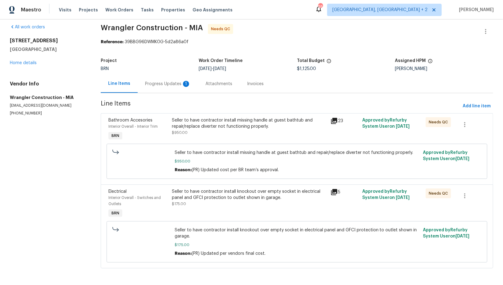
click at [259, 196] on div "Seller to have contractor install knockout over empty socket in electrical pane…" at bounding box center [249, 194] width 155 height 12
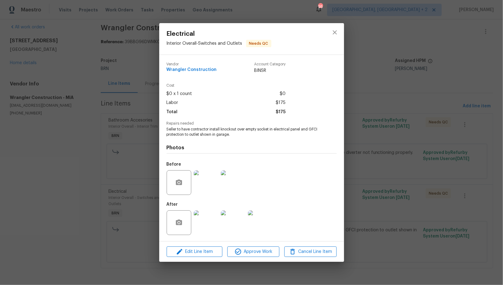
click at [231, 188] on img at bounding box center [233, 182] width 25 height 25
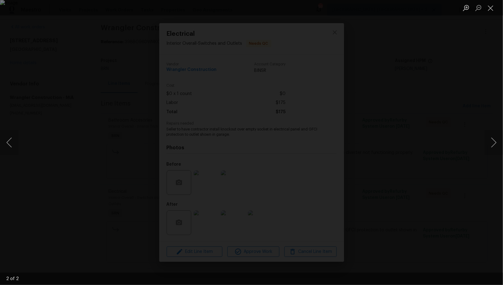
click at [413, 204] on div "Lightbox" at bounding box center [251, 142] width 503 height 285
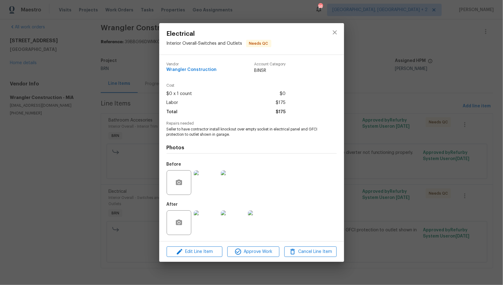
click at [119, 106] on div "Electrical Interior Overall - Switches and Outlets Needs QC Vendor Wrangler Con…" at bounding box center [251, 142] width 503 height 285
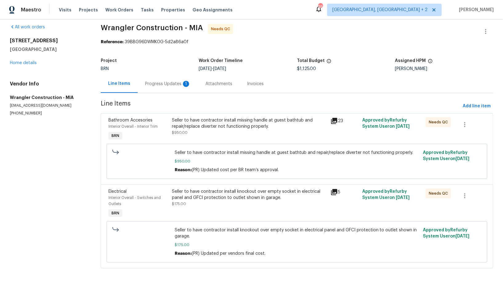
click at [150, 88] on div "Progress Updates 1" at bounding box center [168, 84] width 60 height 18
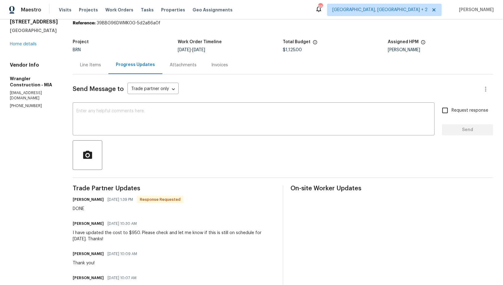
scroll to position [28, 0]
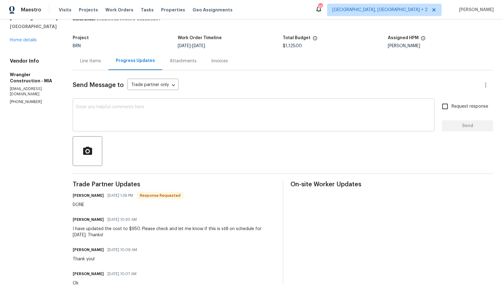
click at [137, 113] on textarea at bounding box center [253, 116] width 355 height 22
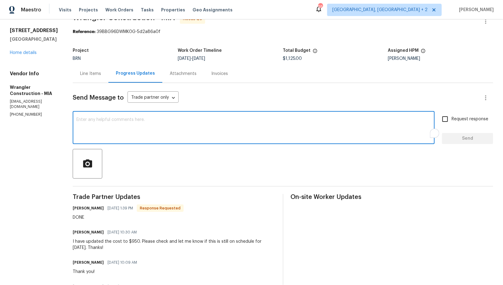
scroll to position [6, 0]
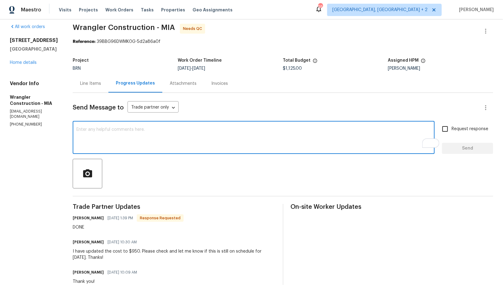
click at [90, 83] on div "Line Items" at bounding box center [90, 83] width 21 height 6
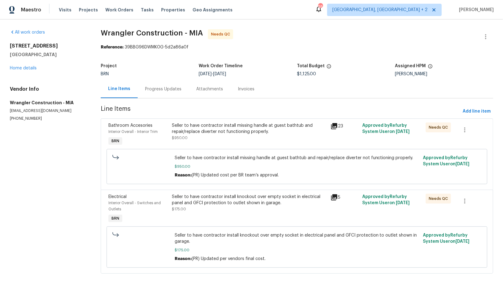
click at [204, 132] on div "Seller to have contractor install missing handle at guest bathtub and repair/re…" at bounding box center [249, 128] width 155 height 12
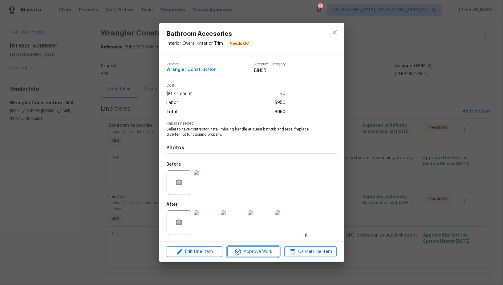
click at [261, 252] on span "Approve Work" at bounding box center [253, 252] width 48 height 8
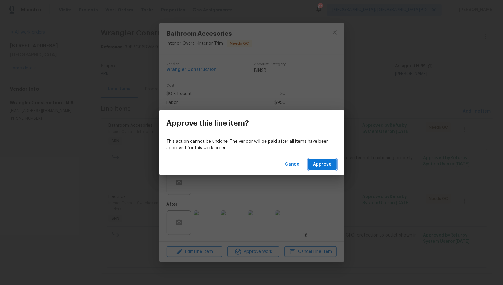
click at [327, 166] on span "Approve" at bounding box center [322, 165] width 18 height 8
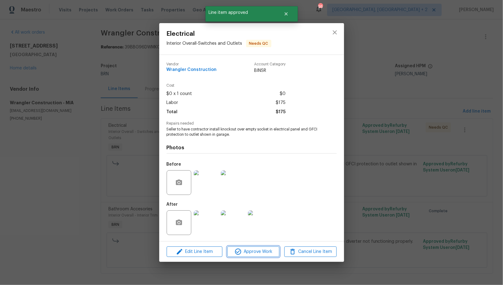
click at [246, 248] on span "Approve Work" at bounding box center [253, 252] width 48 height 8
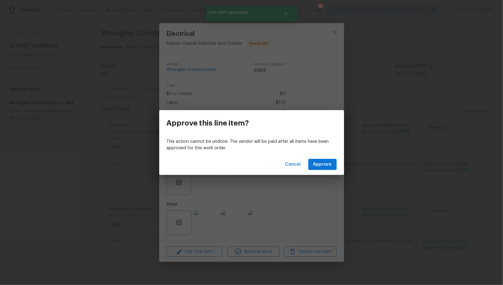
click at [319, 158] on div "Cancel Approve" at bounding box center [251, 164] width 185 height 21
click at [315, 164] on span "Approve" at bounding box center [322, 165] width 18 height 8
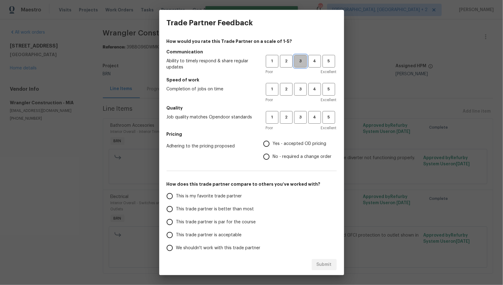
click at [301, 63] on span "3" at bounding box center [300, 61] width 11 height 7
click at [310, 65] on button "4" at bounding box center [314, 61] width 13 height 13
click at [314, 92] on span "4" at bounding box center [314, 89] width 11 height 7
click at [314, 116] on span "4" at bounding box center [314, 117] width 11 height 7
click at [263, 164] on div "How would you rate this Trade Partner on a scale of 1-5? Communication Ability …" at bounding box center [252, 158] width 170 height 241
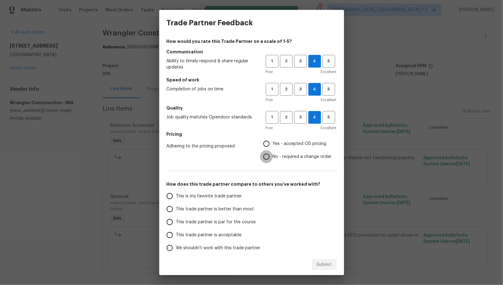
click at [266, 159] on input "No - required a change order" at bounding box center [266, 156] width 13 height 13
radio input "true"
click at [171, 211] on input "This trade partner is better than most" at bounding box center [169, 208] width 13 height 13
click at [318, 251] on div "This is my favorite trade partner This trade partner is better than most This t…" at bounding box center [252, 221] width 170 height 65
click at [319, 259] on button "Submit" at bounding box center [324, 264] width 25 height 11
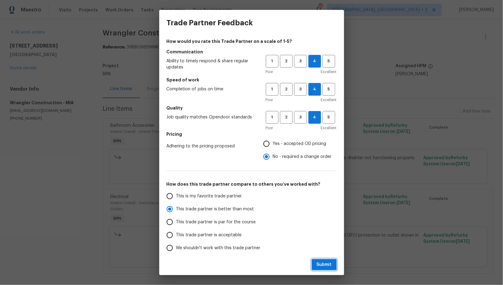
radio input "true"
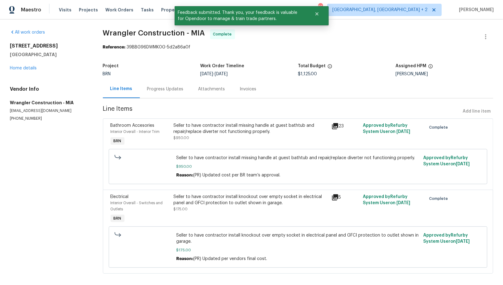
click at [170, 88] on div "Progress Updates" at bounding box center [165, 89] width 36 height 6
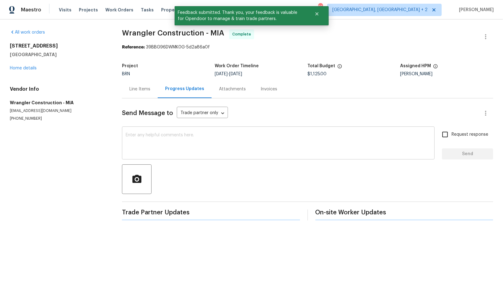
click at [188, 144] on textarea at bounding box center [278, 144] width 305 height 22
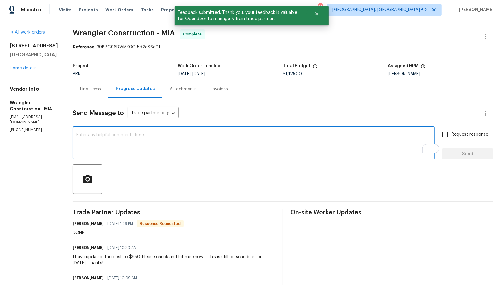
click at [164, 155] on div "x ​" at bounding box center [254, 143] width 362 height 31
paste textarea "WO is approved, Please upload the invoice under invoice section. Thanks!"
type textarea "WO is approved, Please upload the invoice under invoice section. Thanks!"
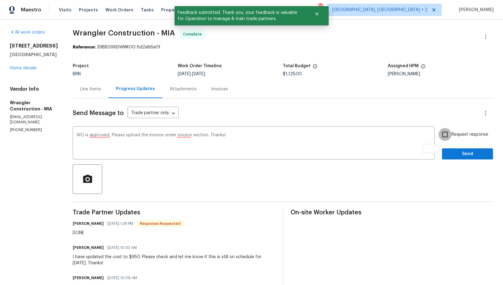
click at [450, 138] on input "Request response" at bounding box center [445, 134] width 13 height 13
checkbox input "true"
click at [452, 148] on div "Request response Send" at bounding box center [467, 143] width 51 height 31
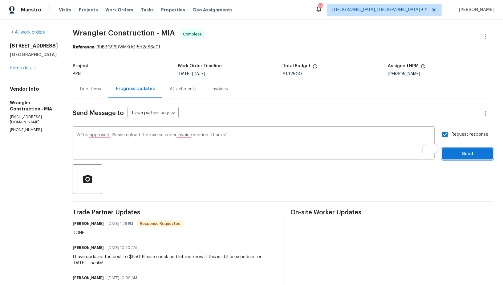
click at [452, 151] on span "Send" at bounding box center [467, 154] width 41 height 8
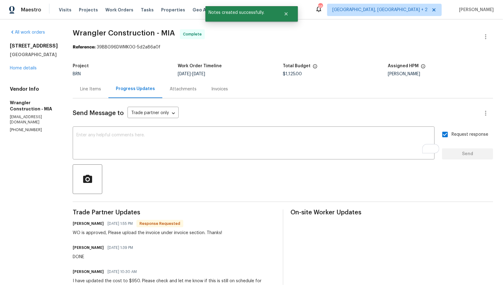
click at [89, 88] on div "Line Items" at bounding box center [90, 89] width 21 height 6
